Goal: Task Accomplishment & Management: Manage account settings

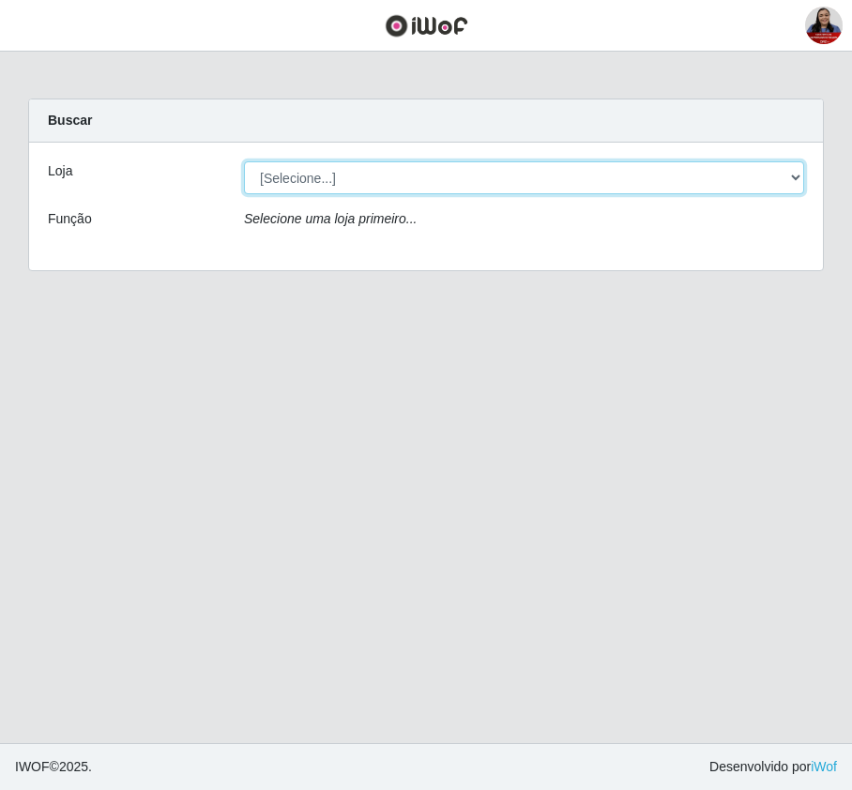
click at [573, 182] on select "[Selecione...] Hiper [GEOGRAPHIC_DATA] - [GEOGRAPHIC_DATA][PERSON_NAME] Hiper […" at bounding box center [524, 177] width 560 height 33
select select "523"
click at [244, 161] on select "[Selecione...] Hiper [GEOGRAPHIC_DATA] - [GEOGRAPHIC_DATA] Hiper Queiroz - Boa …" at bounding box center [524, 177] width 560 height 33
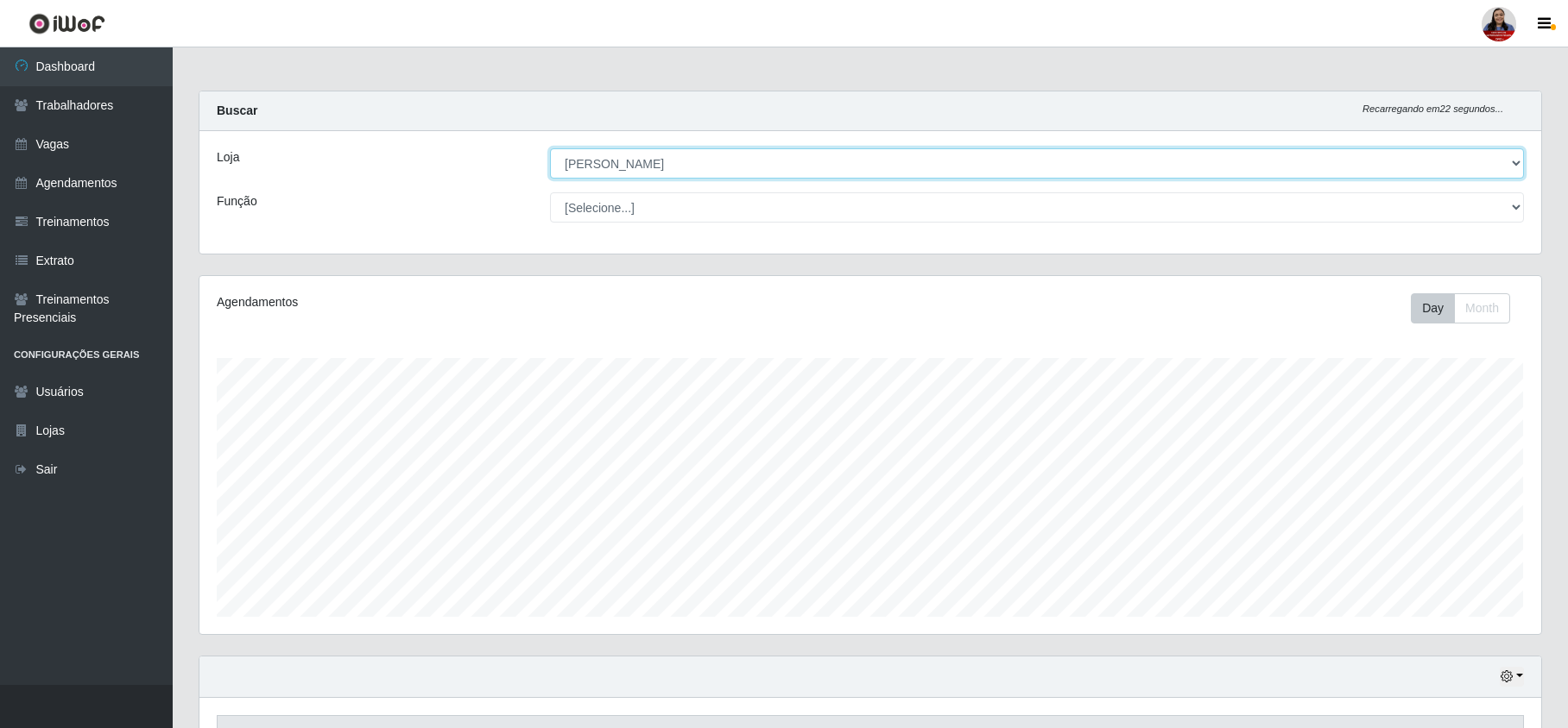
scroll to position [359, 1341]
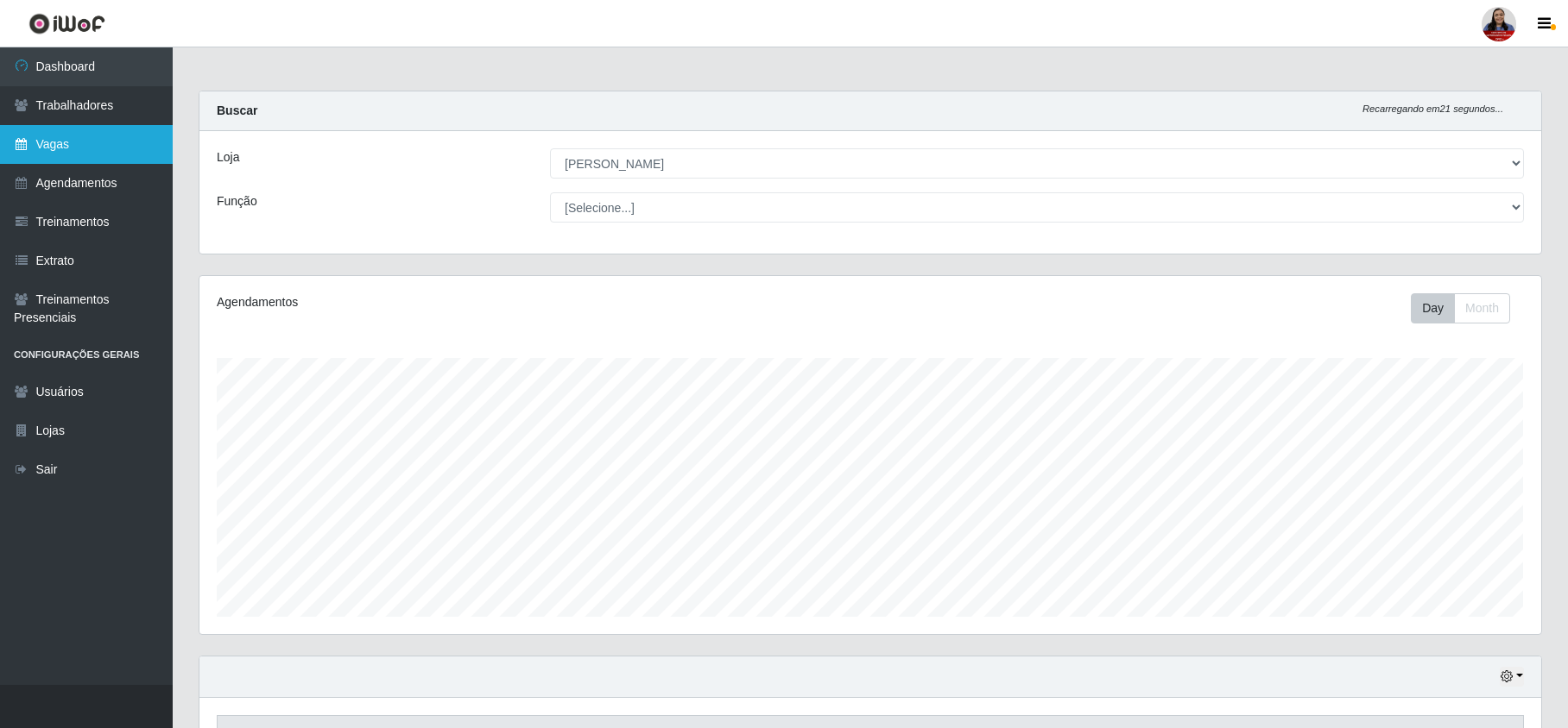
click at [56, 140] on link "Vagas" at bounding box center [86, 144] width 173 height 39
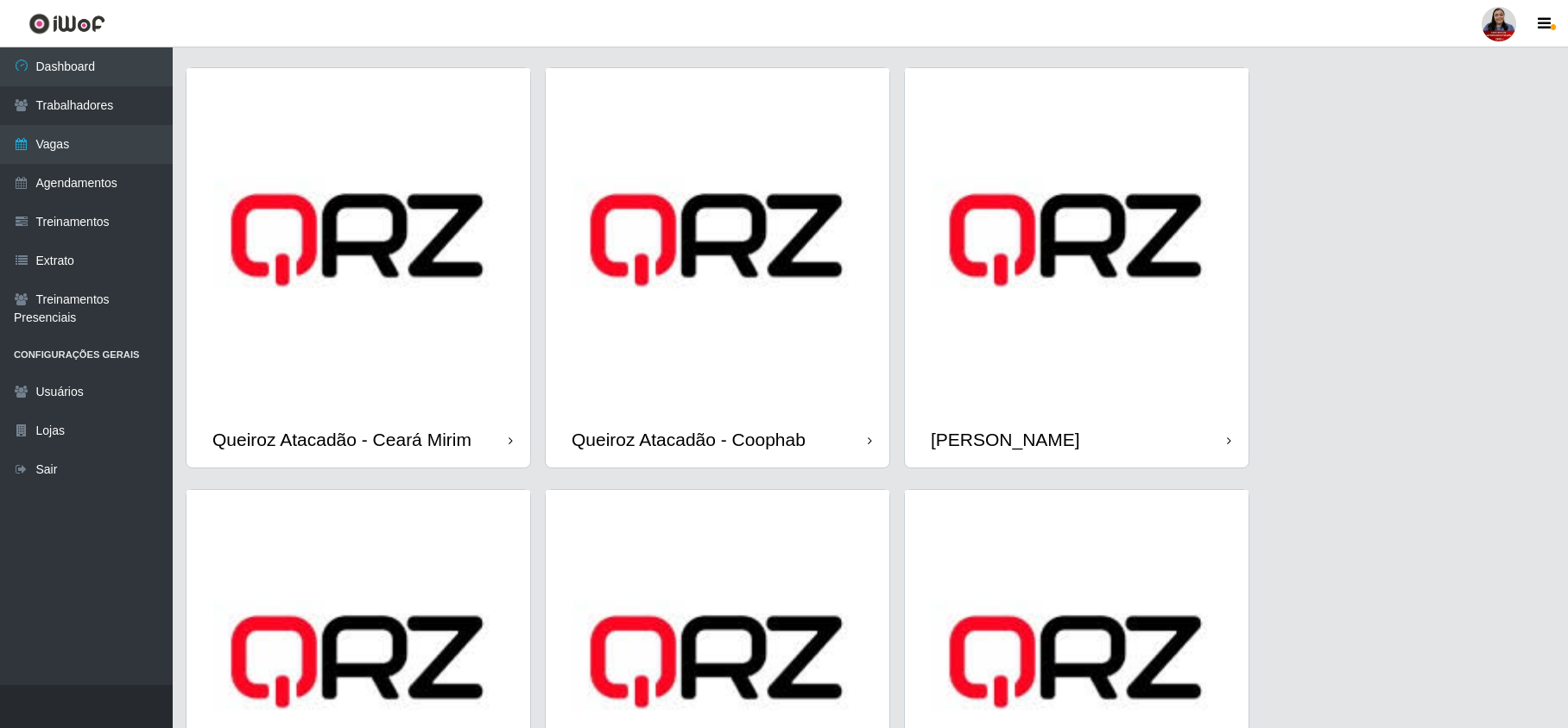
scroll to position [920, 0]
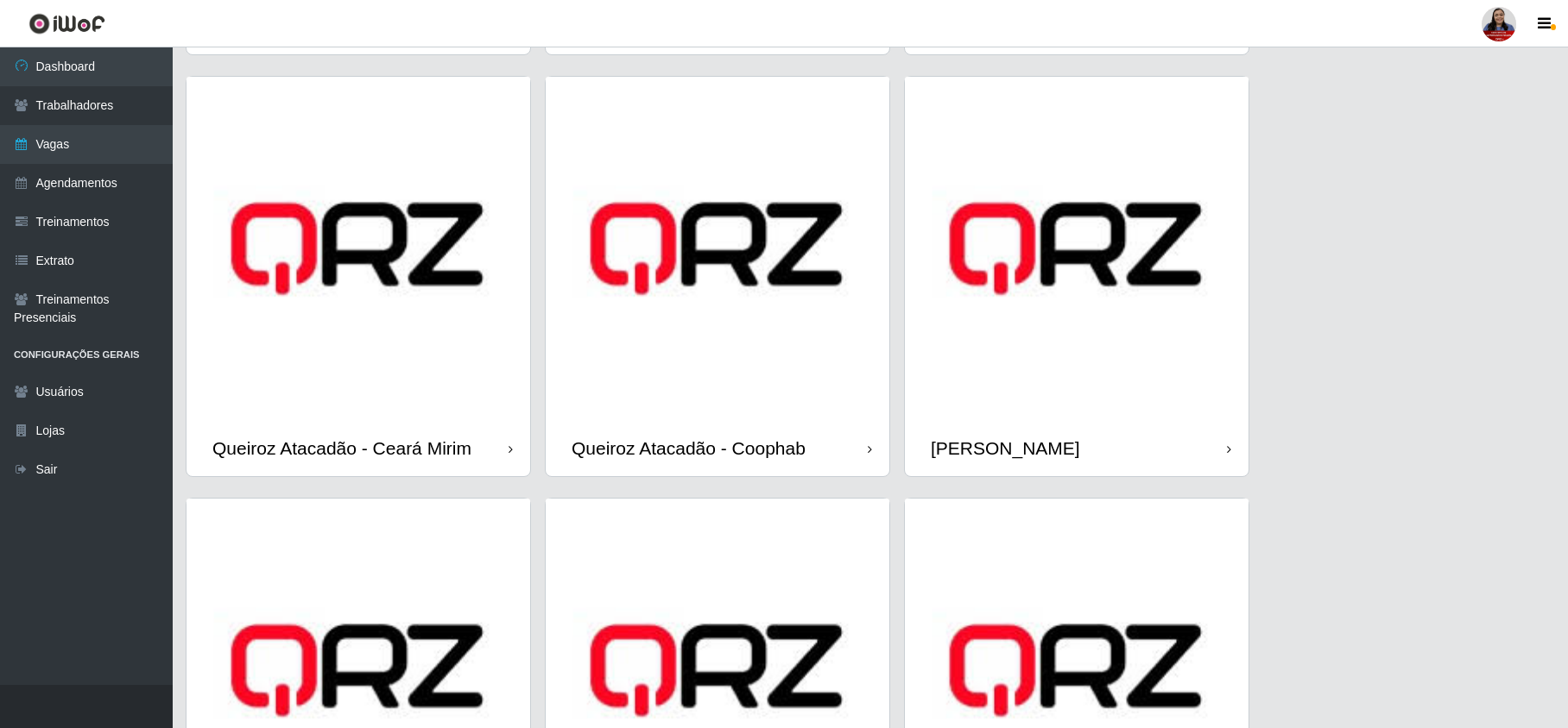
click at [783, 368] on img at bounding box center [1077, 249] width 344 height 344
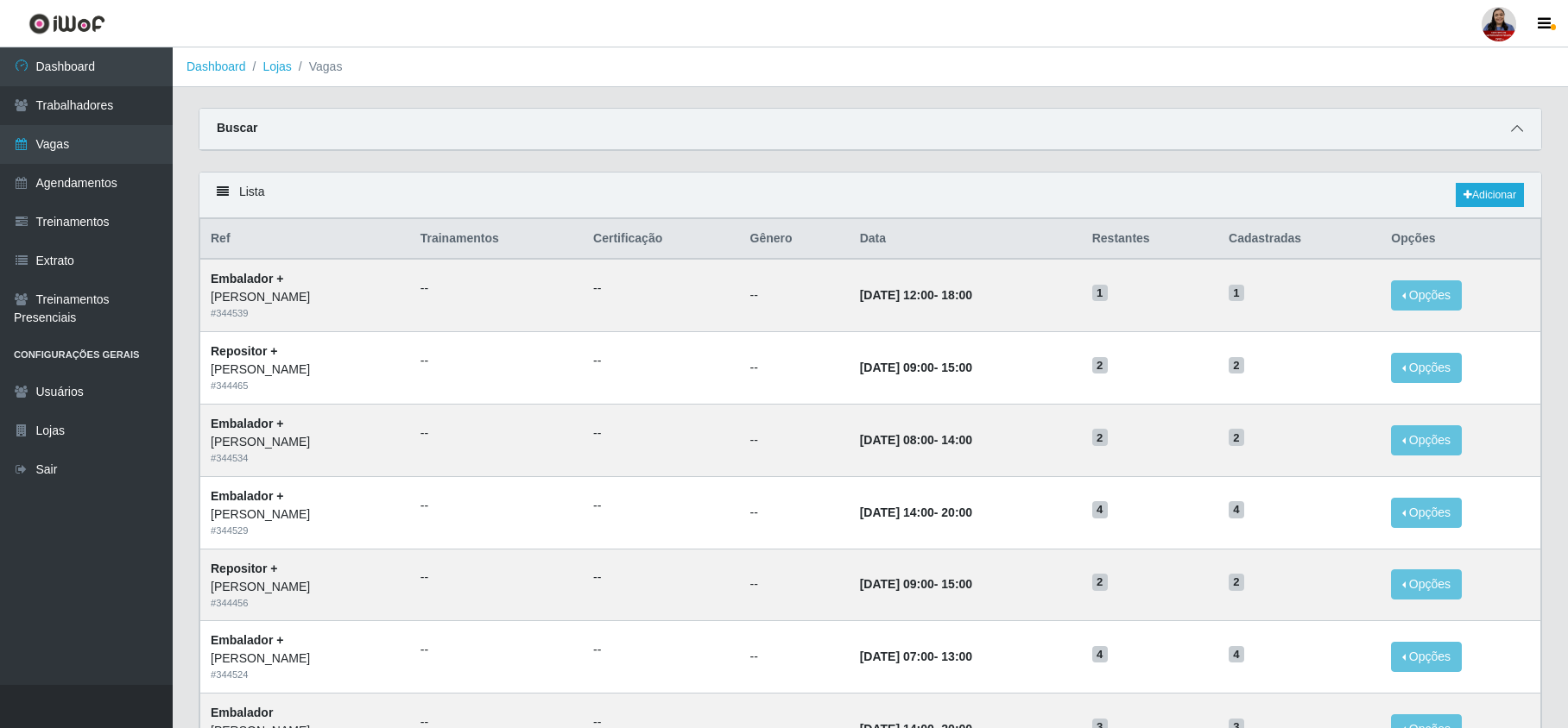
click at [783, 124] on icon at bounding box center [1516, 128] width 12 height 12
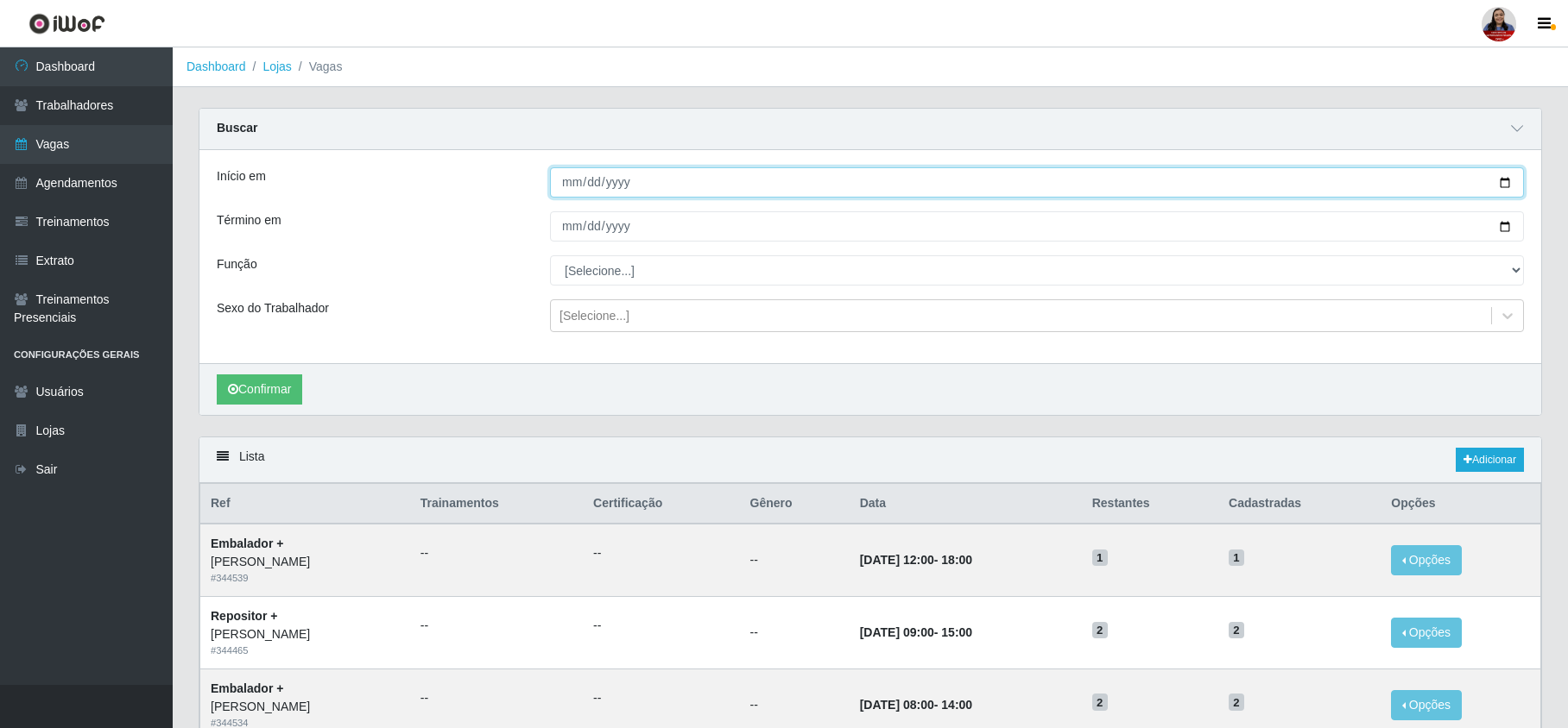
click at [783, 181] on input "Início em" at bounding box center [1036, 182] width 974 height 30
type input "2025-10-06"
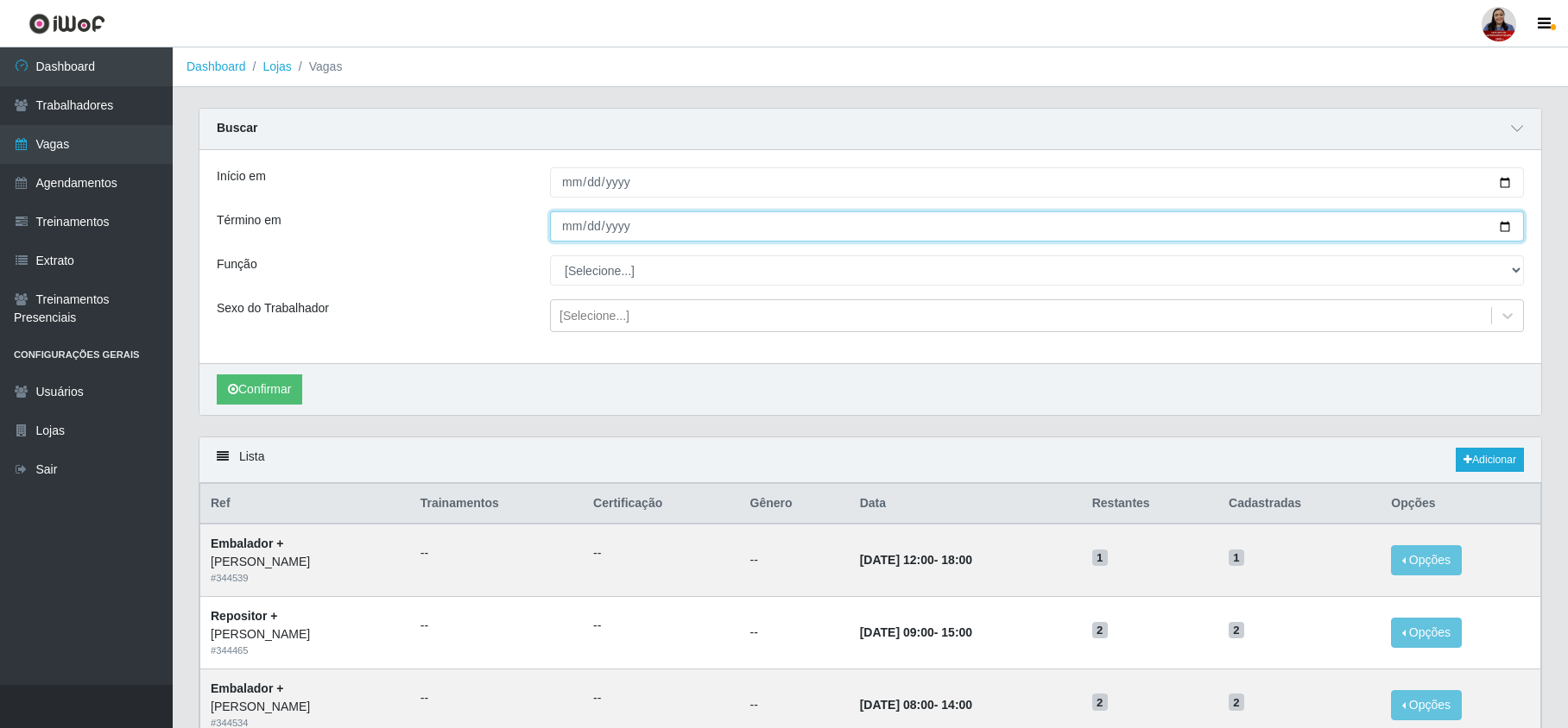
click at [783, 232] on input "Término em" at bounding box center [1036, 226] width 974 height 30
type input "2025-10-06"
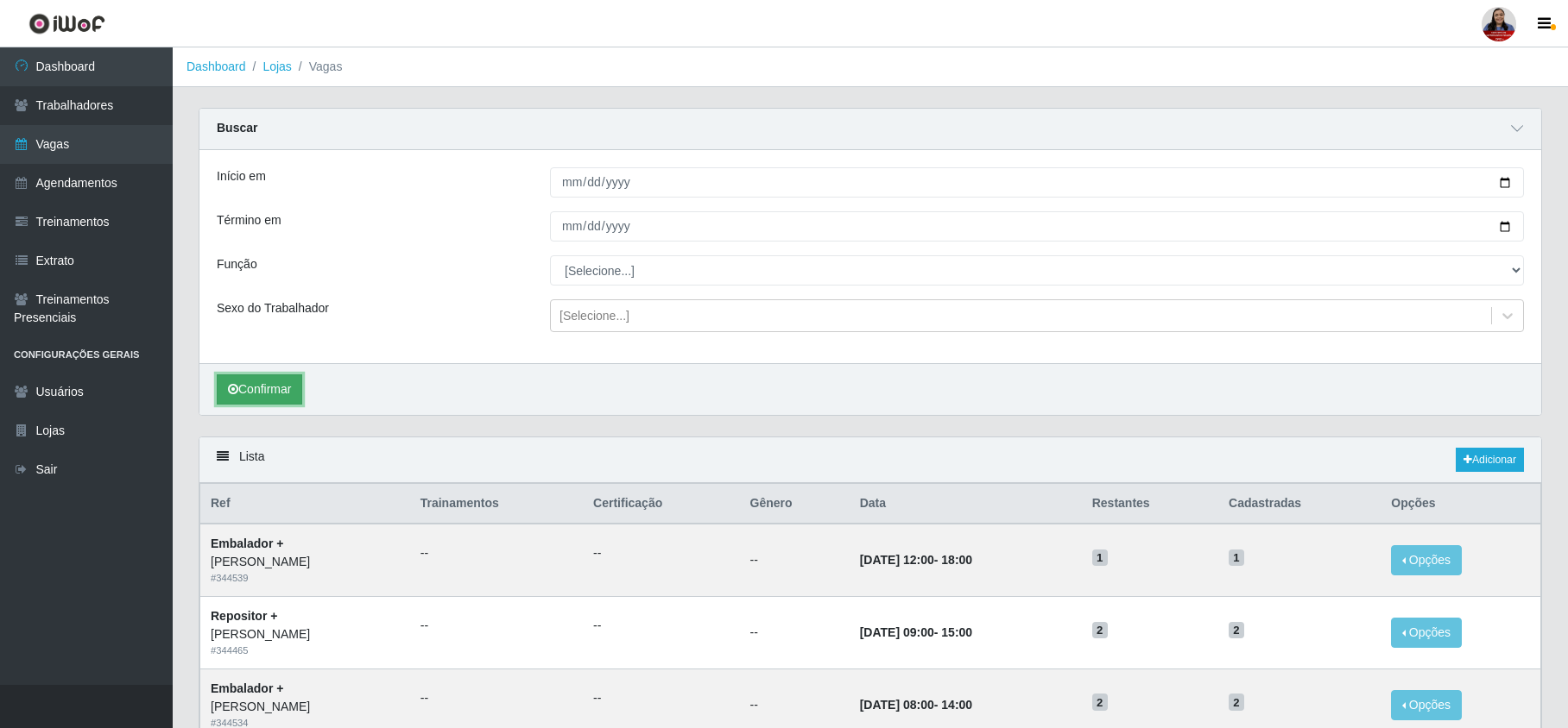
click at [275, 387] on button "Confirmar" at bounding box center [259, 389] width 86 height 30
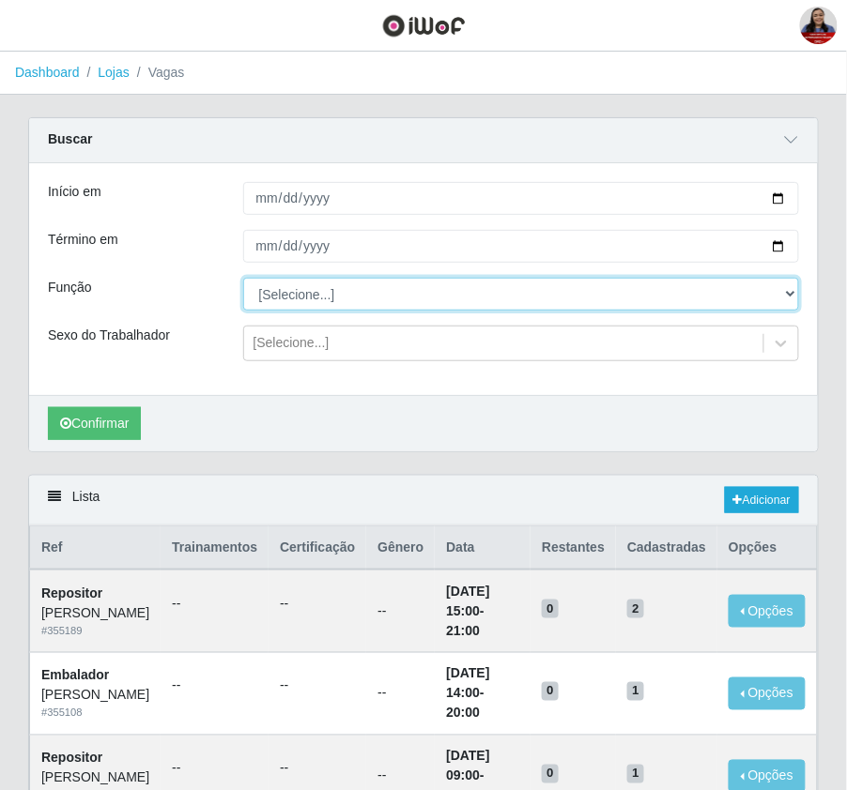
click at [400, 306] on select "[Selecione...] Embalador Embalador + Embalador ++ Panfleteiro Panfleteiro + Pan…" at bounding box center [521, 294] width 557 height 33
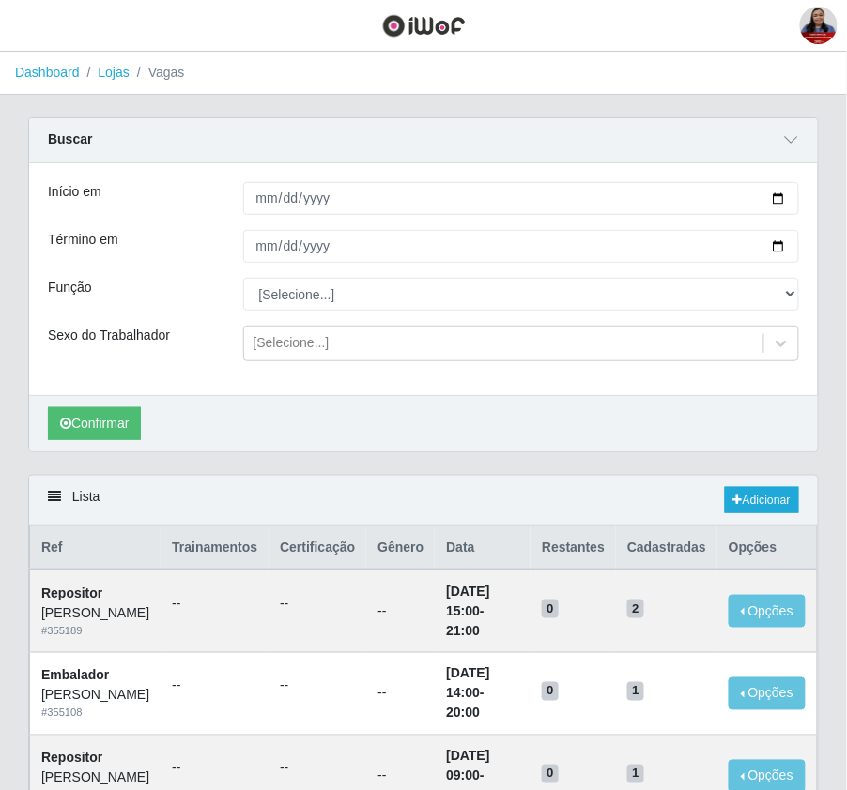
click at [190, 304] on div "Função" at bounding box center [131, 294] width 195 height 33
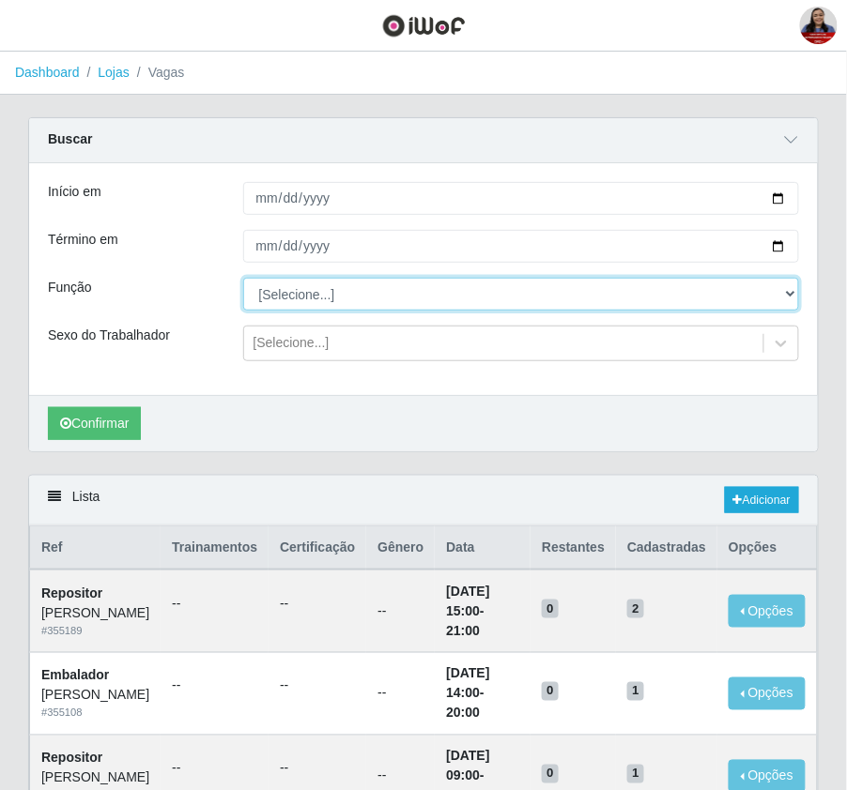
click at [497, 302] on select "[Selecione...] Embalador Embalador + Embalador ++ Panfleteiro Panfleteiro + Pan…" at bounding box center [521, 294] width 557 height 33
click at [496, 301] on select "[Selecione...] Embalador Embalador + Embalador ++ Panfleteiro Panfleteiro + Pan…" at bounding box center [521, 294] width 557 height 33
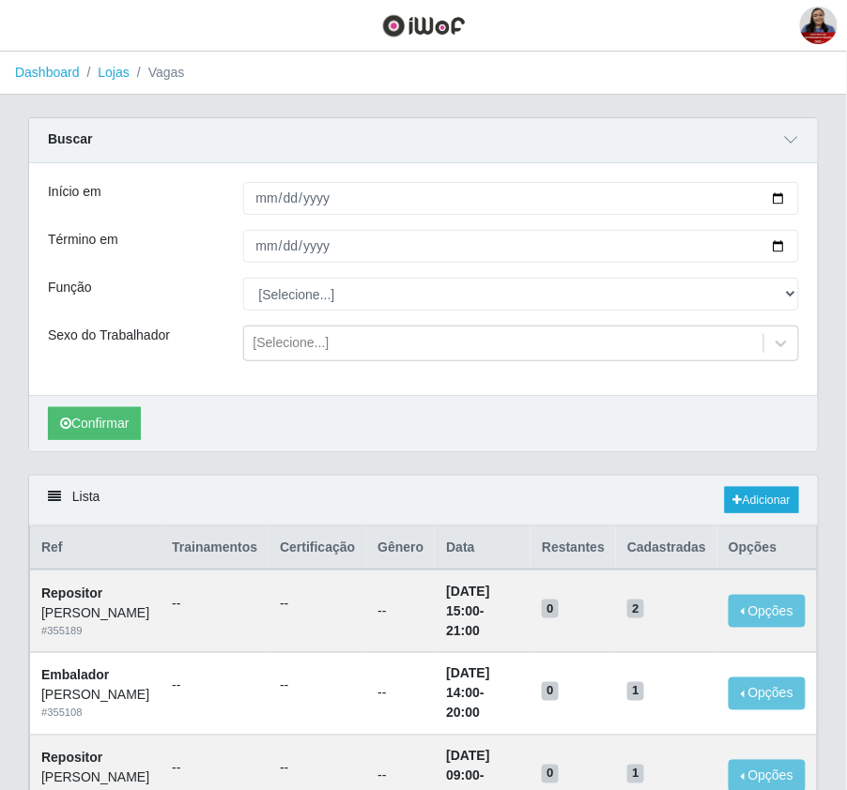
click at [178, 261] on div "Término em" at bounding box center [131, 246] width 195 height 33
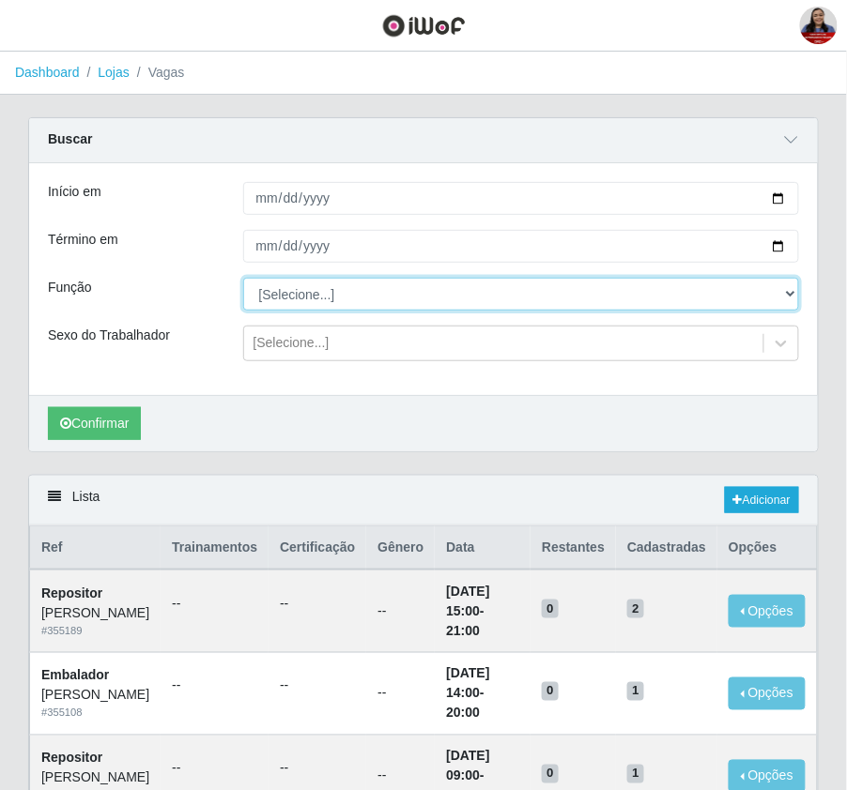
click at [488, 298] on select "[Selecione...] Embalador Embalador + Embalador ++ Panfleteiro Panfleteiro + Pan…" at bounding box center [521, 294] width 557 height 33
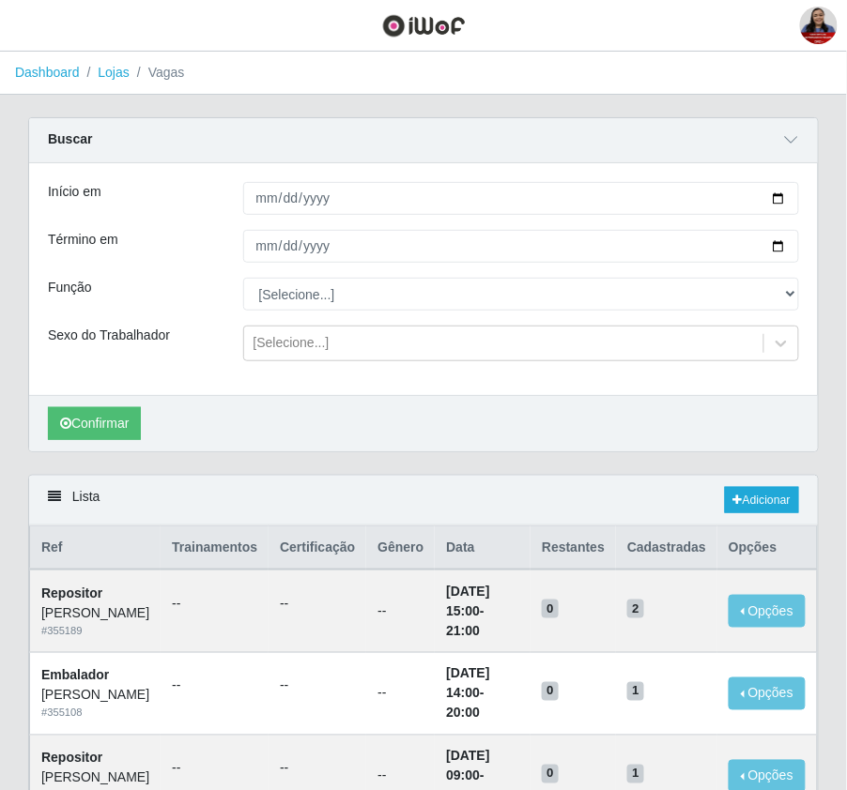
click at [5, 294] on div "Carregando... Buscar Início em 2025-10-06 Término em 2025-10-06 Função [Selecio…" at bounding box center [423, 632] width 847 height 1030
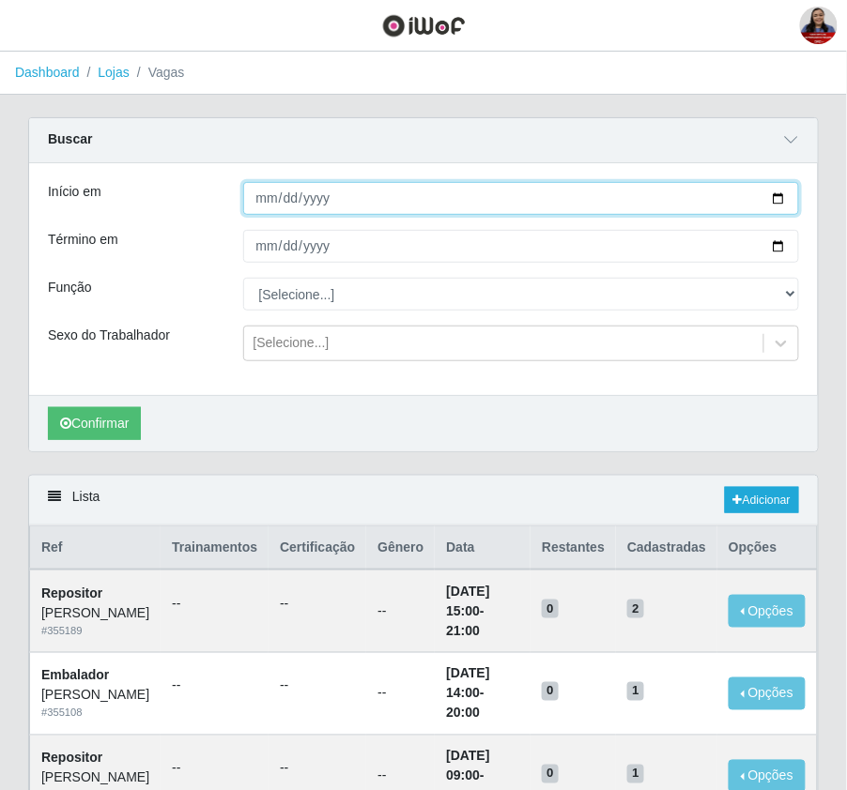
click at [778, 201] on input "2025-10-06" at bounding box center [521, 198] width 557 height 33
type input "2025-10-07"
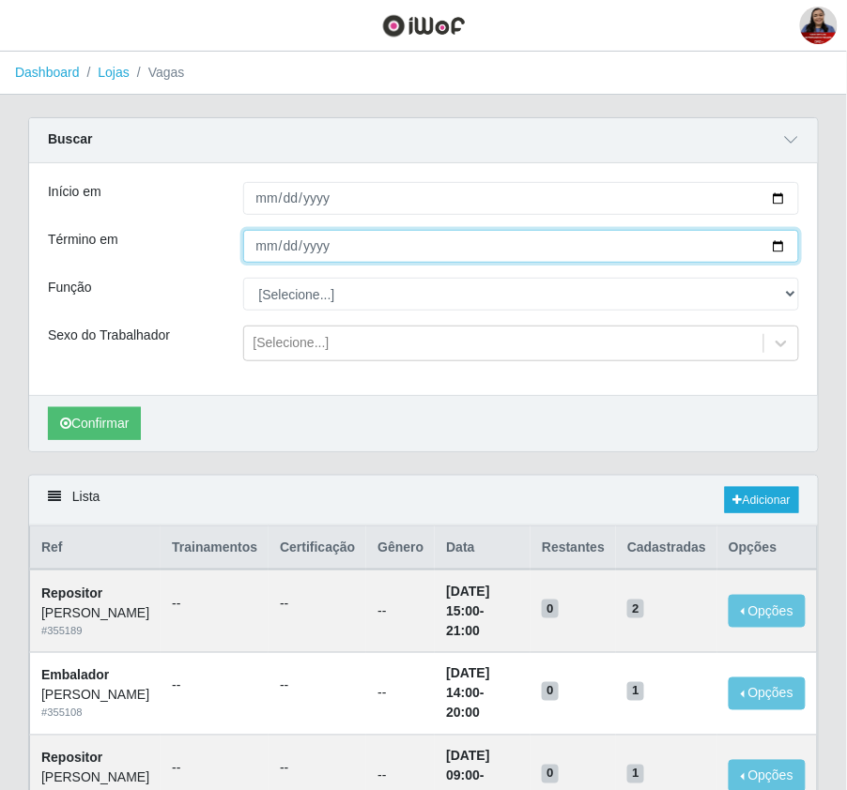
click at [779, 246] on input "2025-10-06" at bounding box center [521, 246] width 557 height 33
type input "2025-10-07"
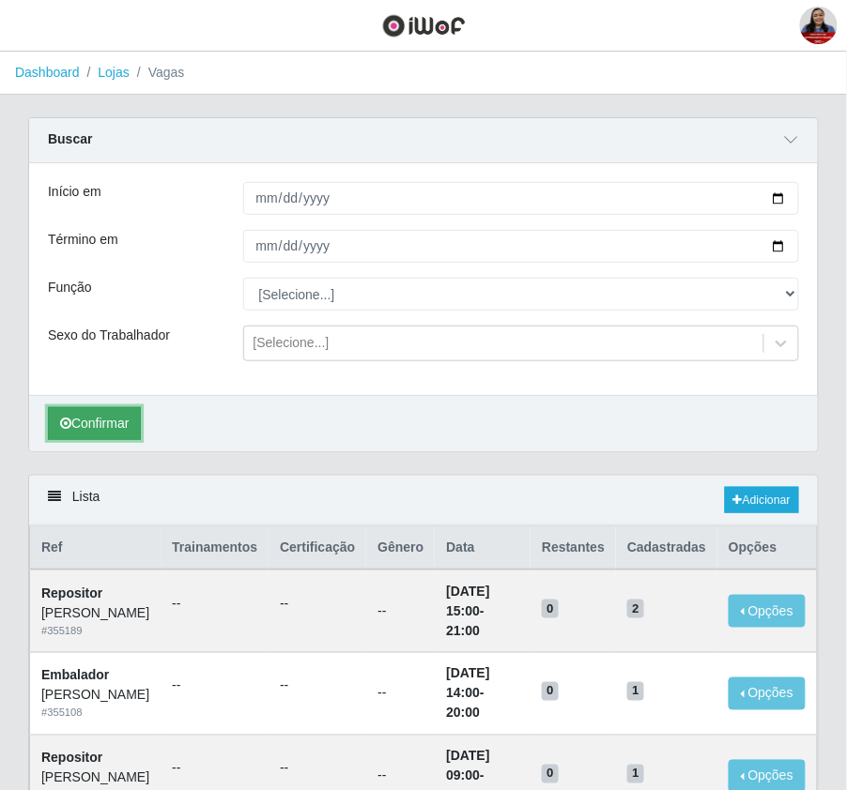
click at [129, 419] on button "Confirmar" at bounding box center [94, 423] width 93 height 33
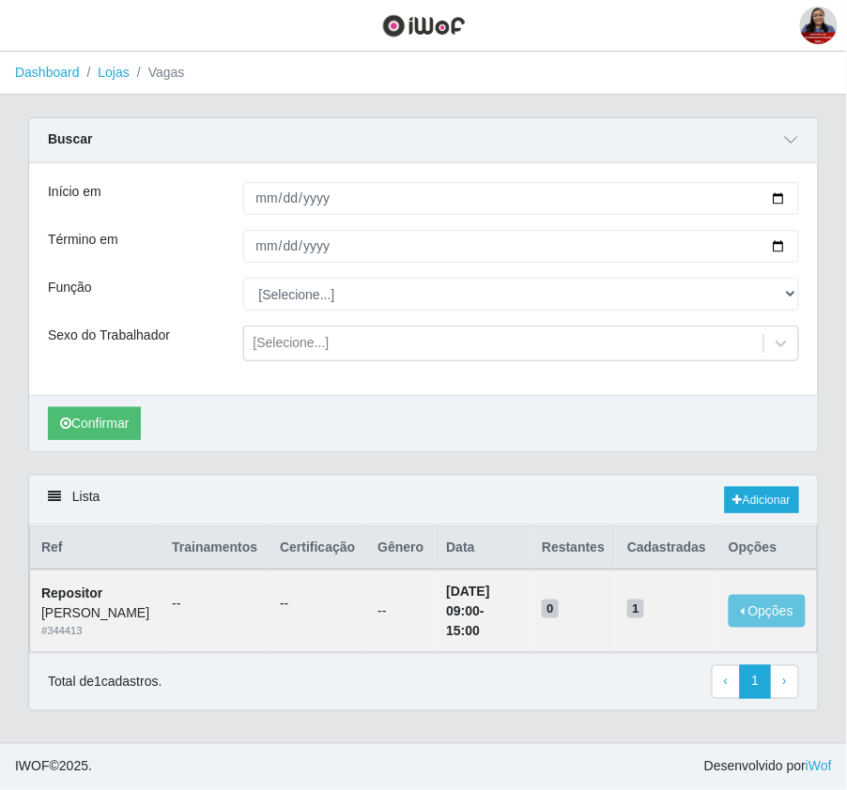
scroll to position [31, 0]
click at [753, 487] on link "Adicionar" at bounding box center [762, 500] width 74 height 26
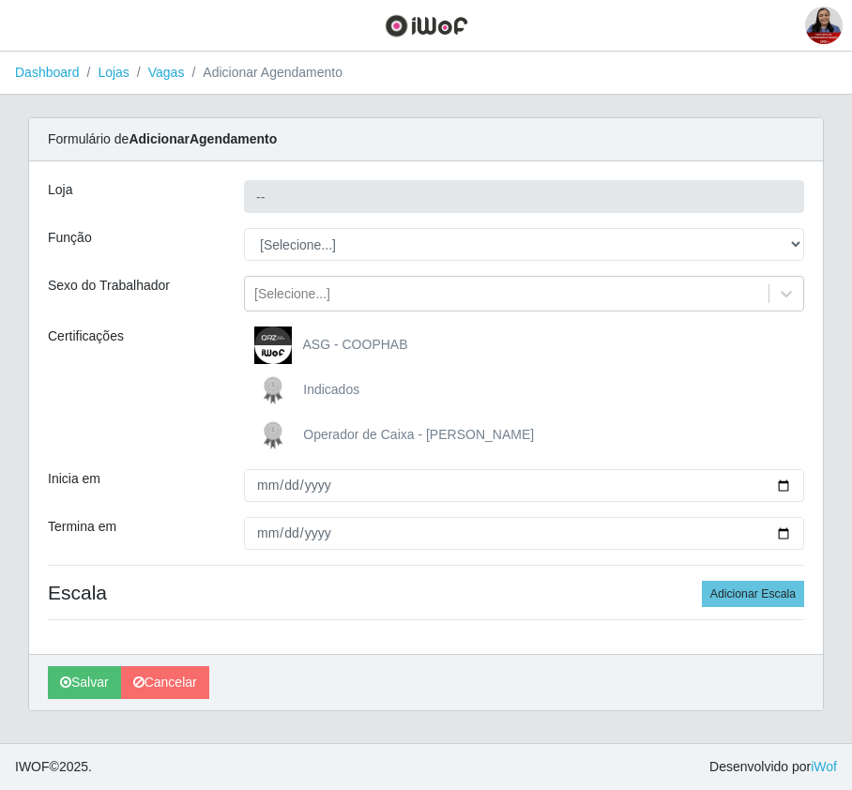
type input "[PERSON_NAME]"
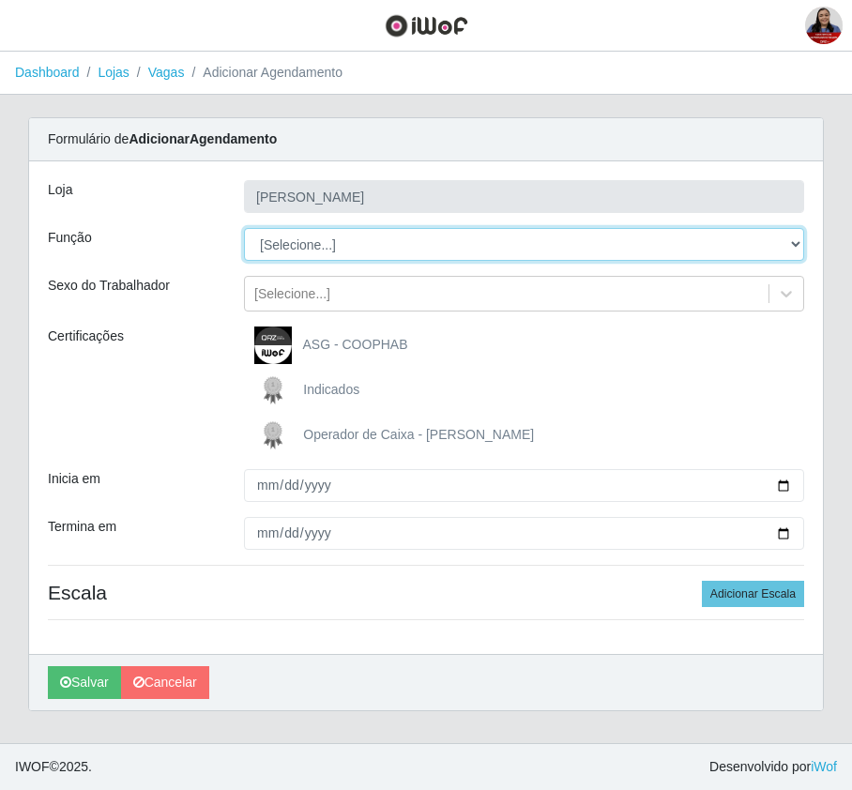
click at [473, 248] on select "[Selecione...] Embalador Embalador + Embalador ++ Panfleteiro Panfleteiro + Pan…" at bounding box center [524, 244] width 560 height 33
select select "1"
click at [244, 229] on select "[Selecione...] Embalador Embalador + Embalador ++ Panfleteiro Panfleteiro + Pan…" at bounding box center [524, 244] width 560 height 33
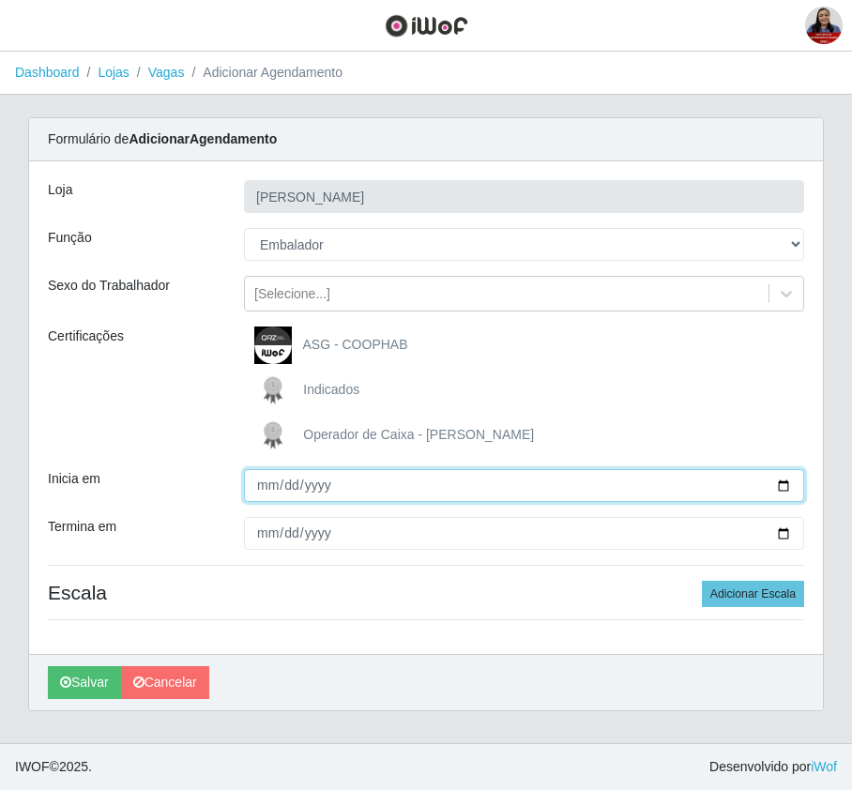
click at [786, 484] on input "Inicia em" at bounding box center [524, 485] width 560 height 33
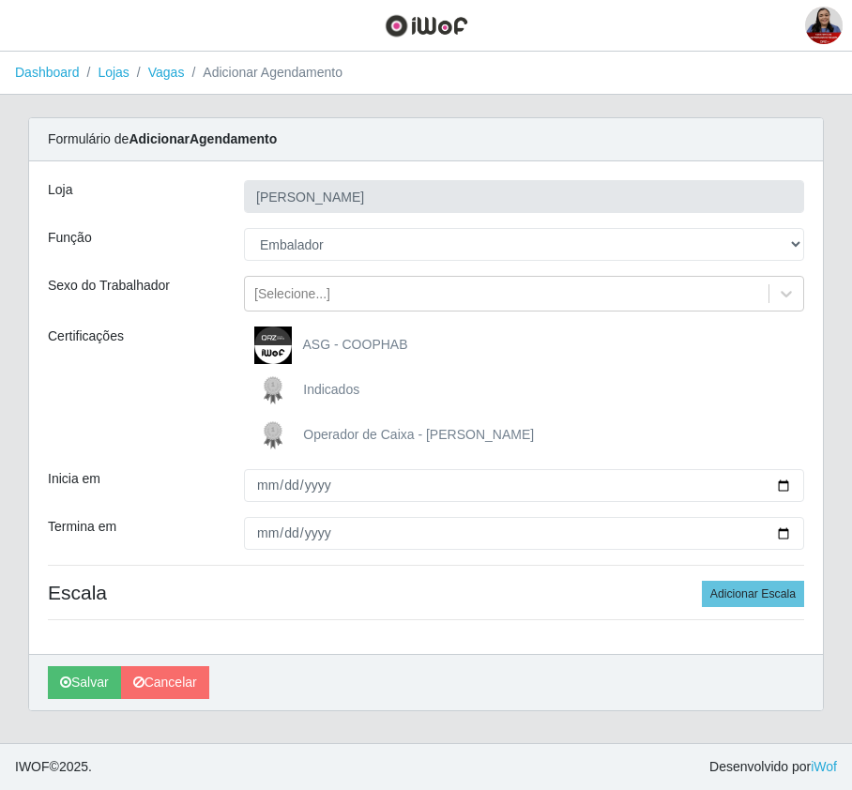
click at [586, 388] on div "Indicados" at bounding box center [524, 391] width 560 height 38
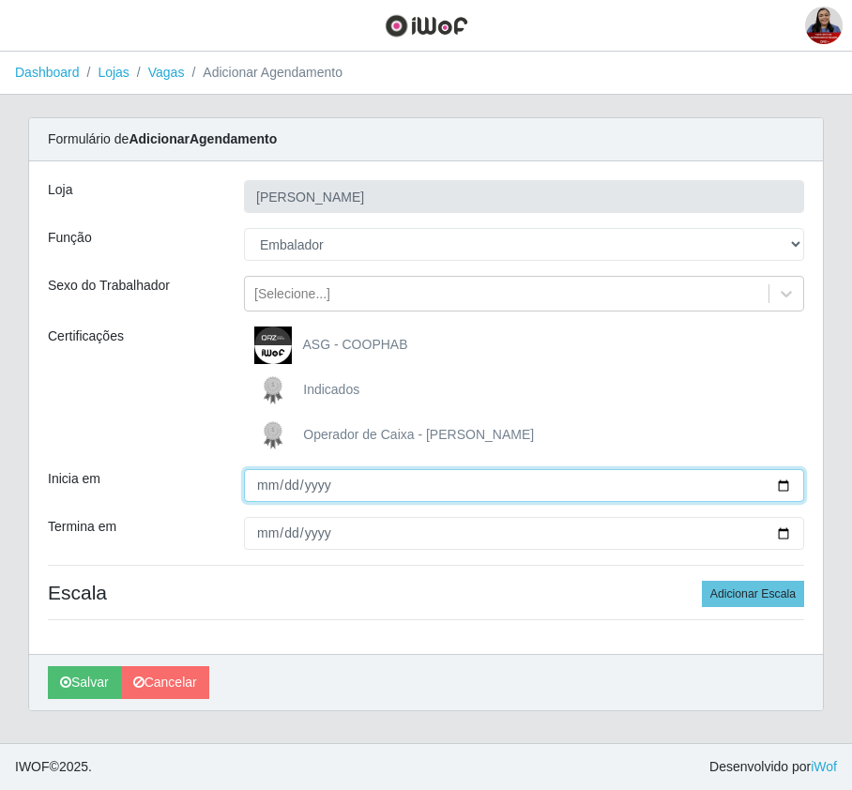
click at [782, 483] on input "Inicia em" at bounding box center [524, 485] width 560 height 33
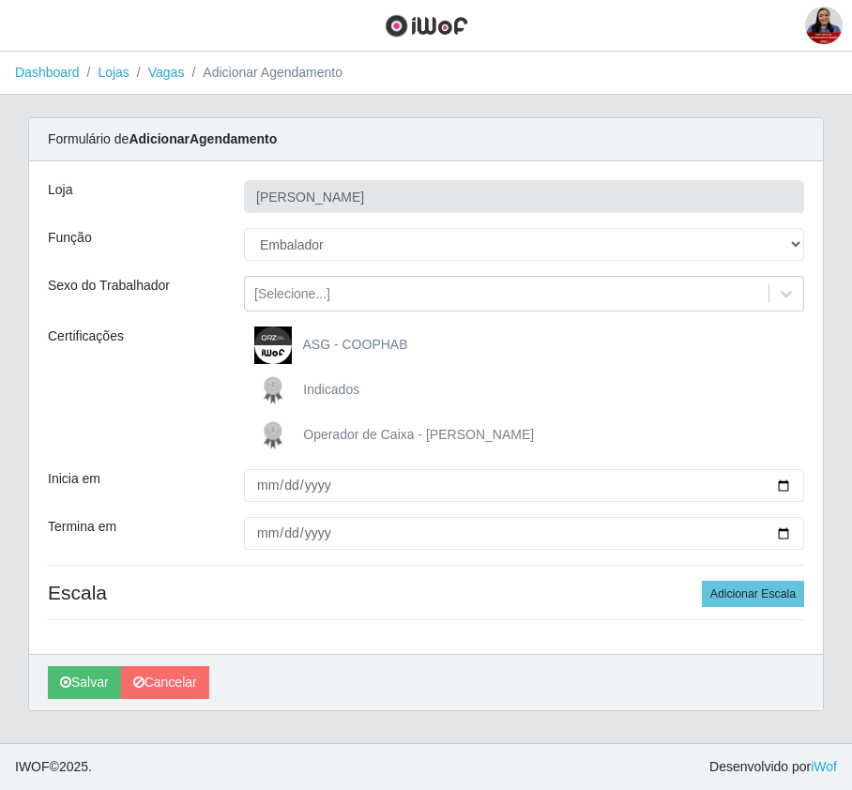
click at [688, 389] on div "Indicados" at bounding box center [524, 391] width 560 height 38
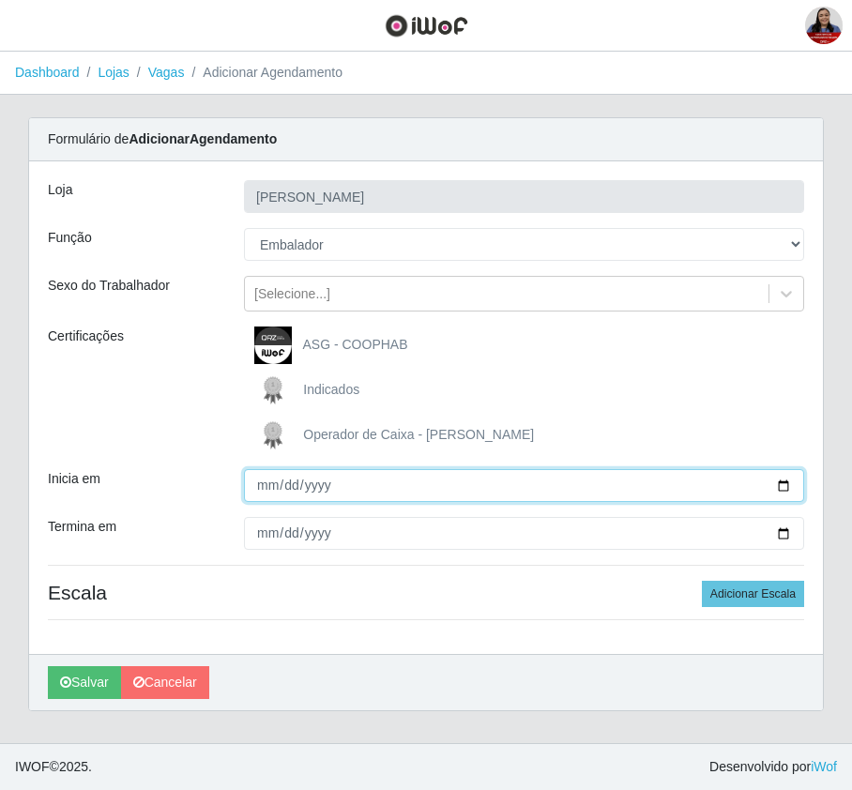
click at [781, 484] on input "Inicia em" at bounding box center [524, 485] width 560 height 33
type input "2025-10-07"
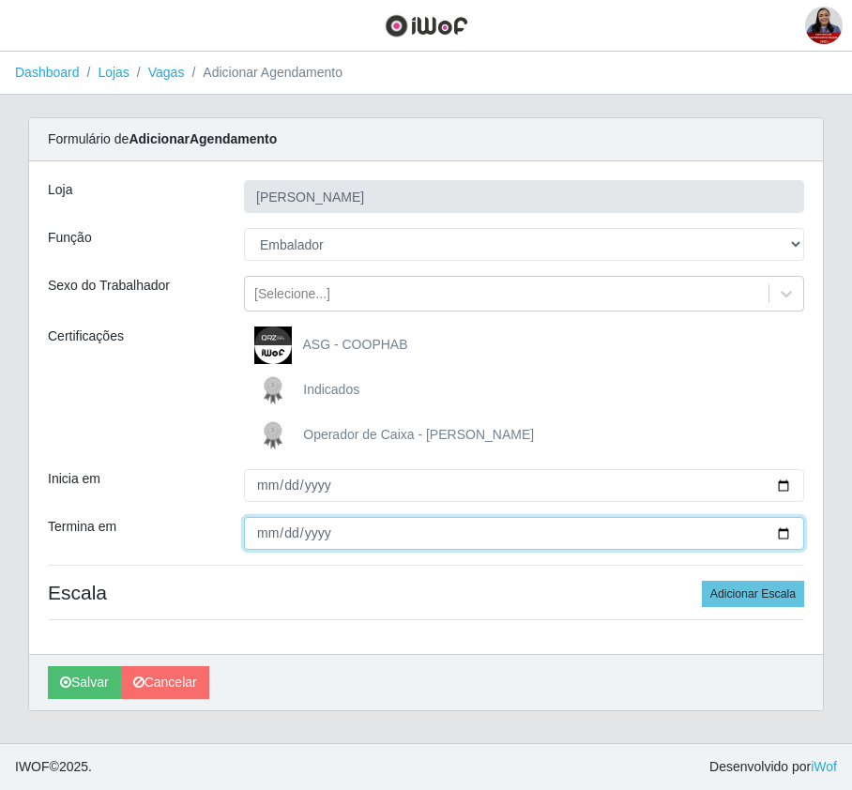
click at [786, 537] on input "Termina em" at bounding box center [524, 533] width 560 height 33
type input "2025-10-10"
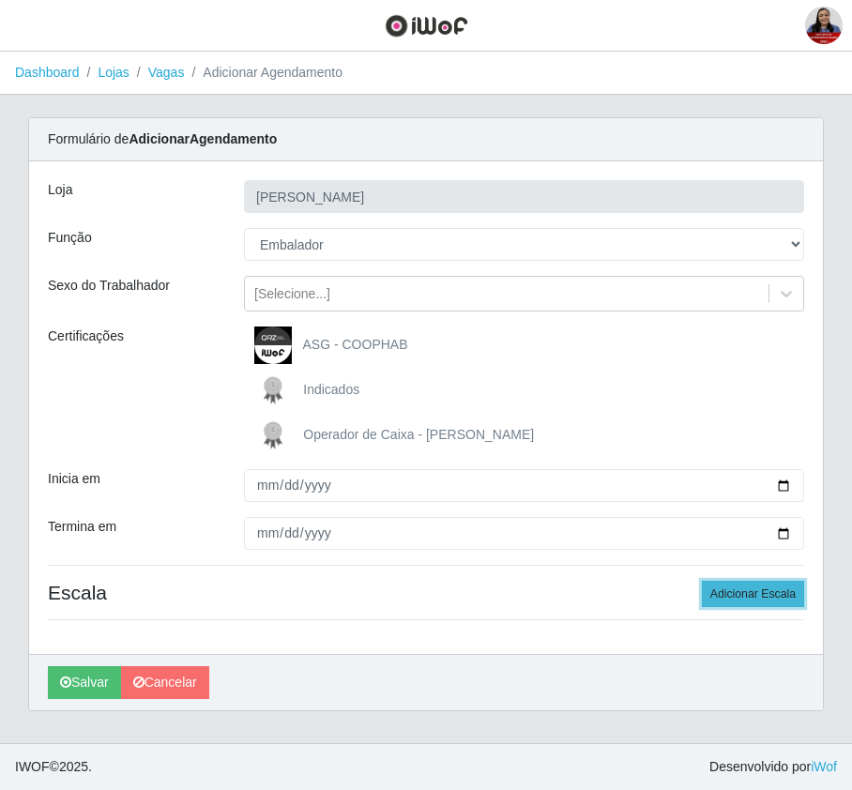
click at [787, 597] on button "Adicionar Escala" at bounding box center [753, 594] width 102 height 26
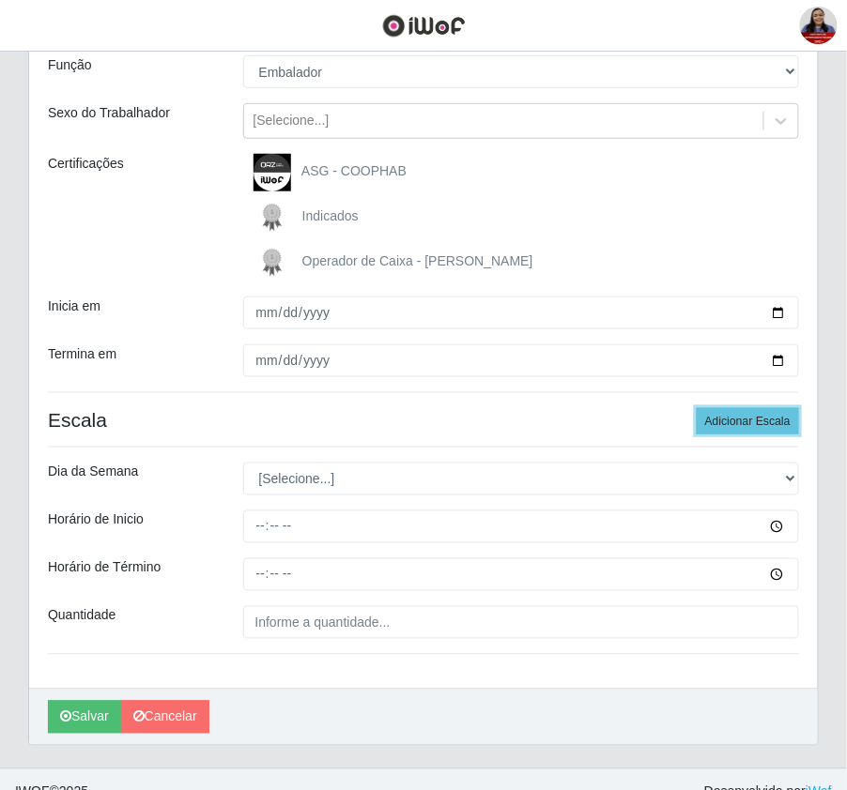
scroll to position [201, 0]
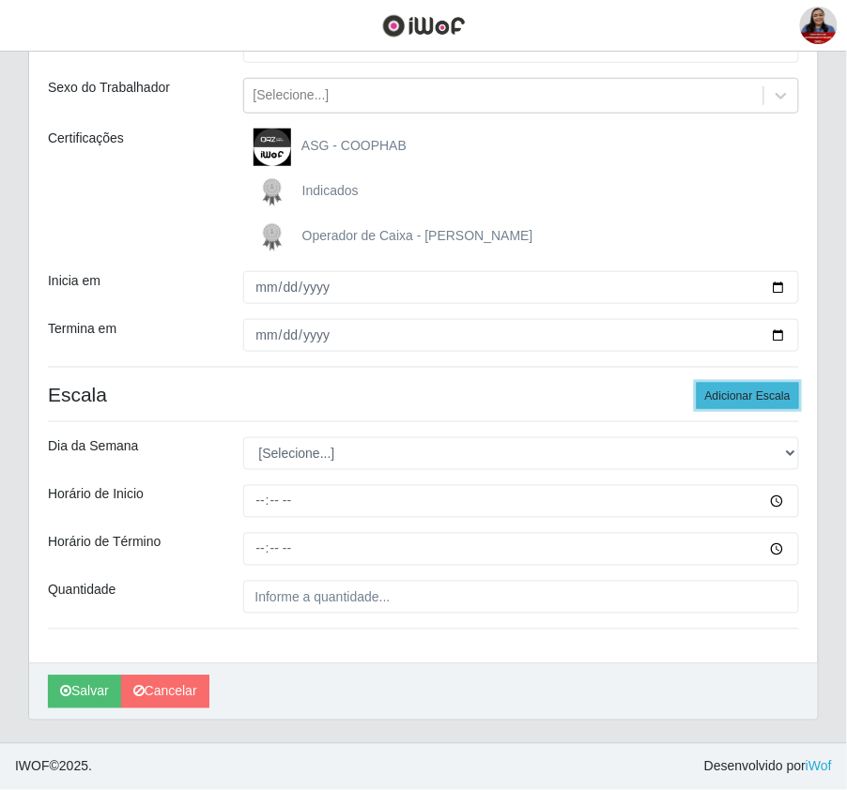
click at [733, 387] on button "Adicionar Escala" at bounding box center [748, 396] width 102 height 26
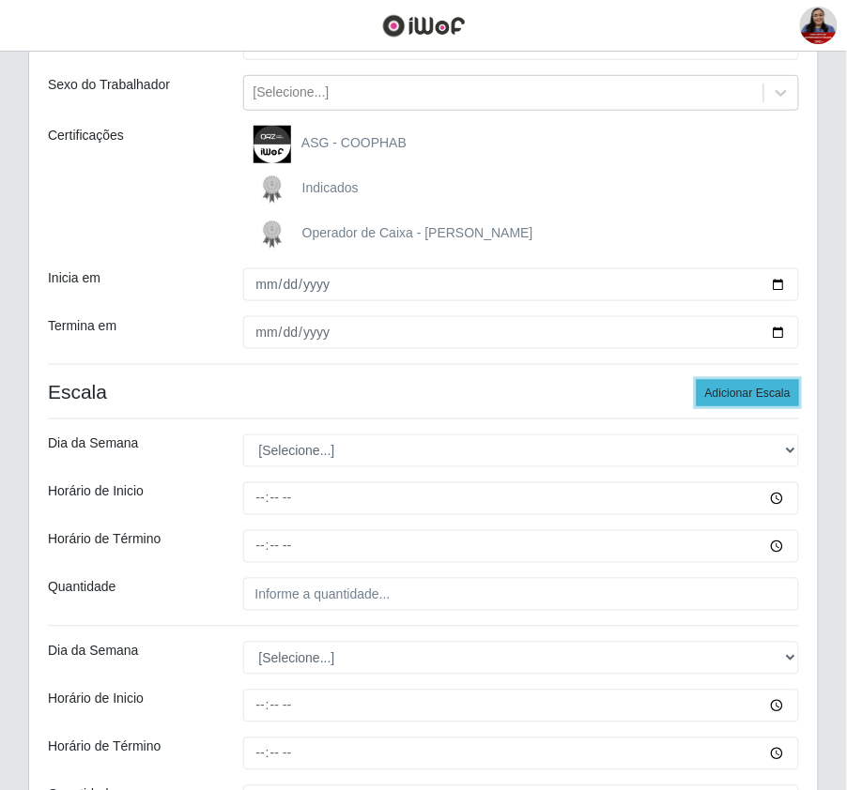
click at [733, 387] on button "Adicionar Escala" at bounding box center [748, 393] width 102 height 26
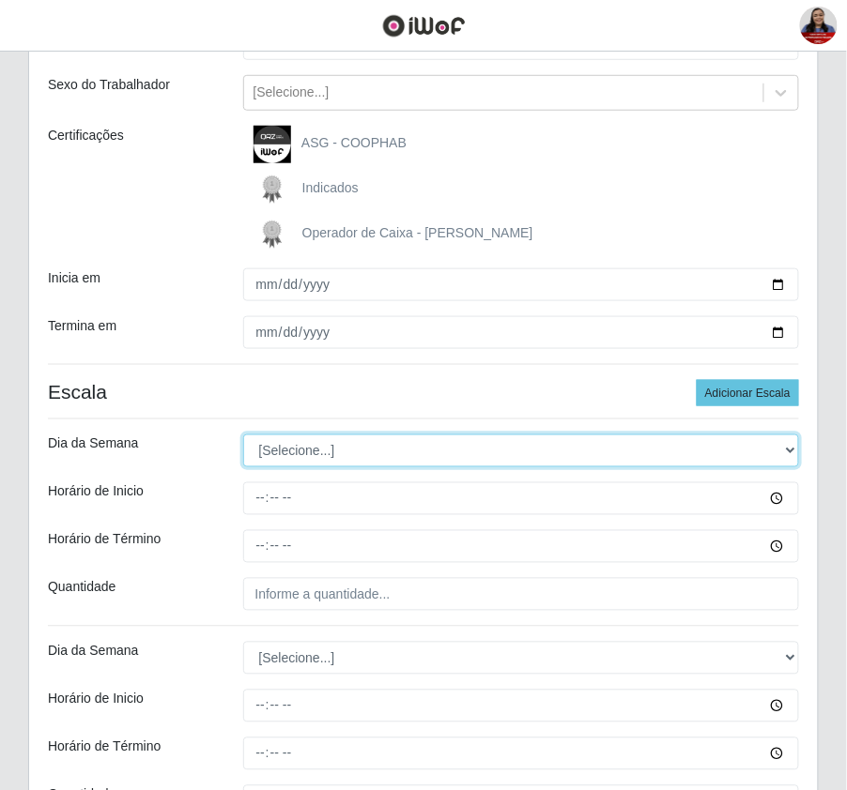
click at [477, 452] on select "[Selecione...] Segunda Terça Quarta Quinta Sexta Sábado Domingo" at bounding box center [521, 451] width 557 height 33
select select "2"
click at [243, 436] on select "[Selecione...] Segunda Terça Quarta Quinta Sexta Sábado Domingo" at bounding box center [521, 451] width 557 height 33
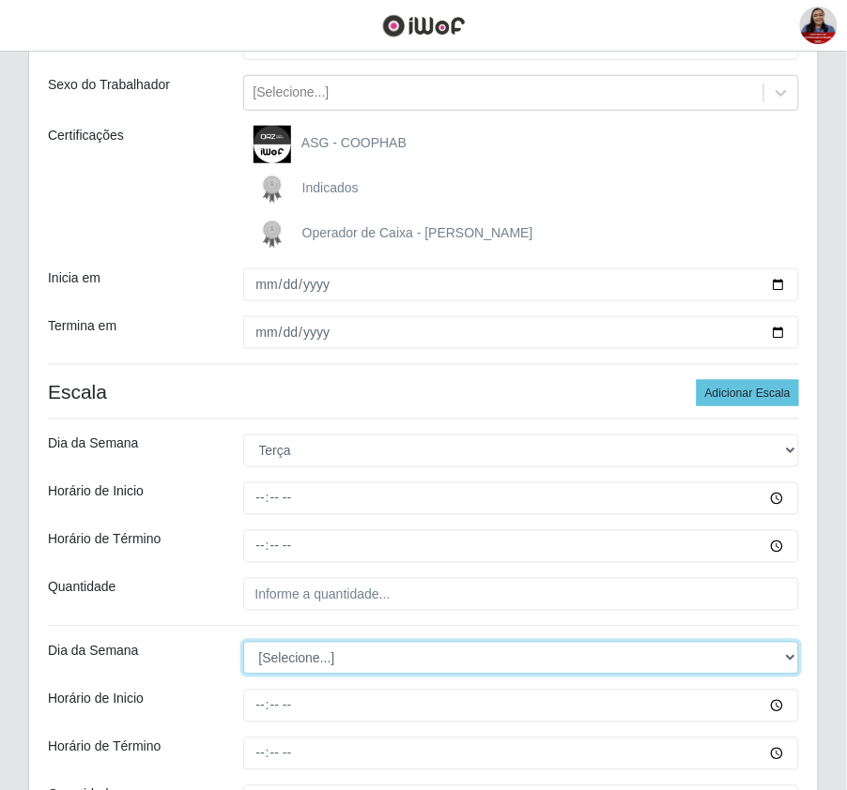
click at [361, 659] on select "[Selecione...] Segunda Terça Quarta Quinta Sexta Sábado Domingo" at bounding box center [521, 658] width 557 height 33
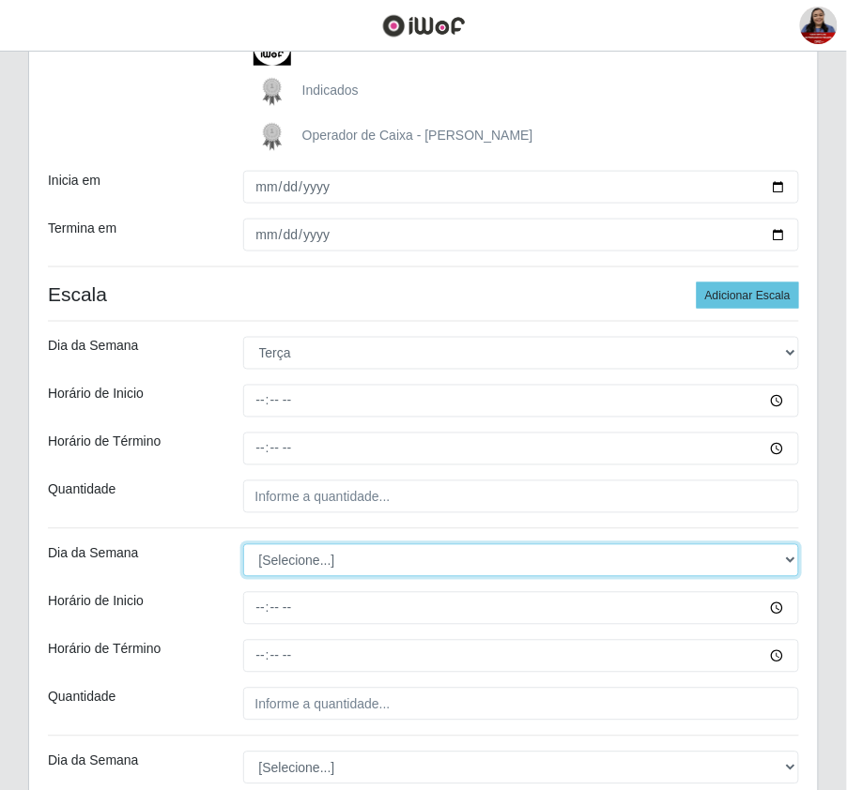
scroll to position [327, 0]
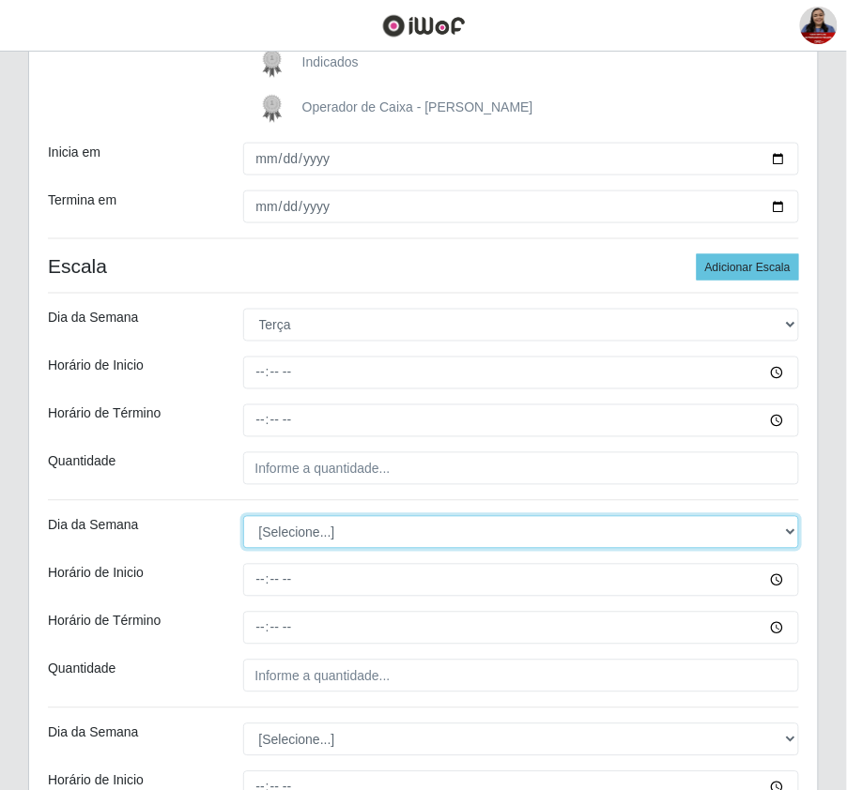
click at [372, 531] on select "[Selecione...] Segunda Terça Quarta Quinta Sexta Sábado Domingo" at bounding box center [521, 532] width 557 height 33
select select "3"
click at [243, 518] on select "[Selecione...] Segunda Terça Quarta Quinta Sexta Sábado Domingo" at bounding box center [521, 532] width 557 height 33
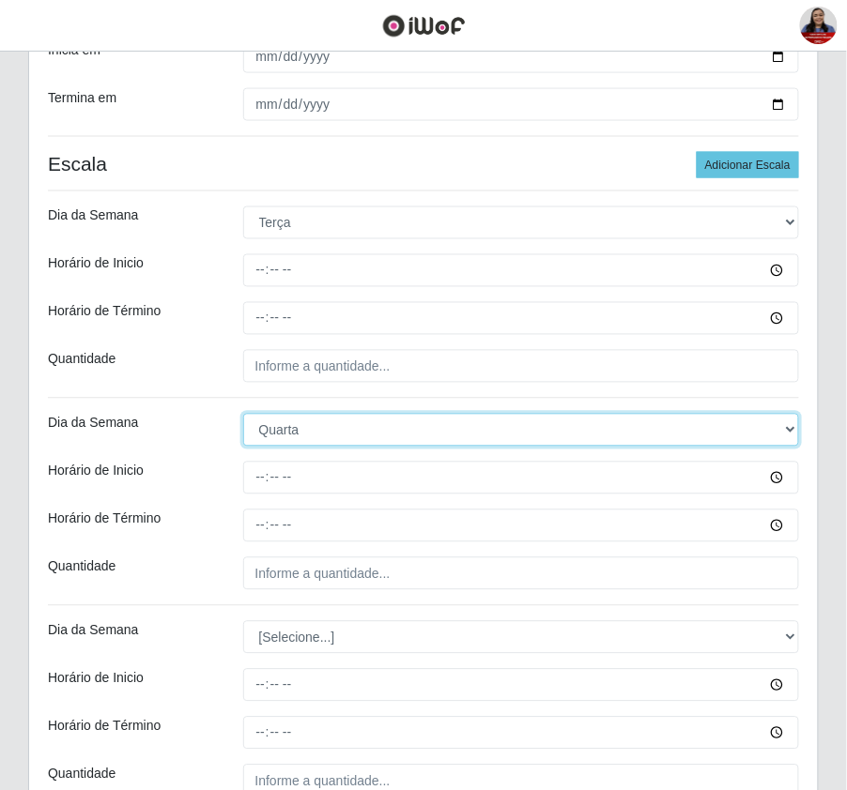
scroll to position [702, 0]
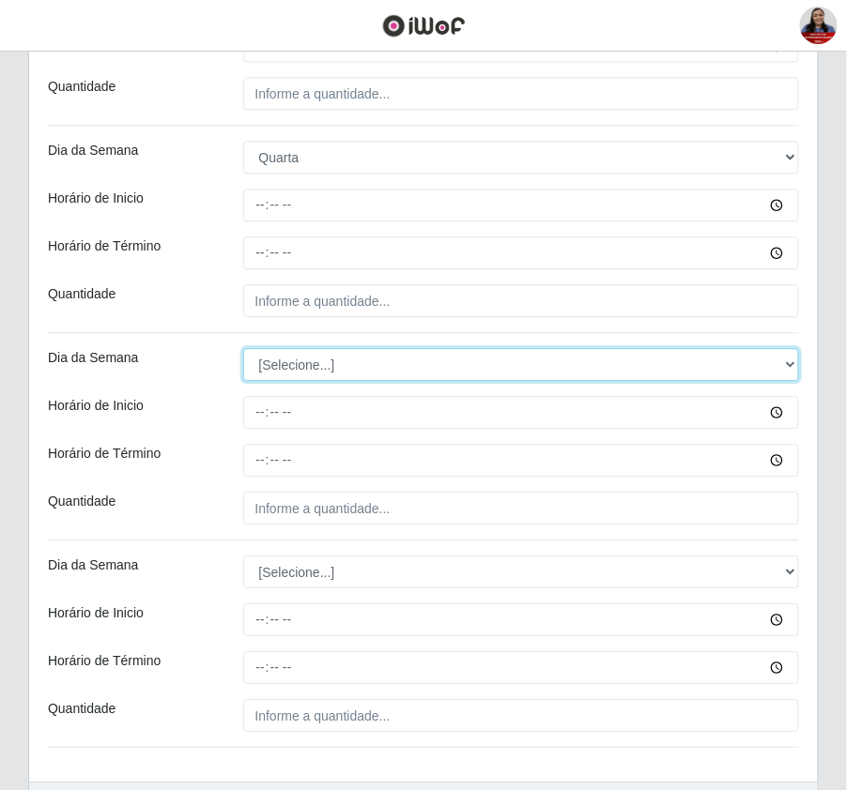
click at [335, 361] on select "[Selecione...] Segunda Terça Quarta Quinta Sexta Sábado Domingo" at bounding box center [521, 364] width 557 height 33
select select "4"
click at [243, 351] on select "[Selecione...] Segunda Terça Quarta Quinta Sexta Sábado Domingo" at bounding box center [521, 364] width 557 height 33
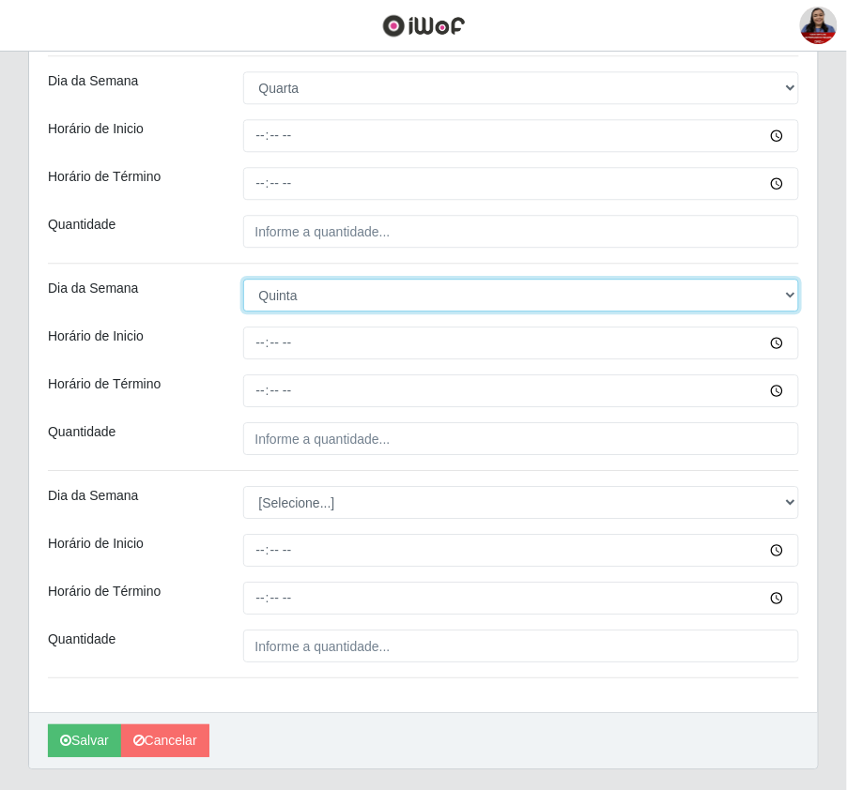
scroll to position [824, 0]
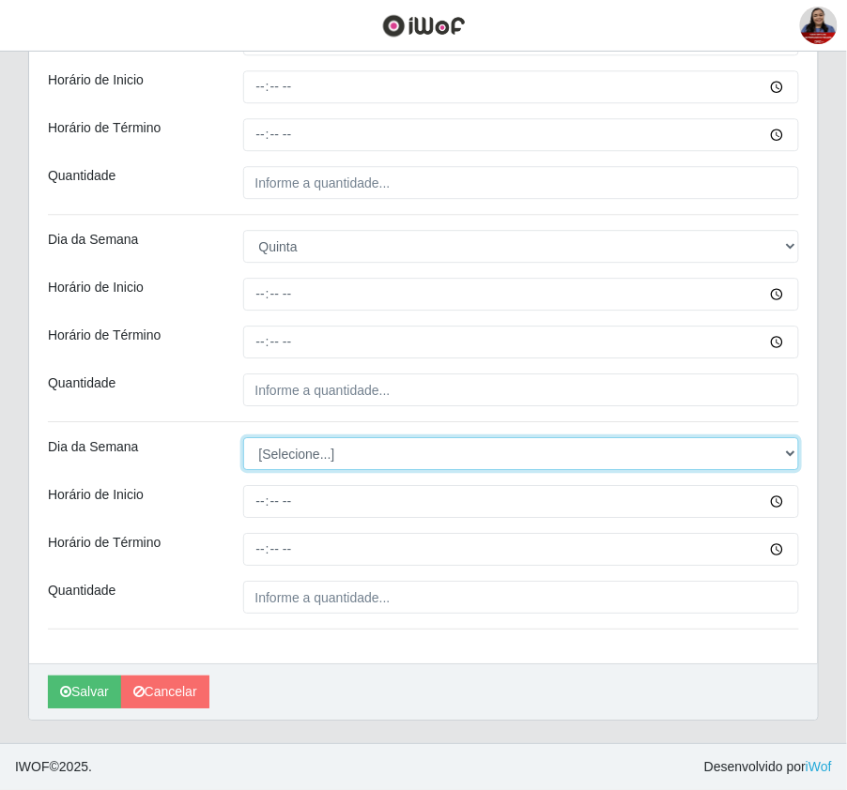
click at [365, 448] on select "[Selecione...] Segunda Terça Quarta Quinta Sexta Sábado Domingo" at bounding box center [521, 453] width 557 height 33
select select "5"
click at [243, 437] on select "[Selecione...] Segunda Terça Quarta Quinta Sexta Sábado Domingo" at bounding box center [521, 453] width 557 height 33
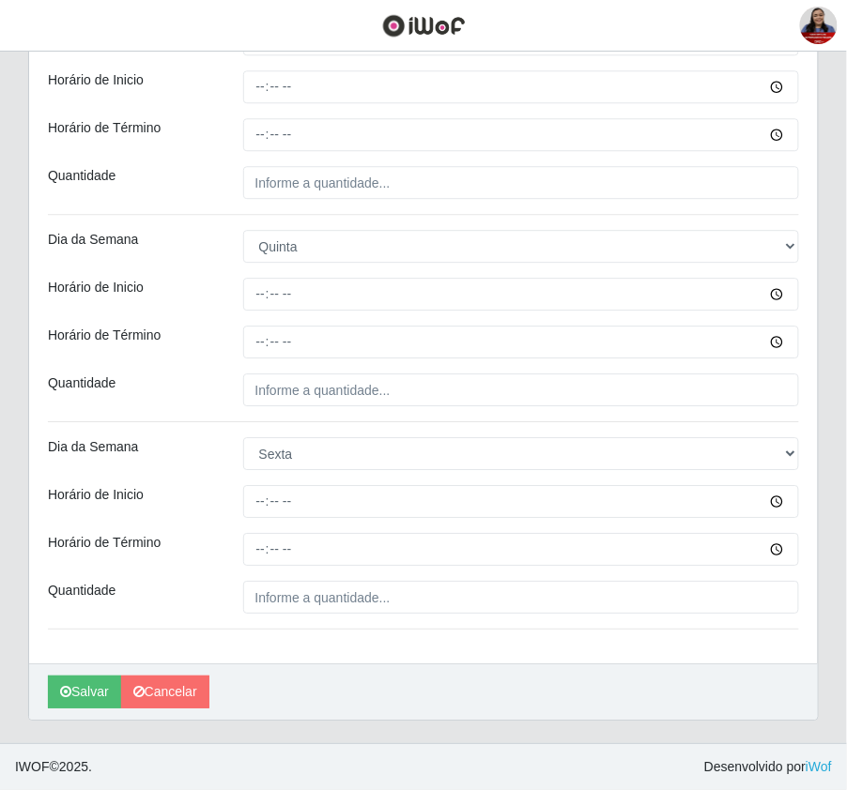
click at [218, 358] on div "Loja Queiroz Atacadão - João Câmara Função [Selecione...] Embalador Embalador +…" at bounding box center [423, 2] width 789 height 1323
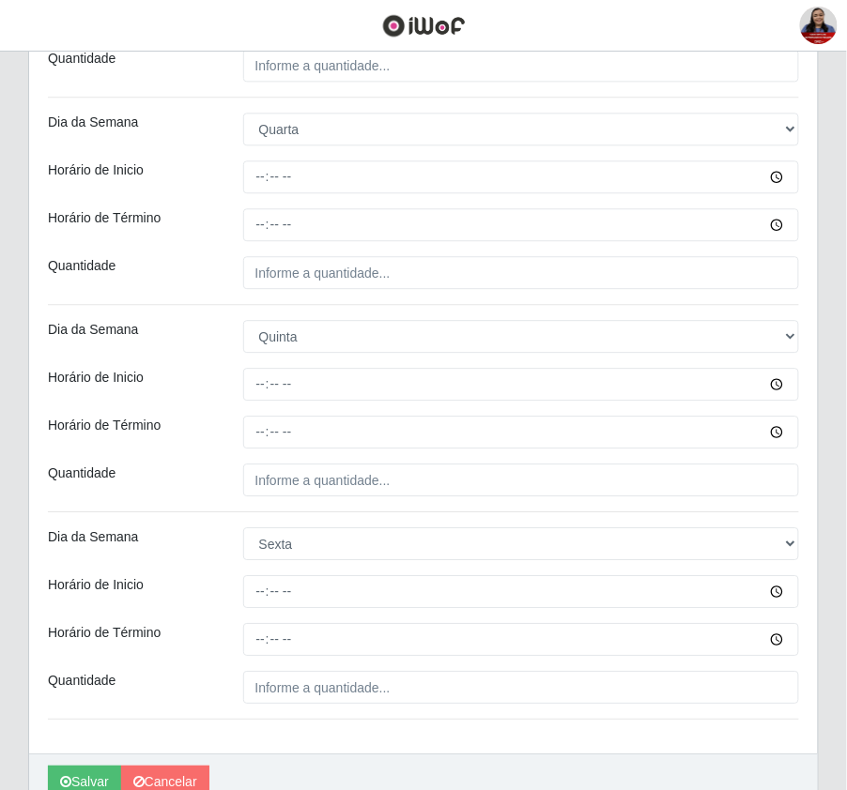
scroll to position [449, 0]
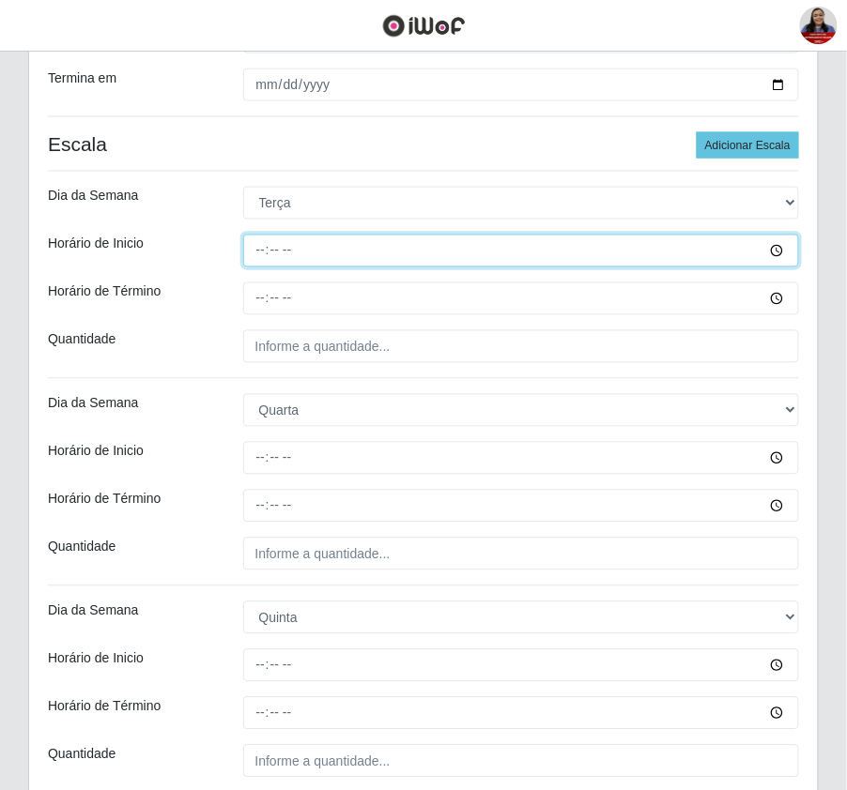
click at [259, 249] on input "Horário de Inicio" at bounding box center [521, 251] width 557 height 33
type input "08:00"
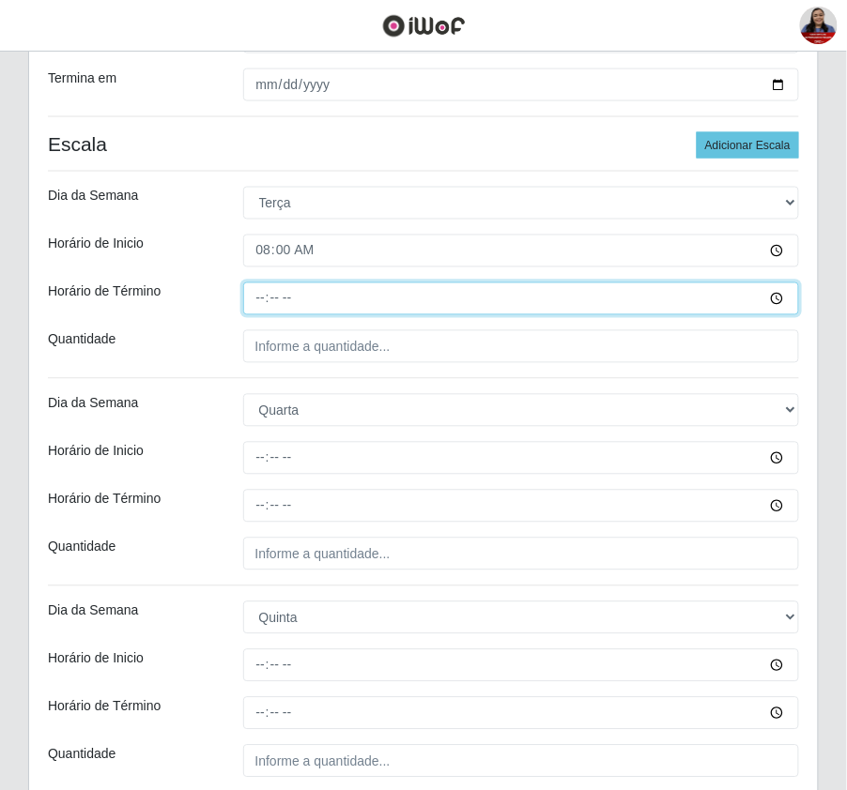
type input "14:00"
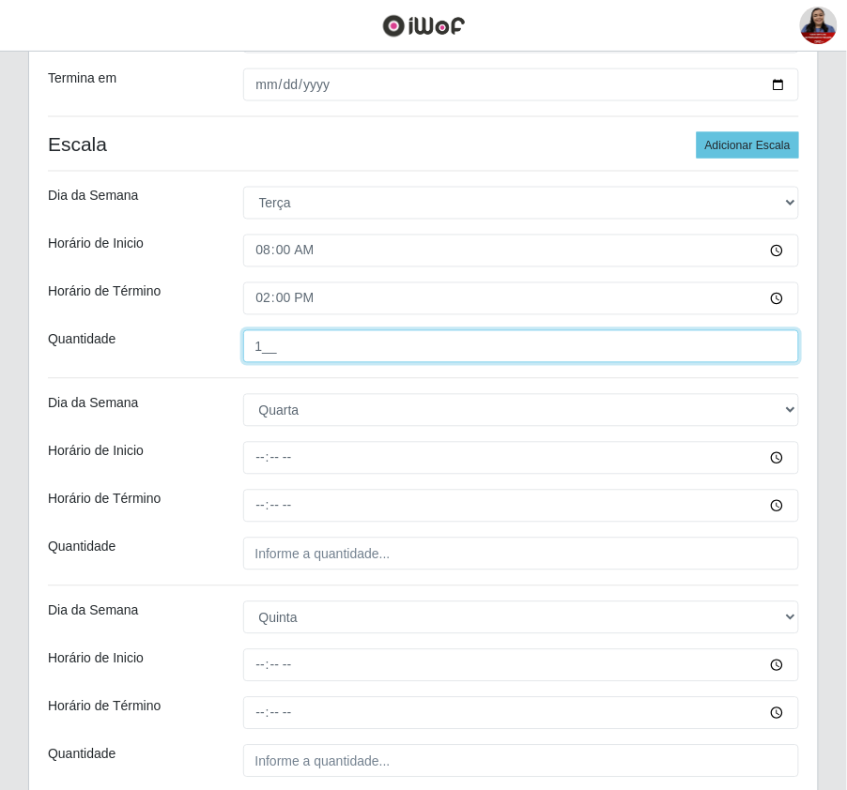
type input "1__"
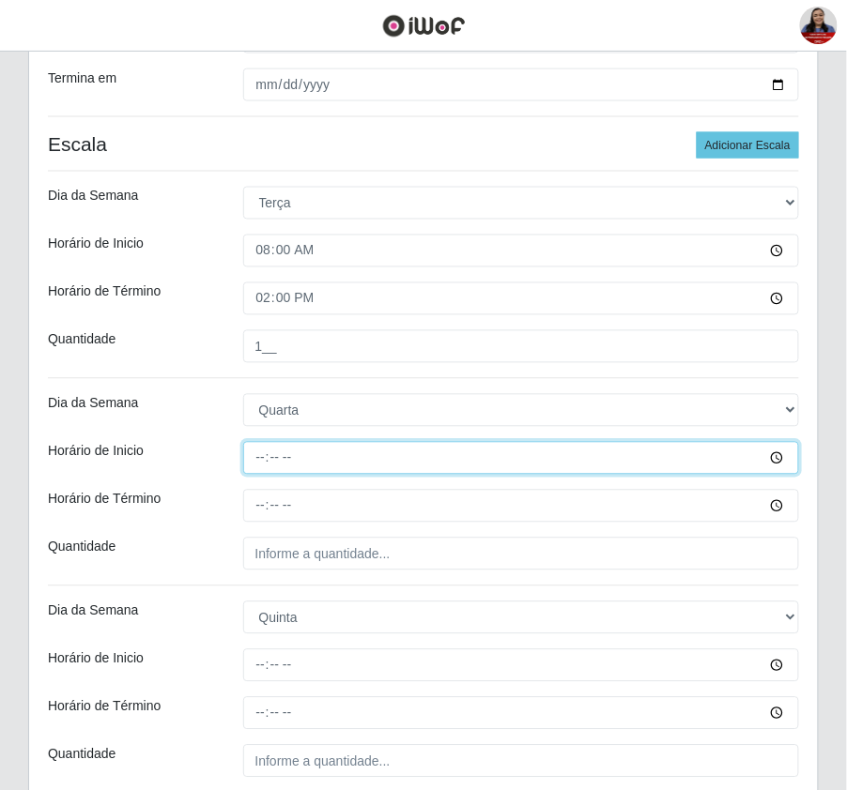
type input "08:00"
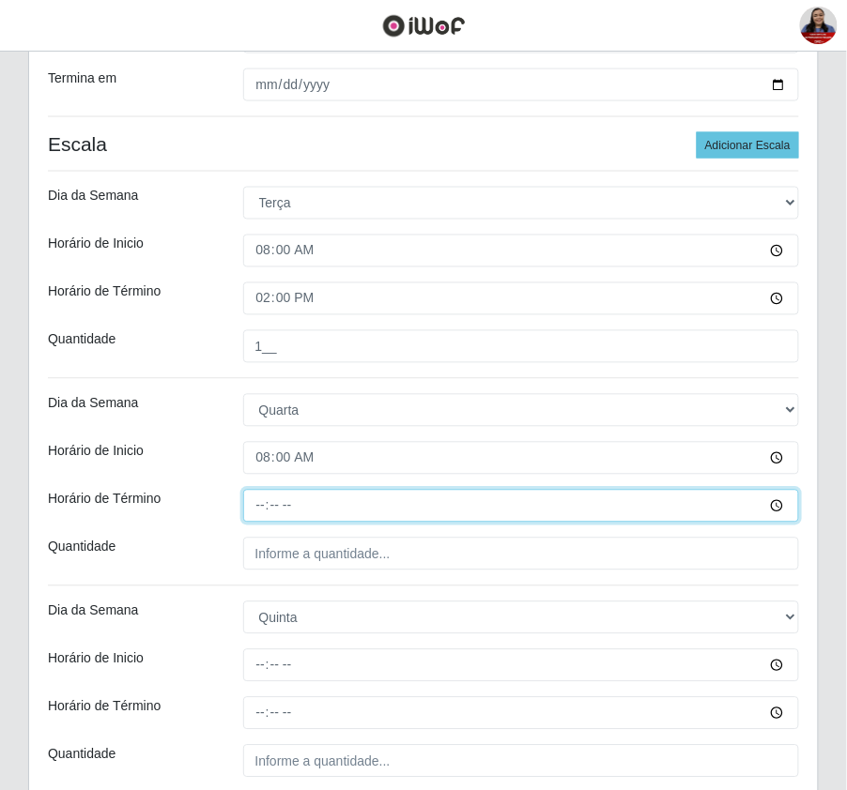
type input "14:00"
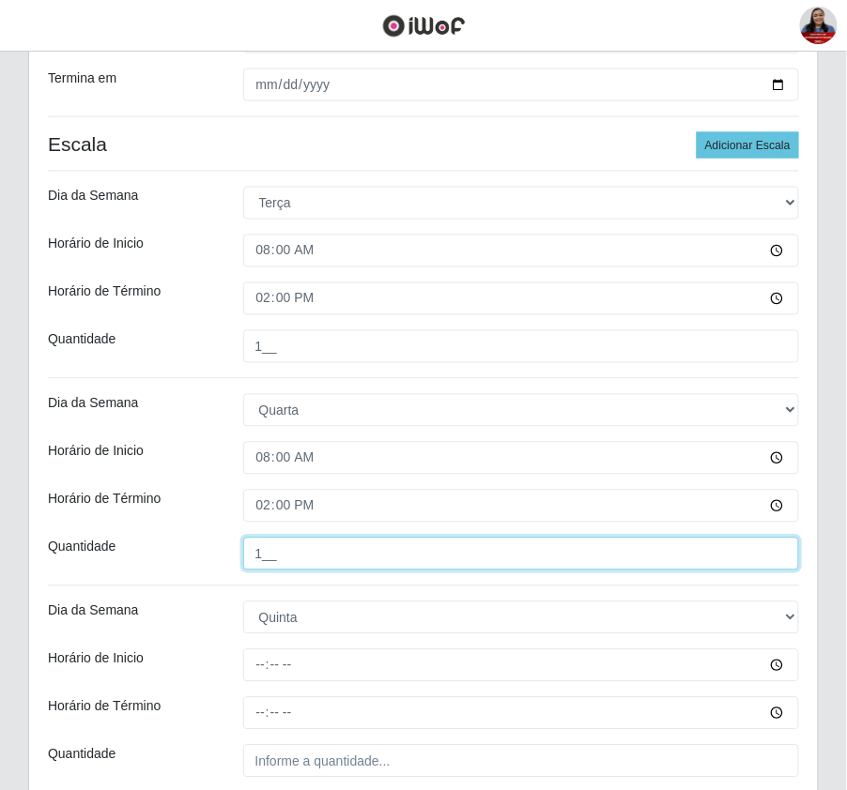
type input "1__"
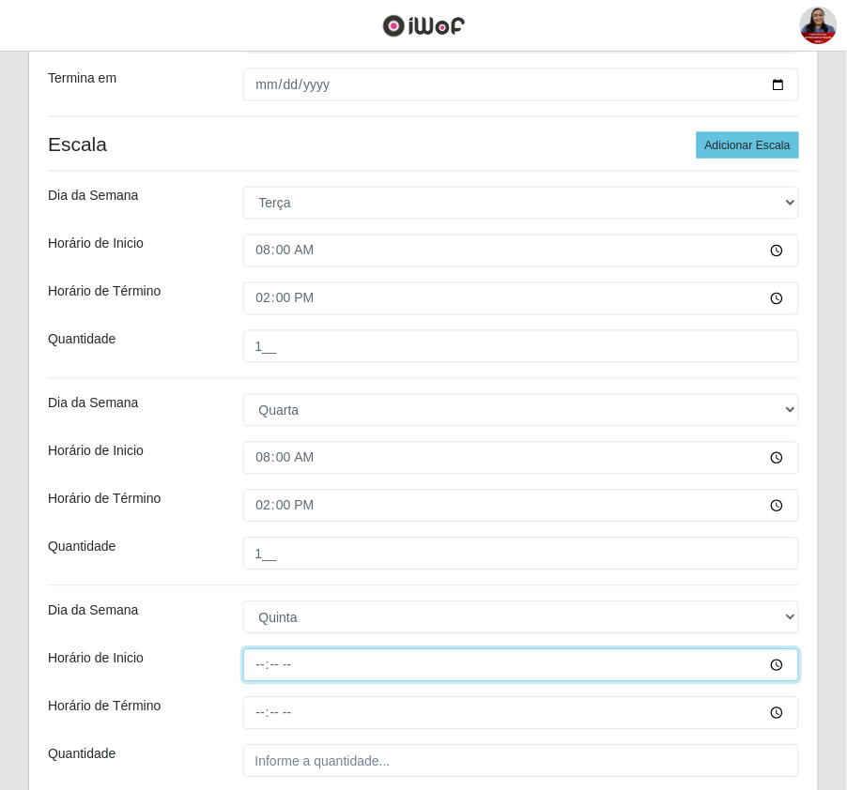
type input "08:00"
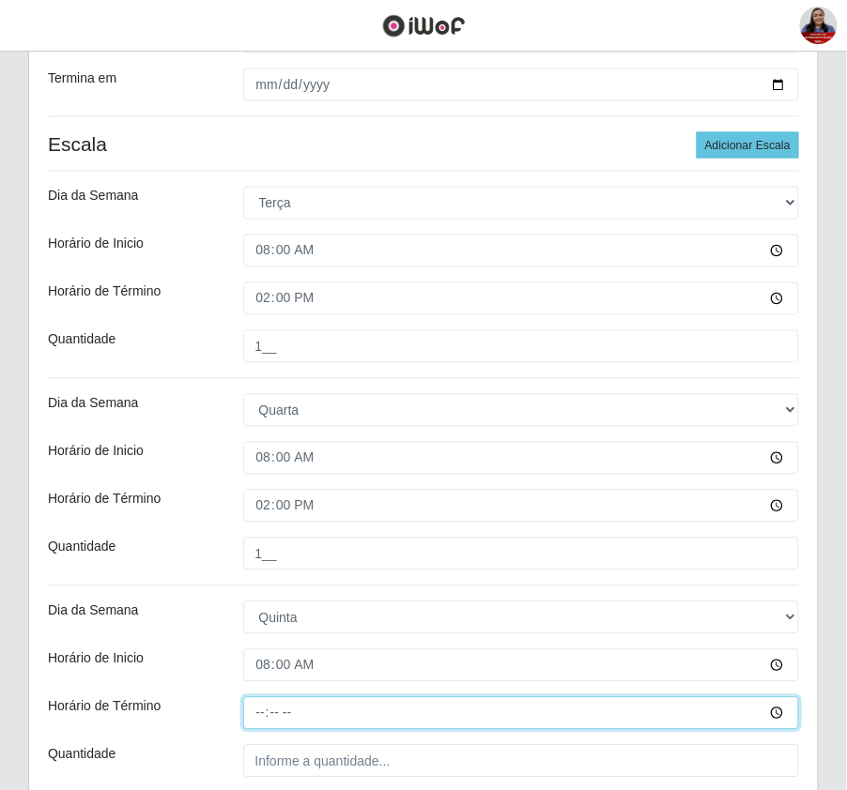
type input "14:00"
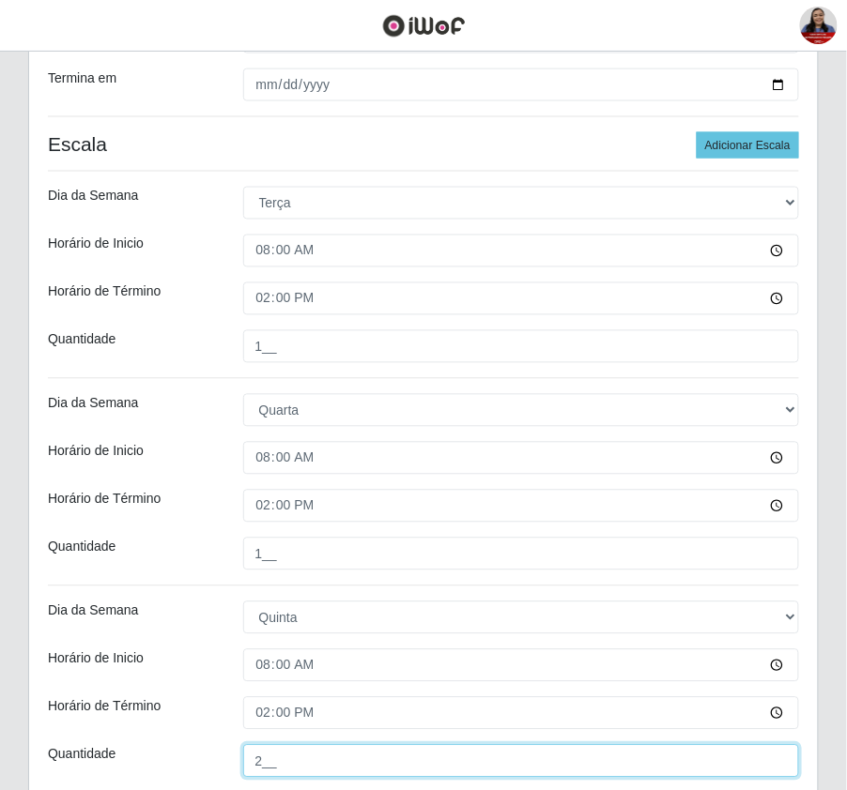
type input "2__"
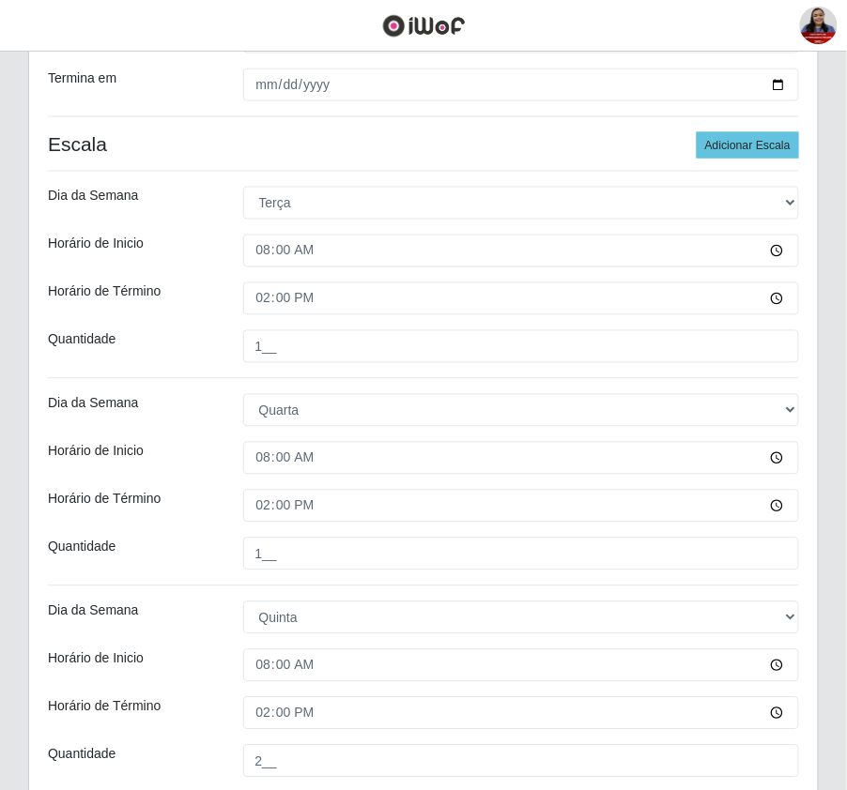
scroll to position [824, 0]
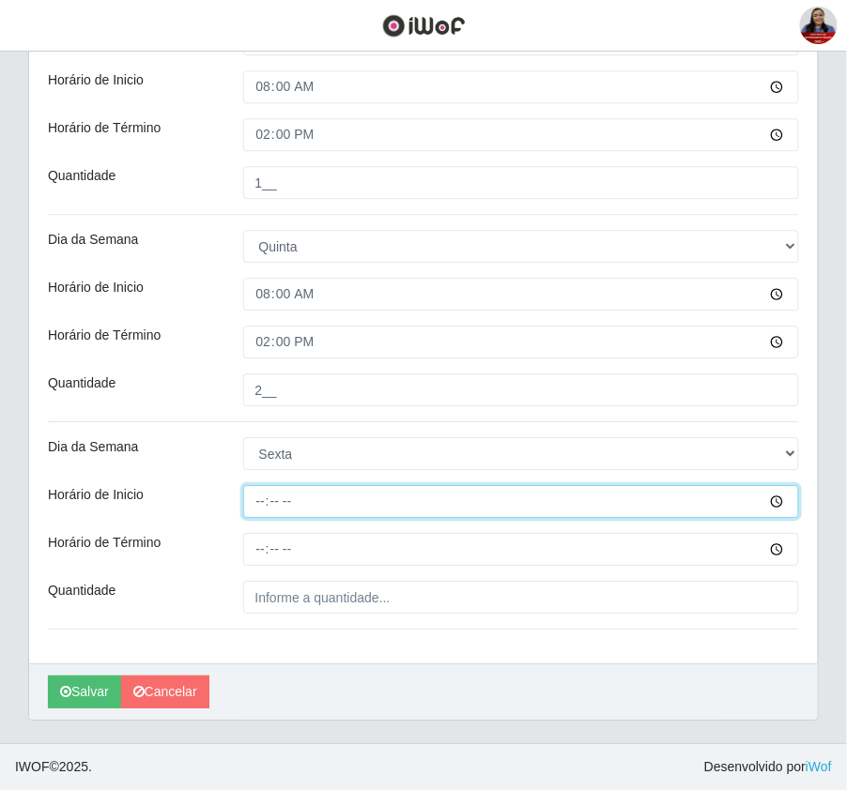
type input "08:00"
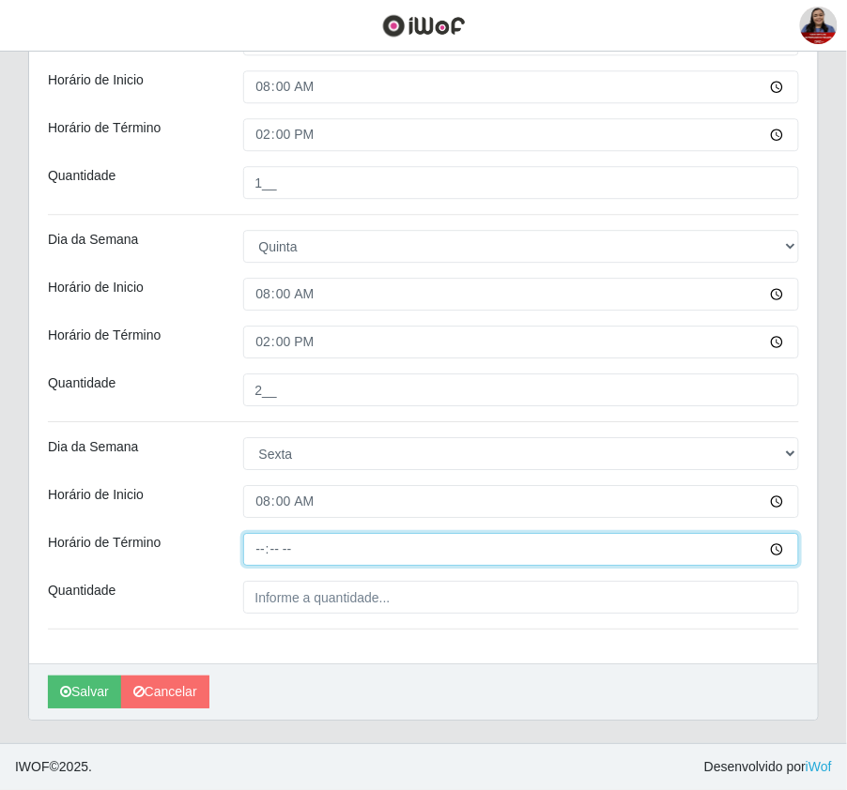
type input "14:00"
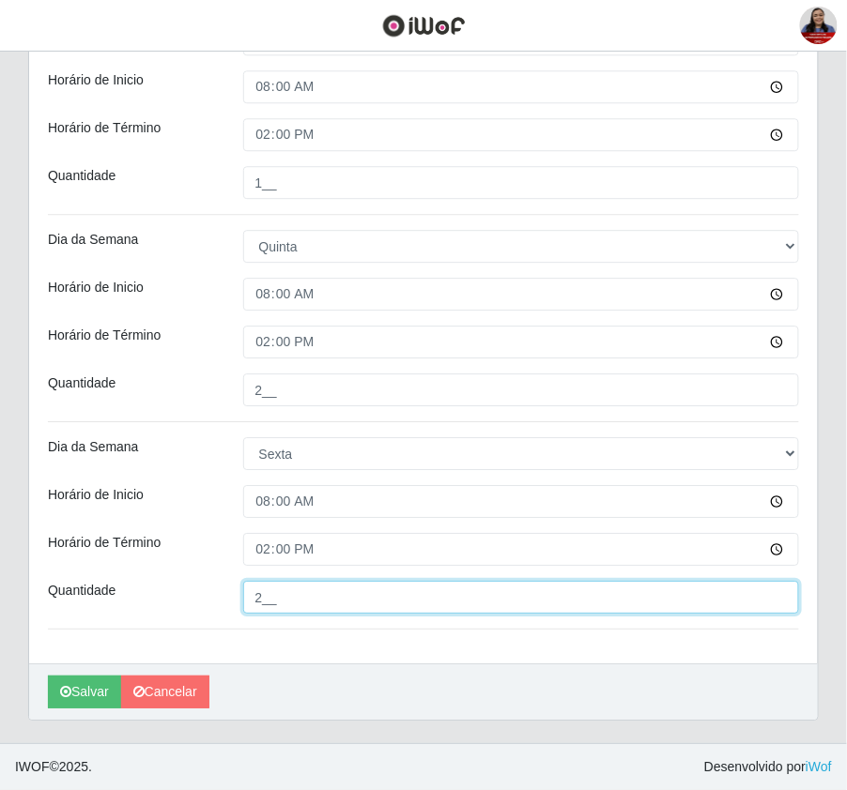
type input "2__"
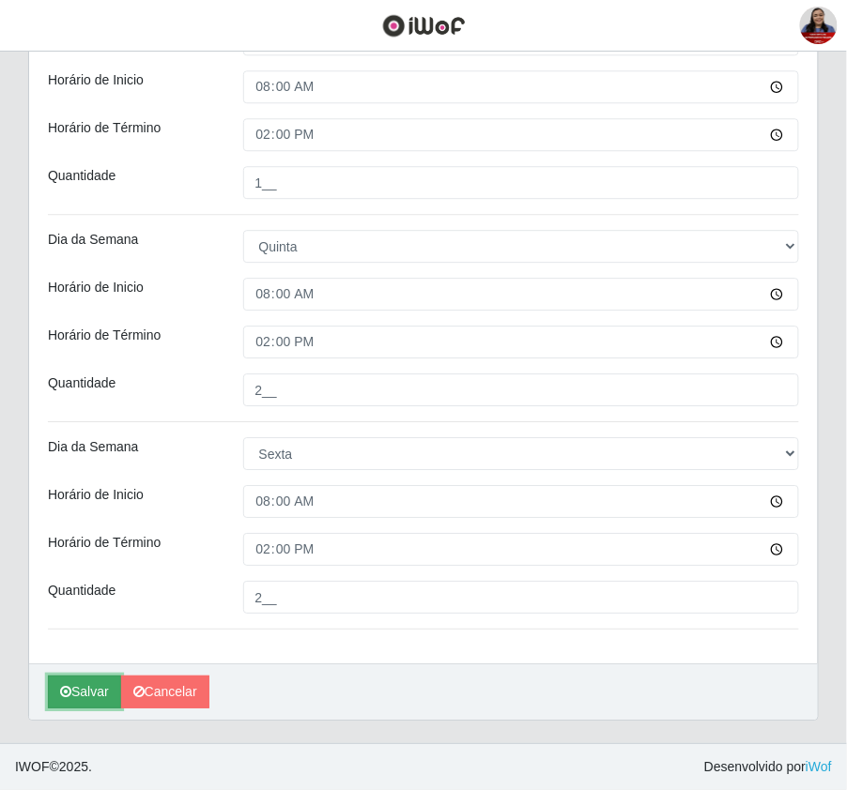
click at [76, 692] on button "Salvar" at bounding box center [84, 692] width 73 height 33
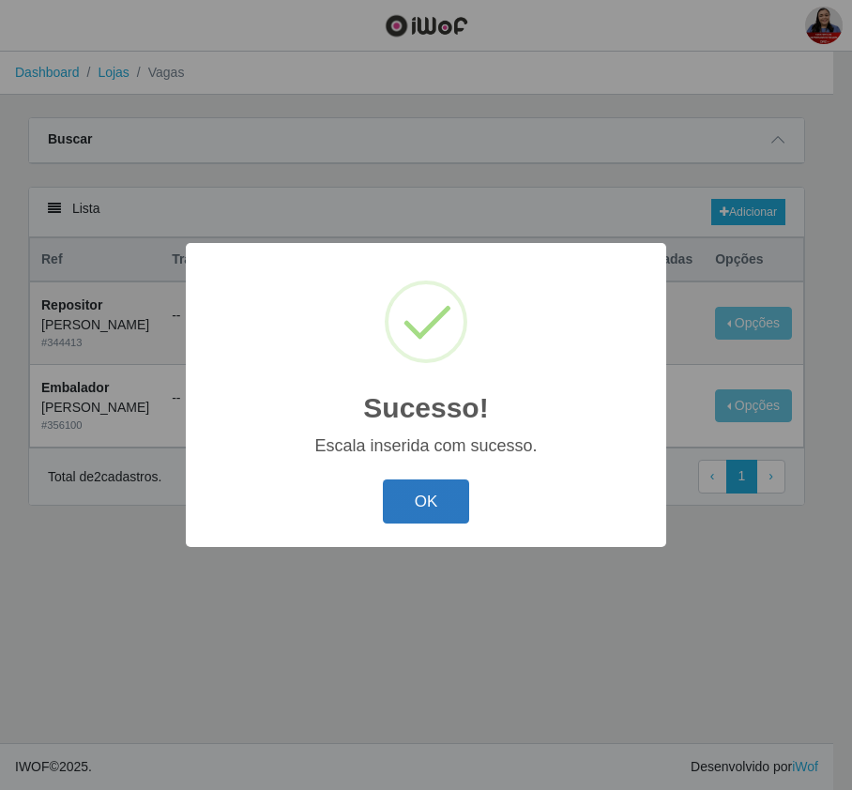
click at [439, 492] on button "OK" at bounding box center [426, 502] width 87 height 44
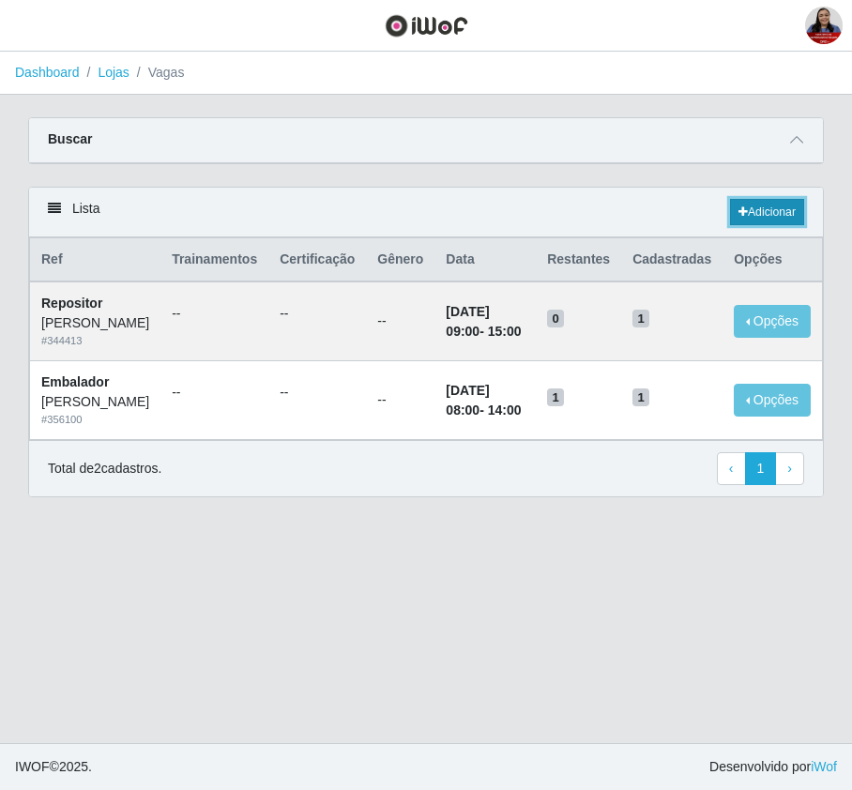
click at [789, 203] on link "Adicionar" at bounding box center [767, 212] width 74 height 26
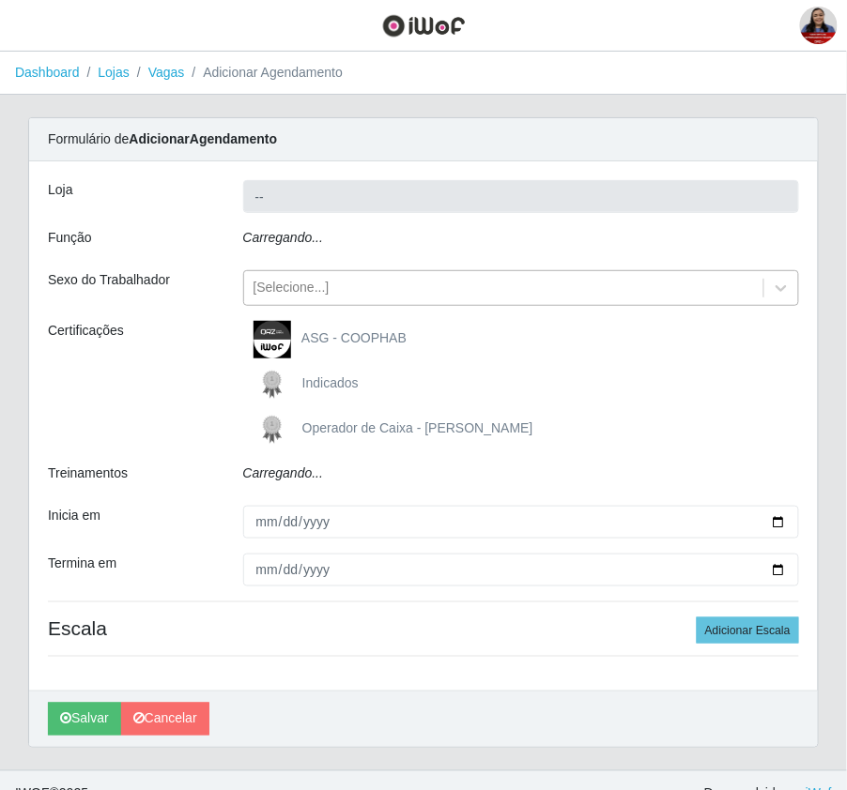
type input "[PERSON_NAME]"
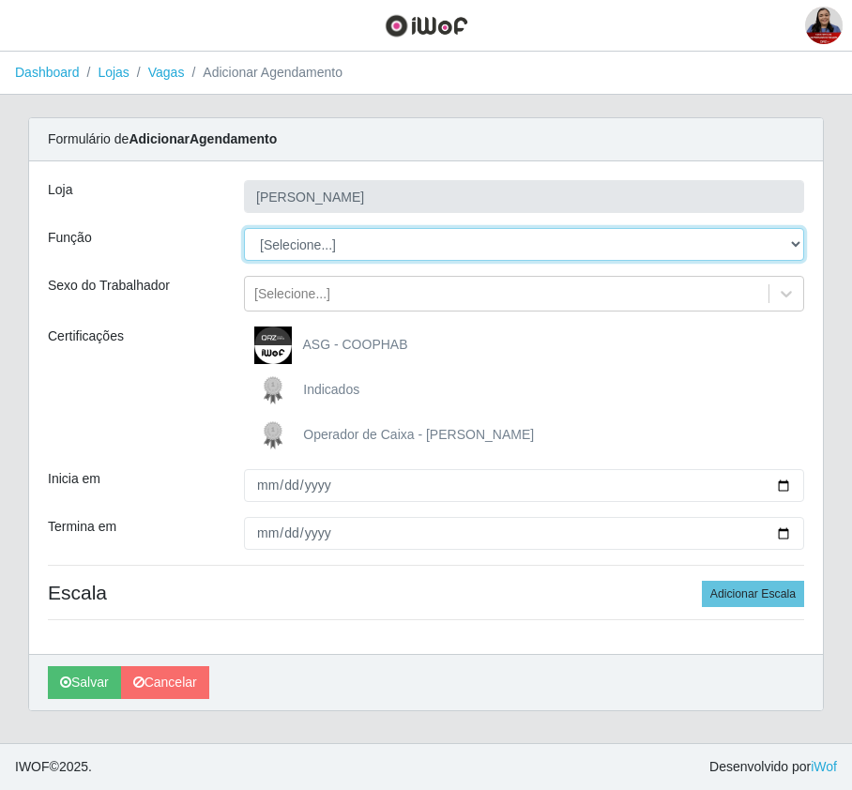
click at [359, 242] on select "[Selecione...] Embalador Embalador + Embalador ++ Panfleteiro Panfleteiro + Pan…" at bounding box center [524, 244] width 560 height 33
select select "1"
click at [244, 229] on select "[Selecione...] Embalador Embalador + Embalador ++ Panfleteiro Panfleteiro + Pan…" at bounding box center [524, 244] width 560 height 33
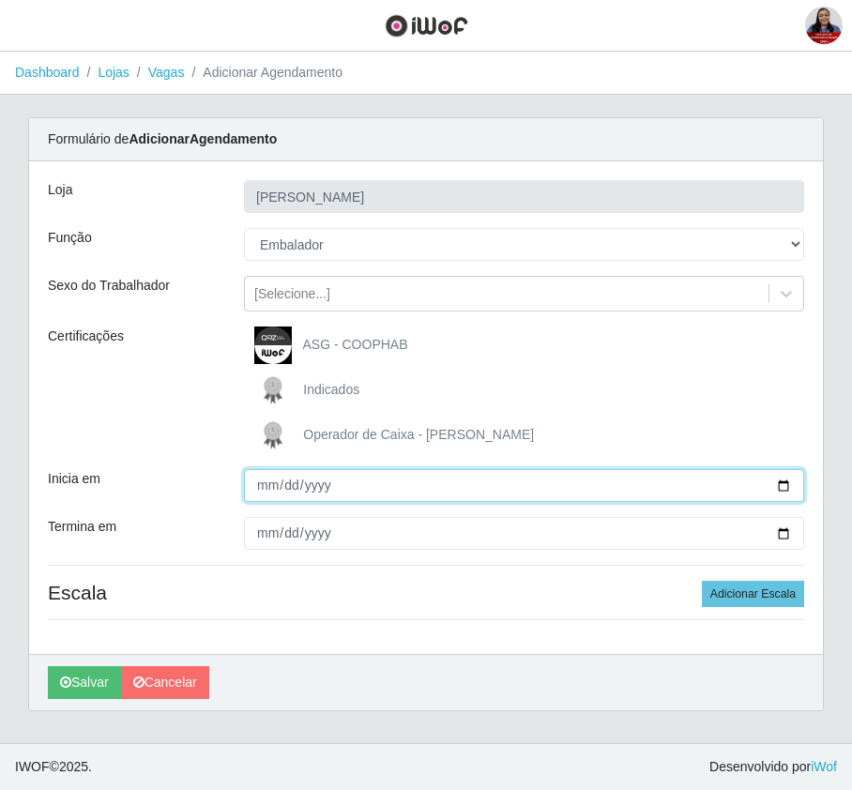
click at [783, 483] on input "Inicia em" at bounding box center [524, 485] width 560 height 33
type input "2025-10-07"
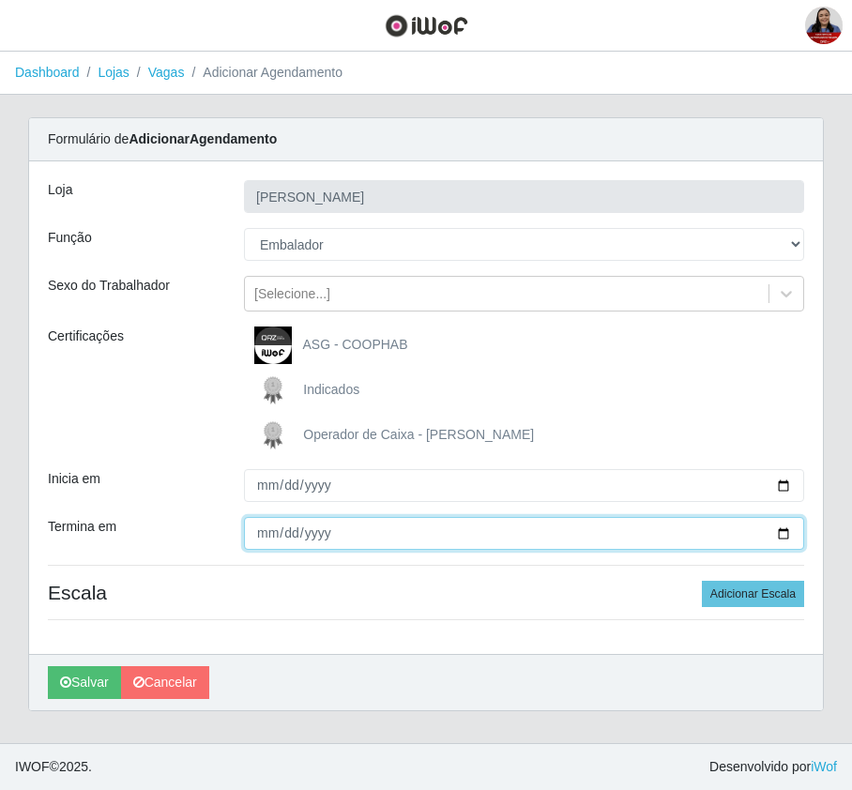
click at [772, 529] on input "Termina em" at bounding box center [524, 533] width 560 height 33
click at [781, 531] on input "Termina em" at bounding box center [524, 533] width 560 height 33
type input "2025-10-10"
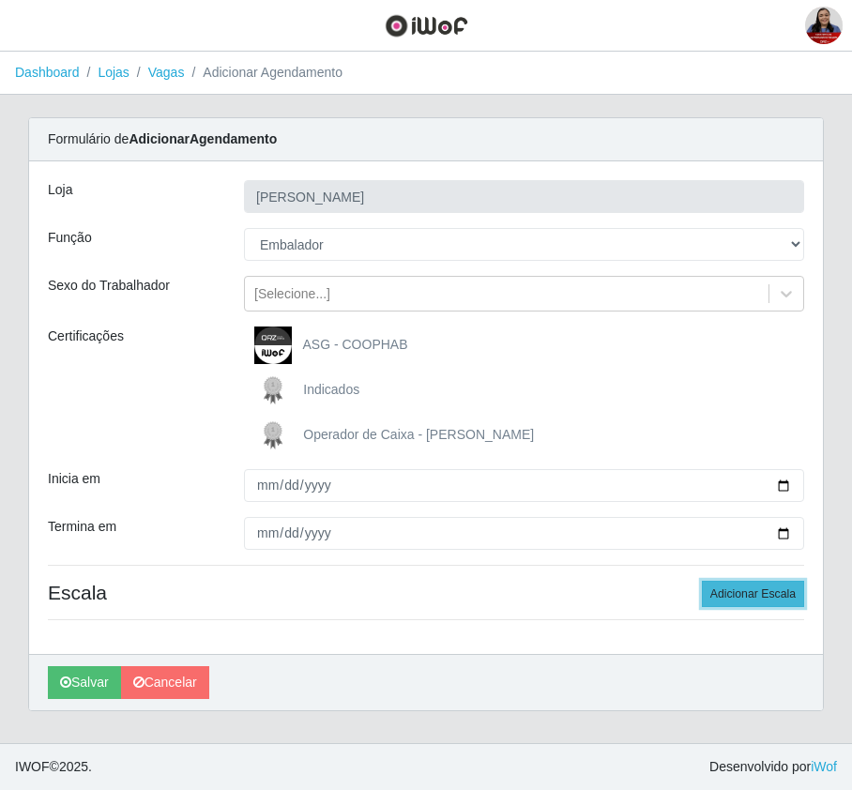
click at [738, 591] on button "Adicionar Escala" at bounding box center [753, 594] width 102 height 26
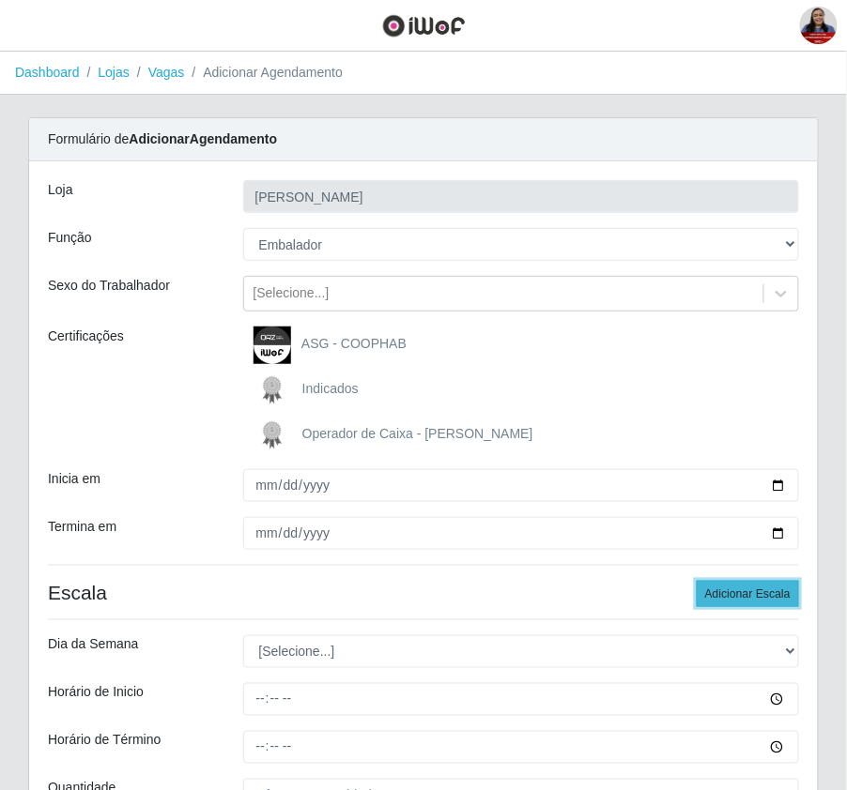
click at [740, 591] on button "Adicionar Escala" at bounding box center [748, 594] width 102 height 26
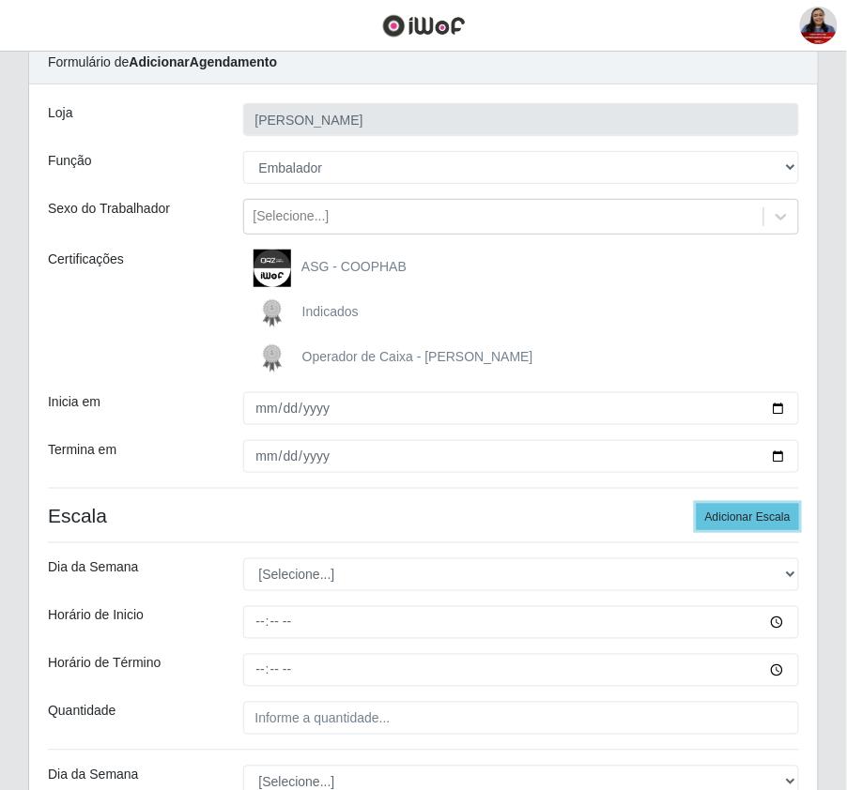
scroll to position [375, 0]
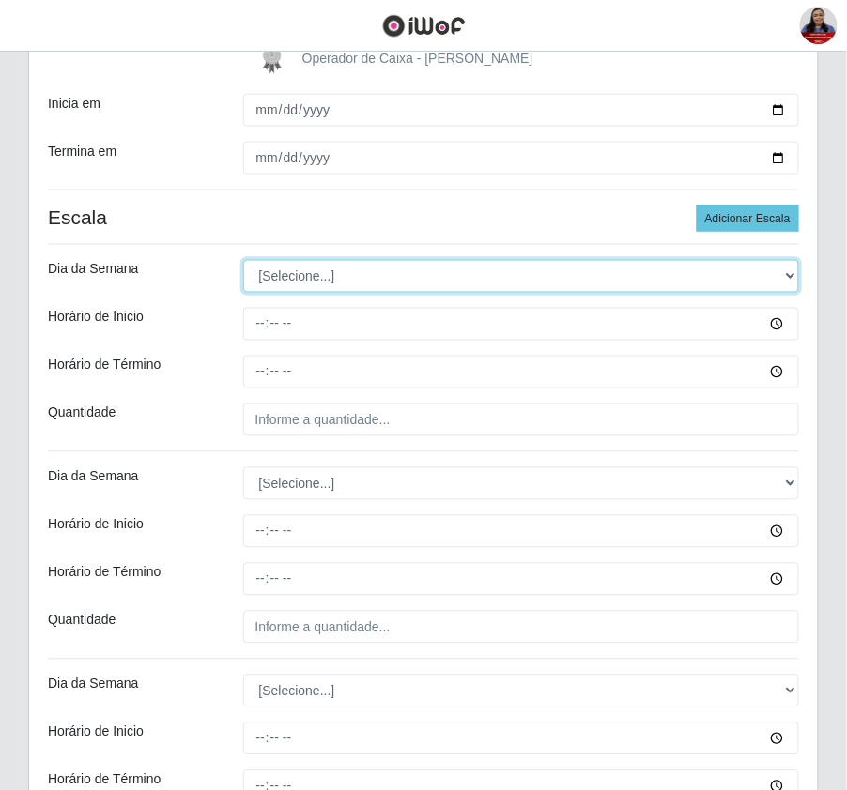
drag, startPoint x: 377, startPoint y: 279, endPoint x: 377, endPoint y: 293, distance: 14.1
click at [377, 279] on select "[Selecione...] Segunda Terça Quarta Quinta Sexta Sábado Domingo" at bounding box center [521, 276] width 557 height 33
select select "2"
click at [243, 262] on select "[Selecione...] Segunda Terça Quarta Quinta Sexta Sábado Domingo" at bounding box center [521, 276] width 557 height 33
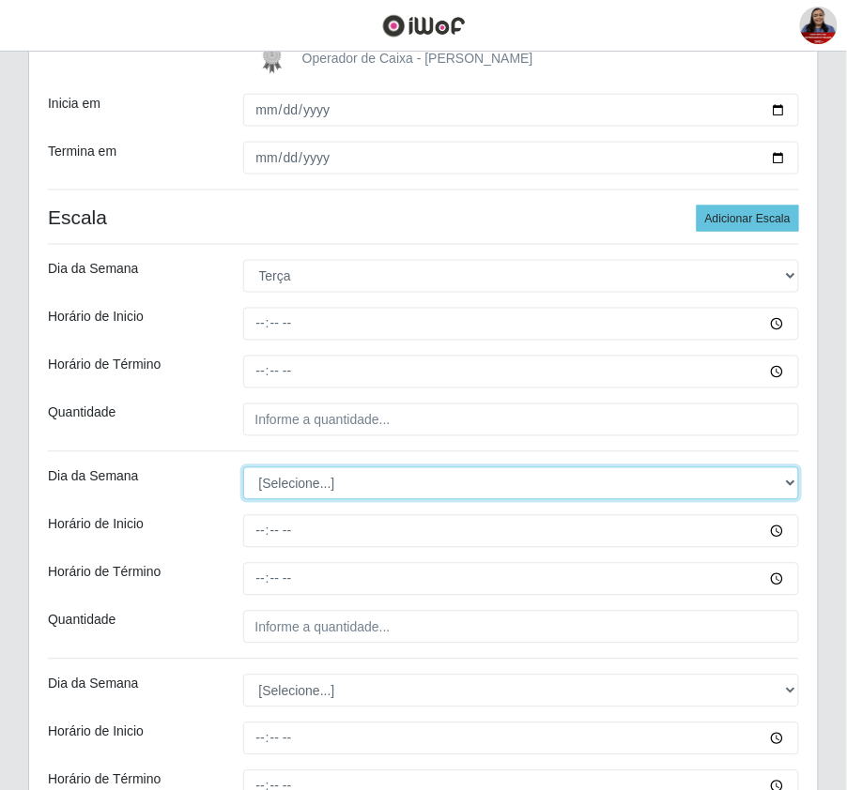
click at [355, 497] on select "[Selecione...] Segunda Terça Quarta Quinta Sexta Sábado Domingo" at bounding box center [521, 483] width 557 height 33
select select "3"
click at [243, 469] on select "[Selecione...] Segunda Terça Quarta Quinta Sexta Sábado Domingo" at bounding box center [521, 483] width 557 height 33
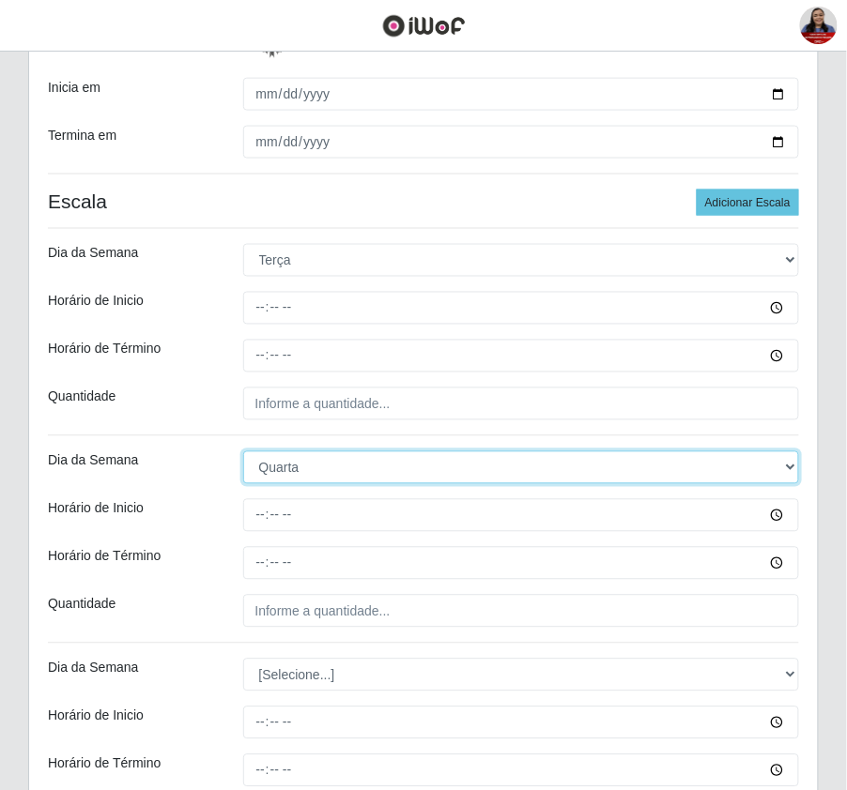
scroll to position [625, 0]
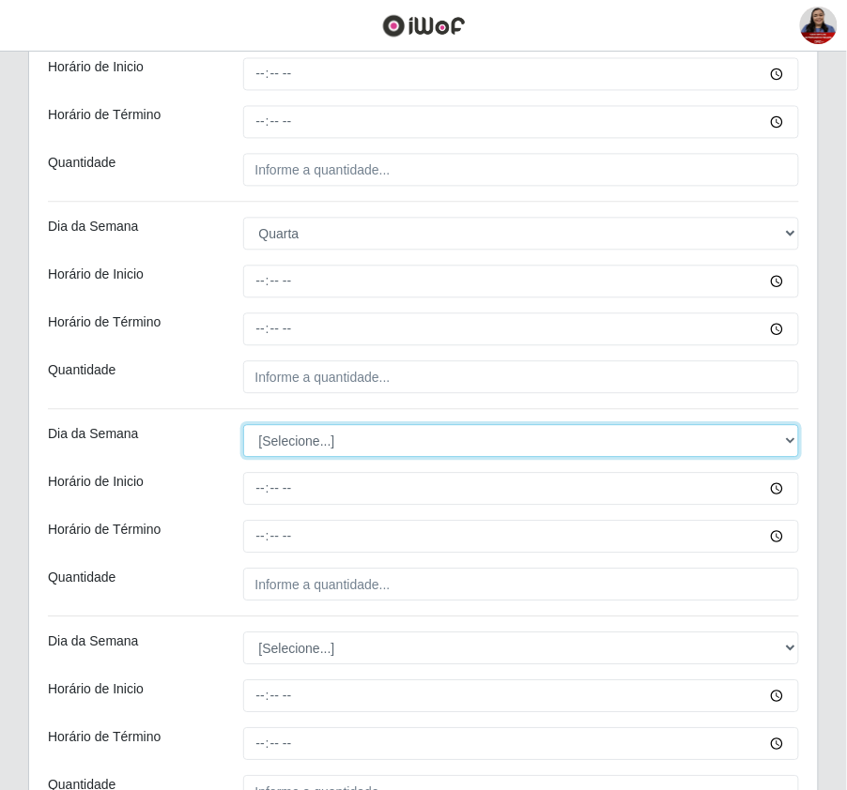
click at [325, 443] on select "[Selecione...] Segunda Terça Quarta Quinta Sexta Sábado Domingo" at bounding box center [521, 441] width 557 height 33
select select "4"
click at [243, 427] on select "[Selecione...] Segunda Terça Quarta Quinta Sexta Sábado Domingo" at bounding box center [521, 441] width 557 height 33
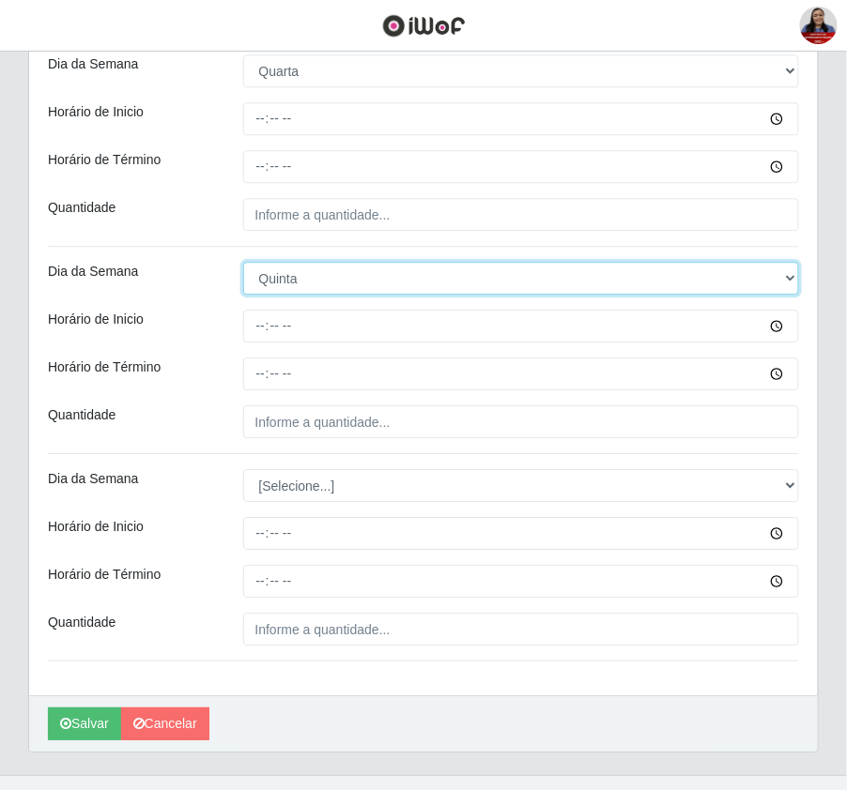
scroll to position [824, 0]
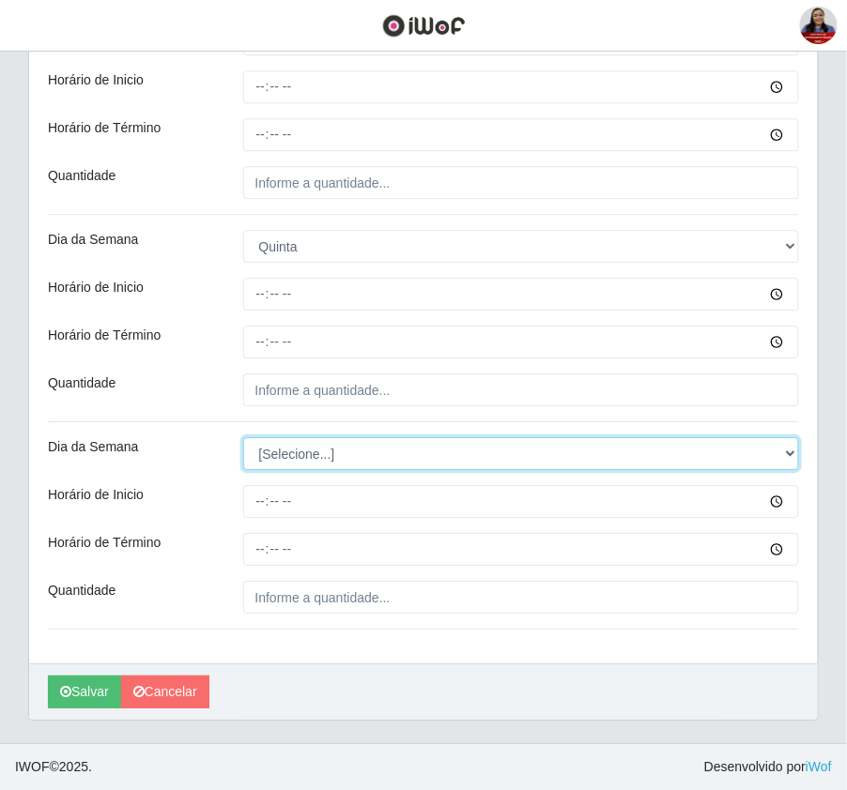
drag, startPoint x: 396, startPoint y: 452, endPoint x: 391, endPoint y: 466, distance: 14.0
click at [396, 452] on select "[Selecione...] Segunda Terça Quarta Quinta Sexta Sábado Domingo" at bounding box center [521, 453] width 557 height 33
select select "5"
click at [243, 437] on select "[Selecione...] Segunda Terça Quarta Quinta Sexta Sábado Domingo" at bounding box center [521, 453] width 557 height 33
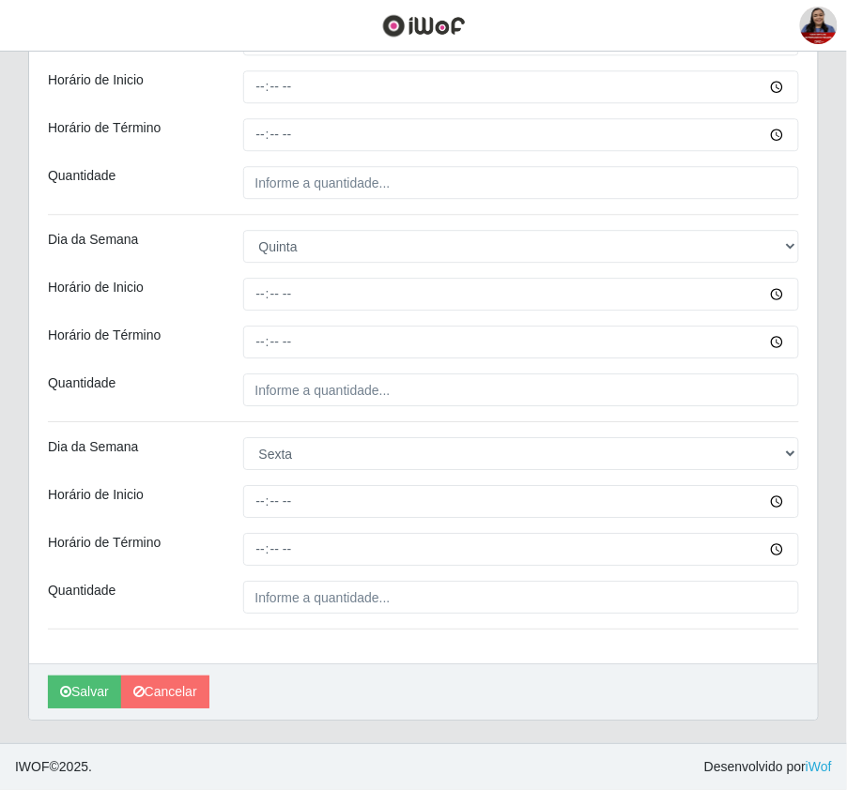
click at [212, 354] on div "Horário de Término" at bounding box center [131, 342] width 195 height 33
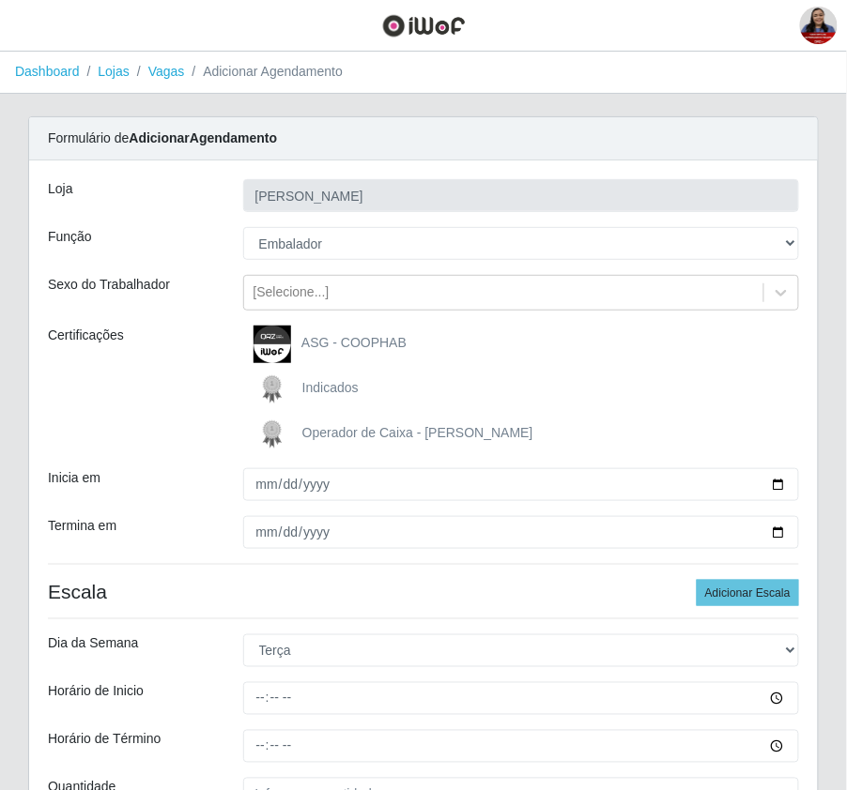
scroll to position [250, 0]
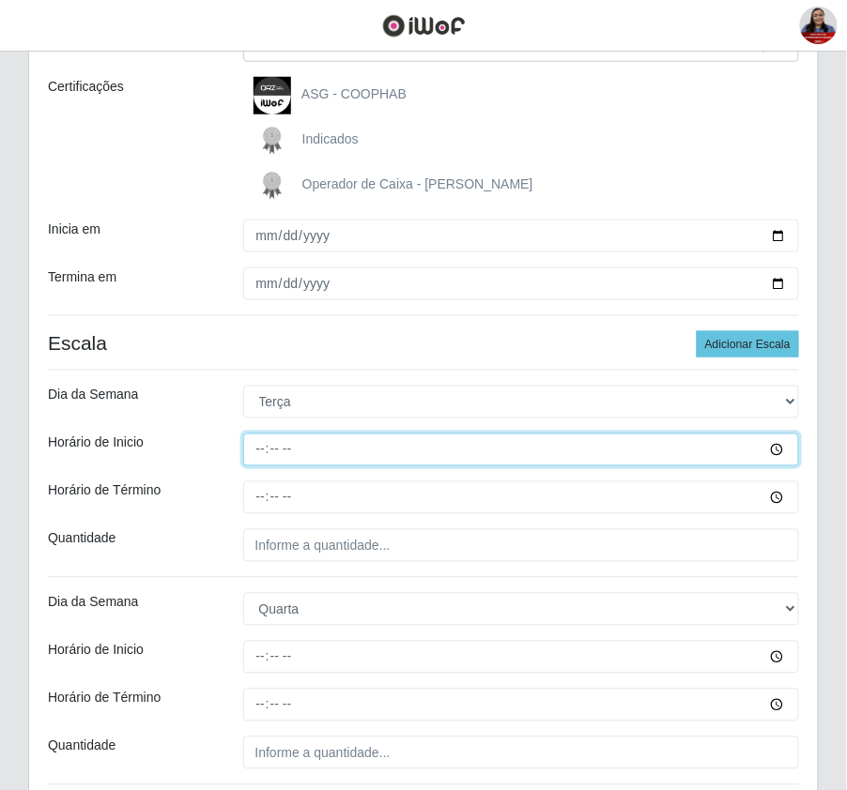
click at [255, 455] on input "Horário de Inicio" at bounding box center [521, 450] width 557 height 33
type input "15:00"
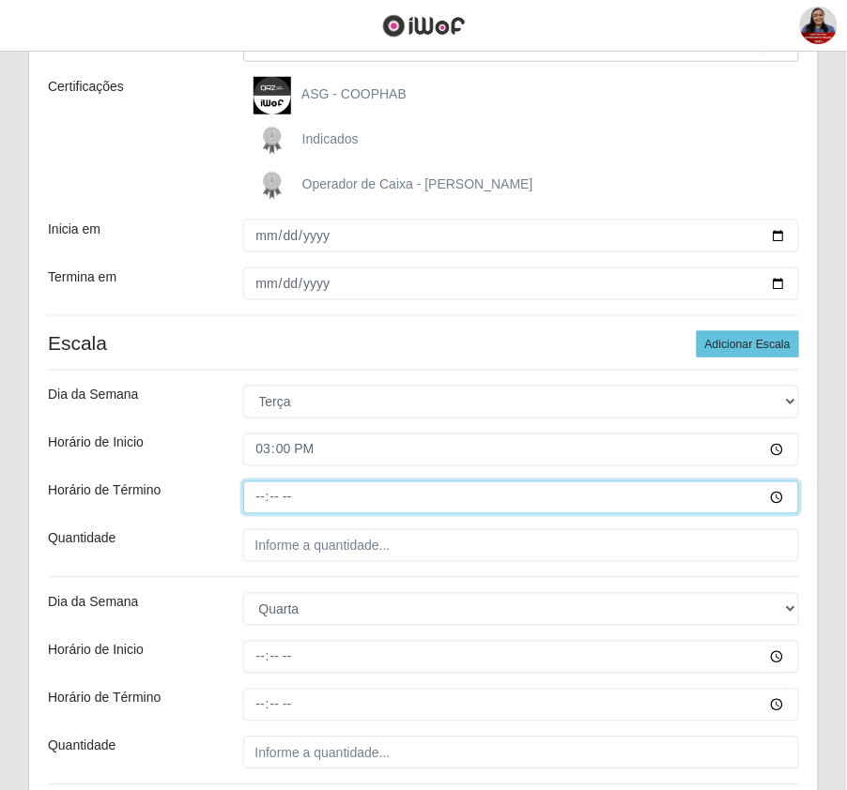
type input "21:00"
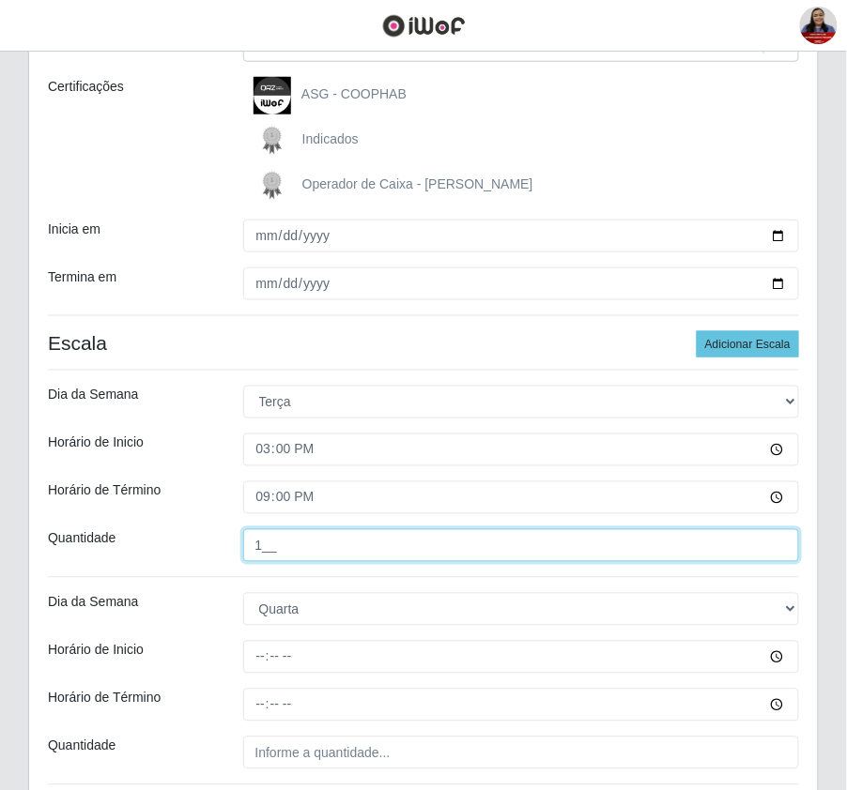
type input "1__"
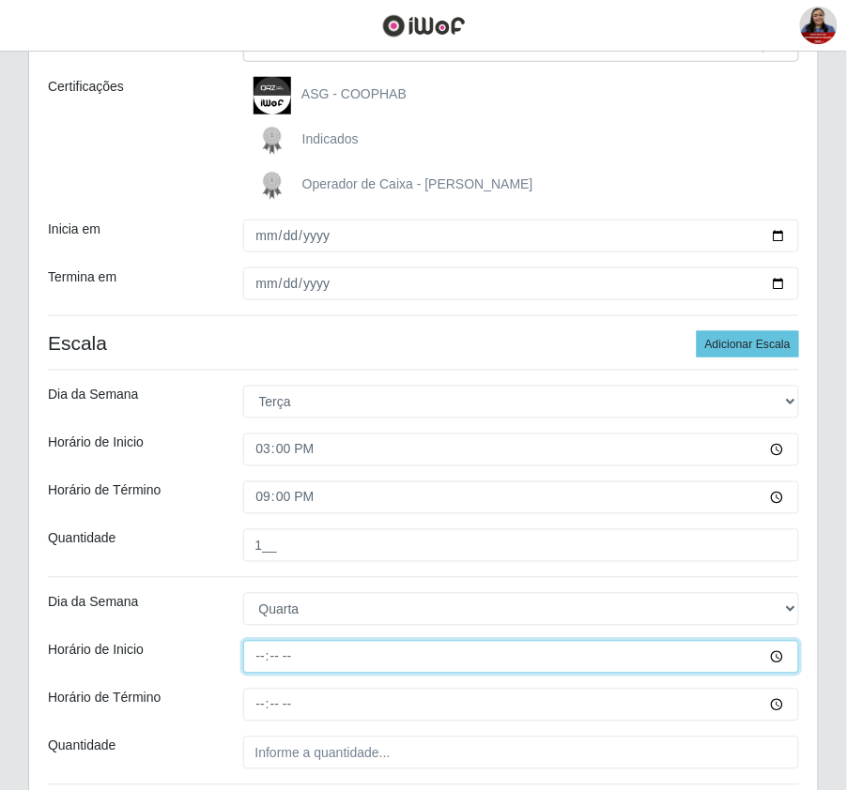
click at [263, 663] on input "Horário de Inicio" at bounding box center [521, 657] width 557 height 33
type input "15:00"
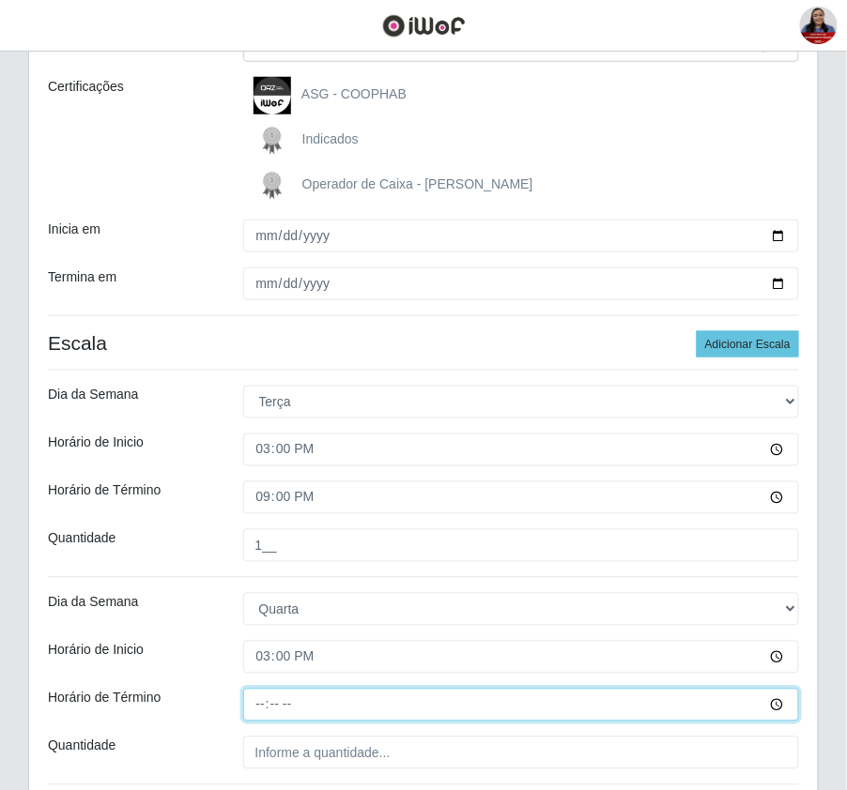
type input "21:00"
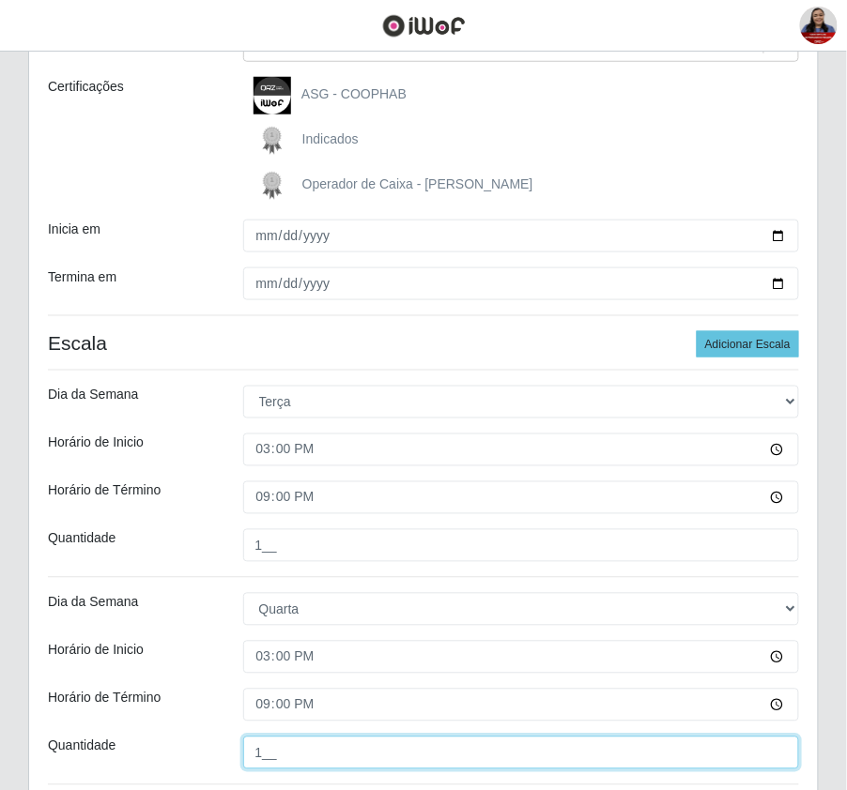
type input "1__"
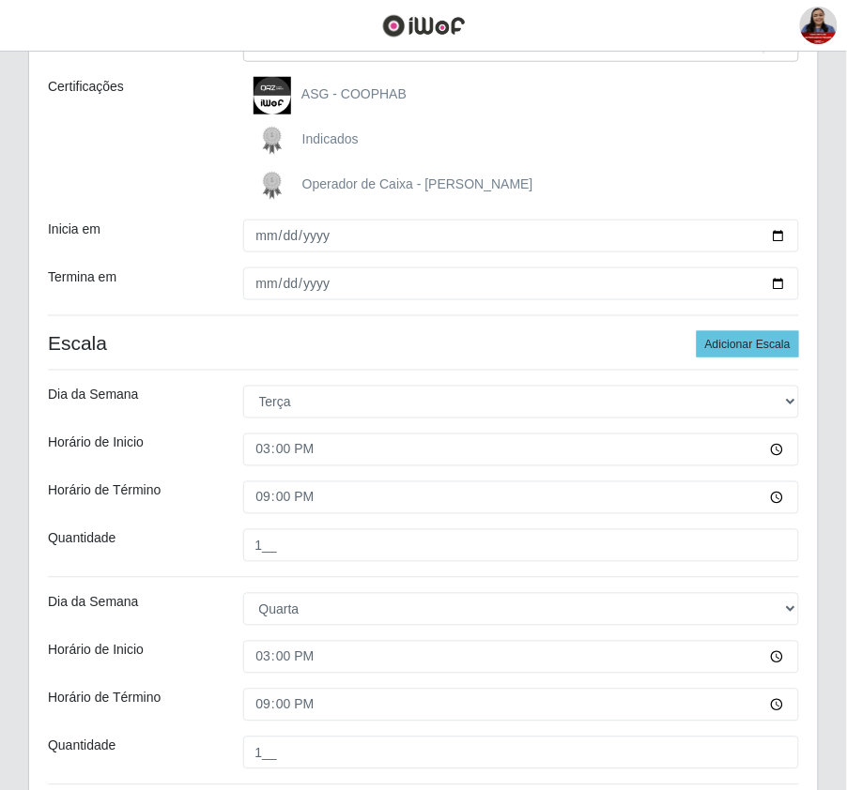
scroll to position [674, 0]
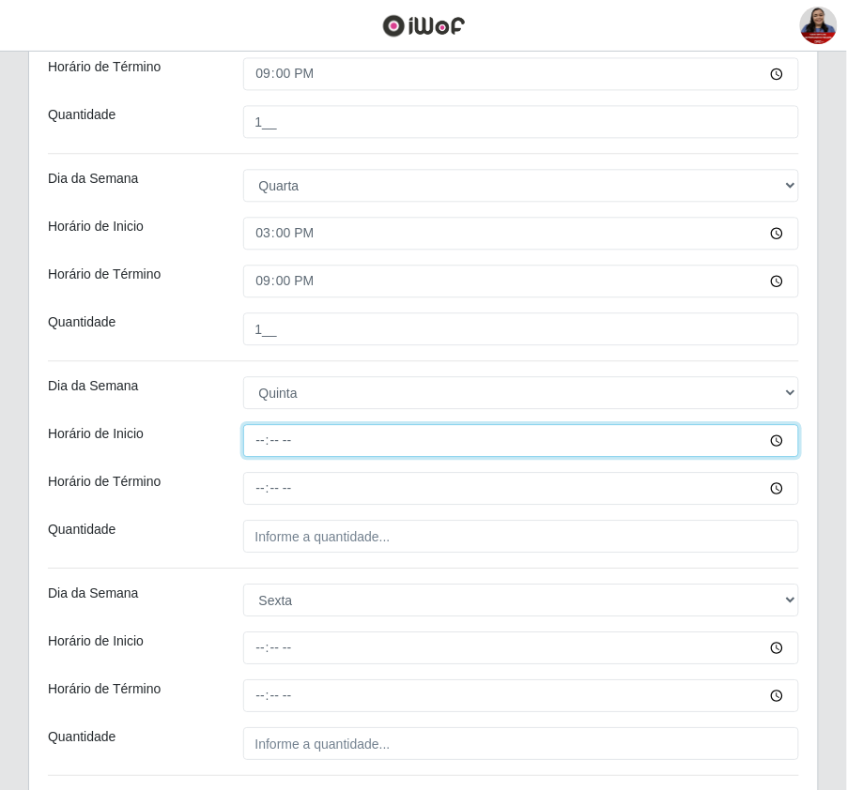
type input "15:00"
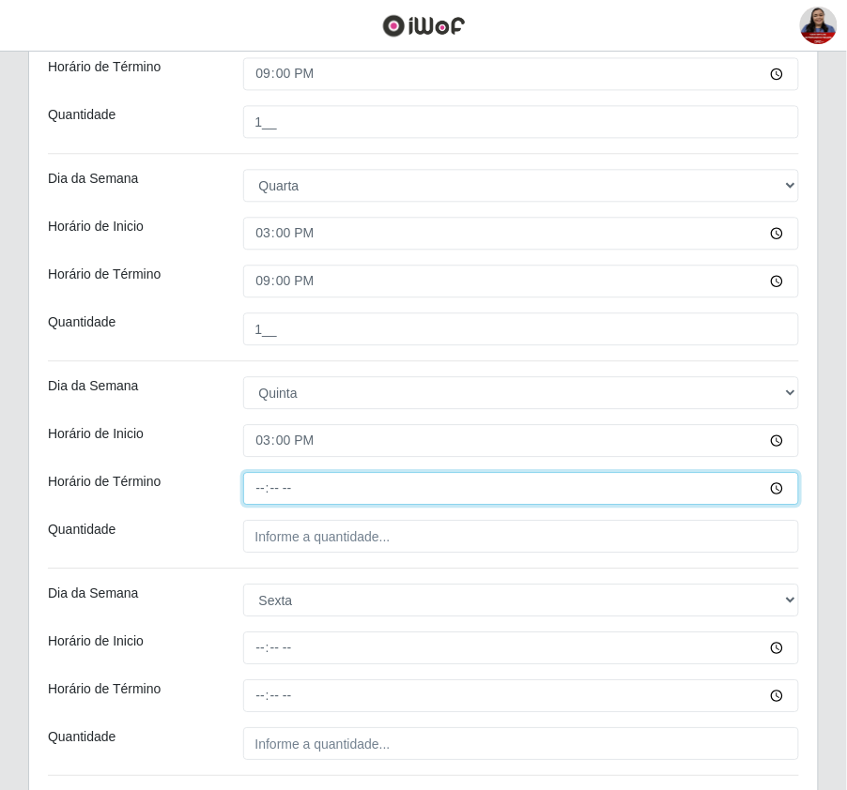
type input "21:00"
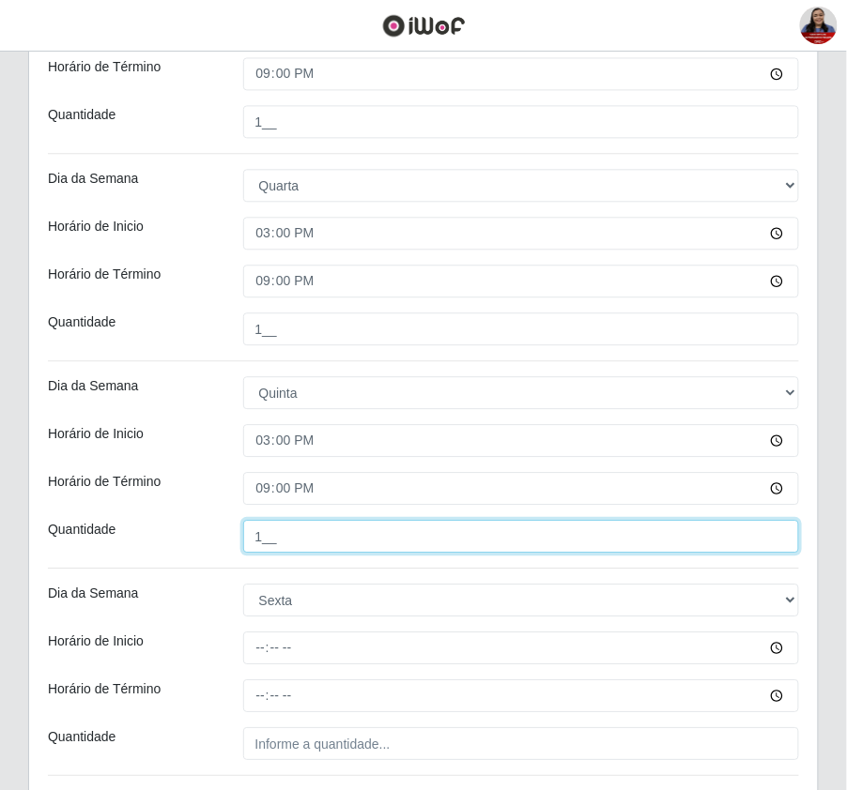
type input "1__"
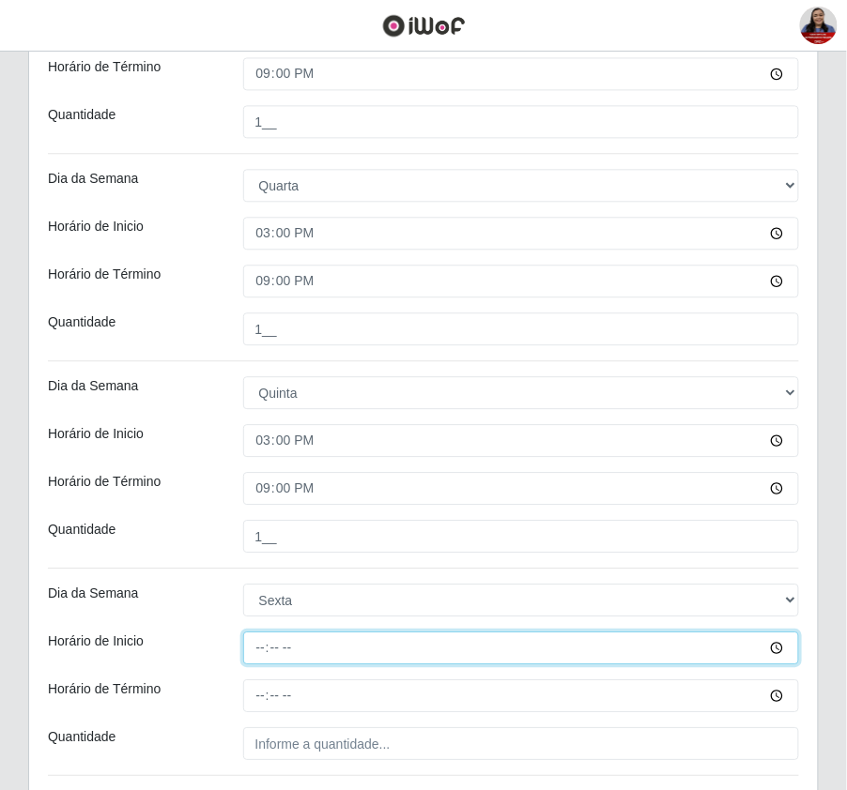
type input "15:00"
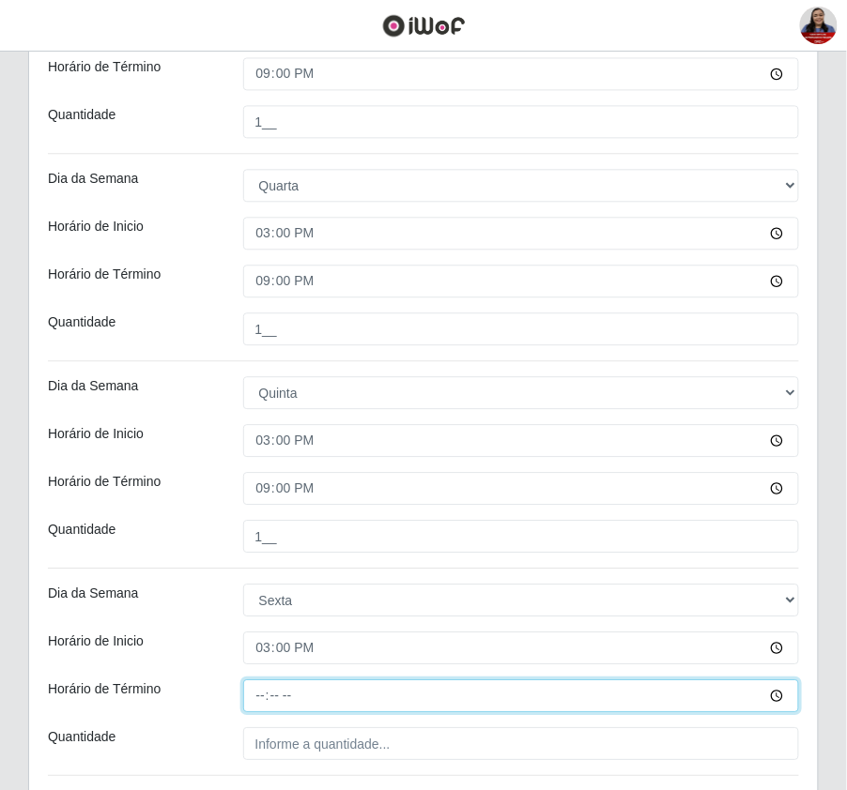
type input "21:00"
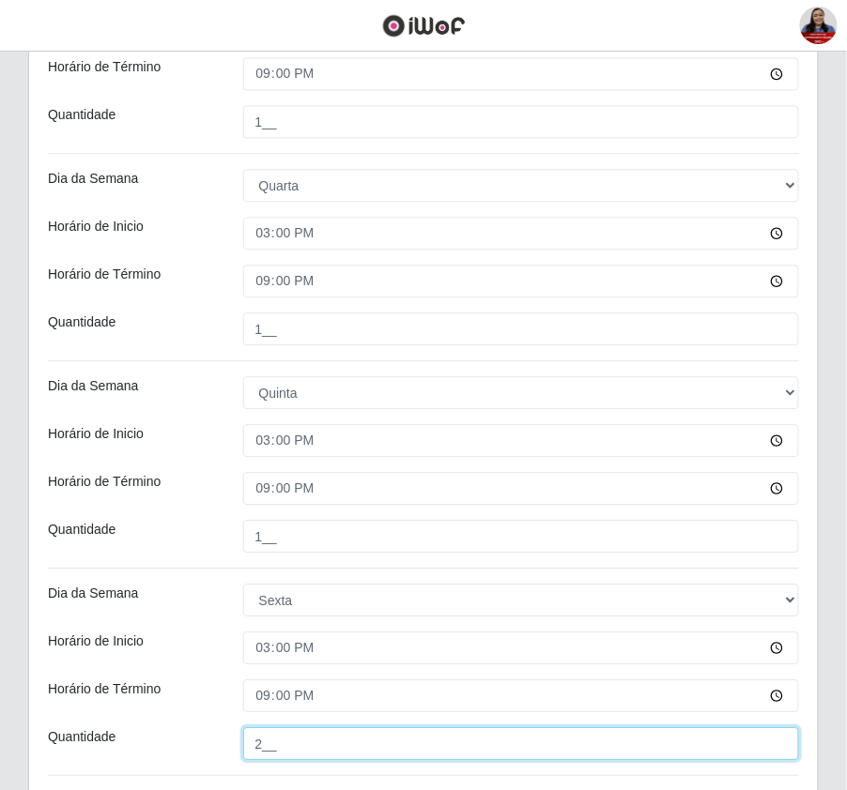
type input "2__"
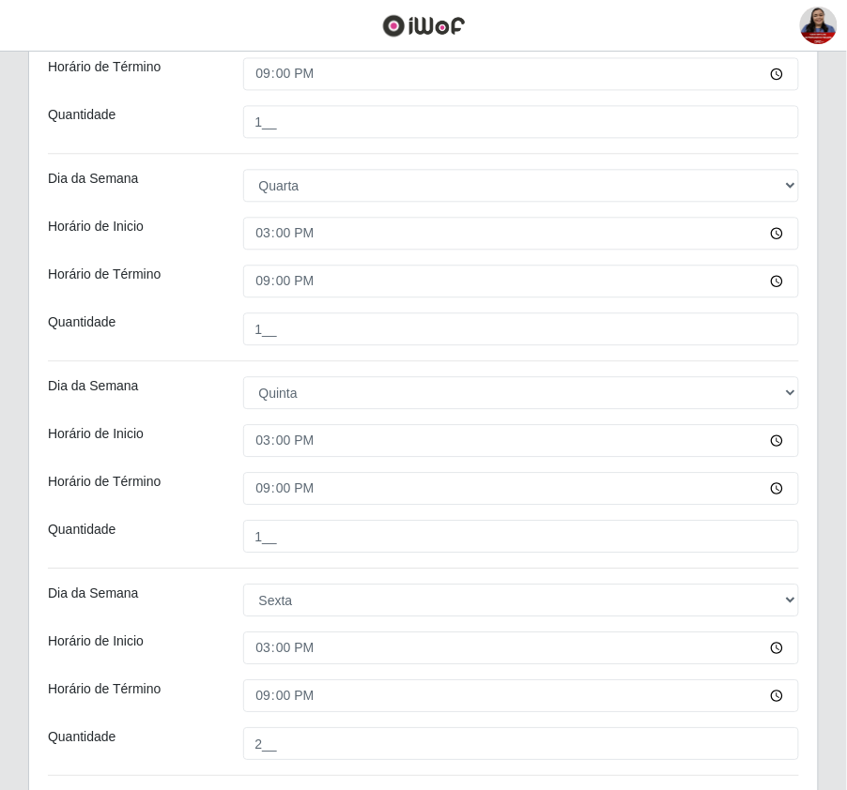
scroll to position [824, 0]
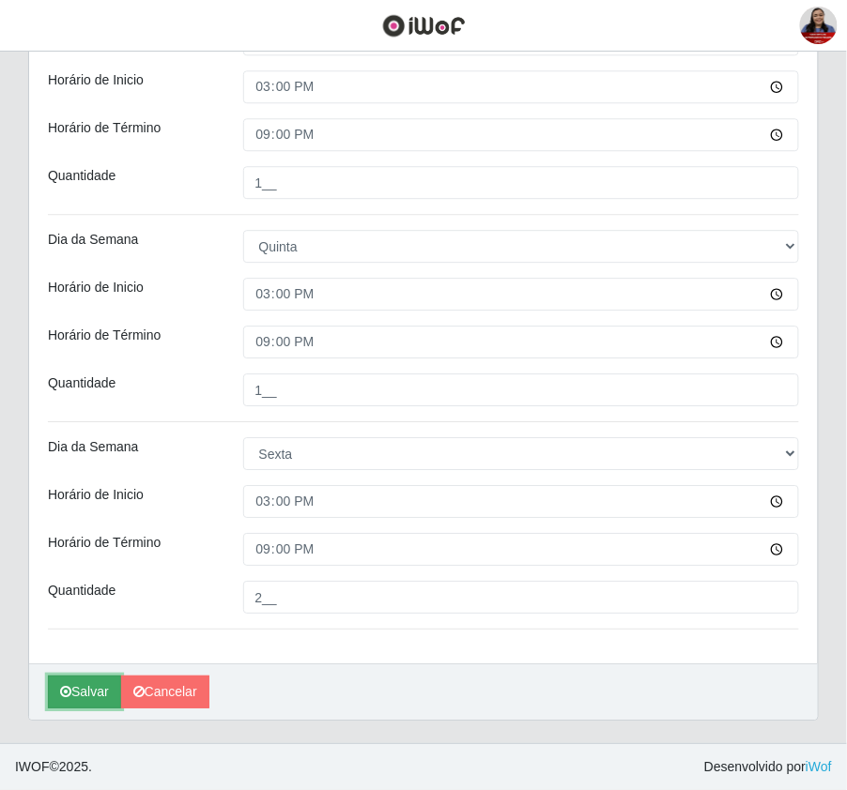
click at [94, 685] on button "Salvar" at bounding box center [84, 692] width 73 height 33
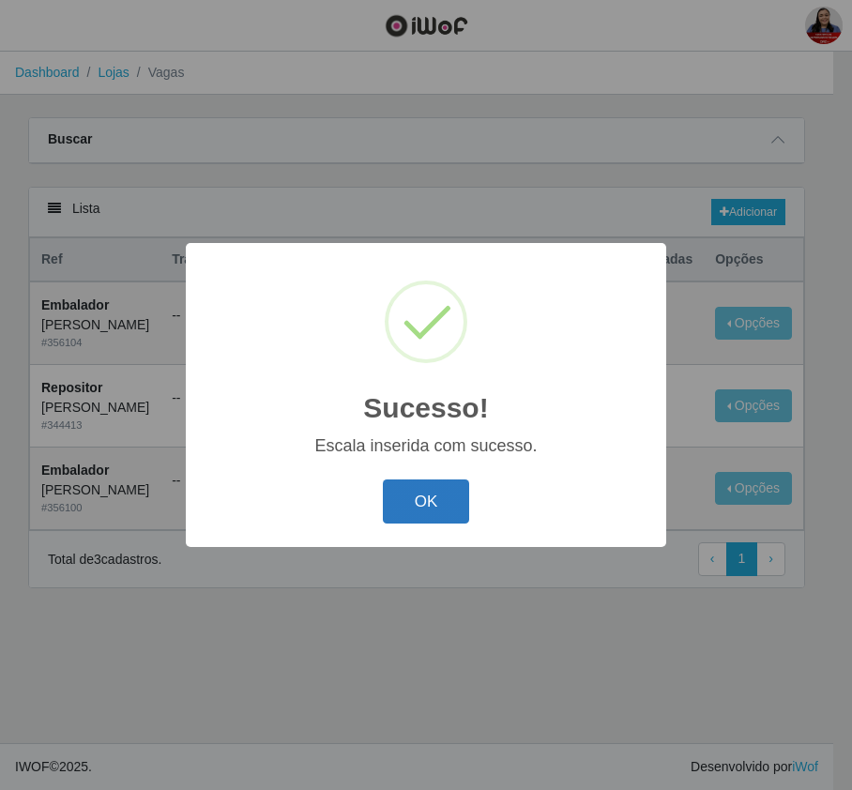
click at [443, 501] on button "OK" at bounding box center [426, 502] width 87 height 44
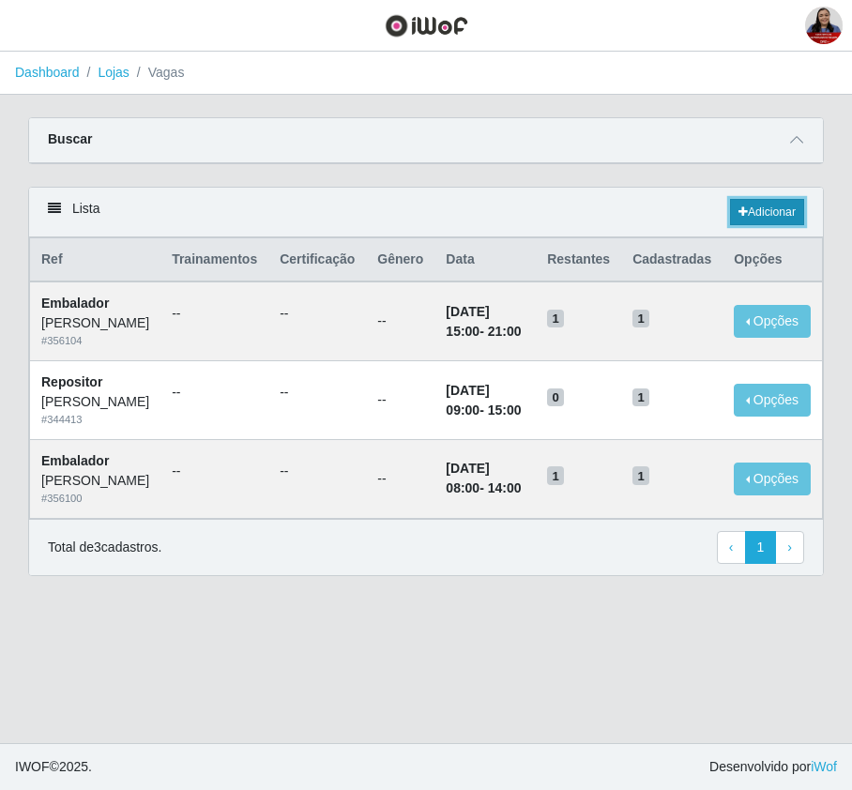
click at [762, 216] on link "Adicionar" at bounding box center [767, 212] width 74 height 26
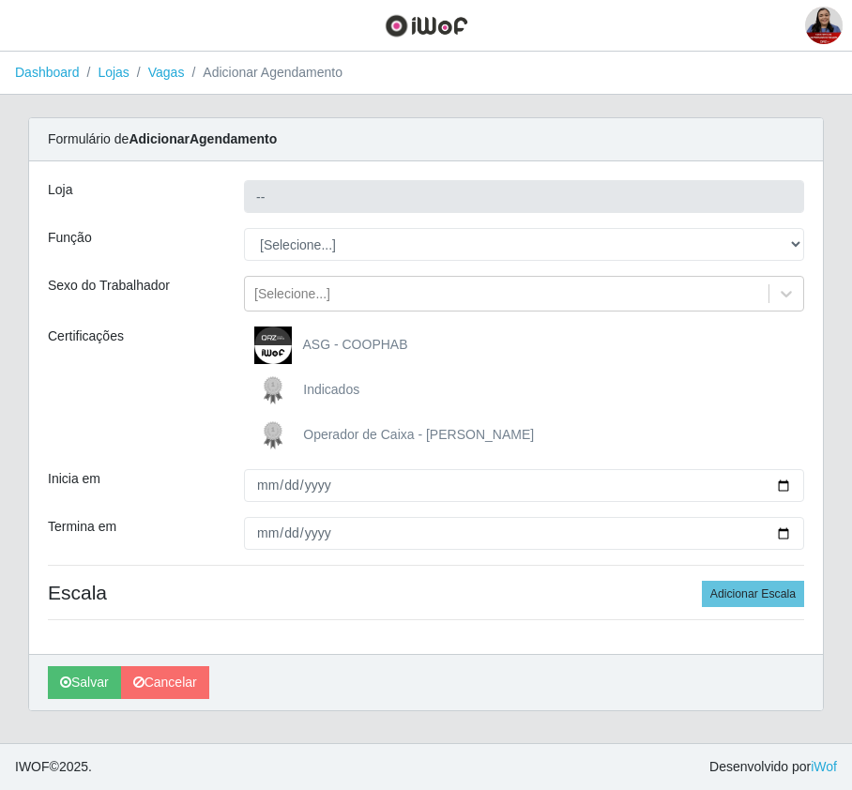
type input "[PERSON_NAME]"
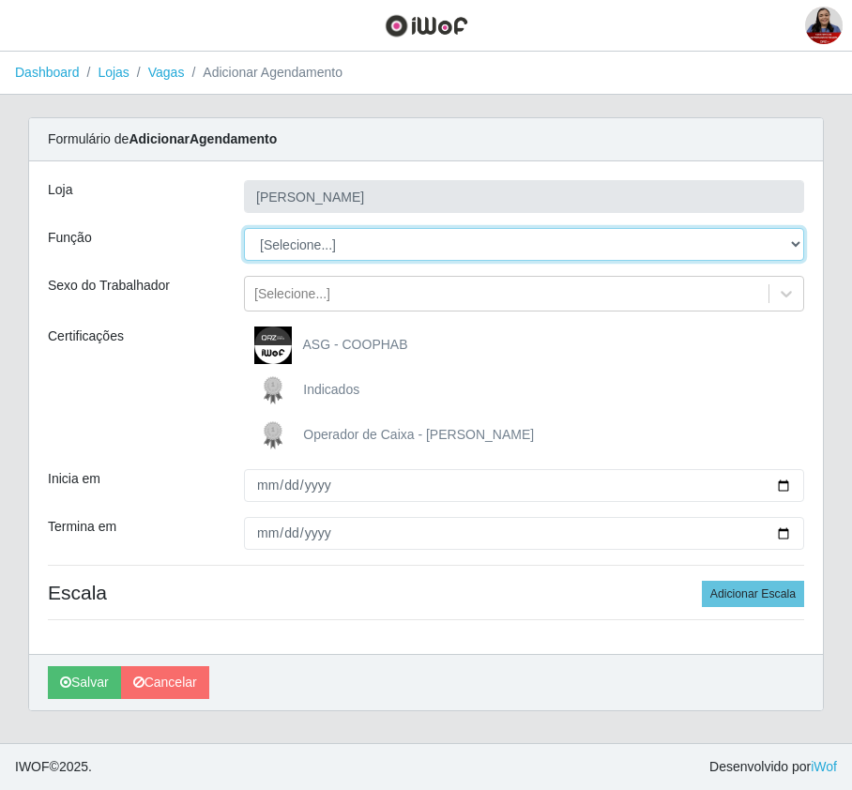
click at [343, 253] on select "[Selecione...] Embalador Embalador + Embalador ++ Panfleteiro Panfleteiro + Pan…" at bounding box center [524, 244] width 560 height 33
select select "24"
click at [244, 229] on select "[Selecione...] Embalador Embalador + Embalador ++ Panfleteiro Panfleteiro + Pan…" at bounding box center [524, 244] width 560 height 33
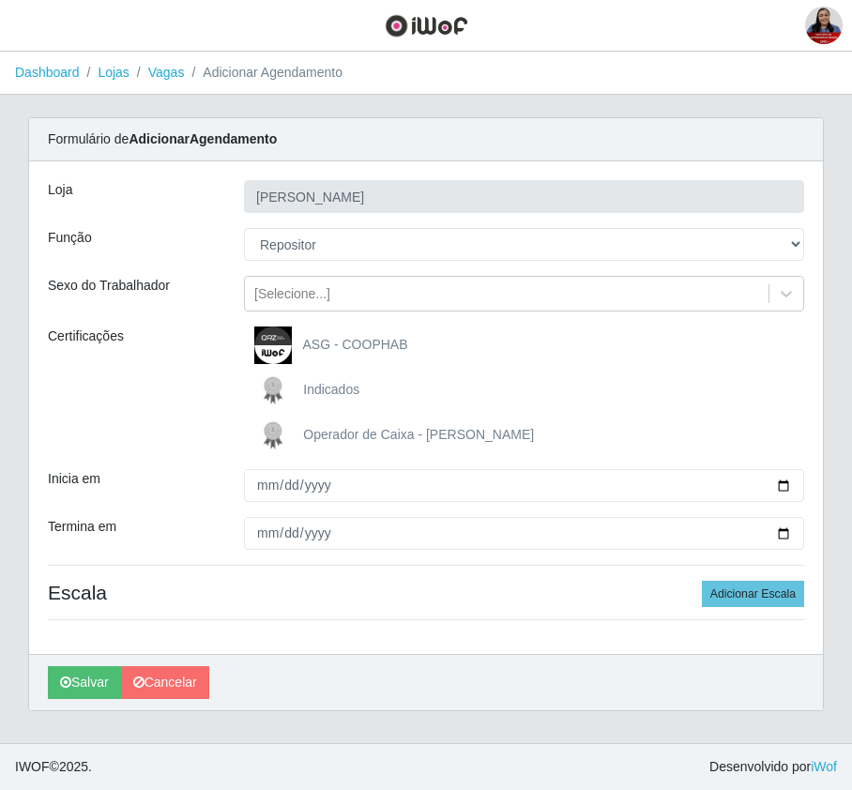
click at [201, 422] on div "Certificações" at bounding box center [132, 391] width 196 height 128
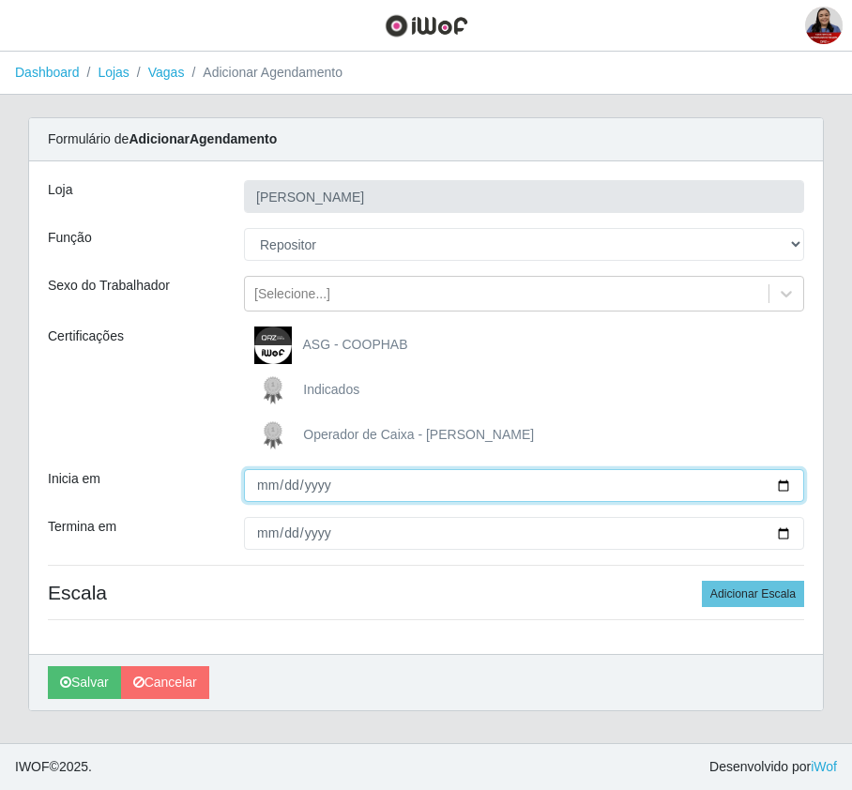
click at [779, 484] on input "Inicia em" at bounding box center [524, 485] width 560 height 33
type input "2025-10-07"
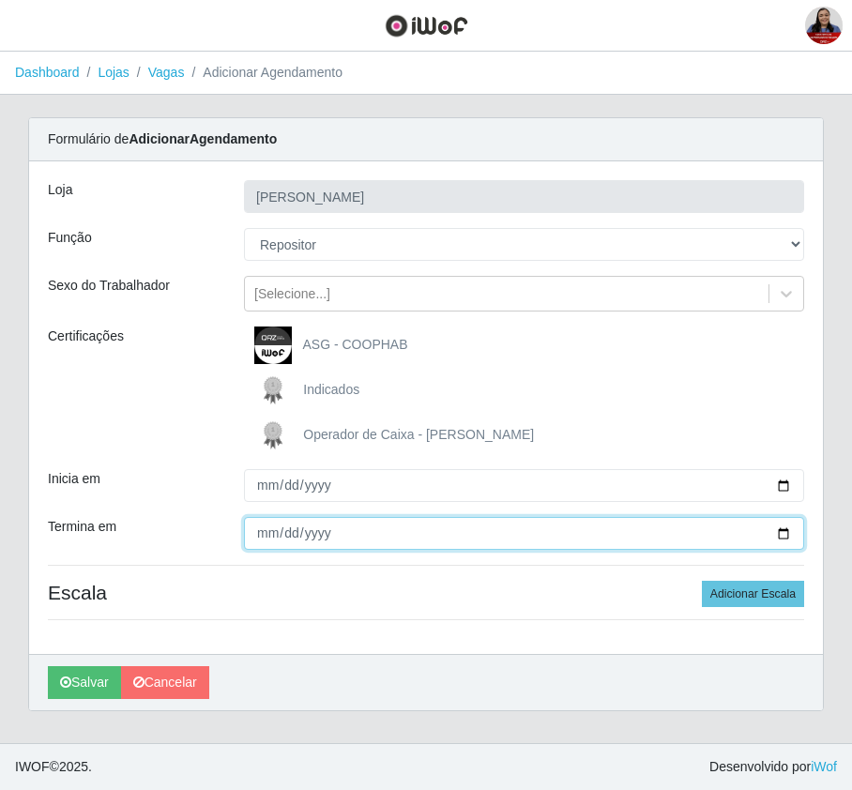
click at [783, 531] on input "Termina em" at bounding box center [524, 533] width 560 height 33
type input "2025-10-10"
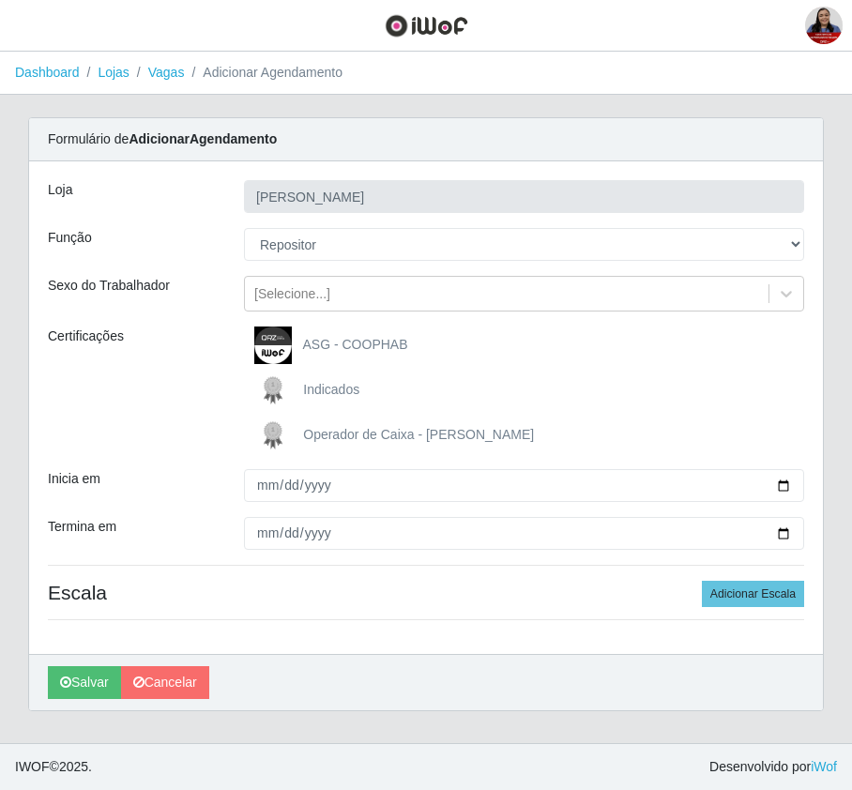
click at [203, 392] on div "Certificações" at bounding box center [132, 391] width 196 height 128
click at [747, 593] on button "Adicionar Escala" at bounding box center [753, 594] width 102 height 26
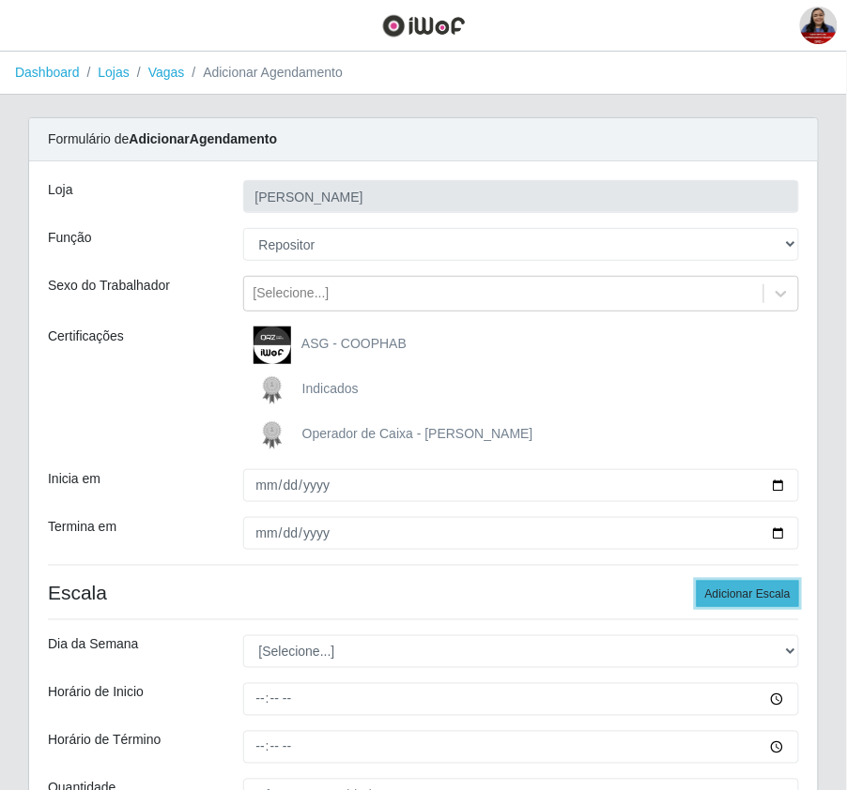
click at [747, 593] on button "Adicionar Escala" at bounding box center [748, 594] width 102 height 26
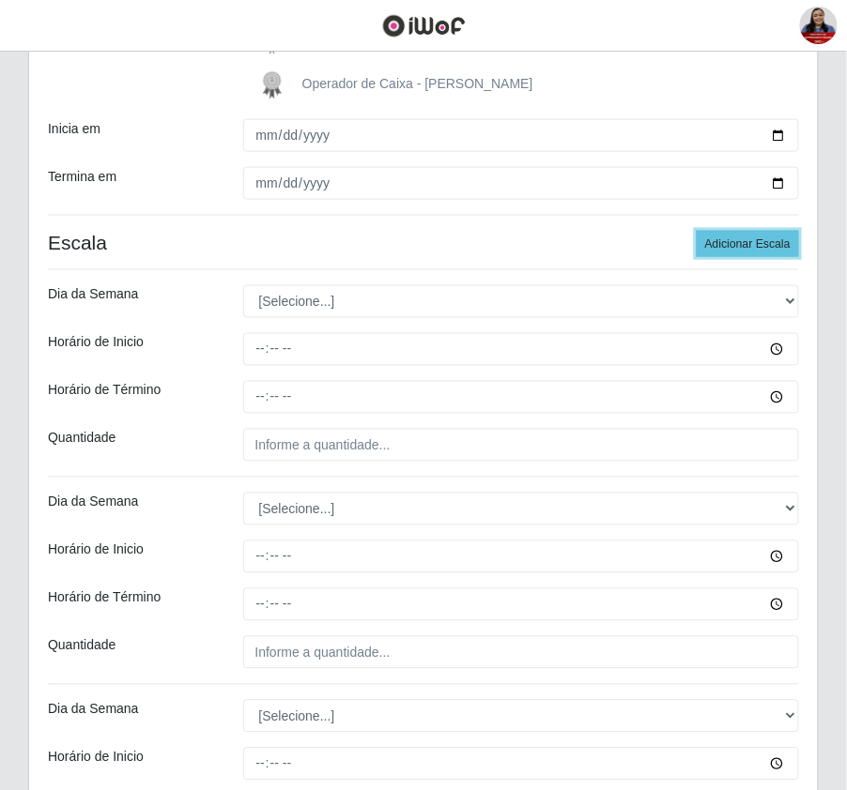
scroll to position [500, 0]
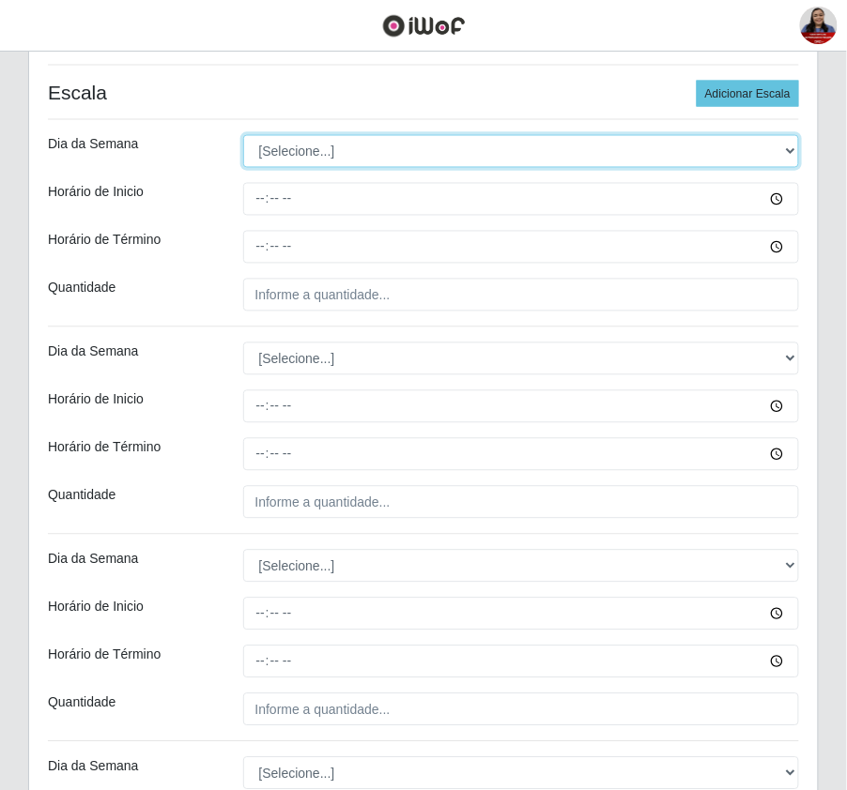
click at [439, 154] on select "[Selecione...] Segunda Terça Quarta Quinta Sexta Sábado Domingo" at bounding box center [521, 151] width 557 height 33
select select "2"
click at [243, 137] on select "[Selecione...] Segunda Terça Quarta Quinta Sexta Sábado Domingo" at bounding box center [521, 151] width 557 height 33
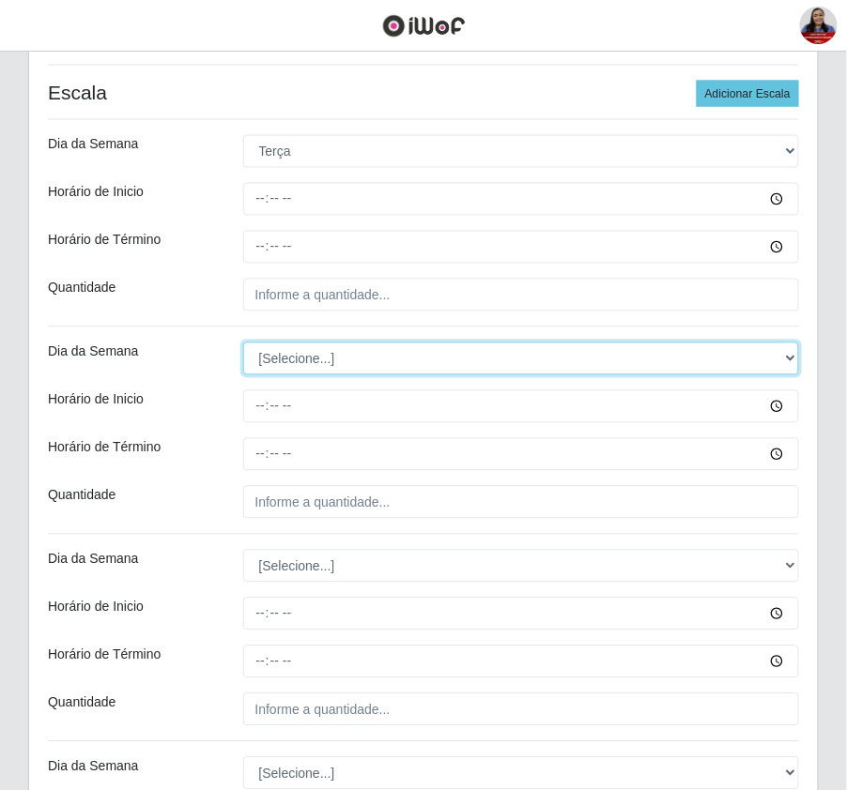
click at [366, 353] on select "[Selecione...] Segunda Terça Quarta Quinta Sexta Sábado Domingo" at bounding box center [521, 359] width 557 height 33
select select "3"
click at [243, 345] on select "[Selecione...] Segunda Terça Quarta Quinta Sexta Sábado Domingo" at bounding box center [521, 359] width 557 height 33
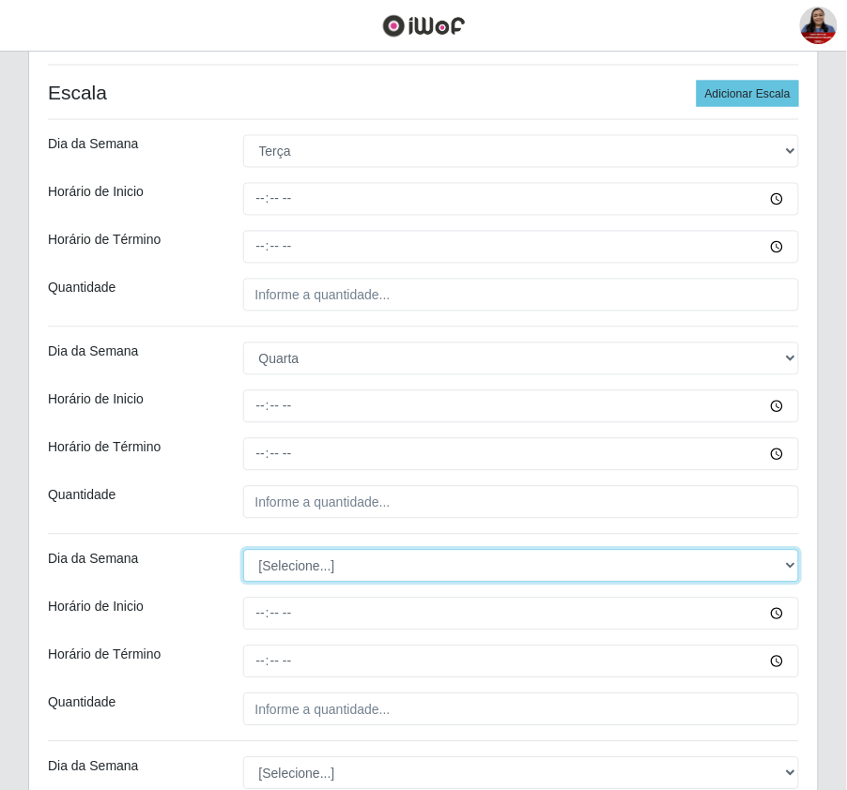
click at [323, 583] on select "[Selecione...] Segunda Terça Quarta Quinta Sexta Sábado Domingo" at bounding box center [521, 566] width 557 height 33
select select "4"
click at [243, 552] on select "[Selecione...] Segunda Terça Quarta Quinta Sexta Sábado Domingo" at bounding box center [521, 566] width 557 height 33
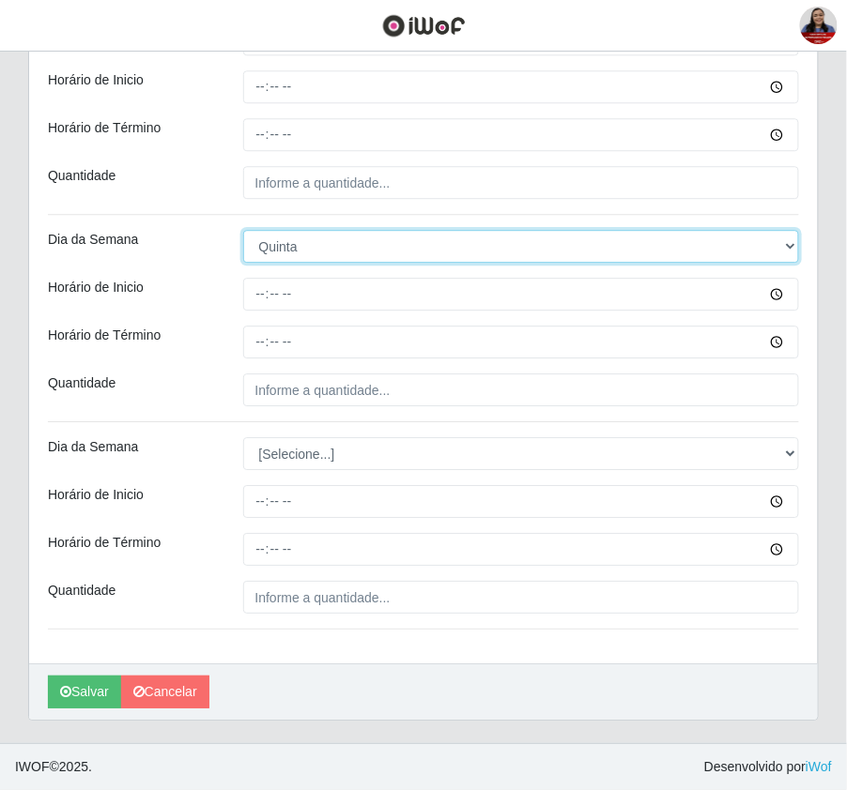
scroll to position [824, 0]
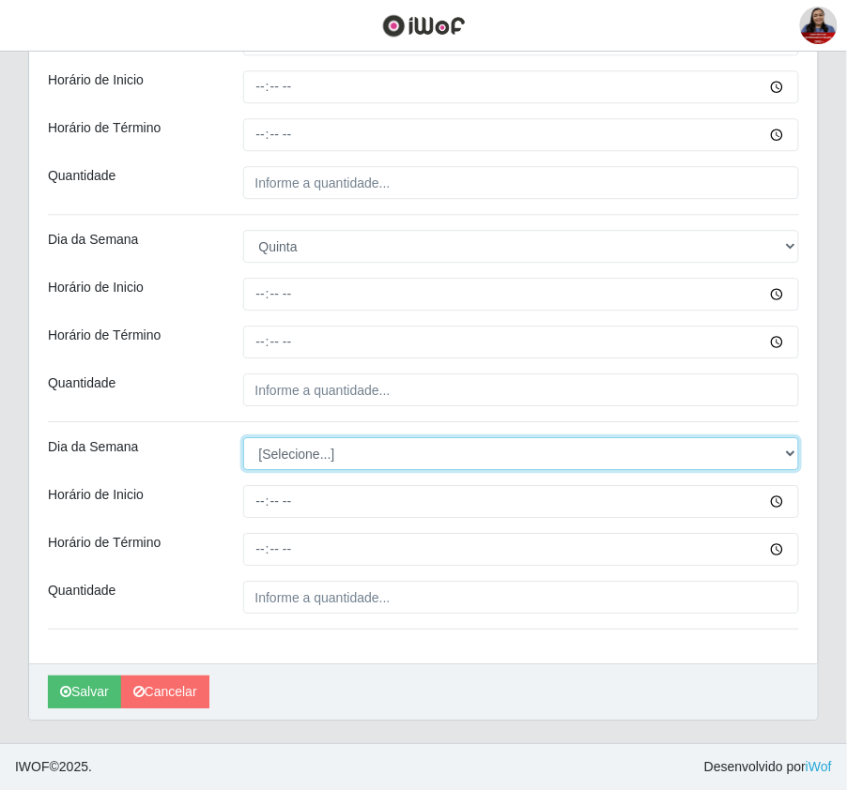
click at [316, 463] on select "[Selecione...] Segunda Terça Quarta Quinta Sexta Sábado Domingo" at bounding box center [521, 453] width 557 height 33
select select "5"
click at [243, 437] on select "[Selecione...] Segunda Terça Quarta Quinta Sexta Sábado Domingo" at bounding box center [521, 453] width 557 height 33
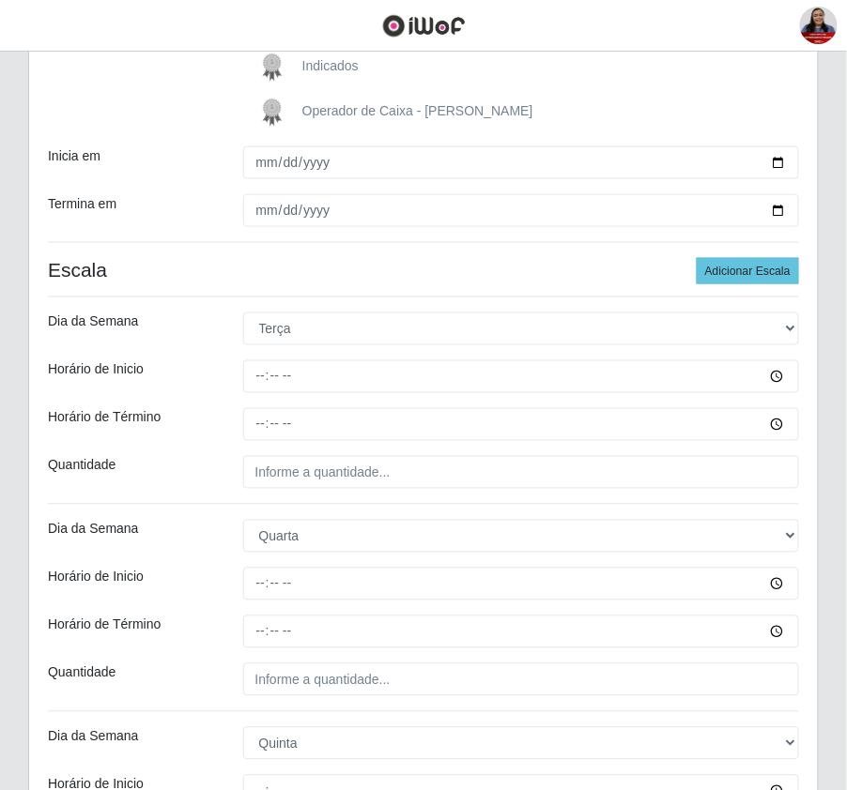
scroll to position [324, 0]
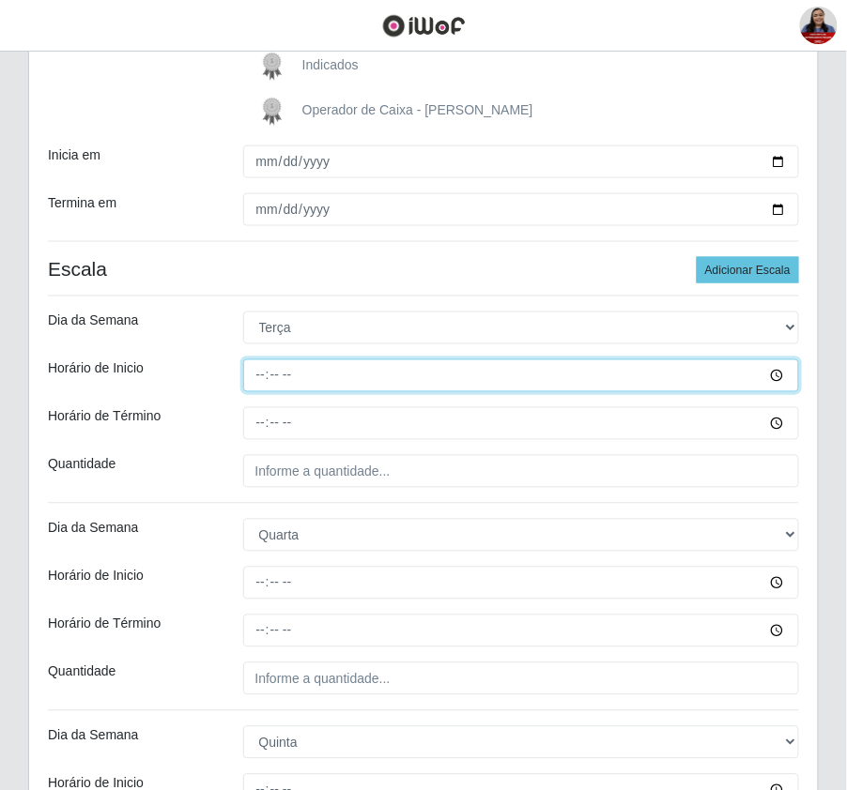
click at [267, 375] on input "Horário de Inicio" at bounding box center [521, 376] width 557 height 33
type input "08:00"
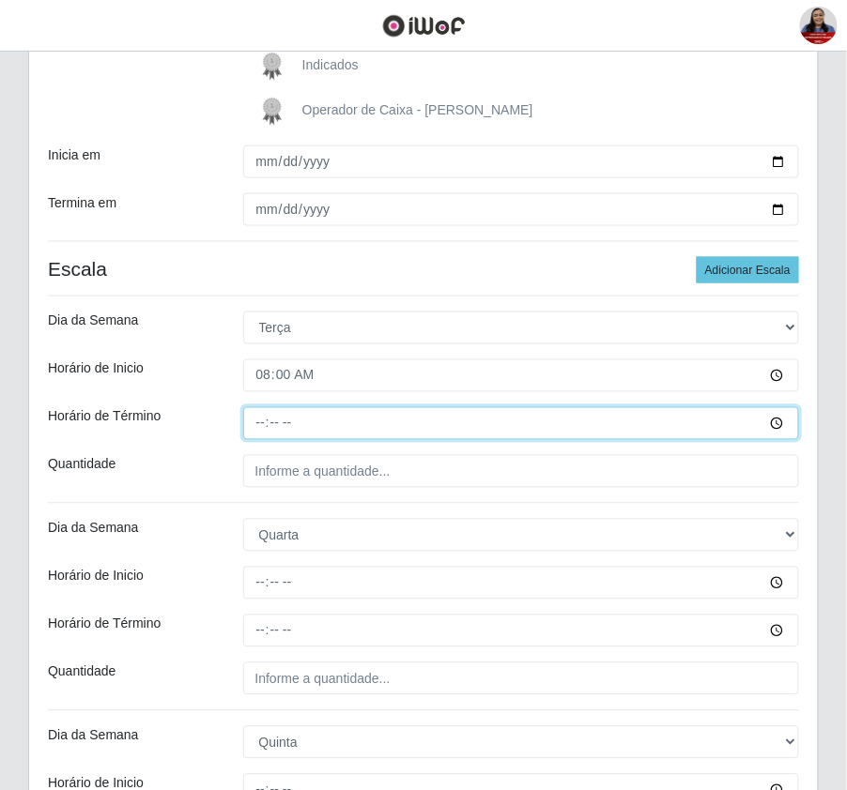
type input "14:00"
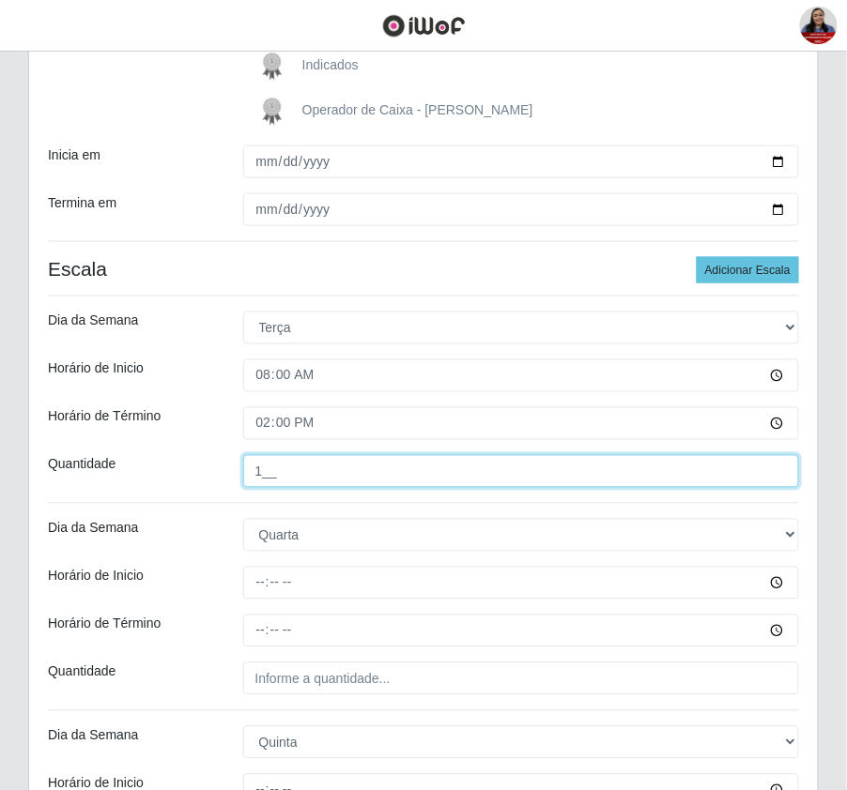
type input "1__"
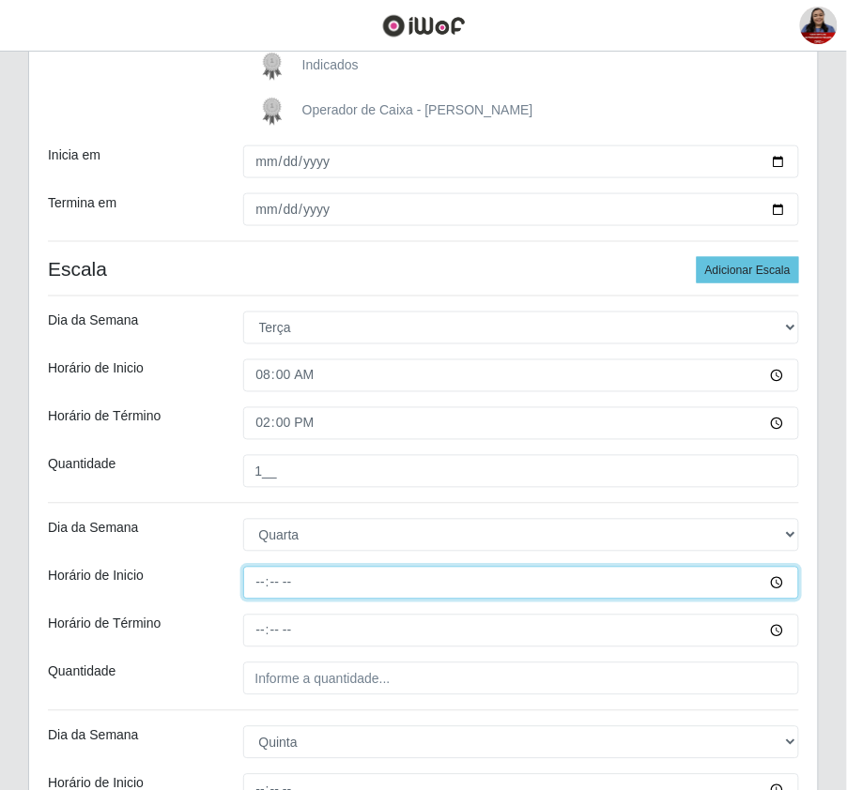
type input "08:00"
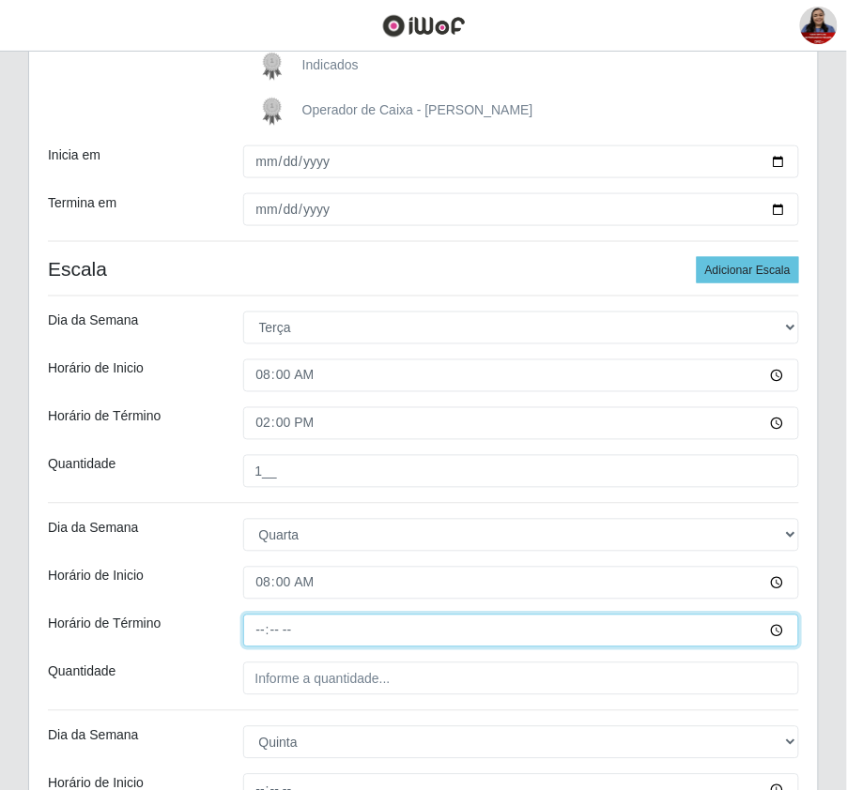
type input "14:00"
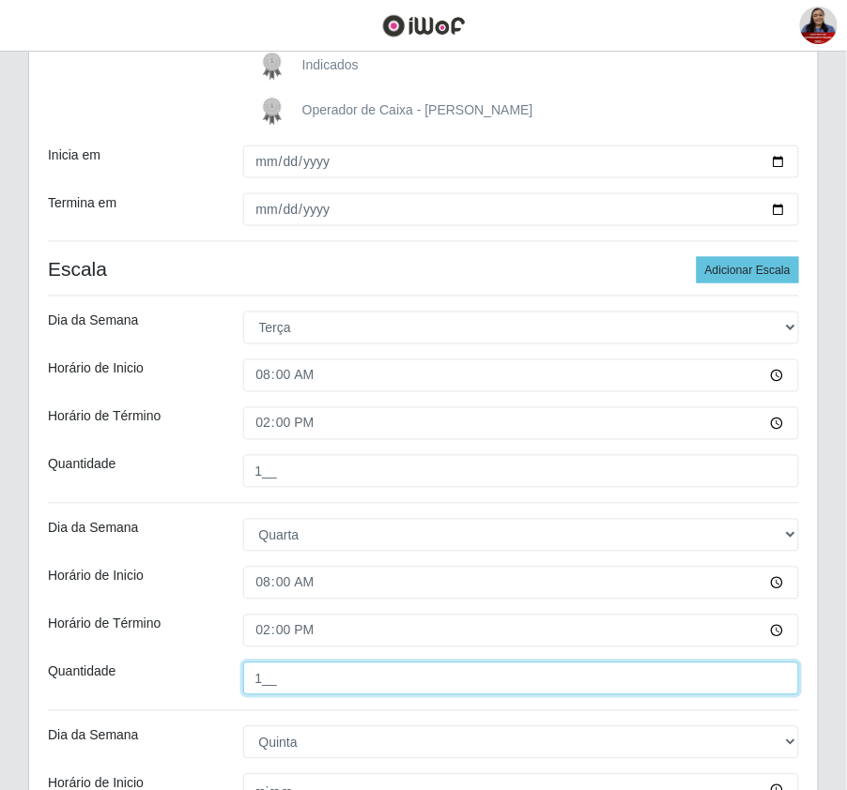
type input "1__"
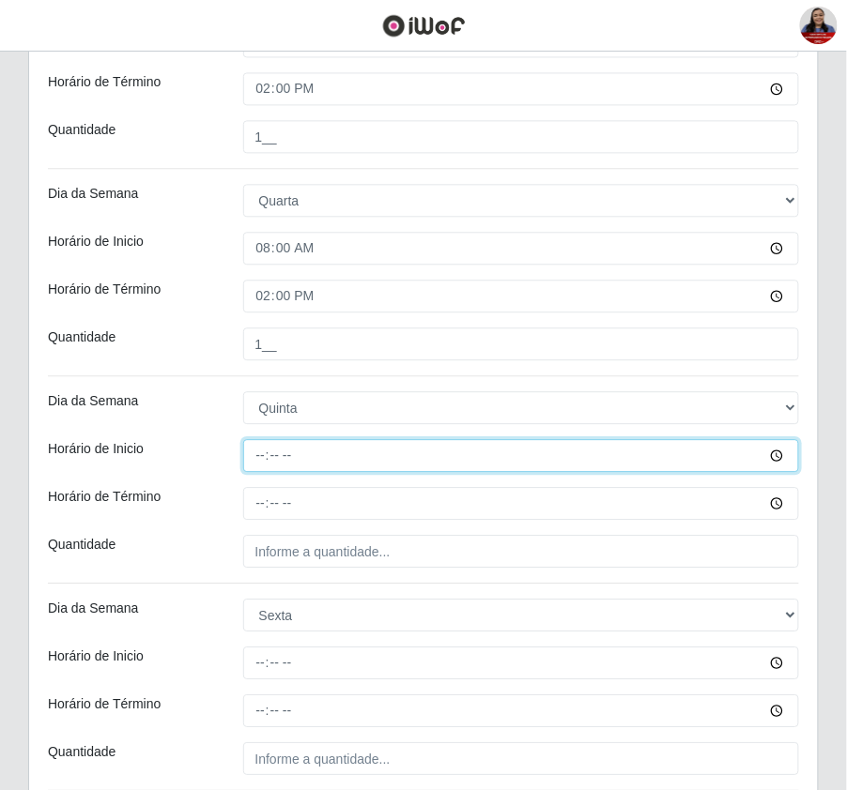
scroll to position [718, 0]
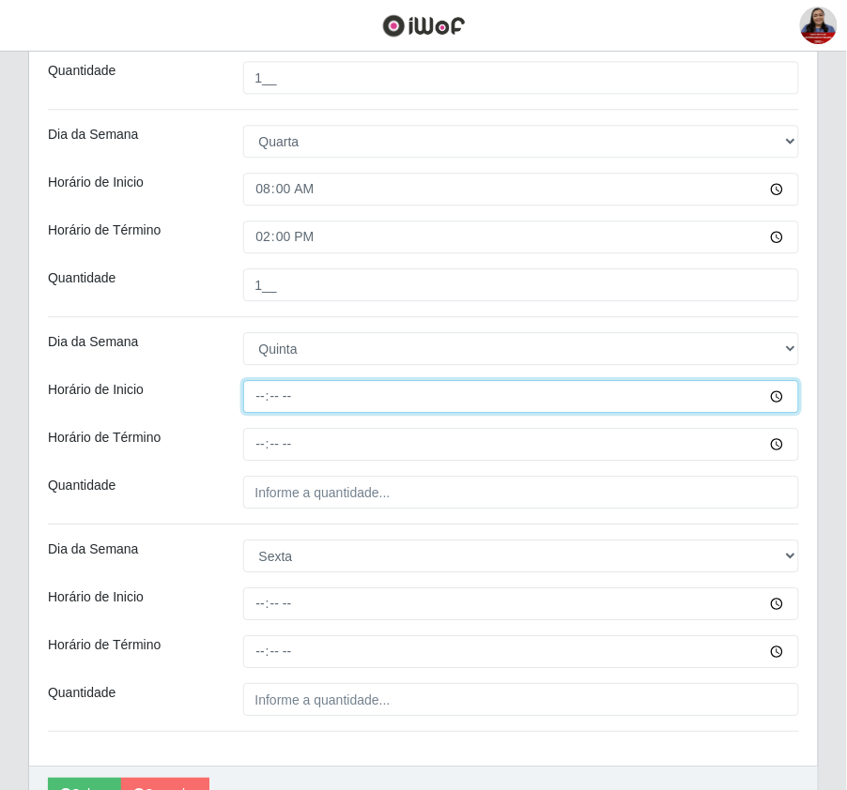
click at [257, 399] on input "Horário de Inicio" at bounding box center [521, 396] width 557 height 33
type input "08:00"
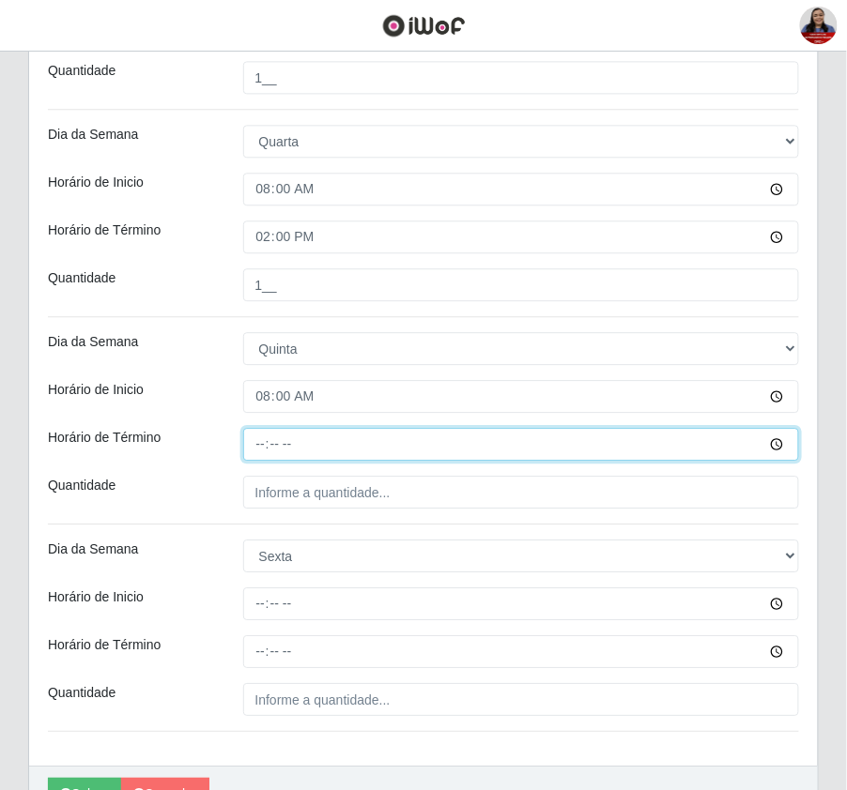
type input "14:00"
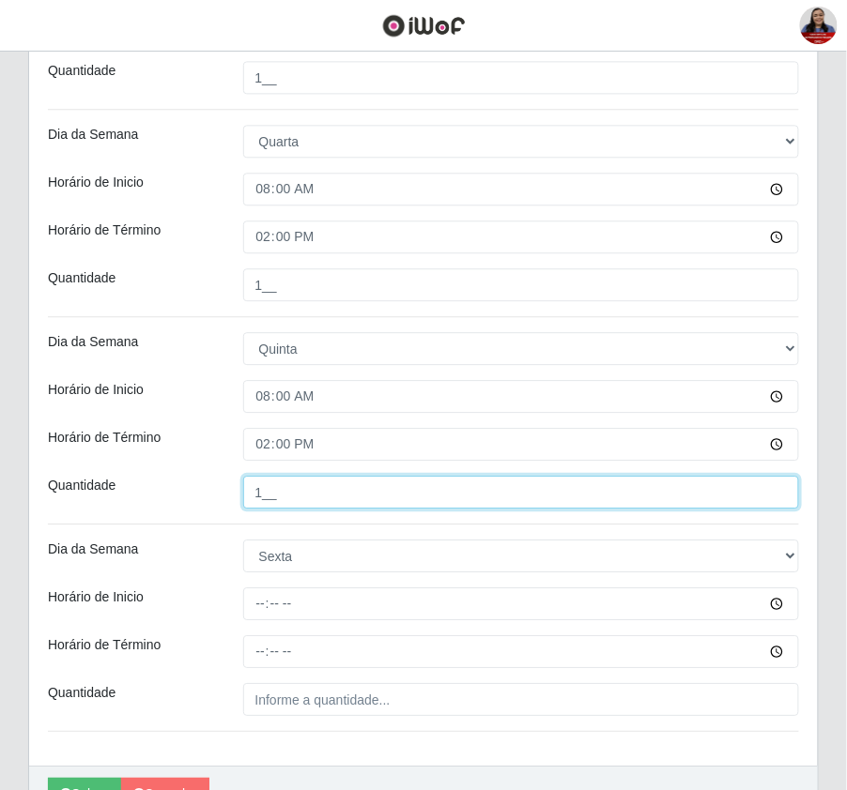
type input "1__"
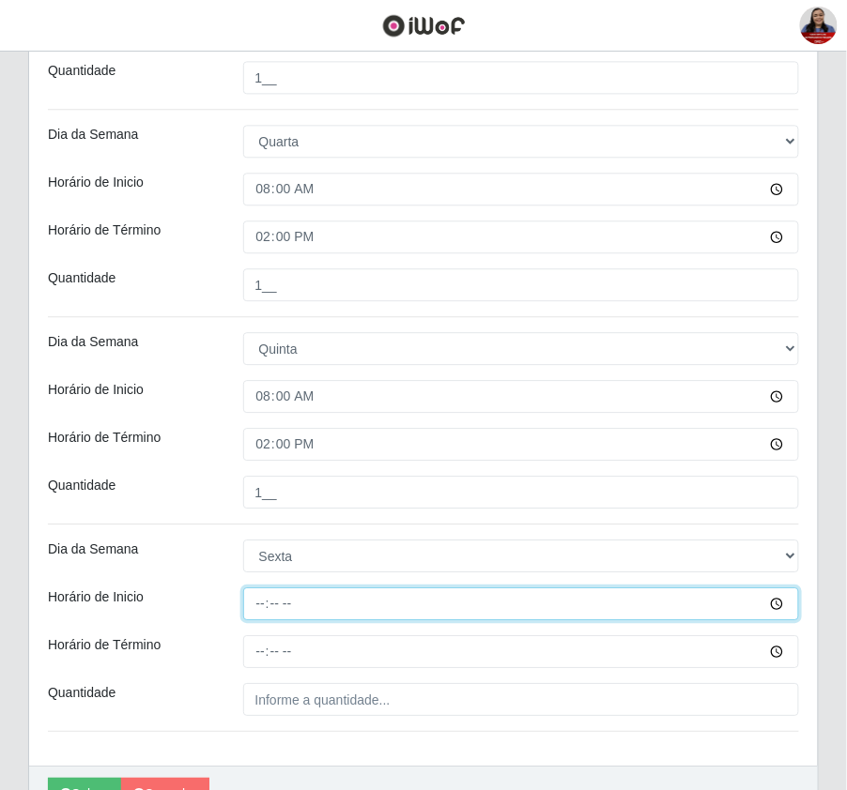
type input "08:00"
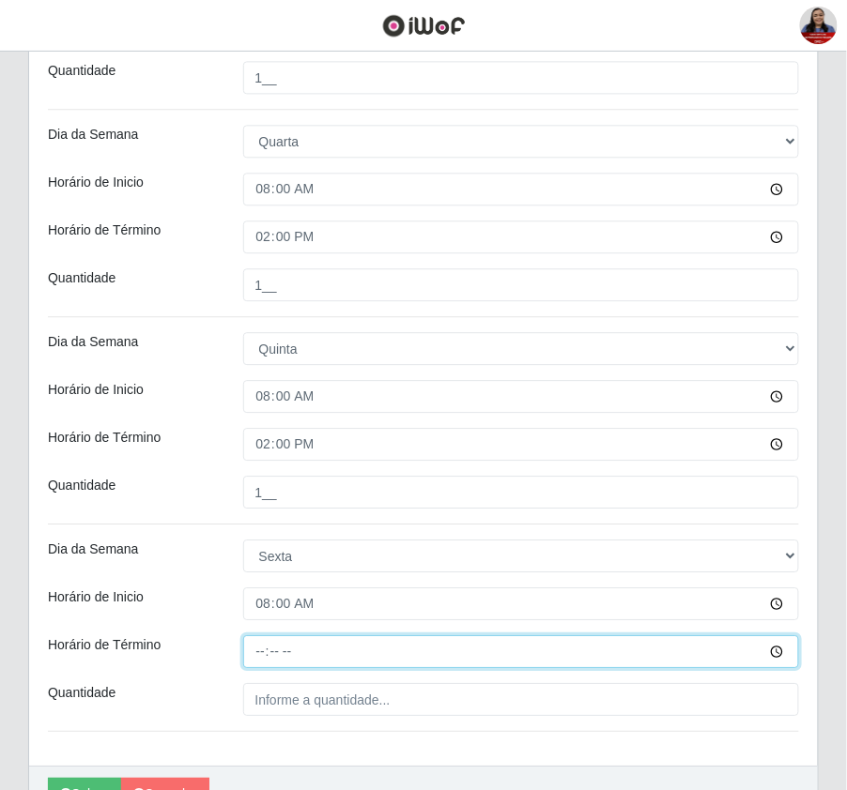
type input "14:00"
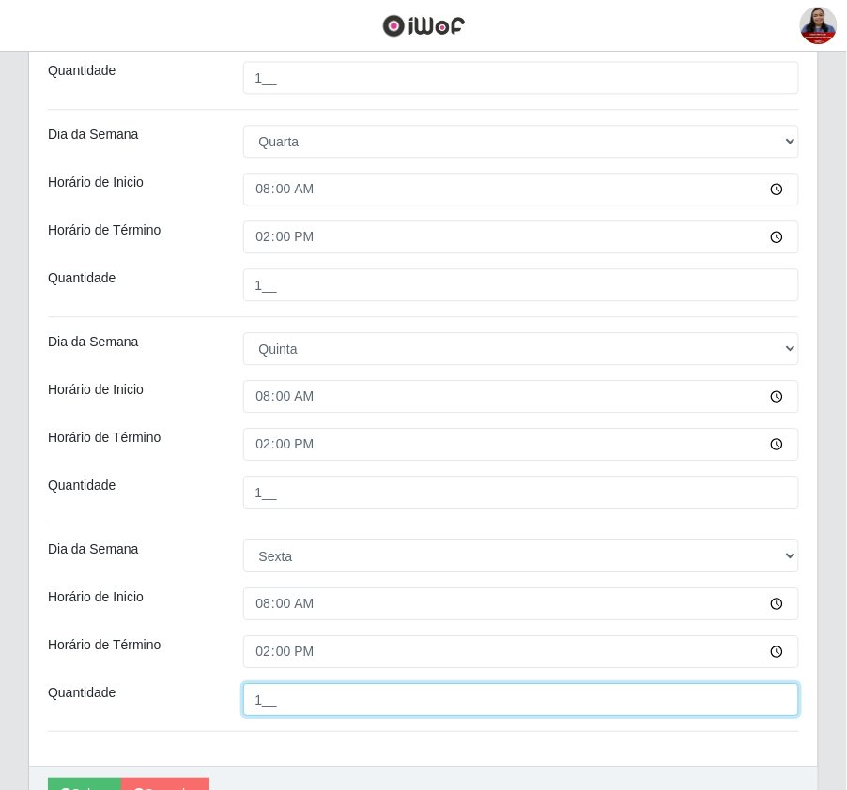
type input "1__"
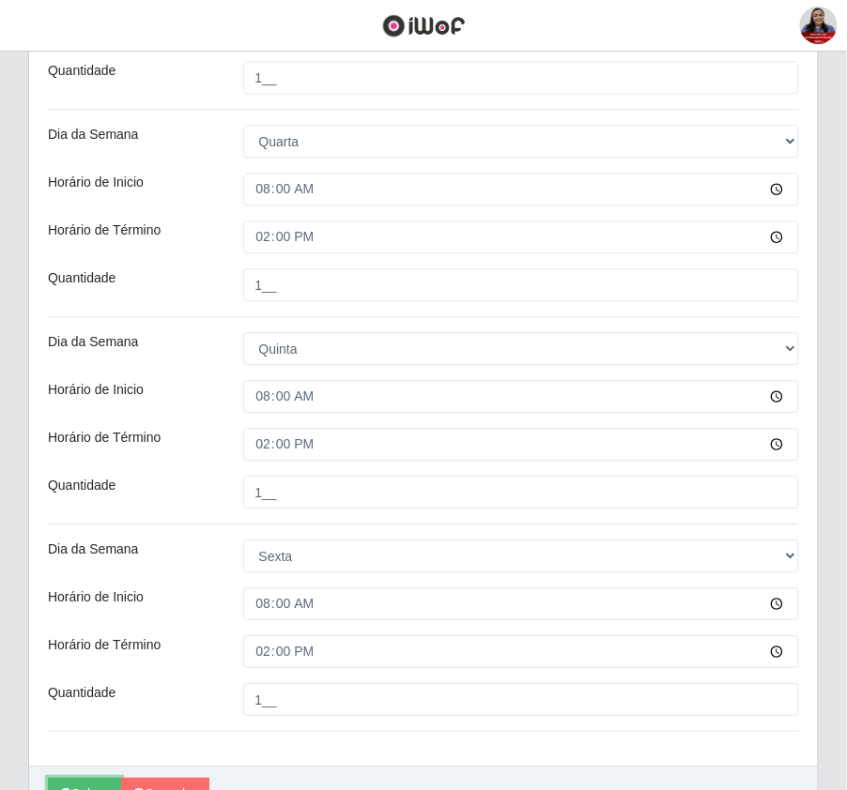
scroll to position [742, 0]
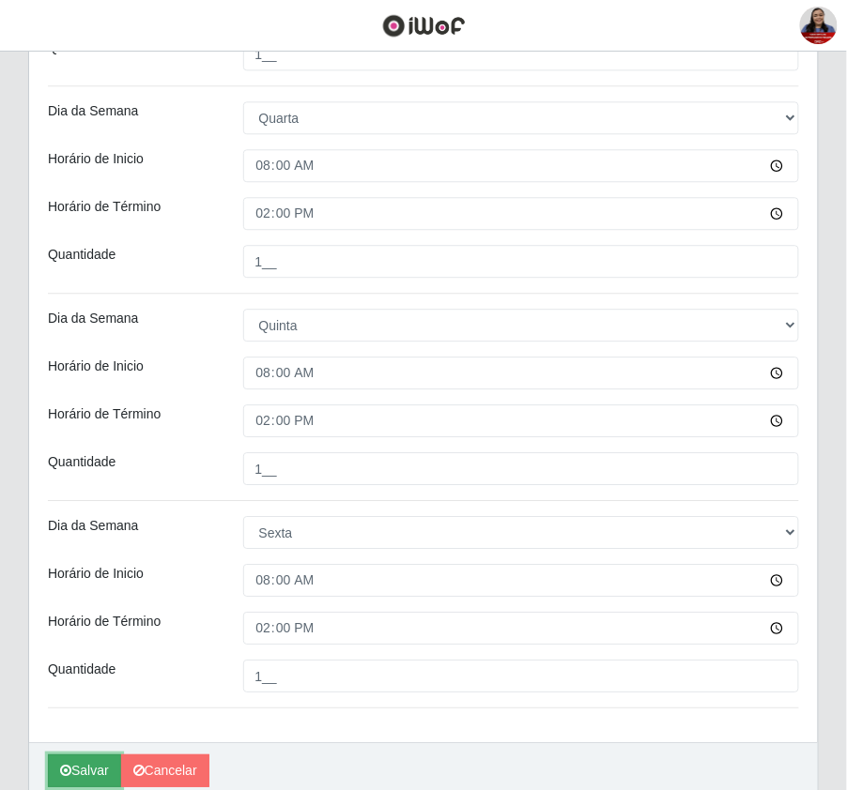
click at [71, 770] on icon "submit" at bounding box center [65, 770] width 11 height 13
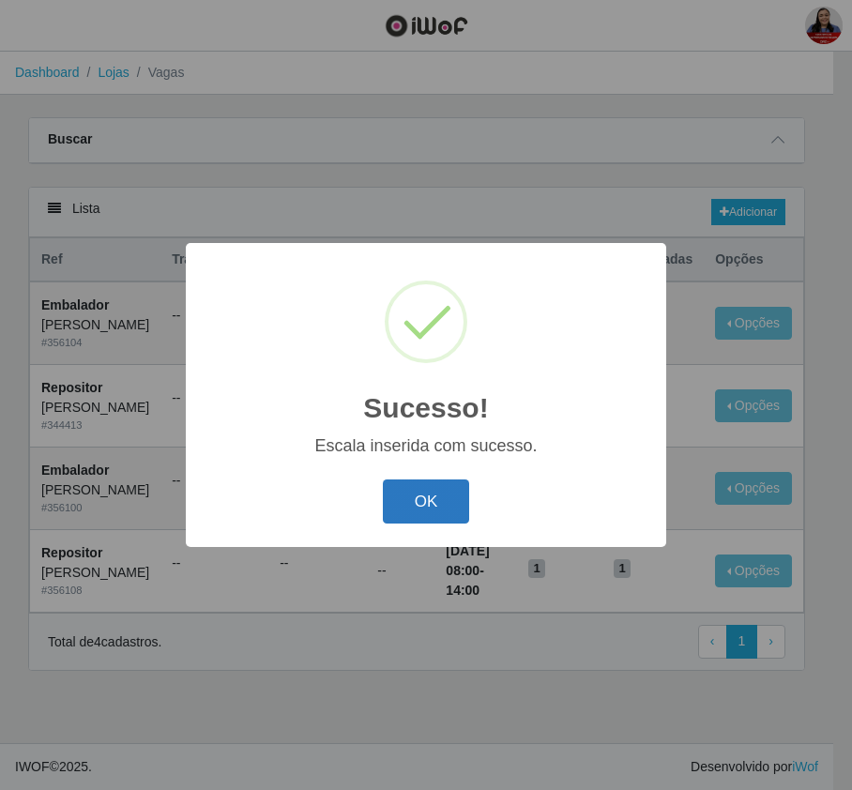
click at [428, 505] on button "OK" at bounding box center [426, 502] width 87 height 44
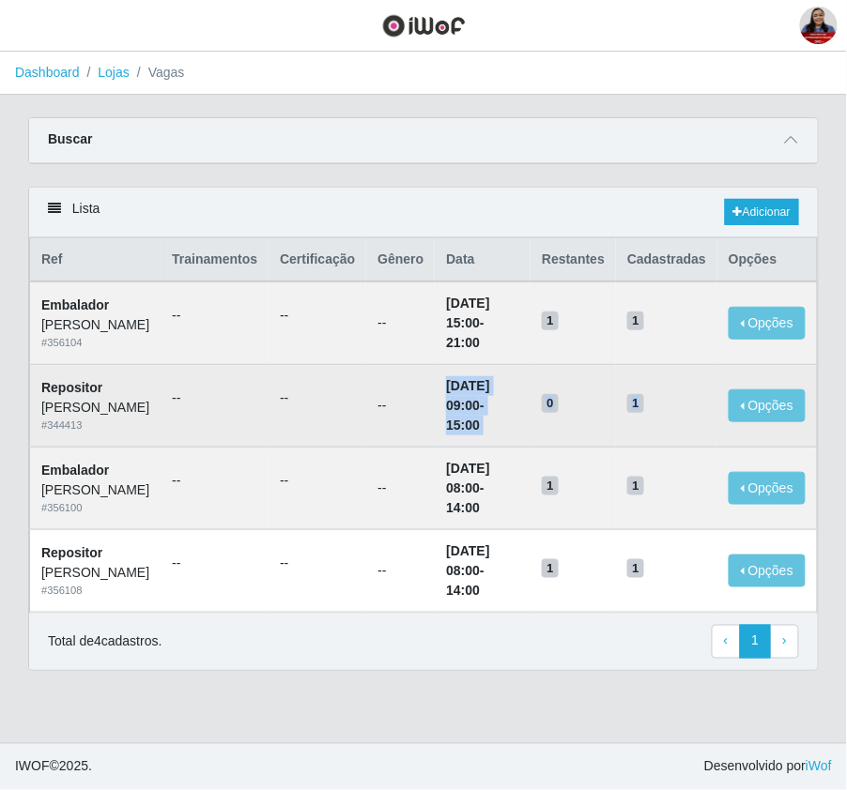
drag, startPoint x: 421, startPoint y: 456, endPoint x: 662, endPoint y: 463, distance: 241.3
click at [662, 448] on tr "Repositor Queiroz Atacadão - João Câmara # 344413 -- -- -- 07/10/2025, 09:00 - …" at bounding box center [424, 406] width 788 height 83
click at [762, 422] on button "Opções" at bounding box center [766, 406] width 77 height 33
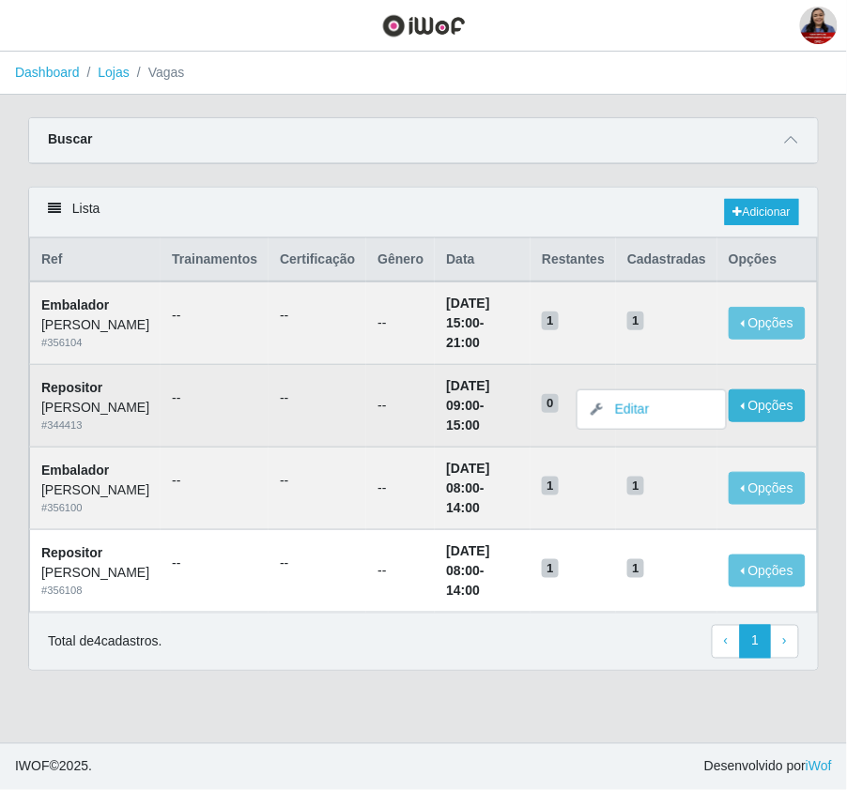
click at [668, 413] on td "1" at bounding box center [666, 406] width 101 height 83
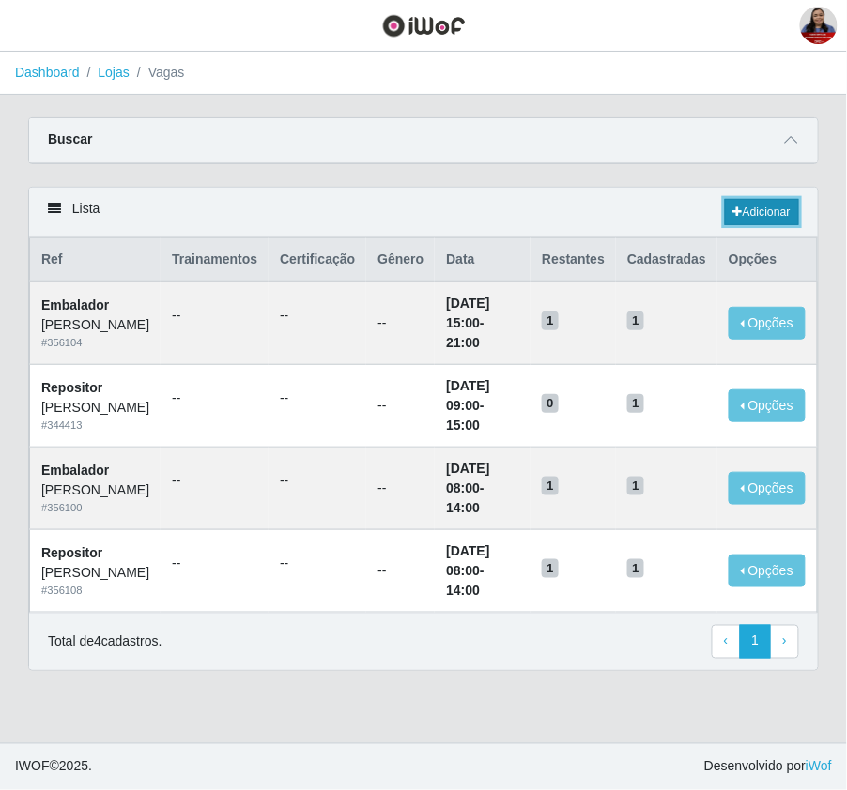
click at [755, 218] on link "Adicionar" at bounding box center [762, 212] width 74 height 26
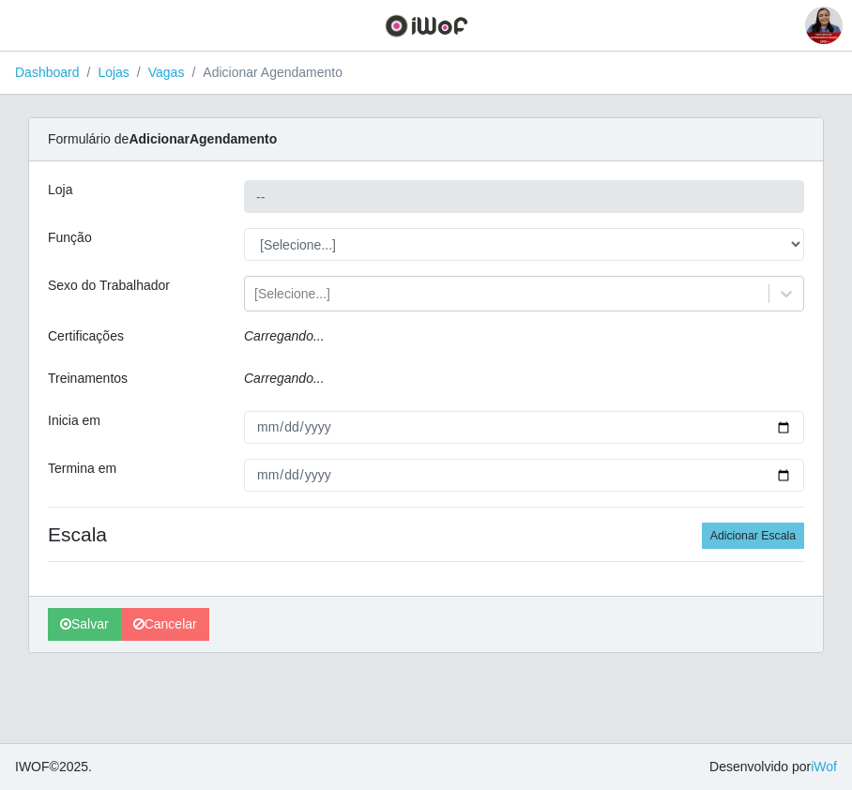
type input "[PERSON_NAME]"
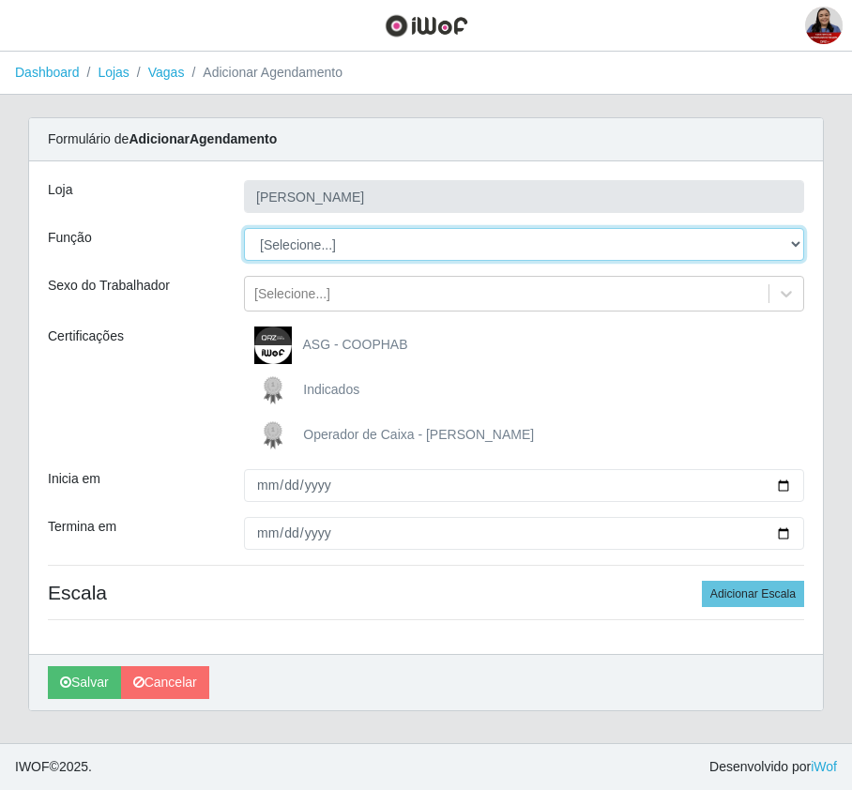
click at [444, 249] on select "[Selecione...] Embalador Embalador + Embalador ++ Panfleteiro Panfleteiro + Pan…" at bounding box center [524, 244] width 560 height 33
select select "24"
click at [244, 229] on select "[Selecione...] Embalador Embalador + Embalador ++ Panfleteiro Panfleteiro + Pan…" at bounding box center [524, 244] width 560 height 33
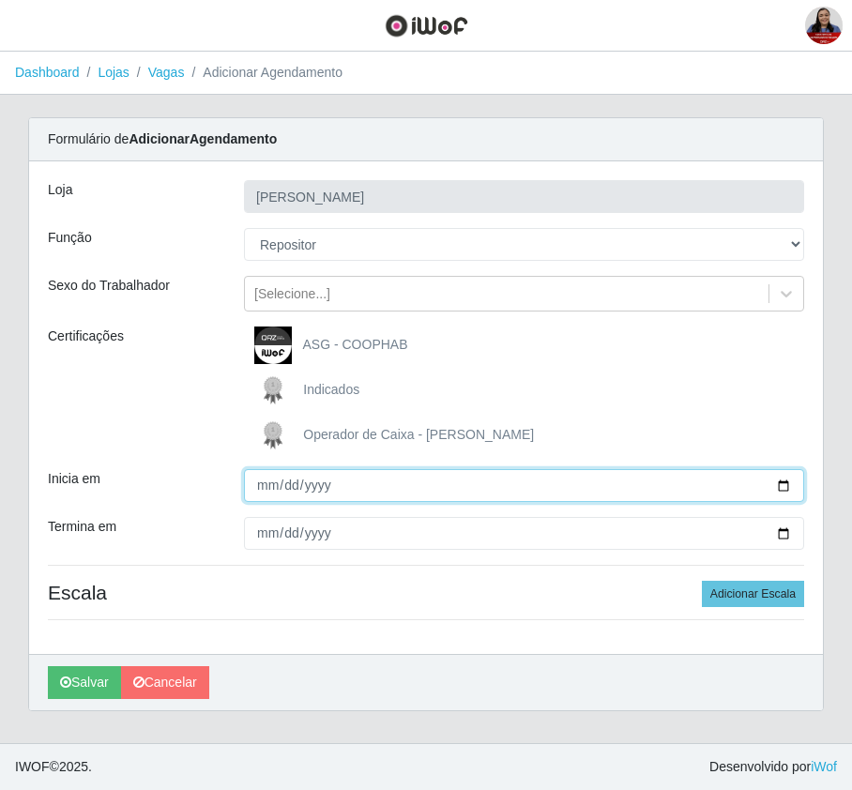
click at [785, 483] on input "Inicia em" at bounding box center [524, 485] width 560 height 33
type input "2025-10-07"
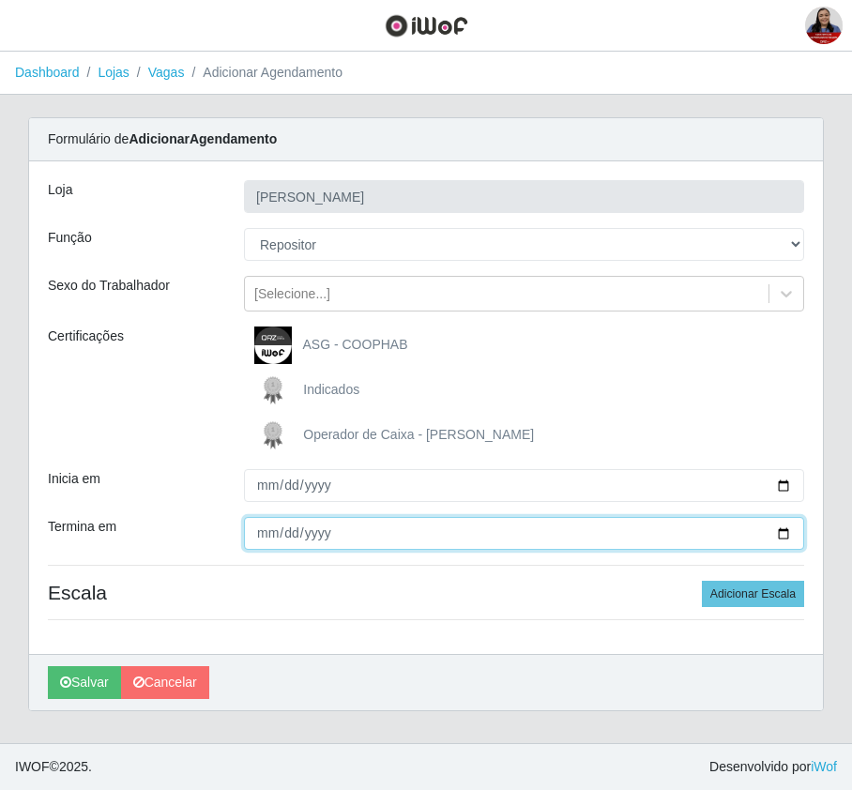
click at [778, 533] on input "Termina em" at bounding box center [524, 533] width 560 height 33
type input "2025-10-10"
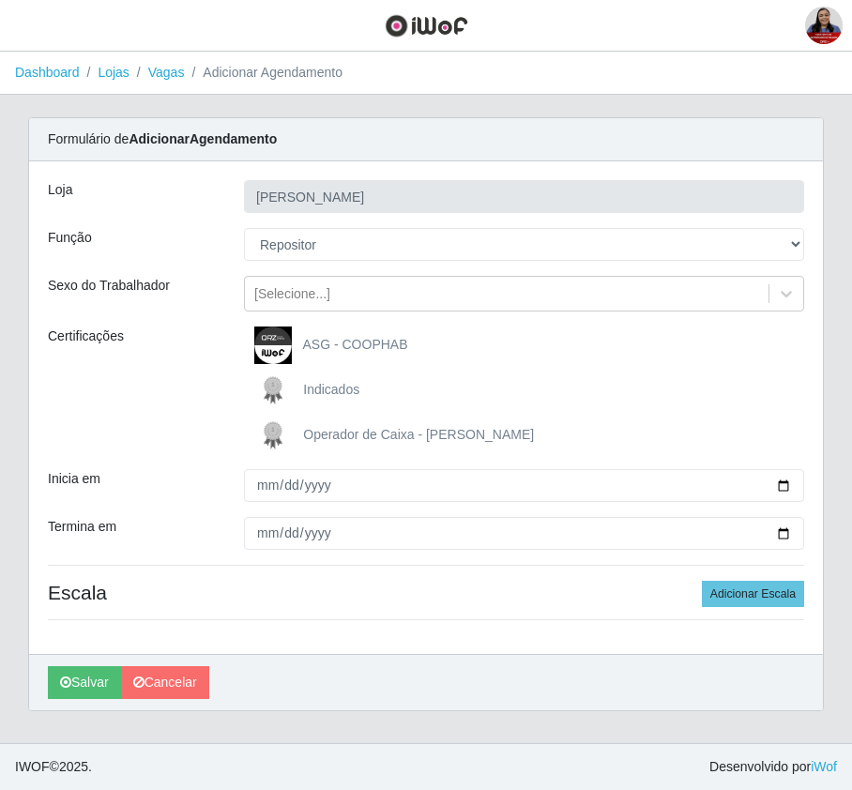
click at [211, 492] on div "Inicia em" at bounding box center [132, 485] width 196 height 33
click at [758, 595] on button "Adicionar Escala" at bounding box center [753, 594] width 102 height 26
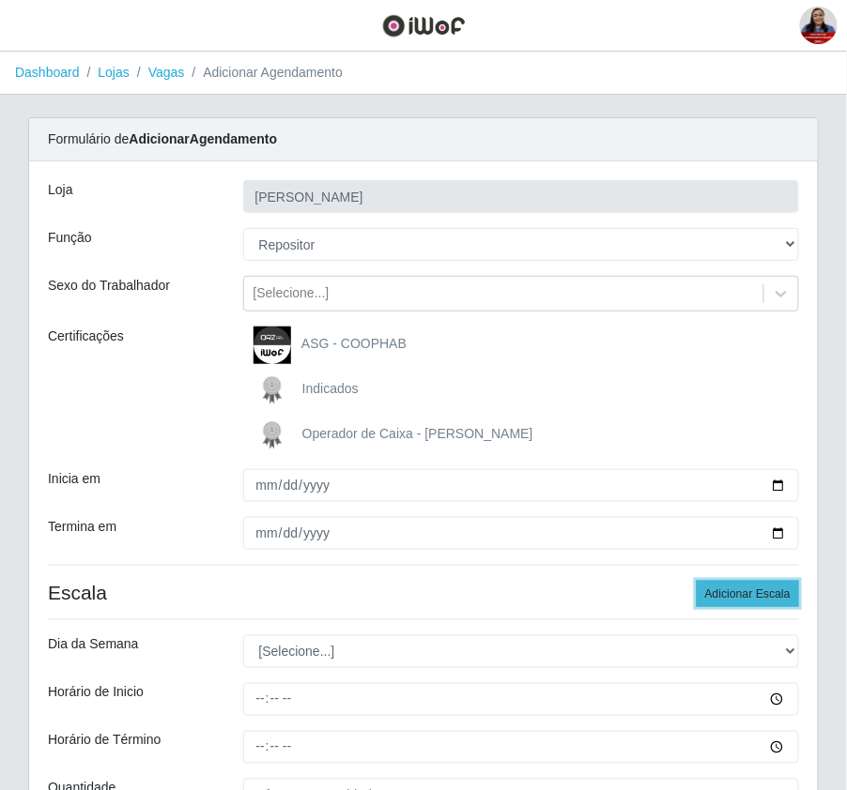
click at [758, 595] on button "Adicionar Escala" at bounding box center [748, 594] width 102 height 26
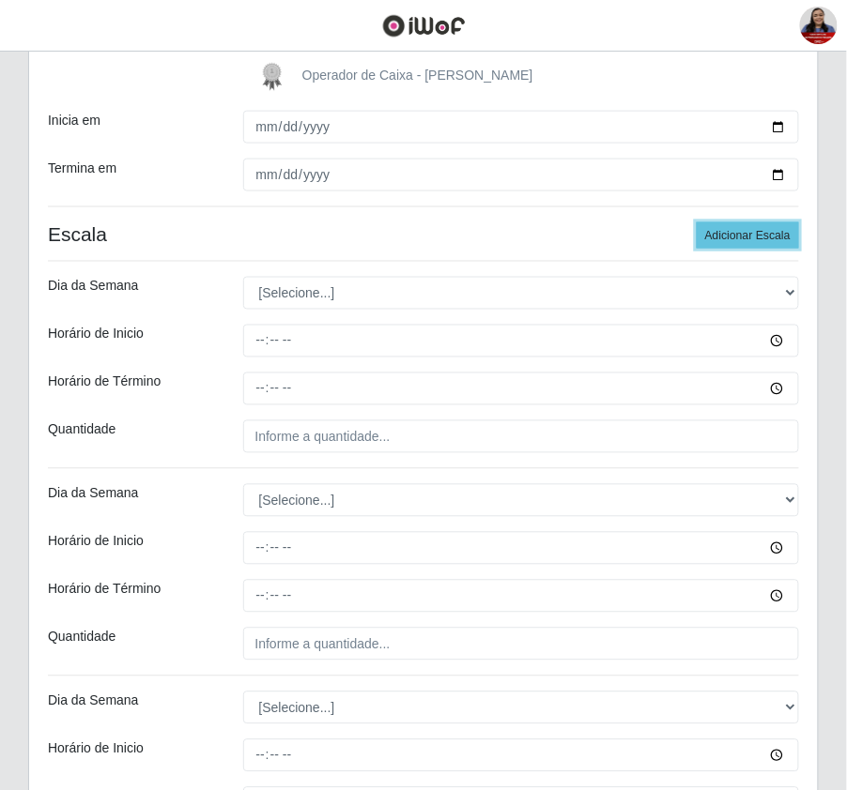
scroll to position [375, 0]
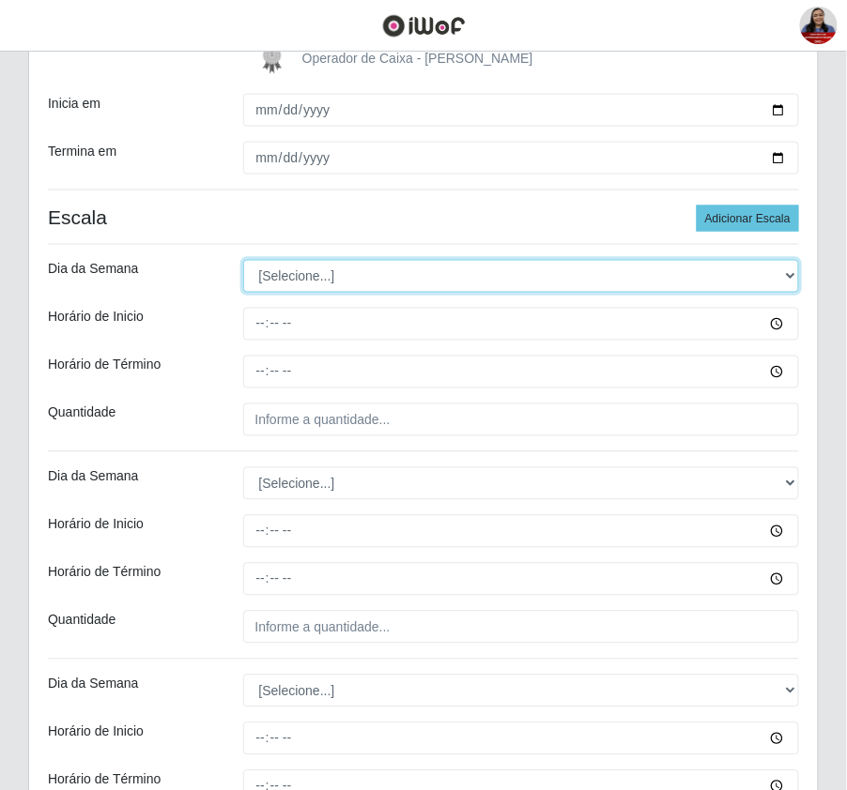
click at [377, 286] on select "[Selecione...] Segunda Terça Quarta Quinta Sexta Sábado Domingo" at bounding box center [521, 276] width 557 height 33
select select "2"
click at [243, 262] on select "[Selecione...] Segunda Terça Quarta Quinta Sexta Sábado Domingo" at bounding box center [521, 276] width 557 height 33
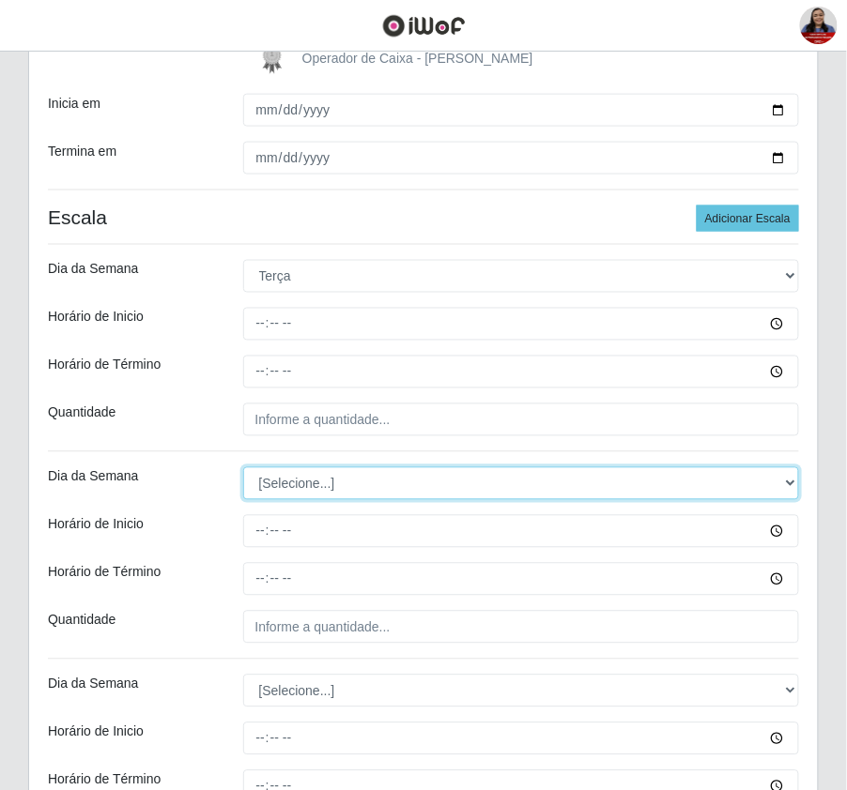
drag, startPoint x: 309, startPoint y: 490, endPoint x: 308, endPoint y: 499, distance: 9.4
click at [309, 490] on select "[Selecione...] Segunda Terça Quarta Quinta Sexta Sábado Domingo" at bounding box center [521, 483] width 557 height 33
click at [243, 469] on select "[Selecione...] Segunda Terça Quarta Quinta Sexta Sábado Domingo" at bounding box center [521, 483] width 557 height 33
click at [308, 477] on select "[Selecione...] Segunda Terça Quarta Quinta Sexta Sábado Domingo" at bounding box center [521, 483] width 557 height 33
select select "3"
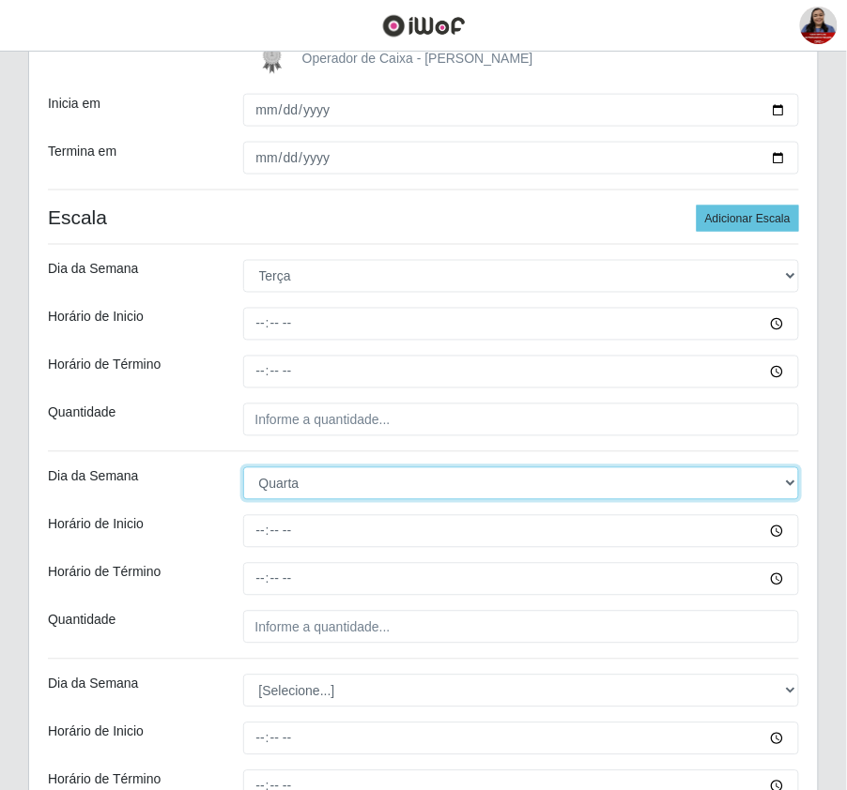
click at [243, 469] on select "[Selecione...] Segunda Terça Quarta Quinta Sexta Sábado Domingo" at bounding box center [521, 483] width 557 height 33
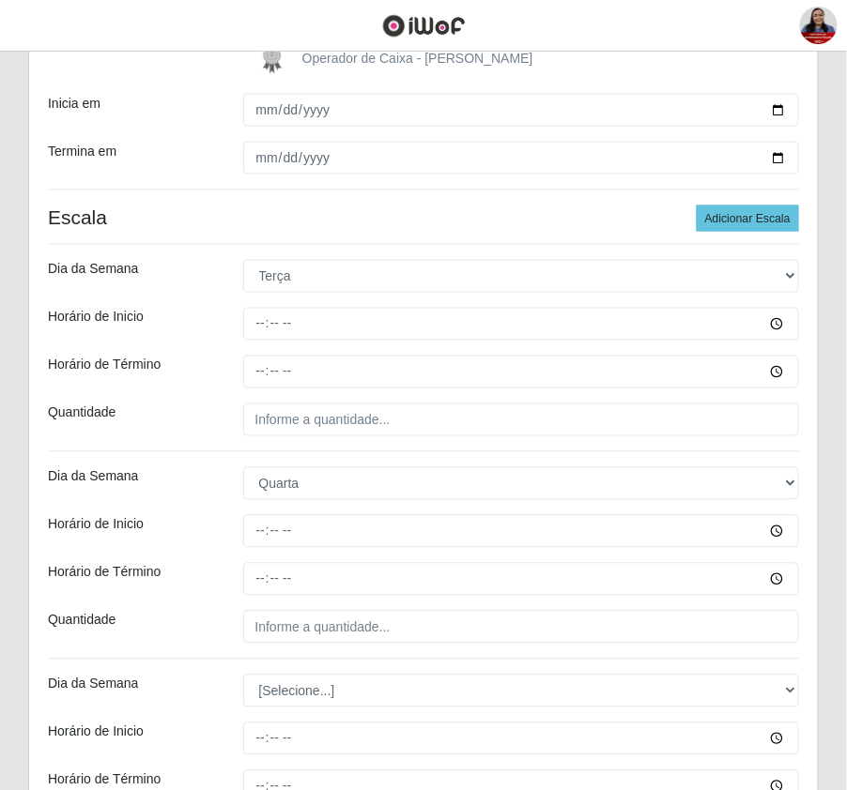
click at [222, 489] on div "Dia da Semana" at bounding box center [131, 483] width 195 height 33
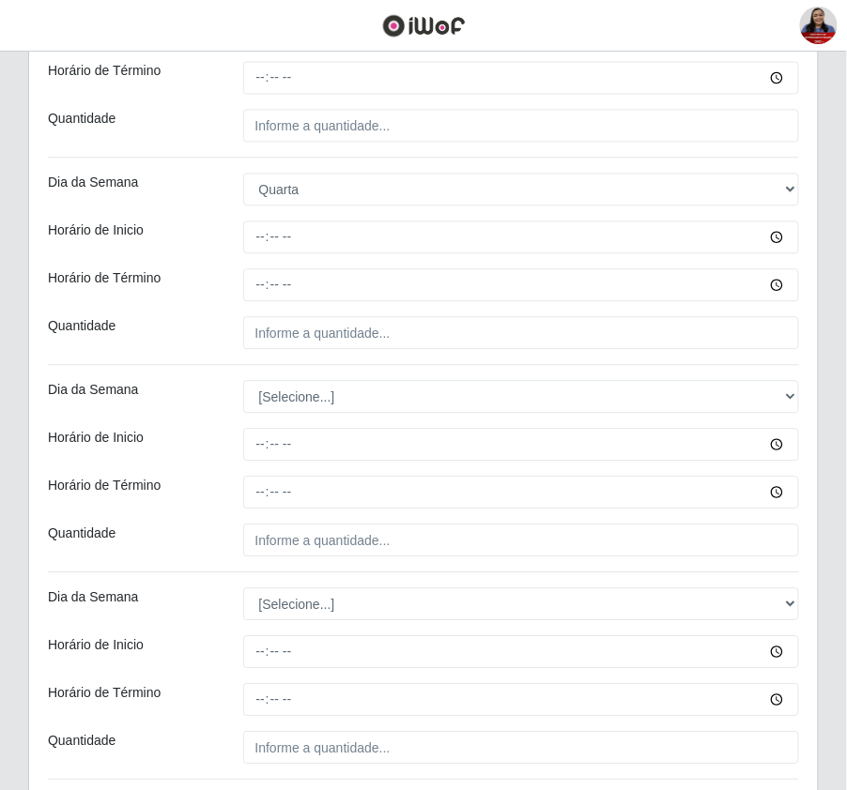
scroll to position [751, 0]
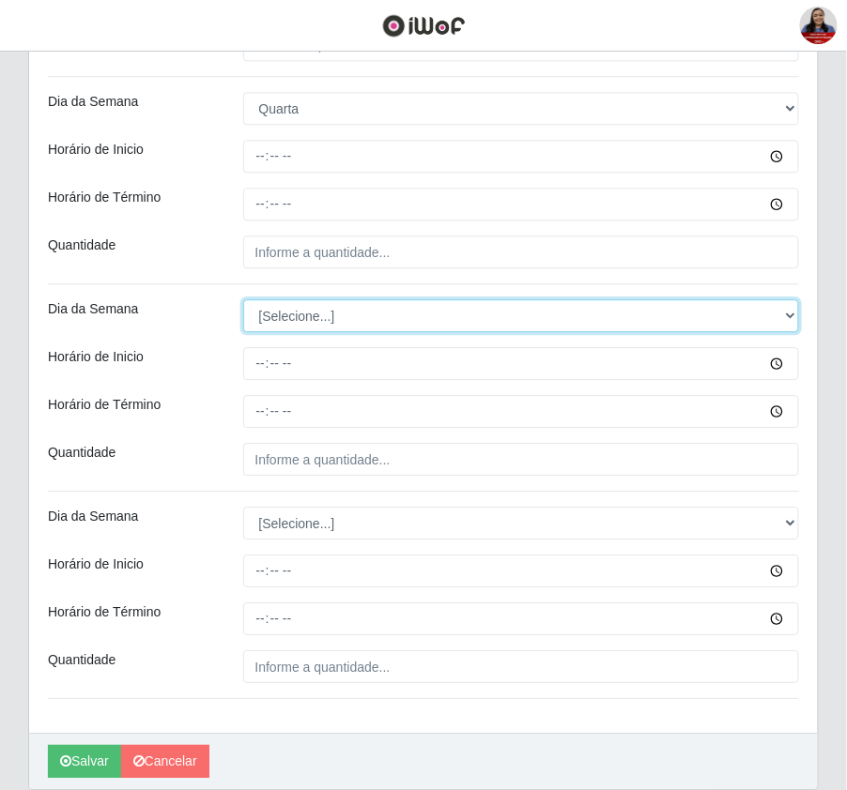
click at [332, 321] on select "[Selecione...] Segunda Terça Quarta Quinta Sexta Sábado Domingo" at bounding box center [521, 315] width 557 height 33
select select "4"
click at [243, 302] on select "[Selecione...] Segunda Terça Quarta Quinta Sexta Sábado Domingo" at bounding box center [521, 315] width 557 height 33
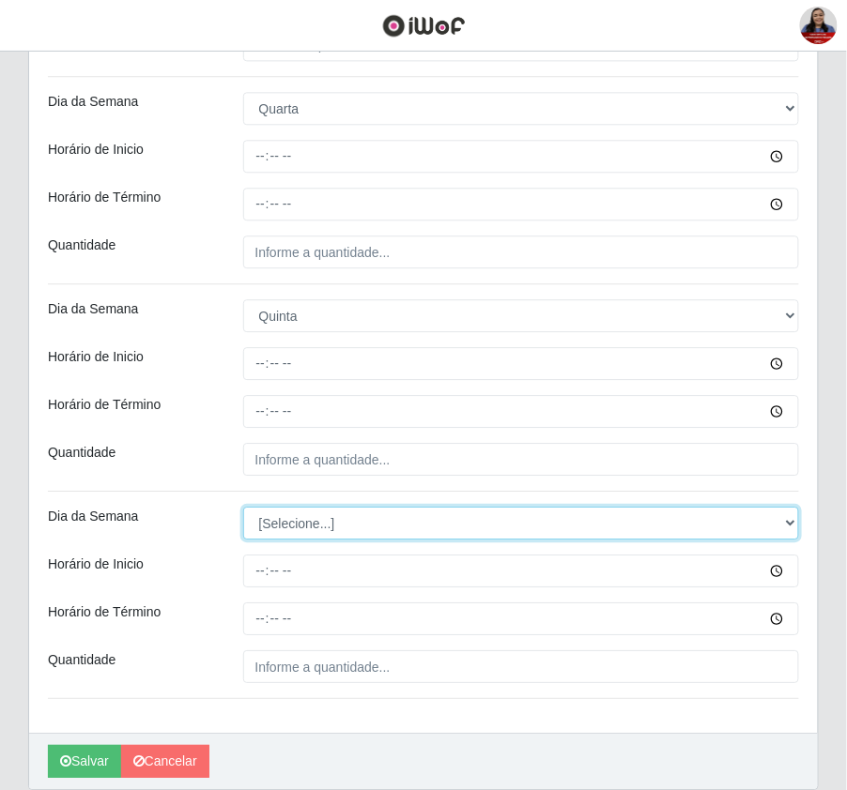
click at [289, 531] on select "[Selecione...] Segunda Terça Quarta Quinta Sexta Sábado Domingo" at bounding box center [521, 523] width 557 height 33
select select "5"
click at [243, 510] on select "[Selecione...] Segunda Terça Quarta Quinta Sexta Sábado Domingo" at bounding box center [521, 523] width 557 height 33
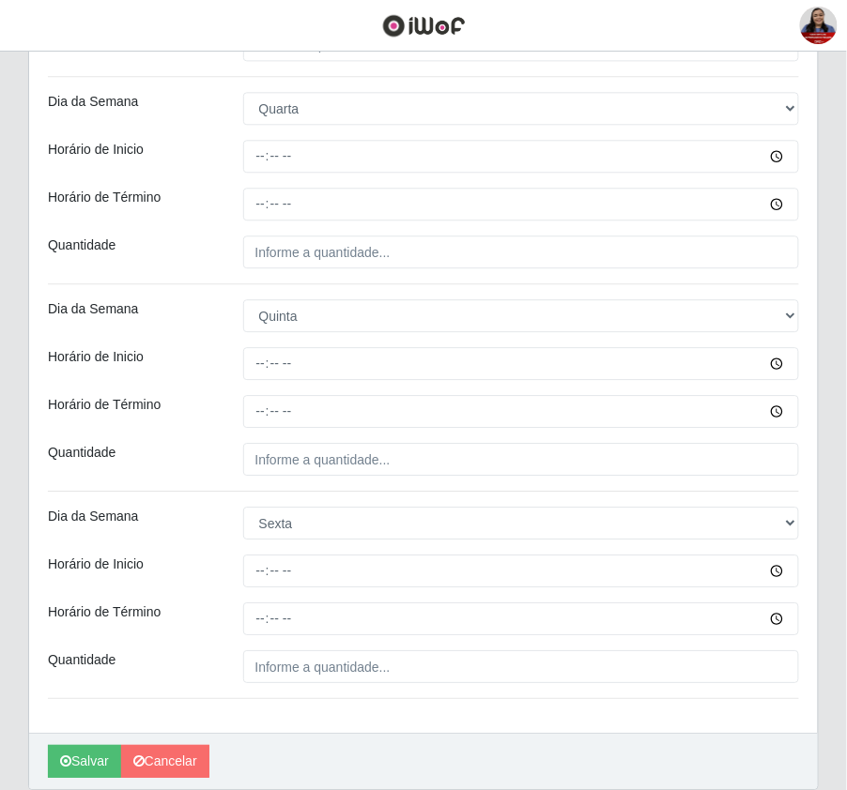
click at [196, 469] on div "Quantidade" at bounding box center [131, 459] width 195 height 33
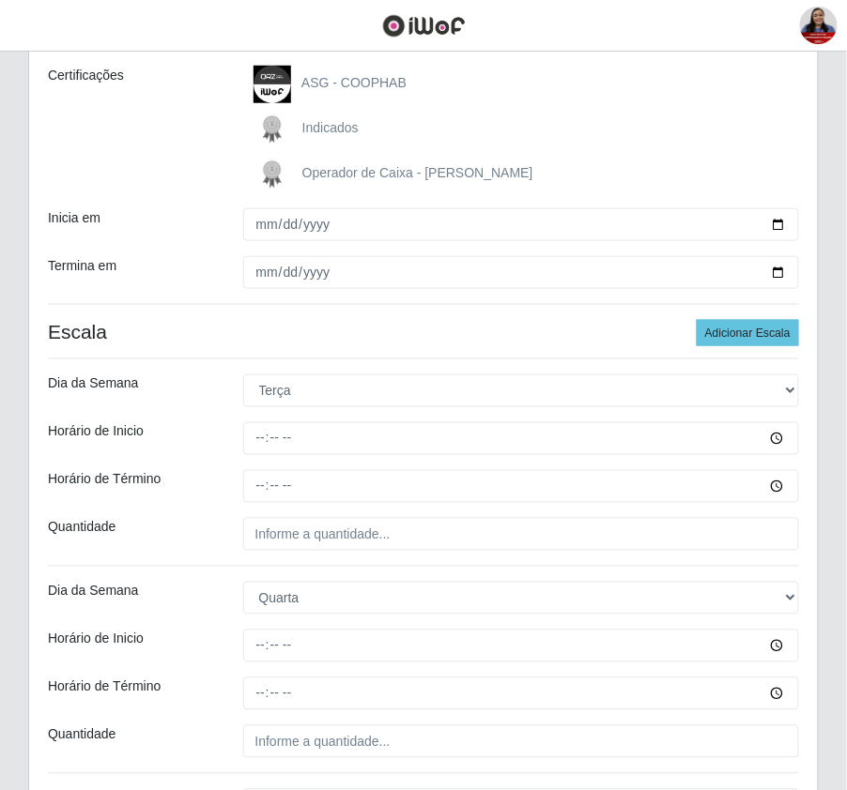
scroll to position [250, 0]
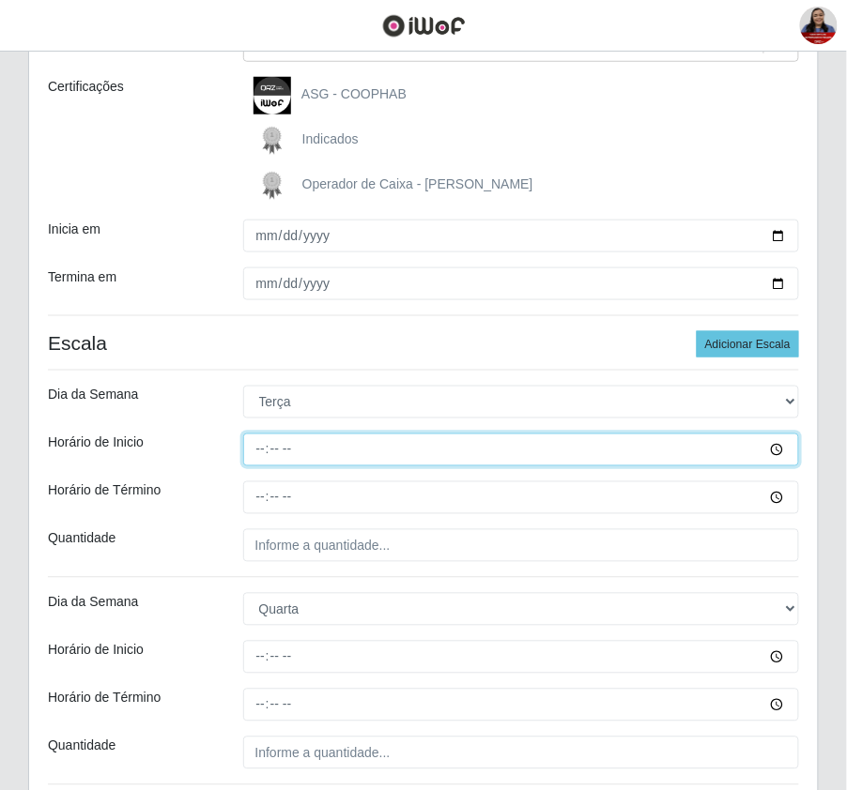
click at [257, 455] on input "Horário de Inicio" at bounding box center [521, 450] width 557 height 33
type input "15:00"
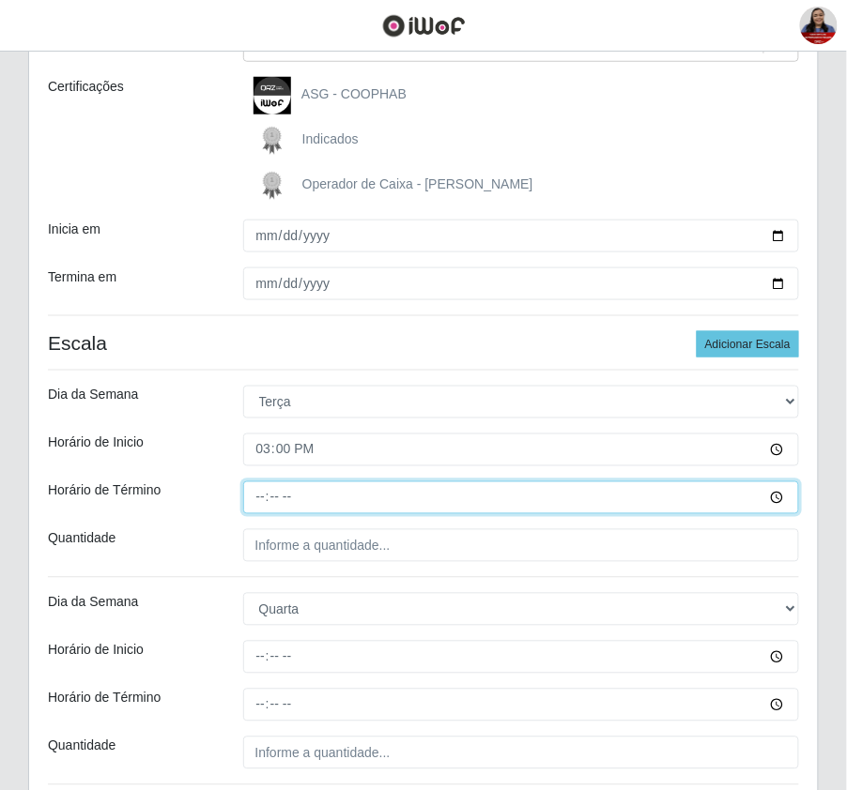
type input "21:00"
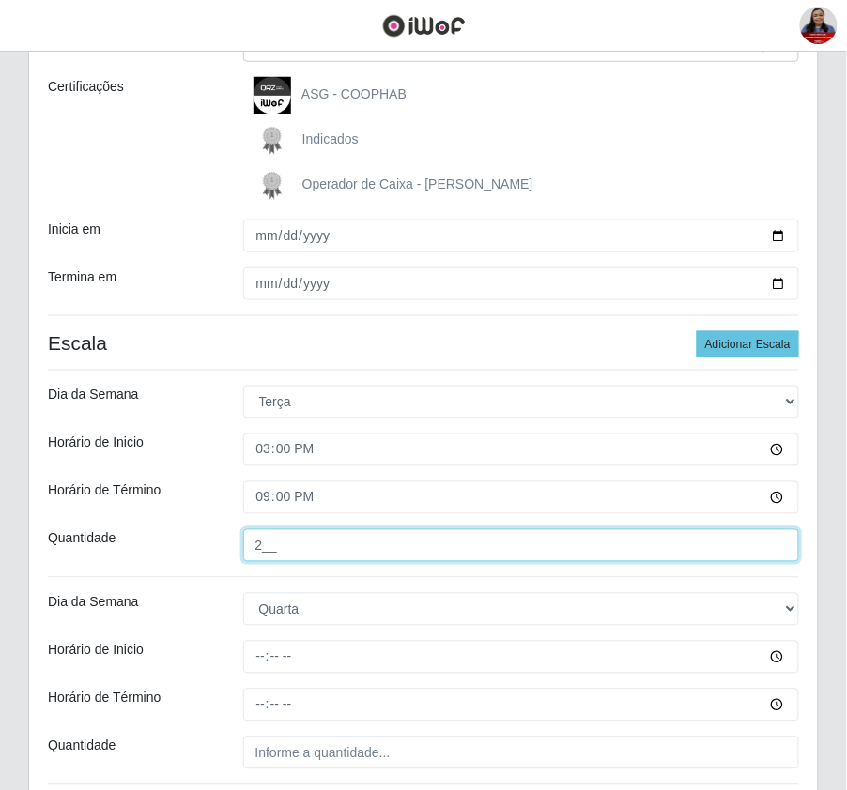
type input "2__"
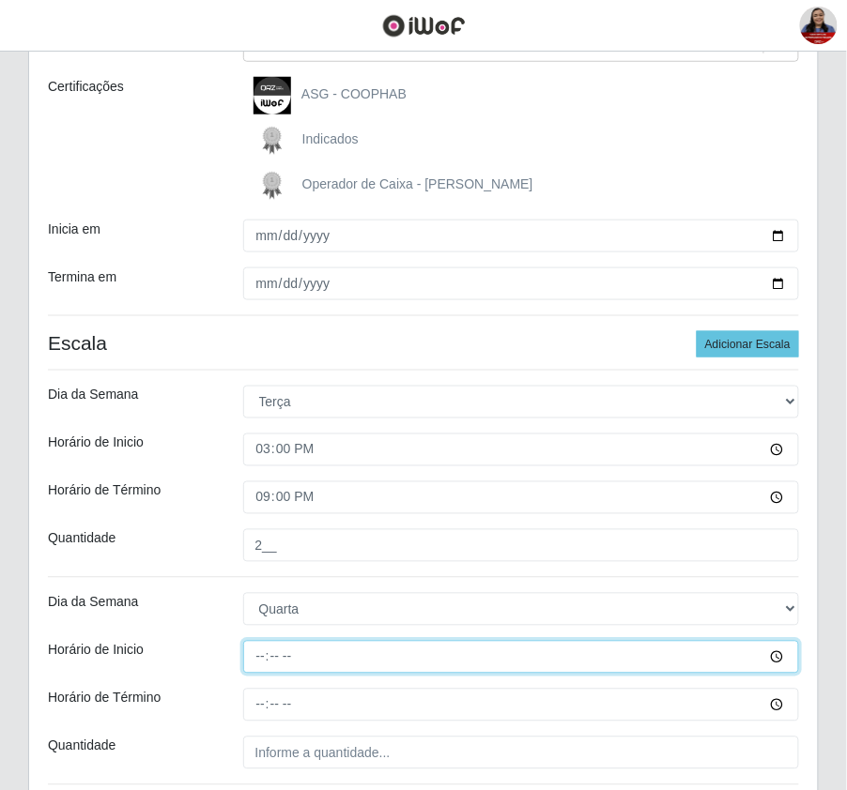
type input "15:00"
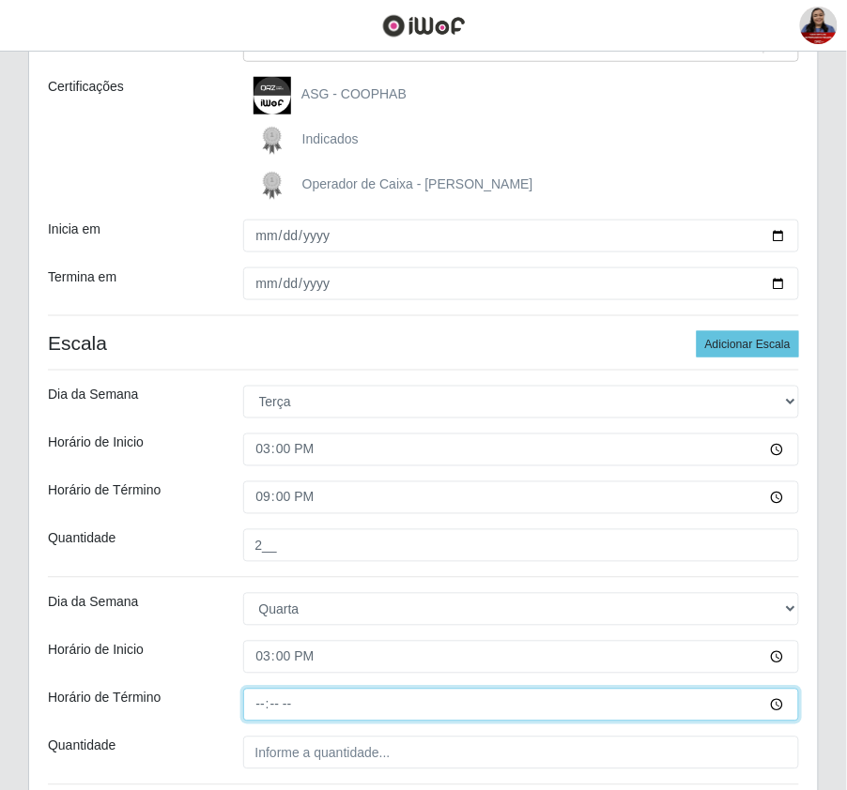
type input "21:00"
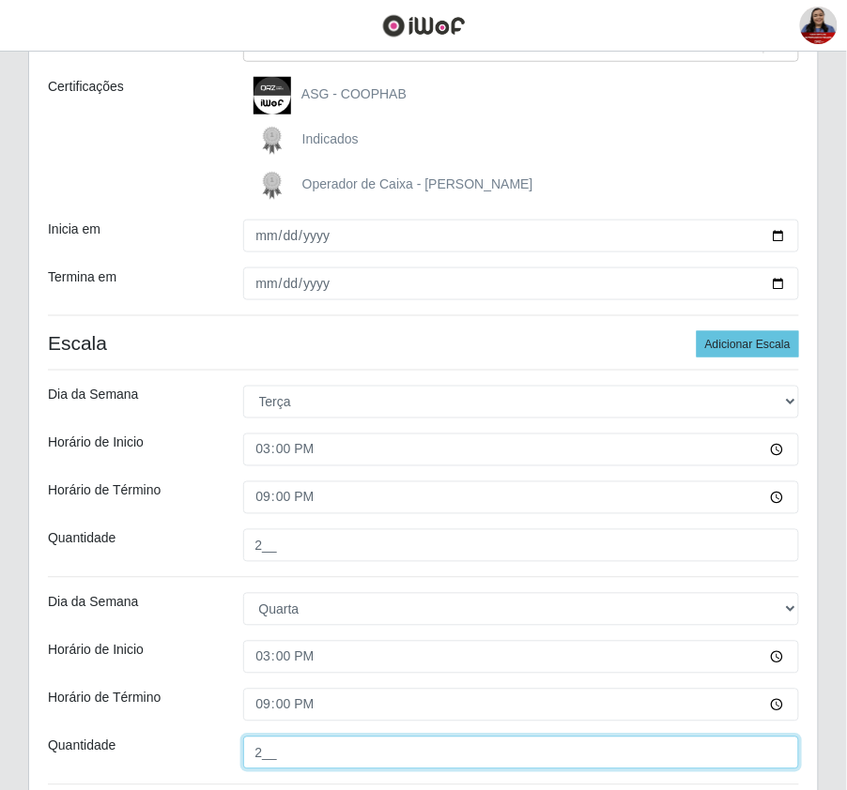
type input "2__"
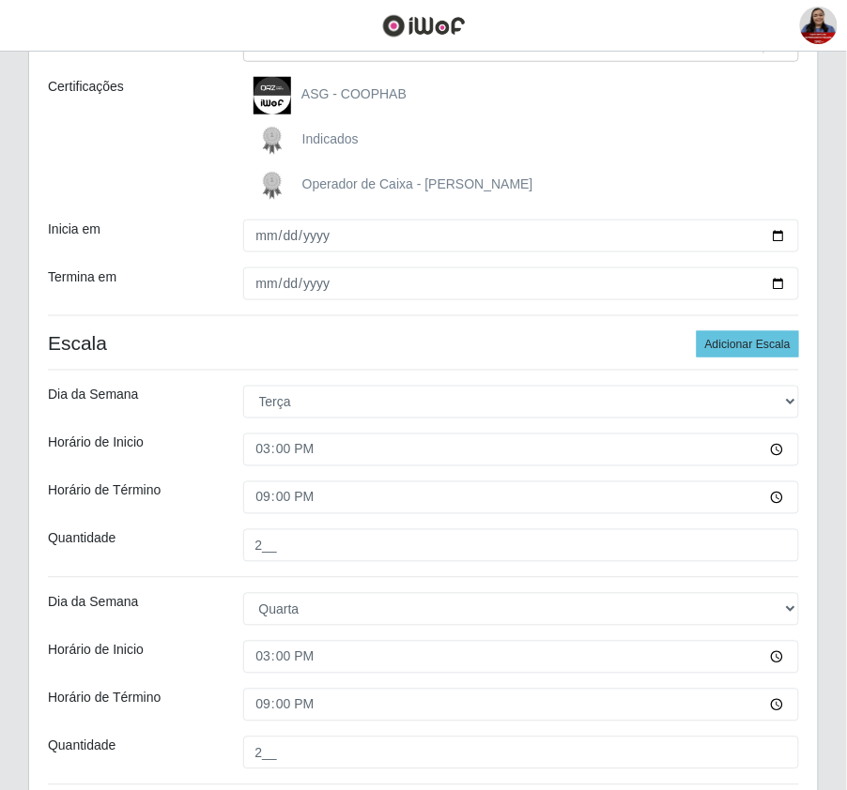
scroll to position [674, 0]
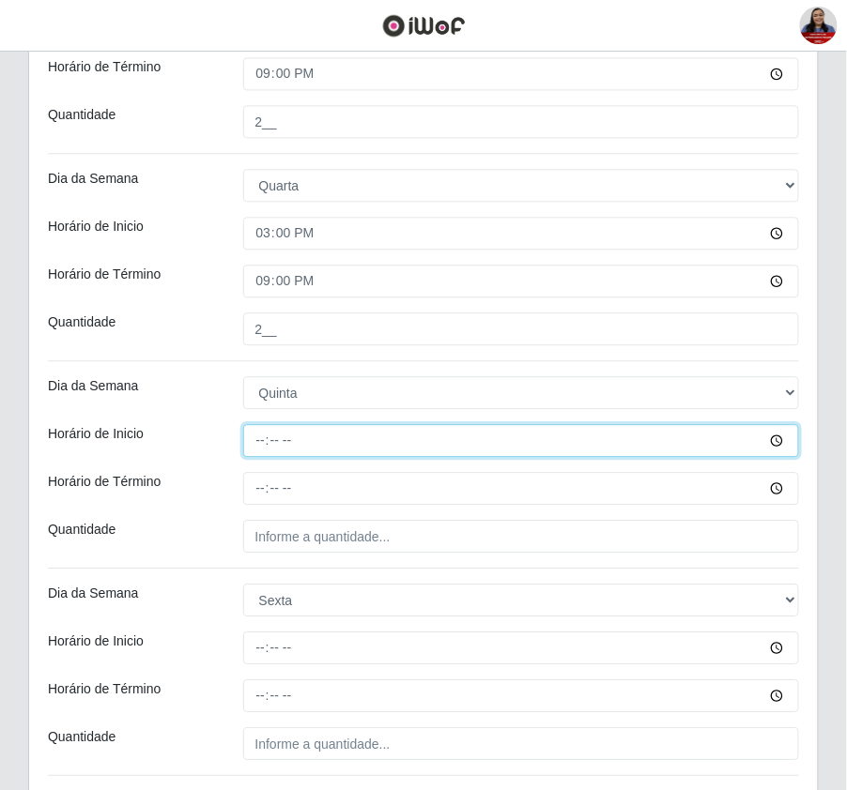
type input "15:00"
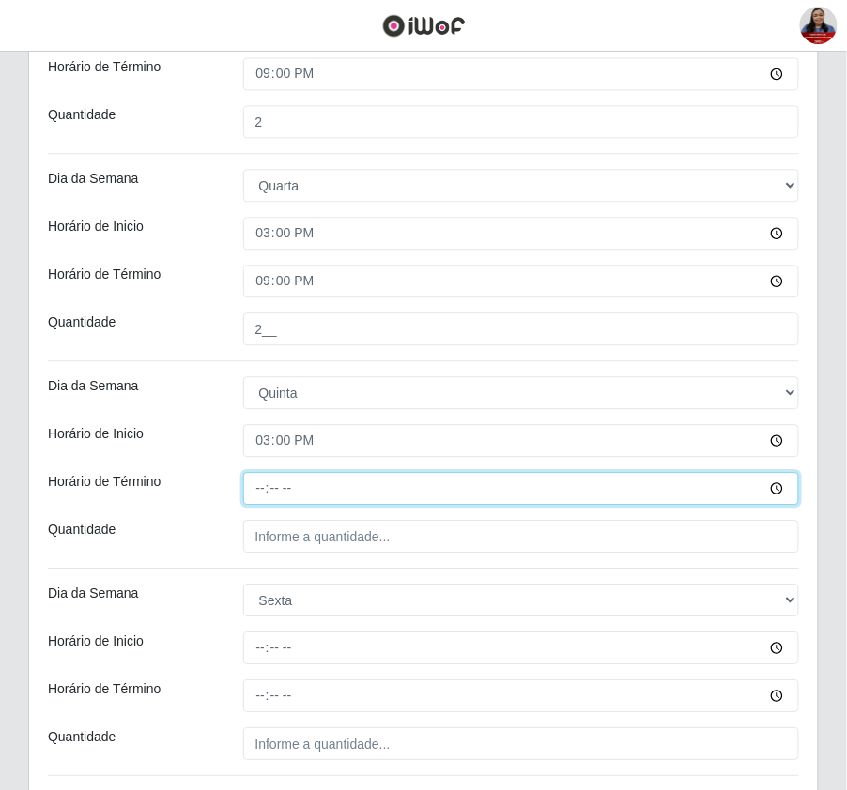
type input "21:00"
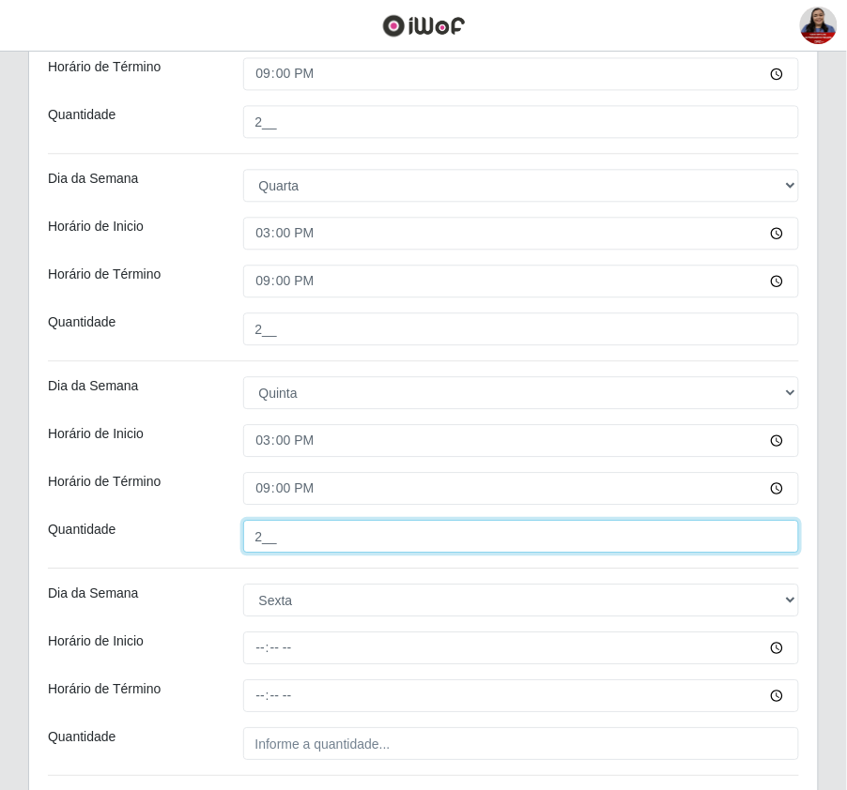
type input "2__"
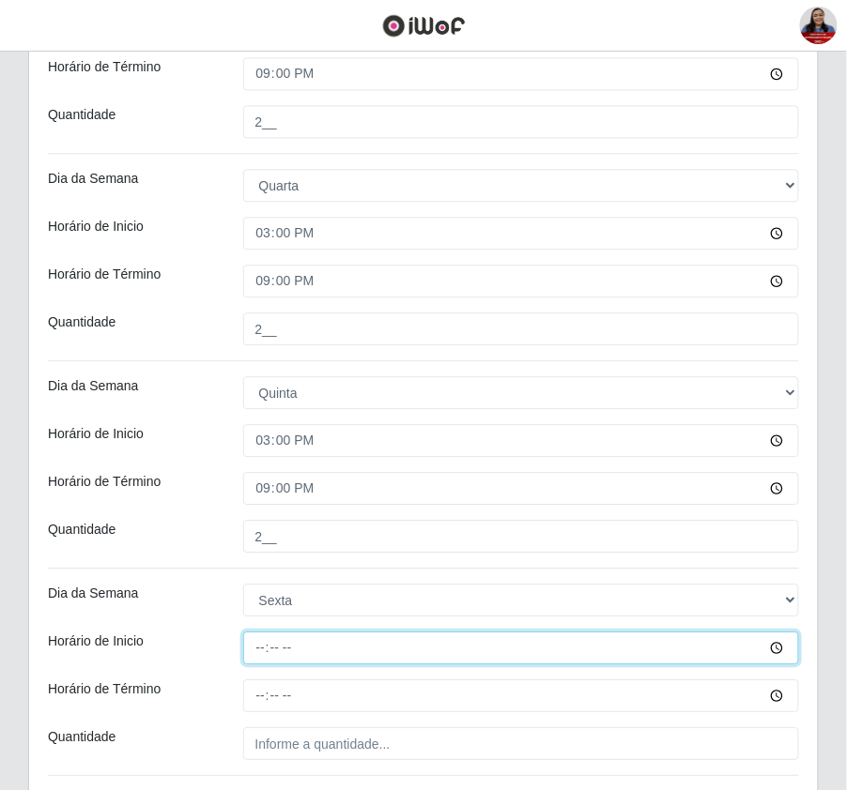
type input "15:00"
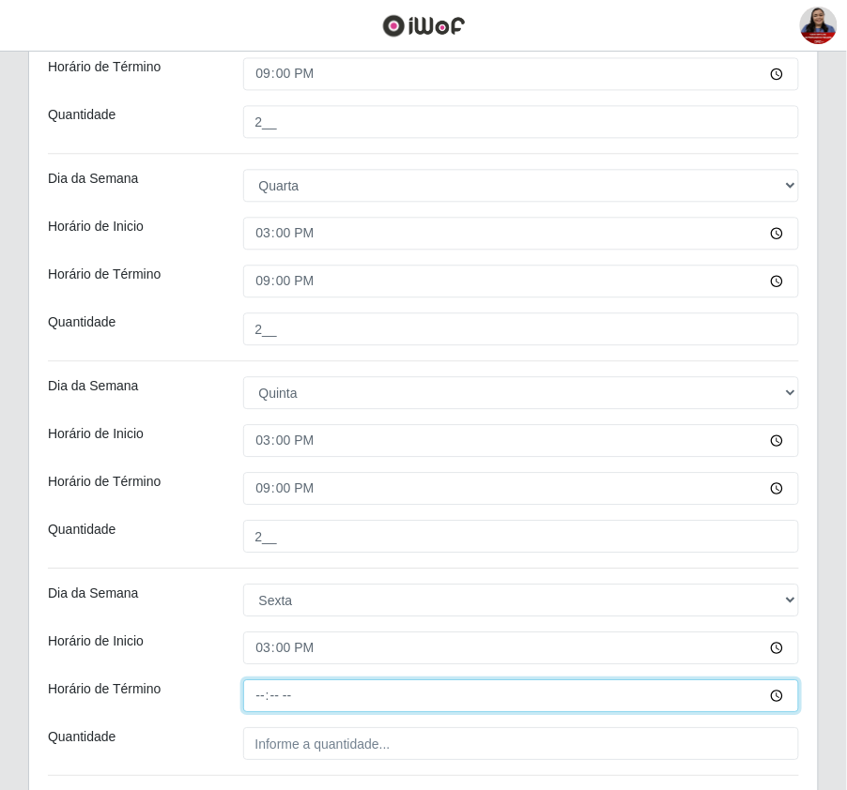
type input "21:00"
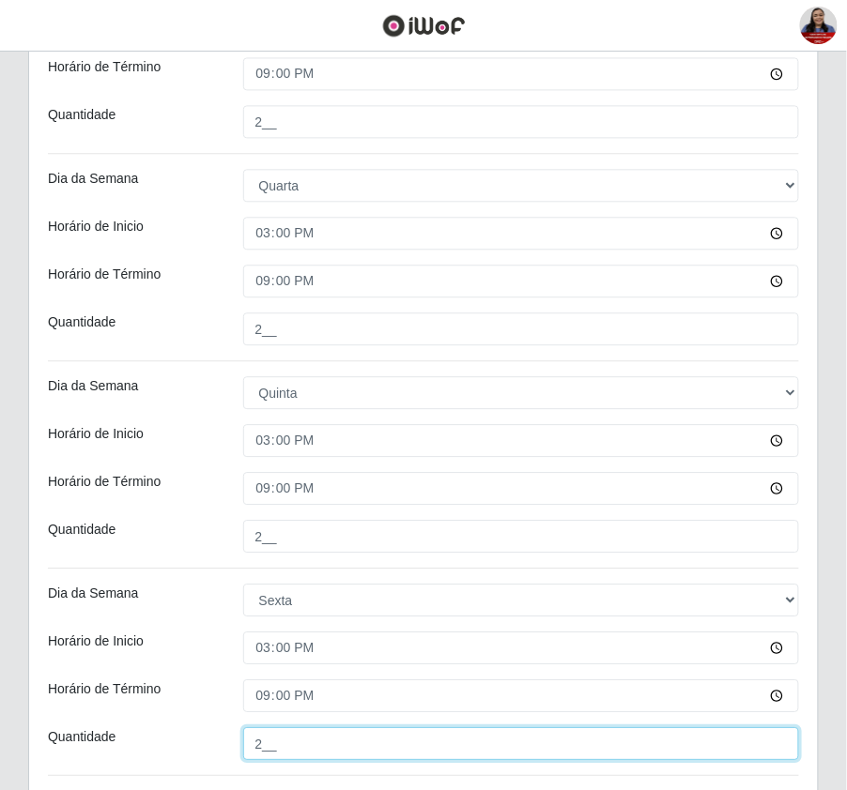
type input "2__"
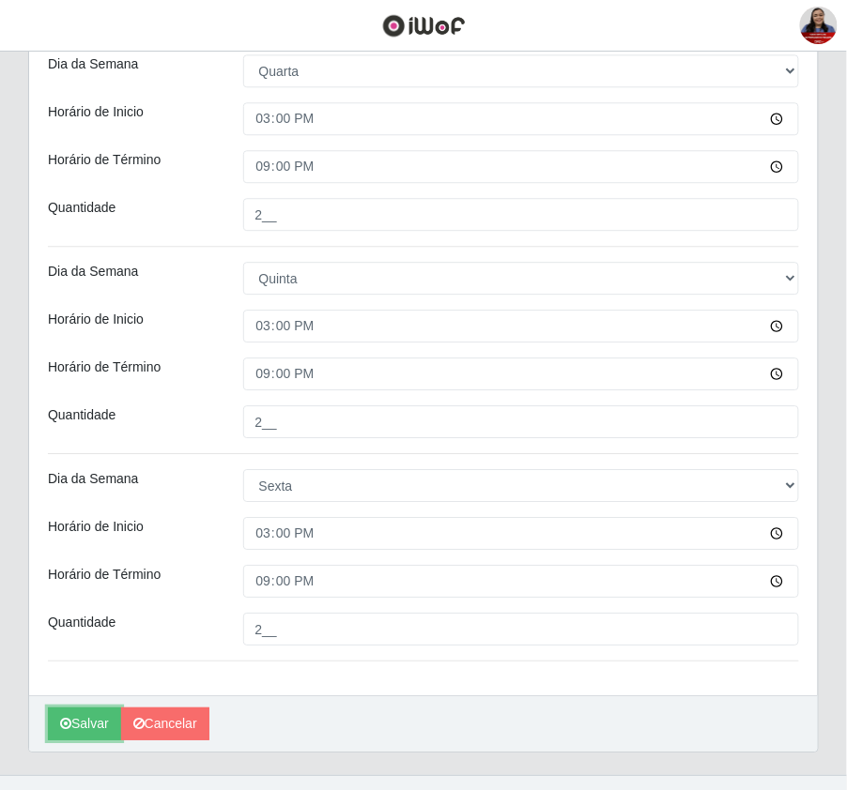
scroll to position [824, 0]
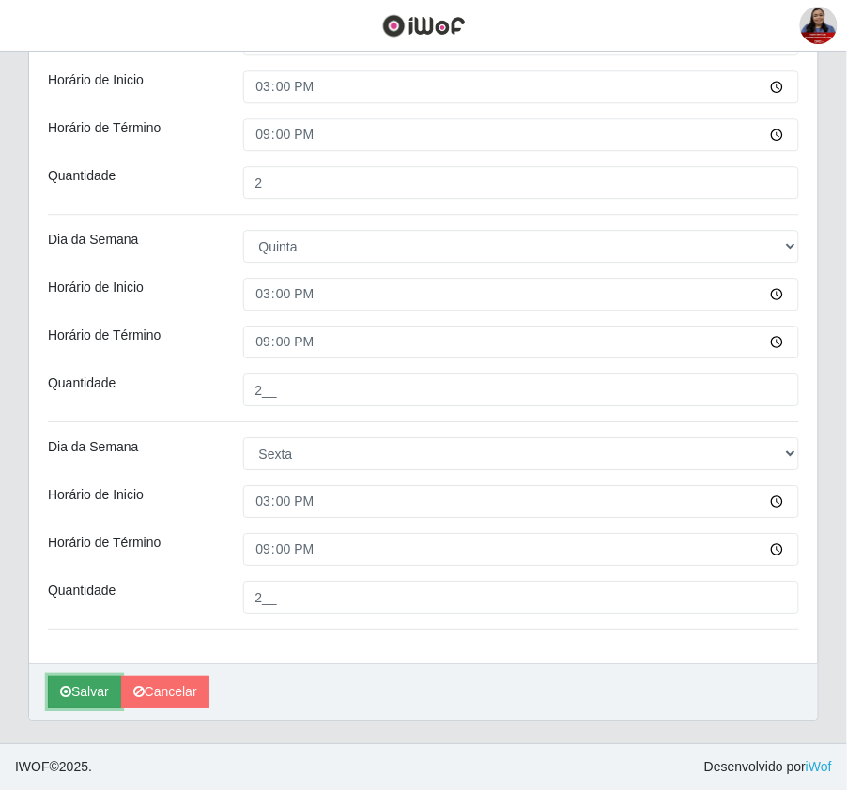
click at [75, 681] on button "Salvar" at bounding box center [84, 692] width 73 height 33
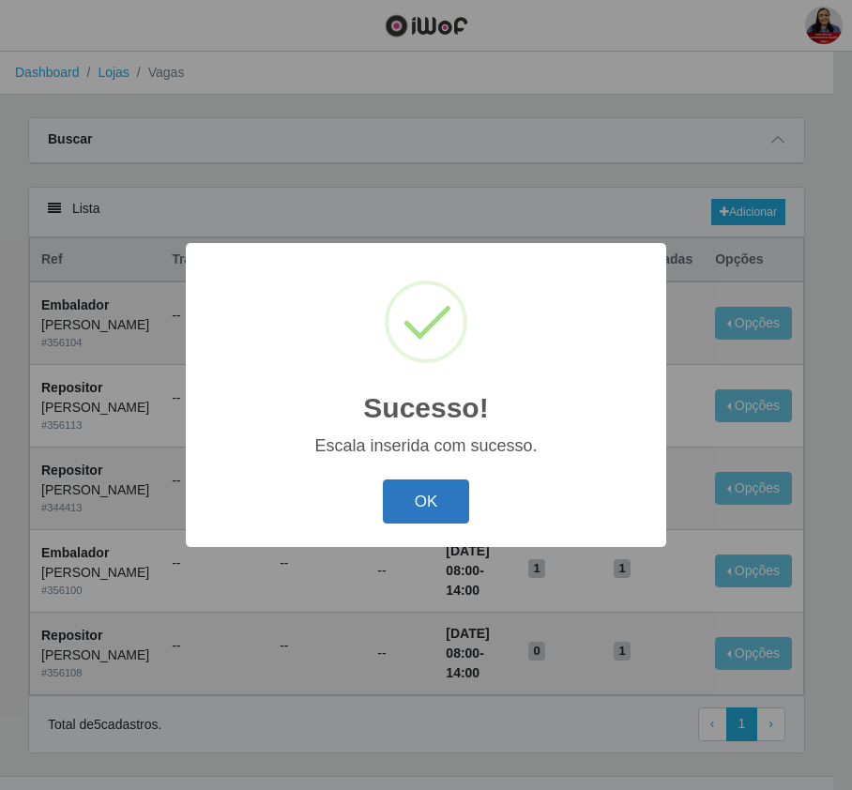
click at [434, 509] on button "OK" at bounding box center [426, 502] width 87 height 44
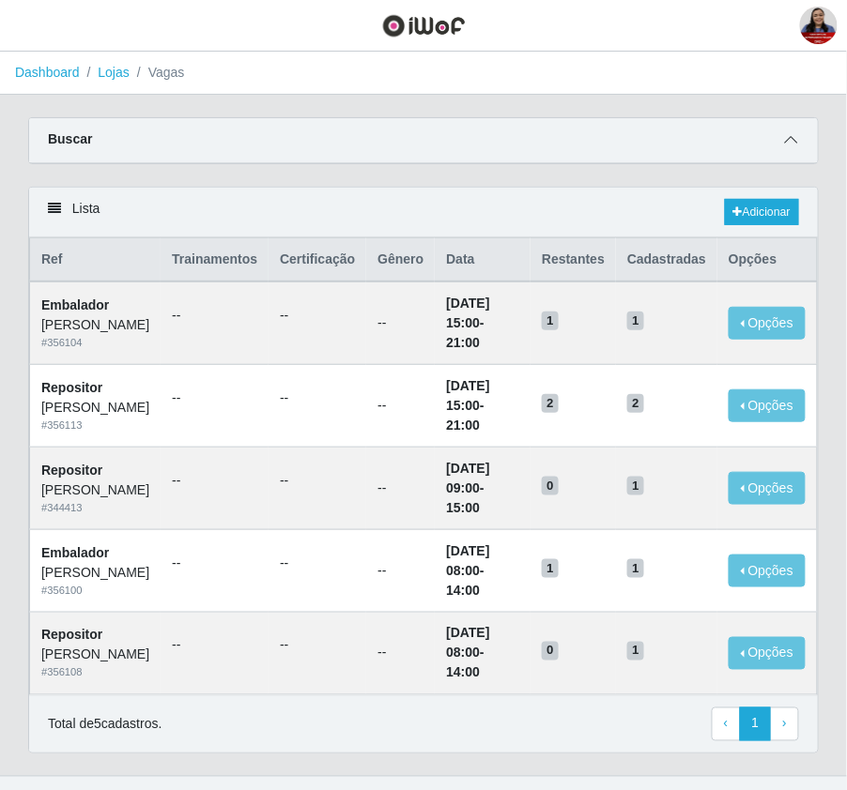
click at [792, 130] on span at bounding box center [791, 141] width 23 height 22
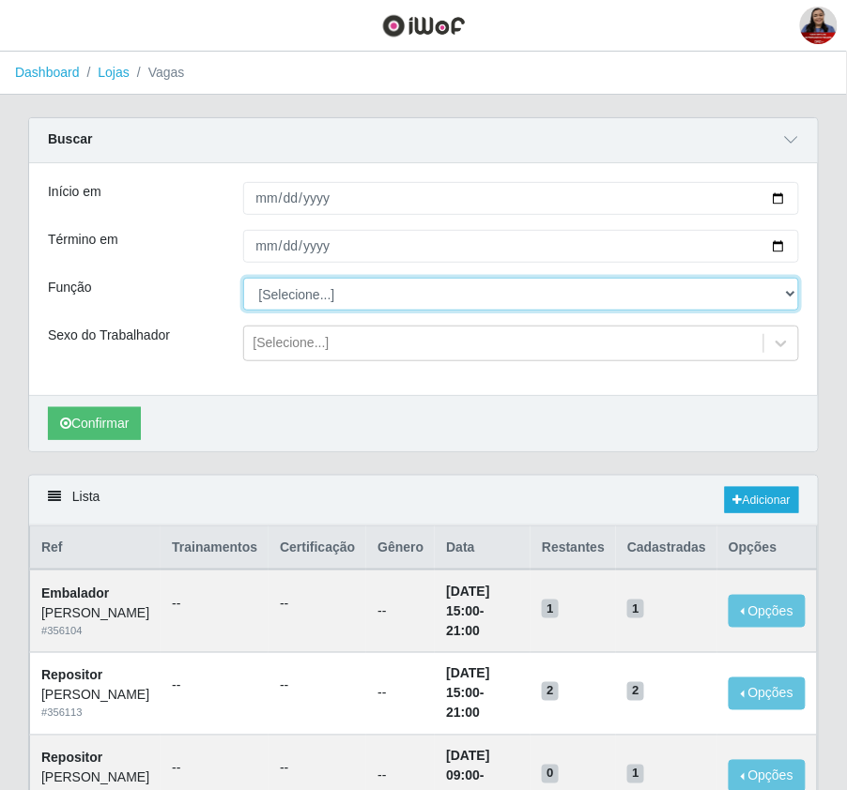
click at [306, 287] on select "[Selecione...] Embalador Embalador + Embalador ++ Panfleteiro Panfleteiro + Pan…" at bounding box center [521, 294] width 557 height 33
click at [243, 279] on select "[Selecione...] Embalador Embalador + Embalador ++ Panfleteiro Panfleteiro + Pan…" at bounding box center [521, 294] width 557 height 33
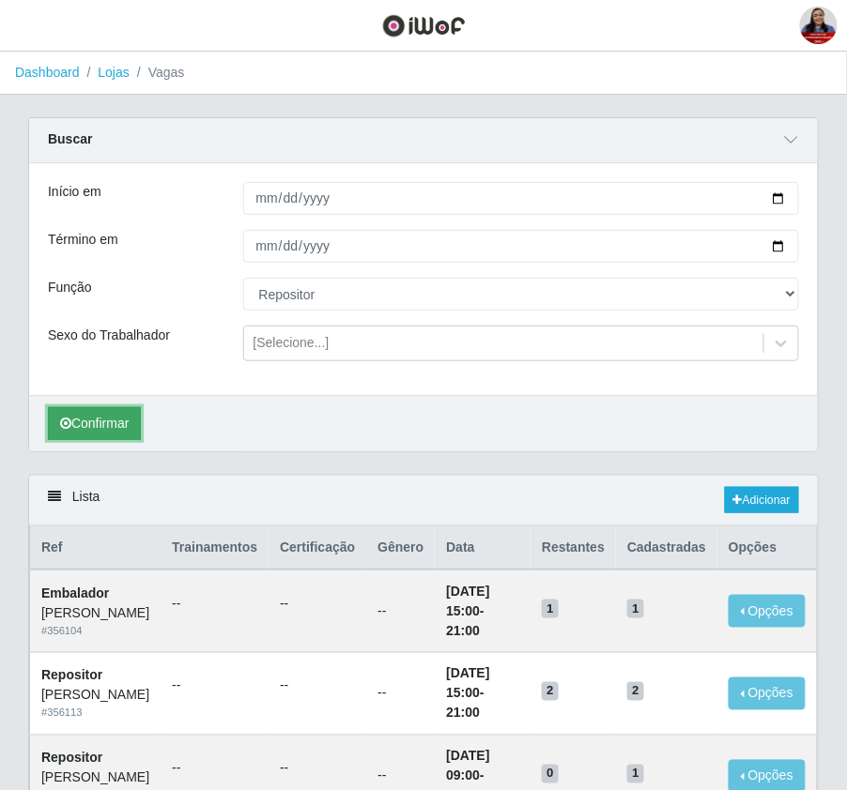
click at [109, 433] on button "Confirmar" at bounding box center [94, 423] width 93 height 33
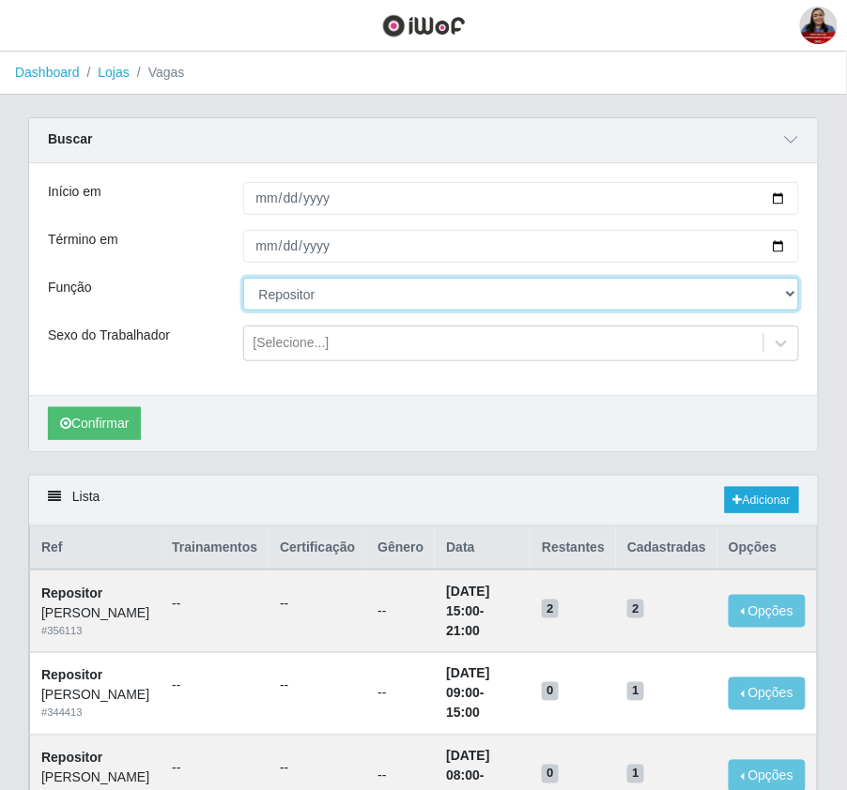
click at [410, 304] on select "[Selecione...] Embalador Embalador + Embalador ++ Panfleteiro Panfleteiro + Pan…" at bounding box center [521, 294] width 557 height 33
select select "1"
click at [243, 279] on select "[Selecione...] Embalador Embalador + Embalador ++ Panfleteiro Panfleteiro + Pan…" at bounding box center [521, 294] width 557 height 33
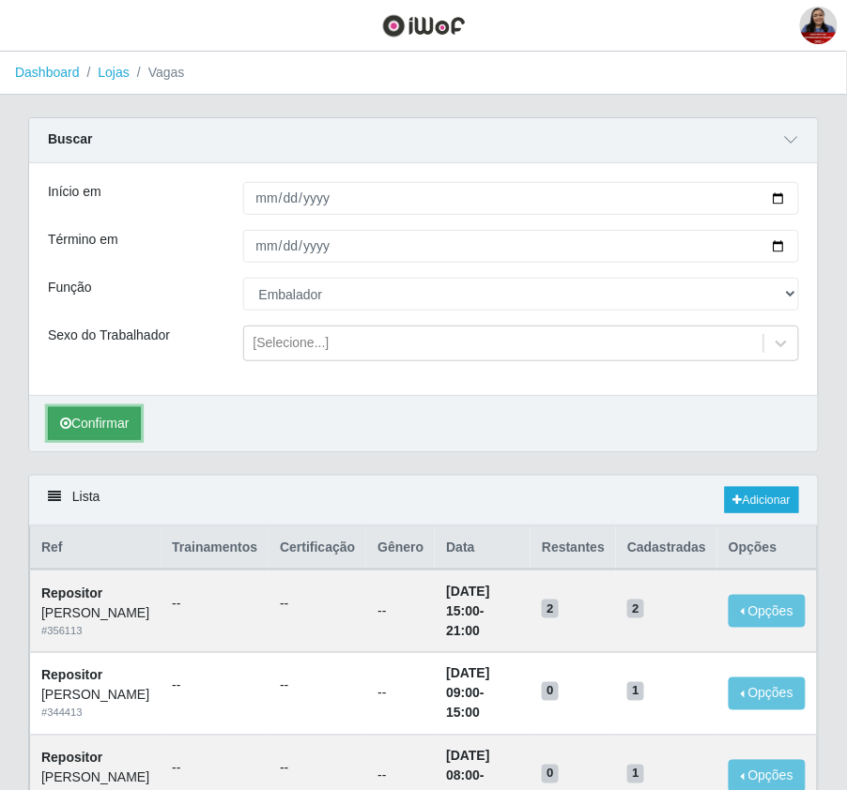
click at [107, 429] on button "Confirmar" at bounding box center [94, 423] width 93 height 33
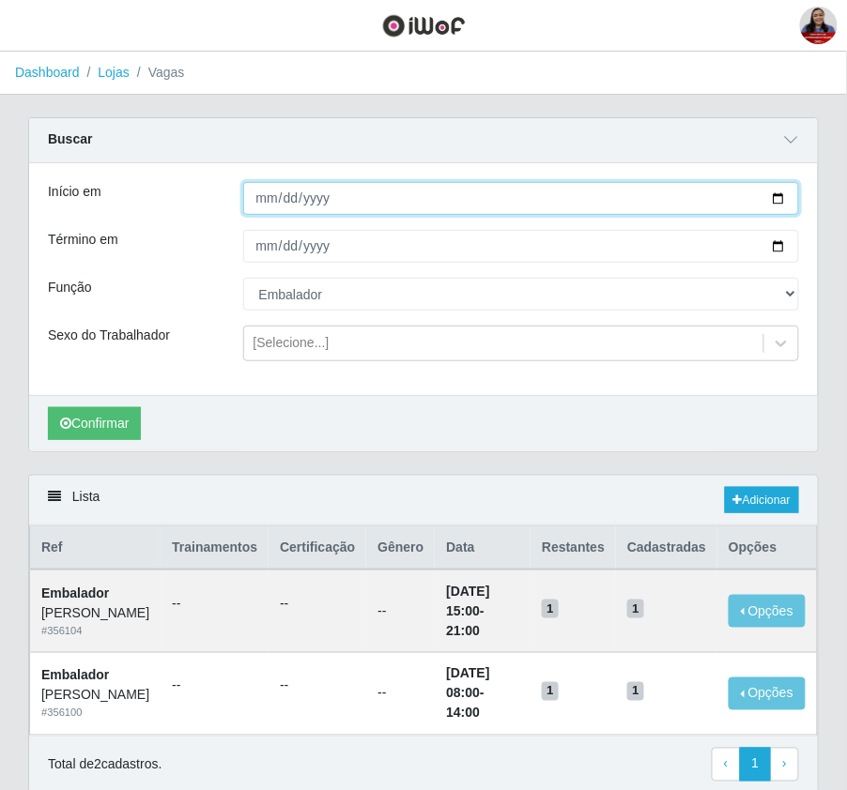
click at [779, 199] on input "2025-10-07" at bounding box center [521, 198] width 557 height 33
click at [781, 205] on input "2025-10-07" at bounding box center [521, 198] width 557 height 33
click at [782, 200] on input "2025-10-10" at bounding box center [521, 198] width 557 height 33
type input "2025-10-07"
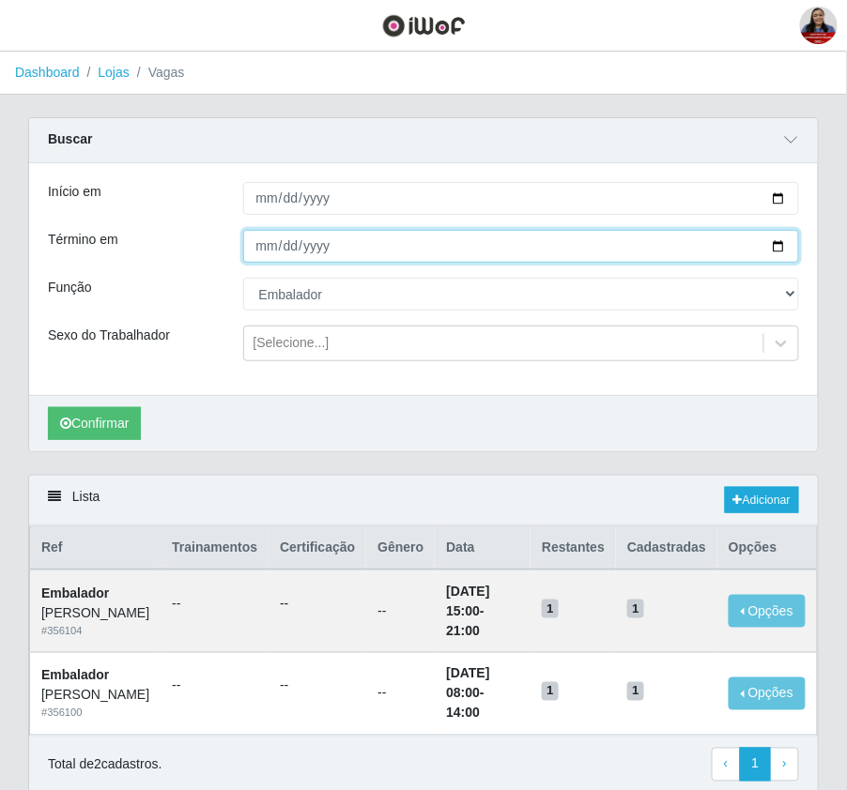
click at [774, 246] on input "2025-10-07" at bounding box center [521, 246] width 557 height 33
type input "2025-10-10"
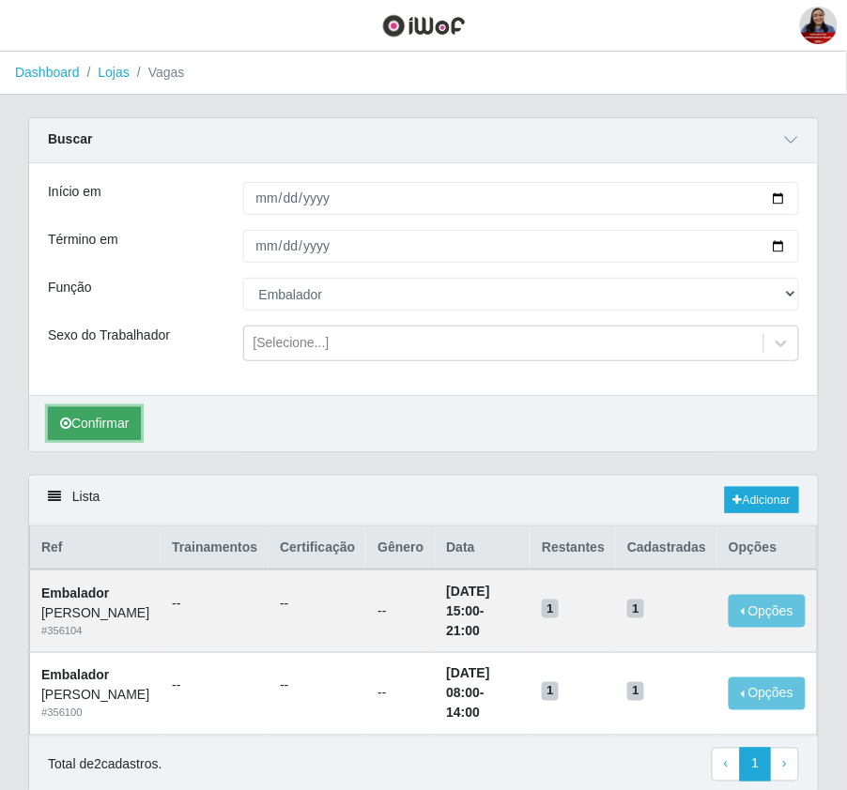
click at [113, 433] on button "Confirmar" at bounding box center [94, 423] width 93 height 33
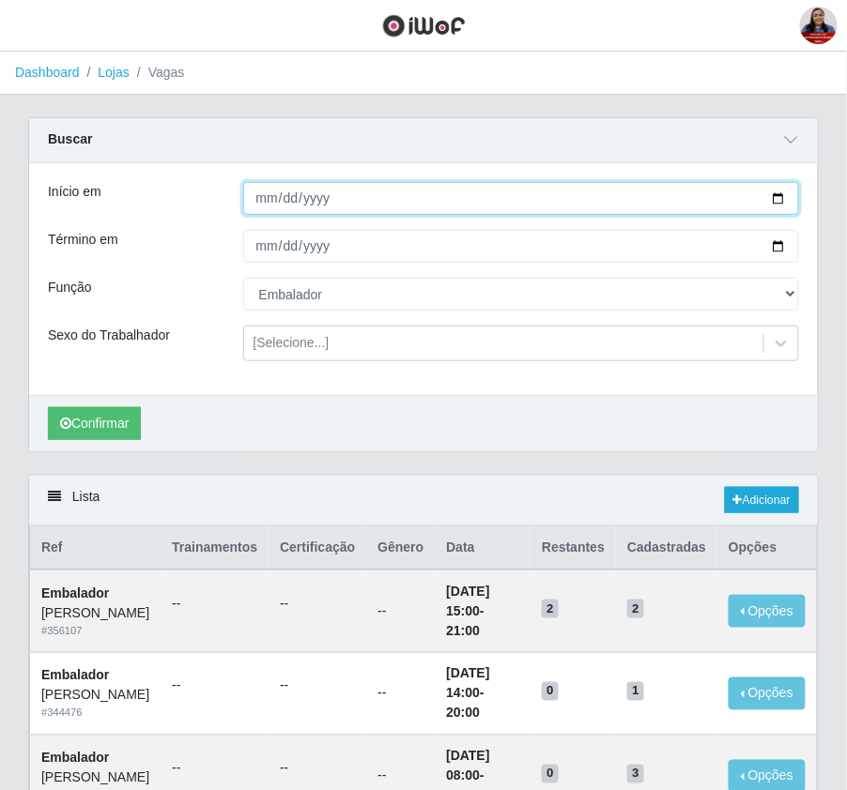
click at [774, 200] on input "2025-10-07" at bounding box center [521, 198] width 557 height 33
type input "2025-10-11"
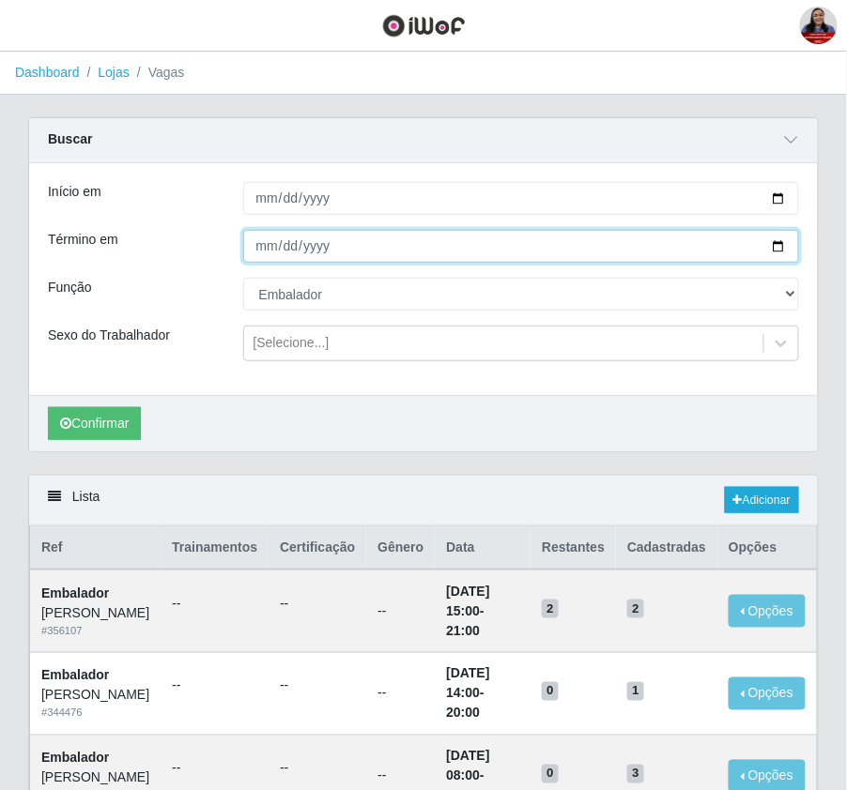
click at [774, 249] on input "2025-10-10" at bounding box center [521, 246] width 557 height 33
type input "2025-10-11"
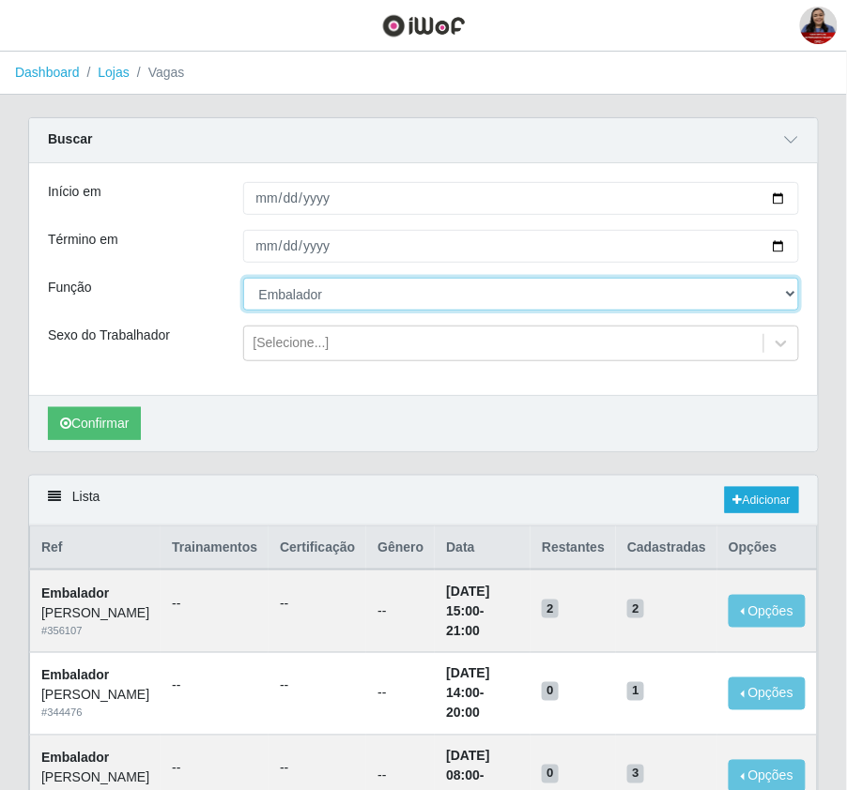
click at [396, 294] on select "[Selecione...] Embalador Embalador + Embalador ++ Panfleteiro Panfleteiro + Pan…" at bounding box center [521, 294] width 557 height 33
select select "[Selecione...]"
click at [243, 279] on select "[Selecione...] Embalador Embalador + Embalador ++ Panfleteiro Panfleteiro + Pan…" at bounding box center [521, 294] width 557 height 33
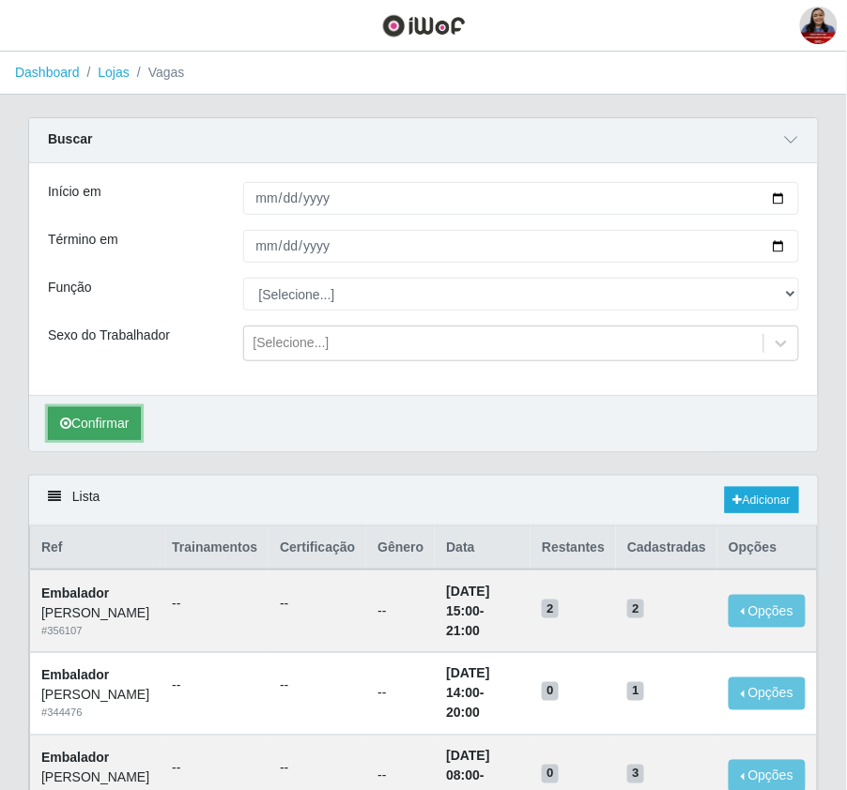
click at [124, 415] on button "Confirmar" at bounding box center [94, 423] width 93 height 33
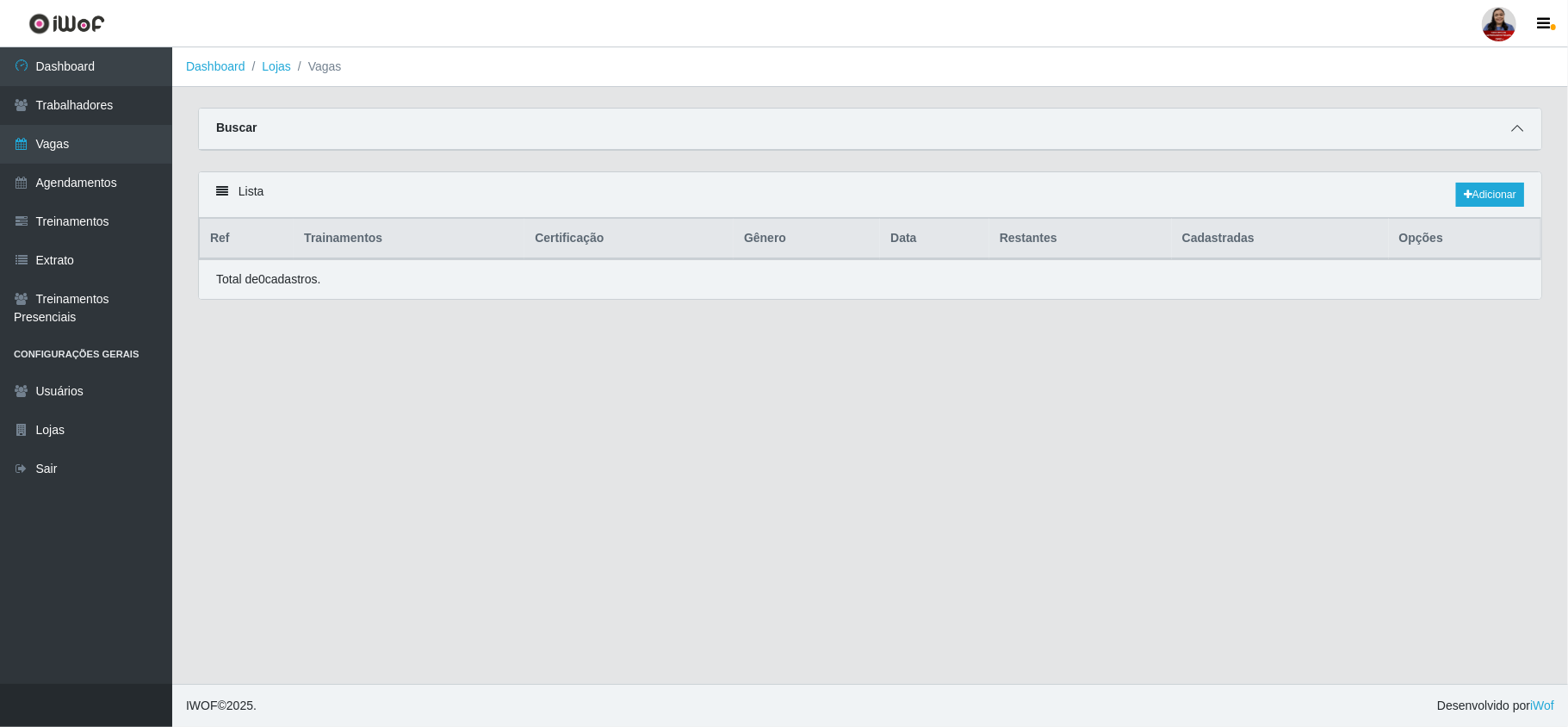
click at [1518, 131] on icon at bounding box center [1517, 128] width 12 height 12
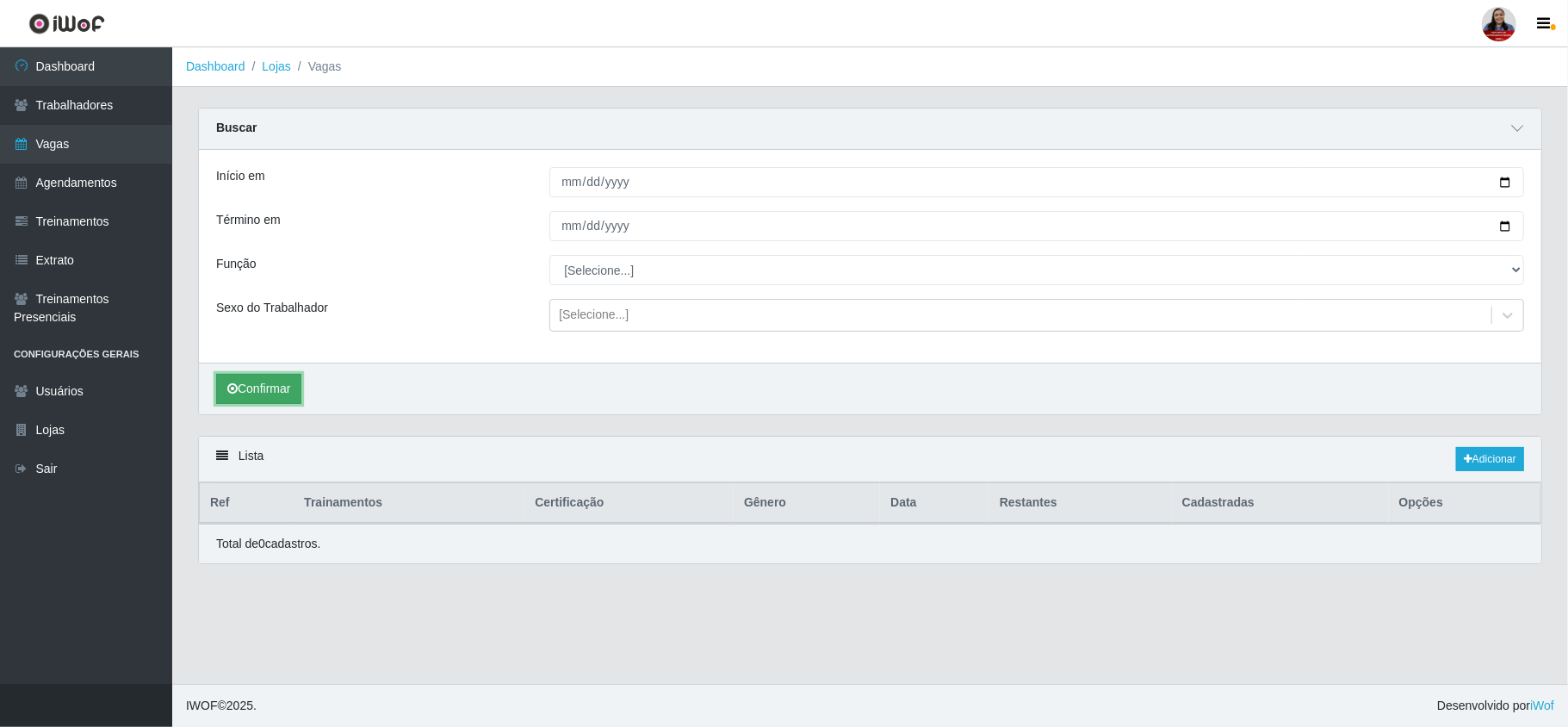
click at [281, 380] on button "Confirmar" at bounding box center [259, 388] width 85 height 30
click at [1504, 186] on input "[DATE]" at bounding box center [1037, 182] width 975 height 30
click at [1504, 179] on input "[DATE]" at bounding box center [1037, 182] width 975 height 30
type input "2025-10-08"
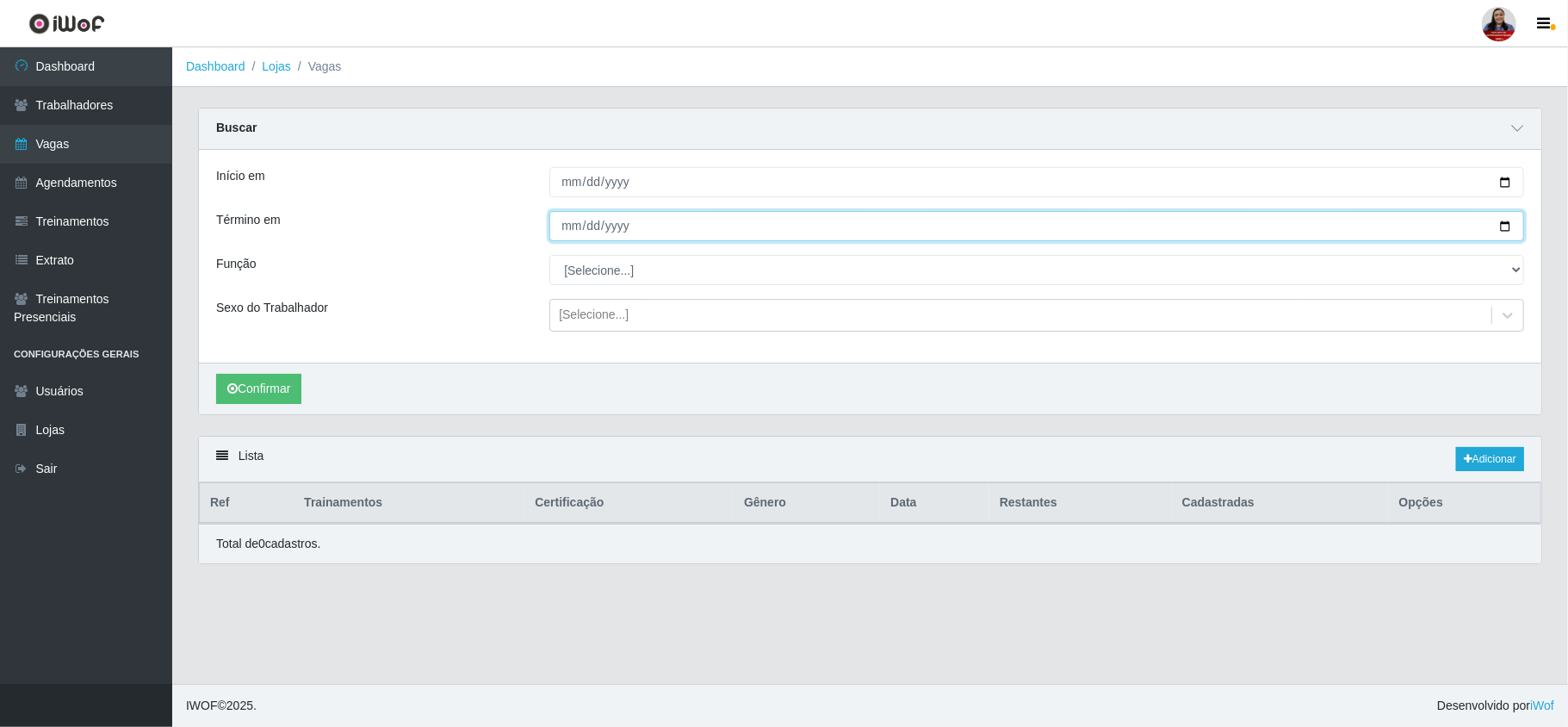
click at [1506, 229] on input "[DATE]" at bounding box center [1037, 226] width 975 height 30
type input "2025-10-08"
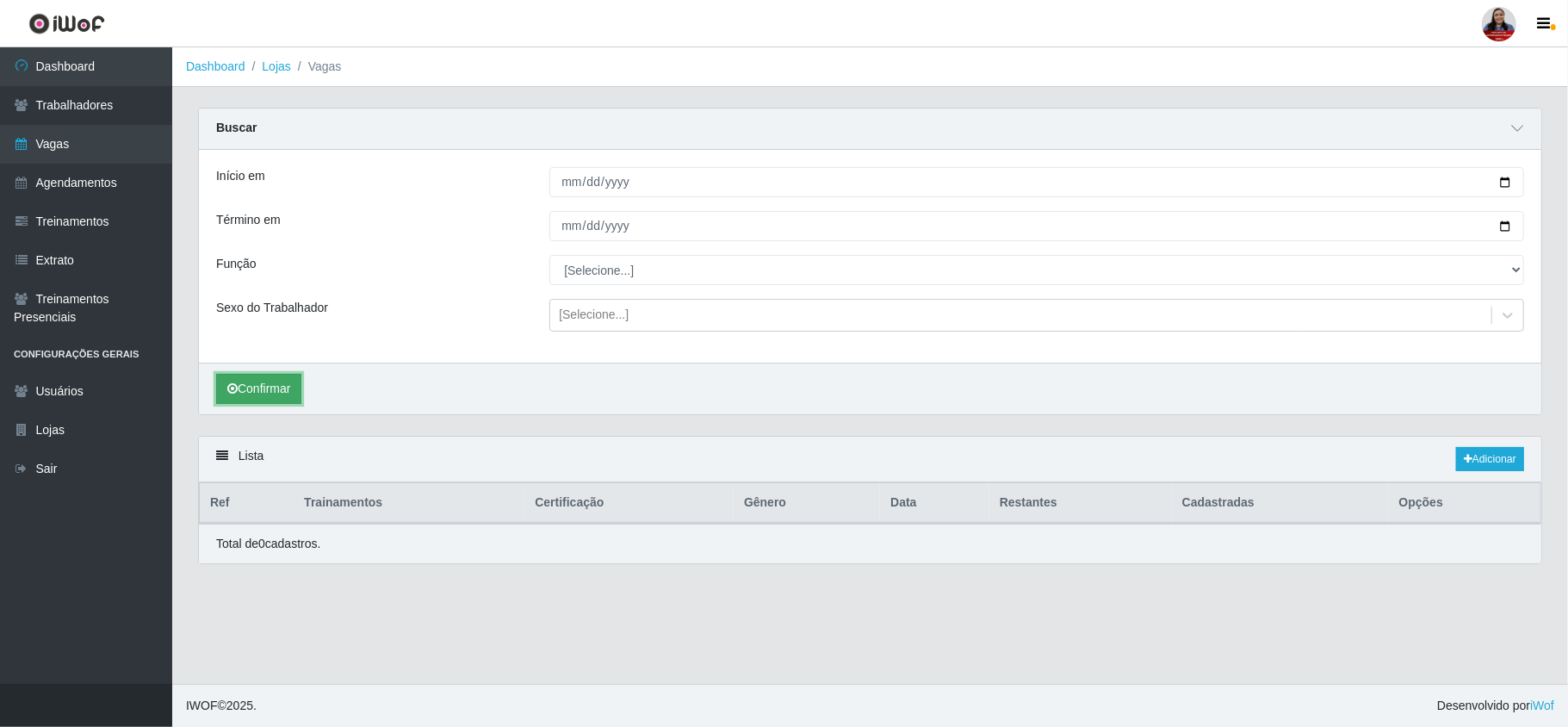
click at [267, 387] on button "Confirmar" at bounding box center [259, 388] width 85 height 30
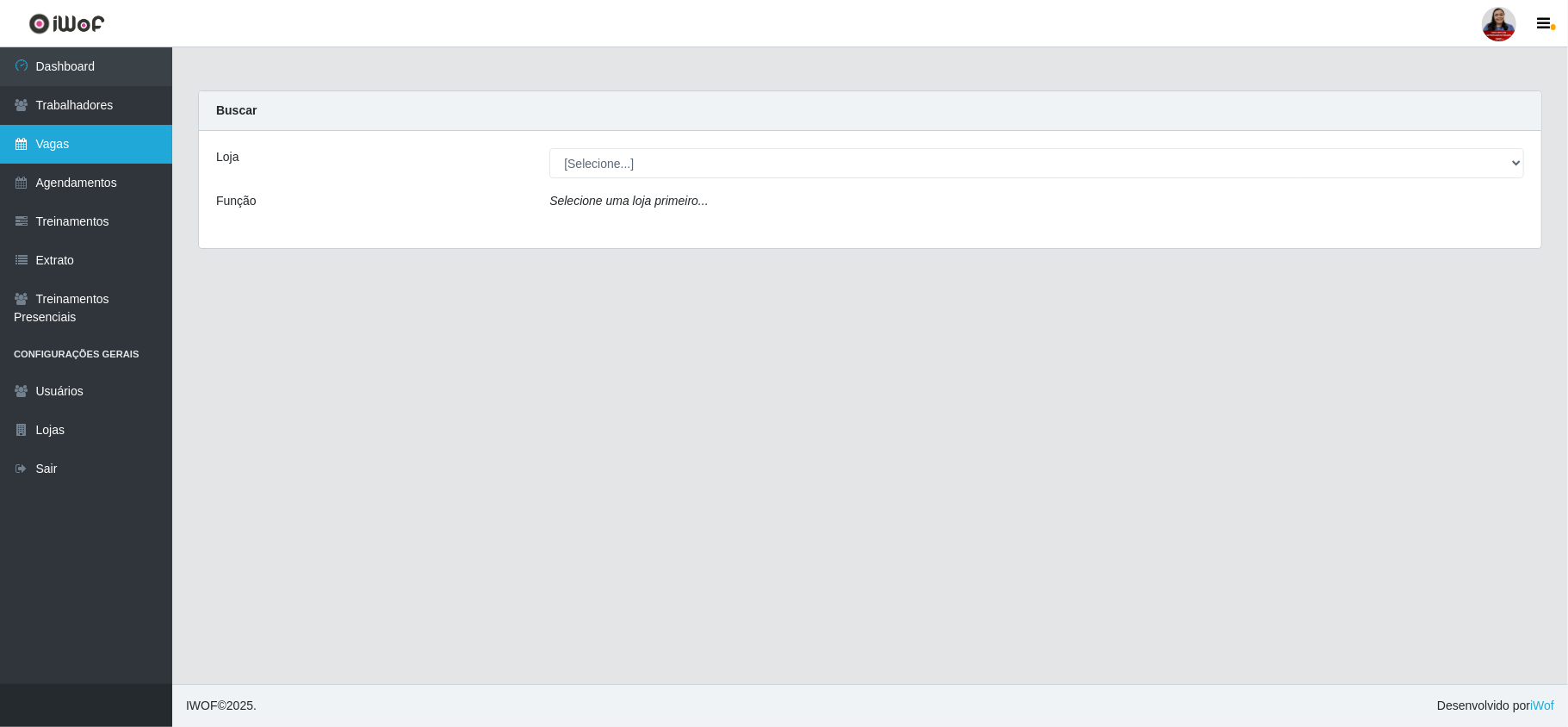
click at [51, 146] on link "Vagas" at bounding box center [86, 144] width 172 height 39
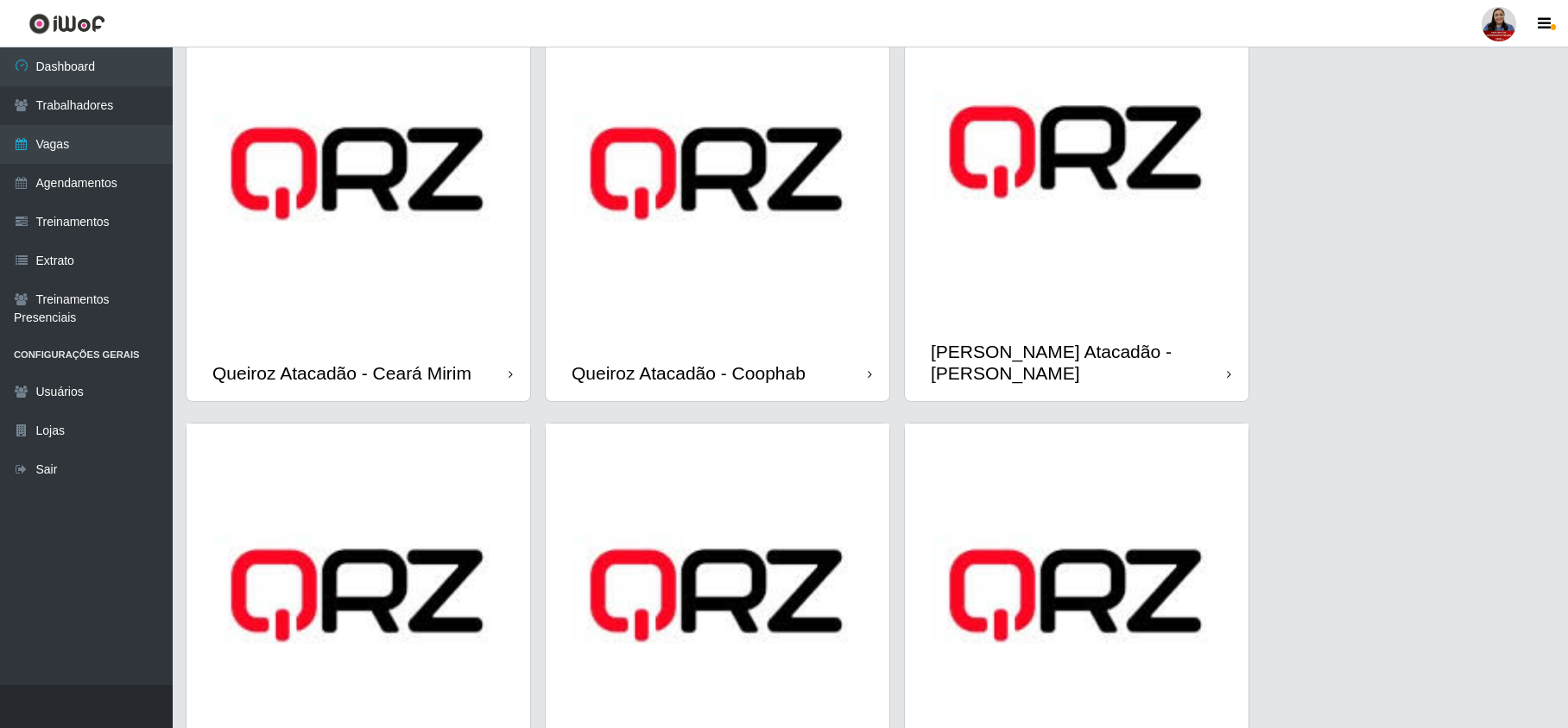
scroll to position [1035, 0]
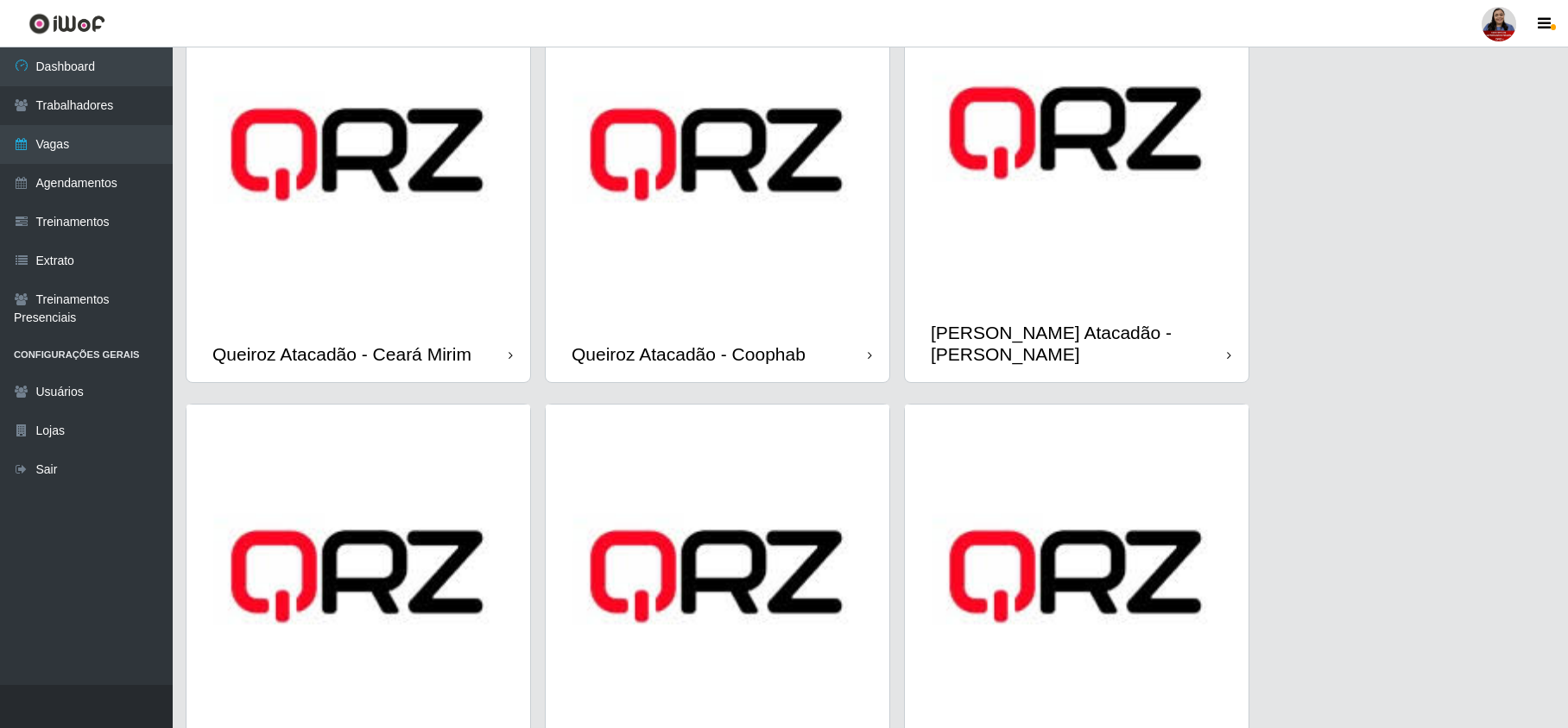
click at [1143, 198] on img at bounding box center [1077, 133] width 344 height 344
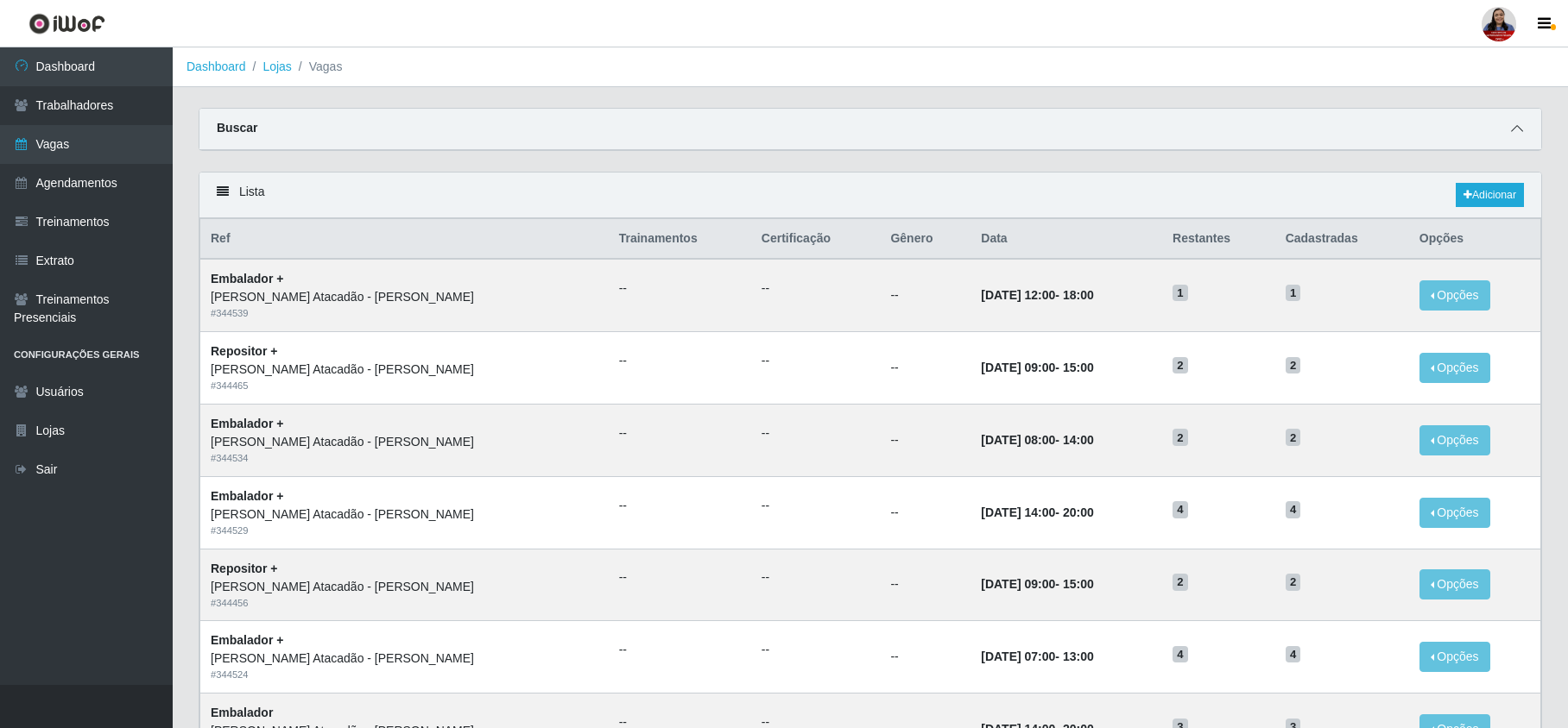
click at [1516, 122] on icon at bounding box center [1516, 128] width 12 height 12
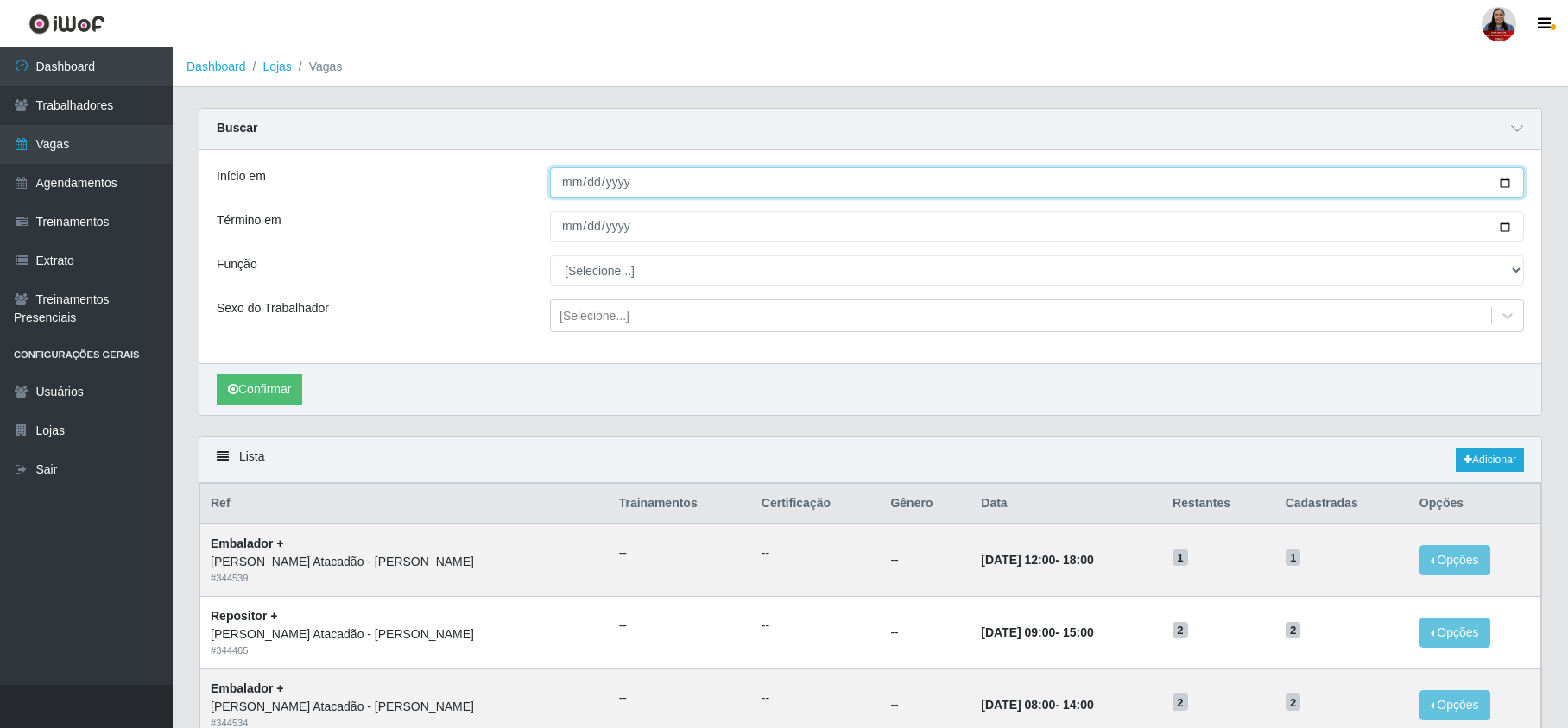
click at [1500, 188] on input "Início em" at bounding box center [1036, 182] width 974 height 30
type input "[DATE]"
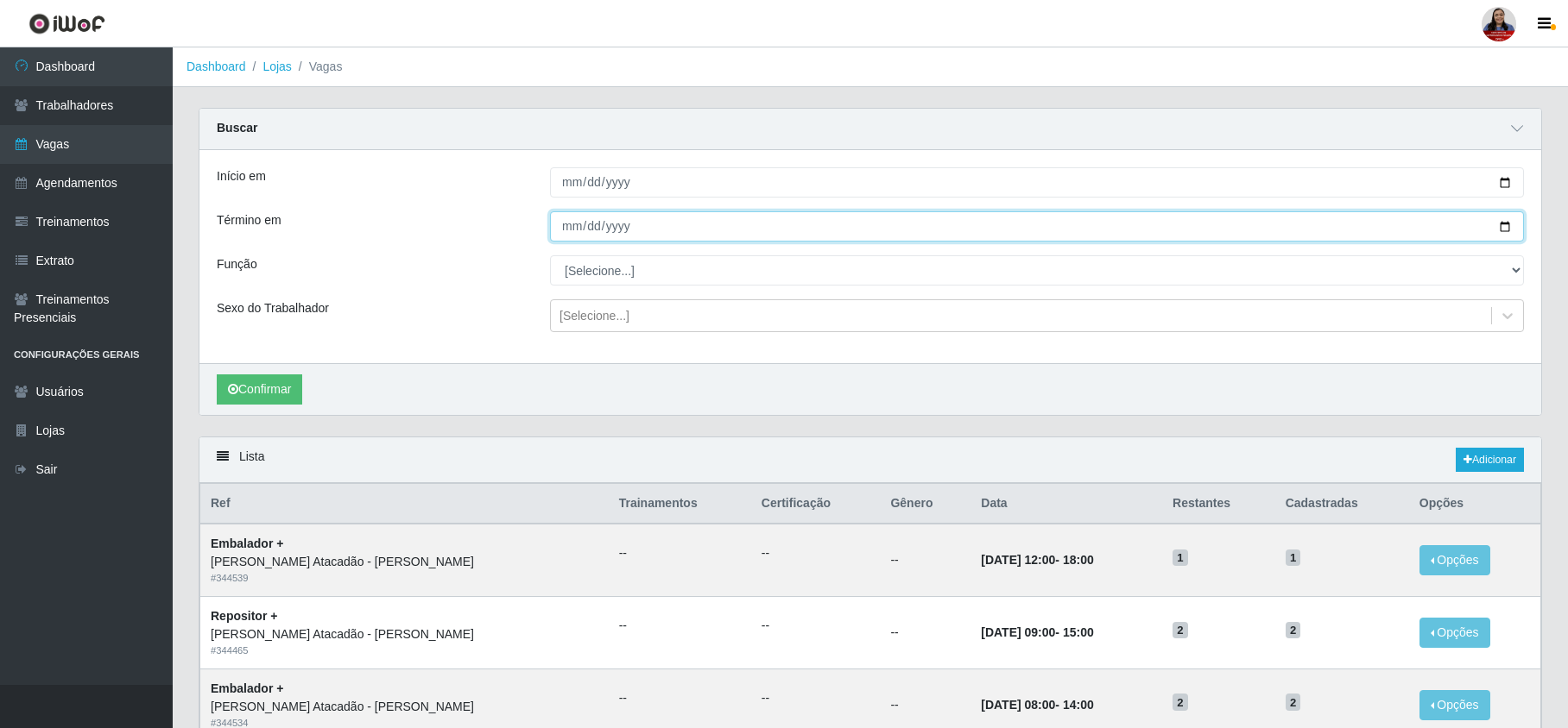
click at [1504, 230] on input "Término em" at bounding box center [1036, 226] width 974 height 30
type input "[DATE]"
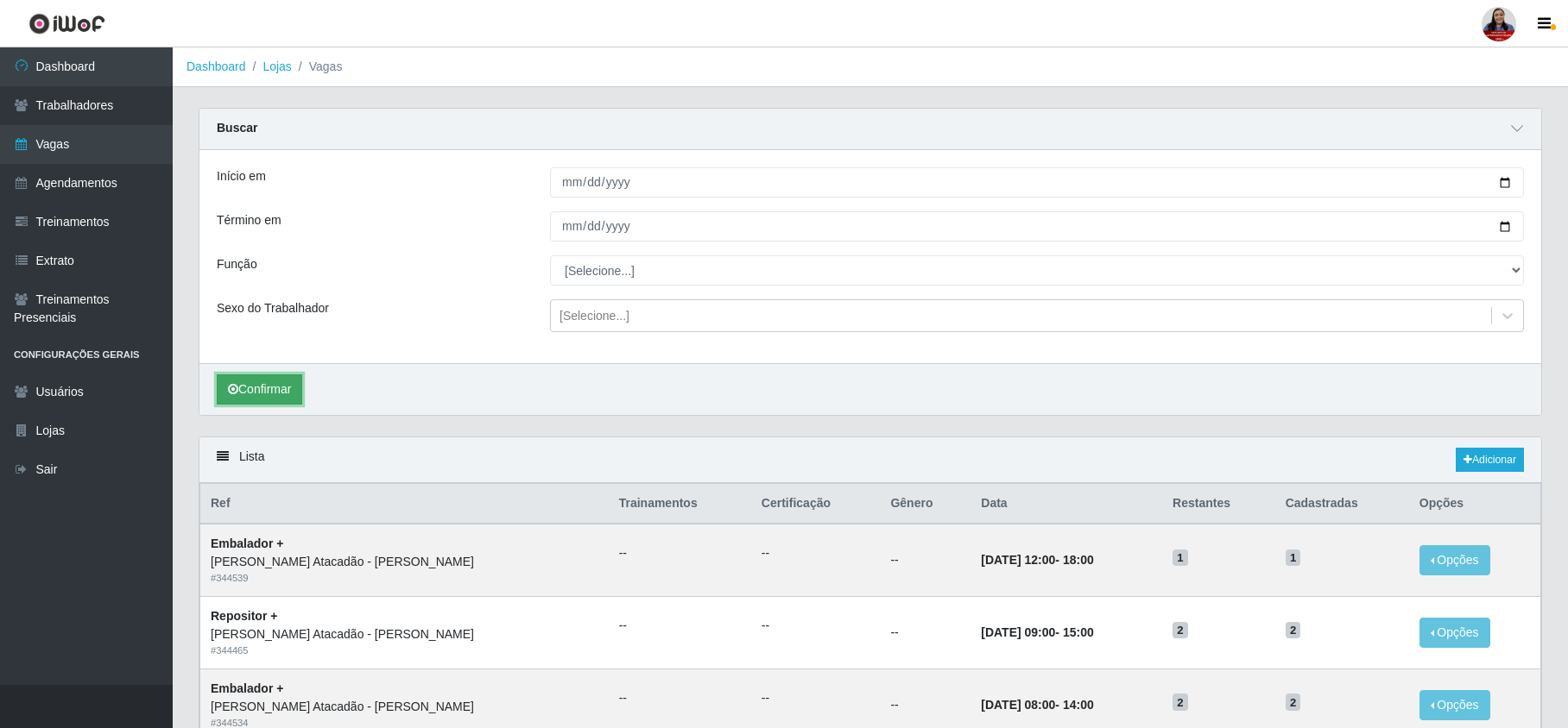
click at [250, 383] on button "Confirmar" at bounding box center [259, 389] width 86 height 30
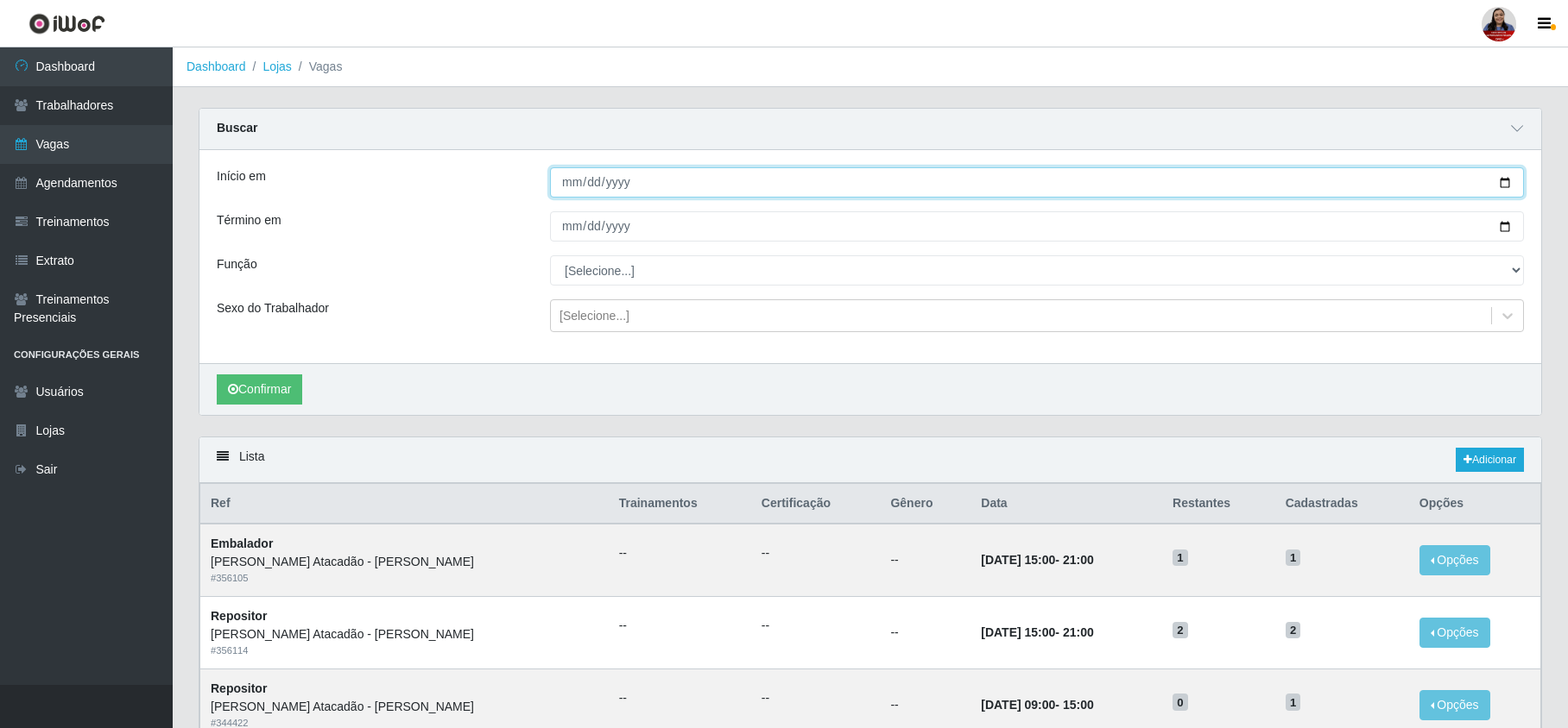
click at [1505, 184] on input "2025-10-08" at bounding box center [1036, 182] width 974 height 30
type input "2025-10-09"
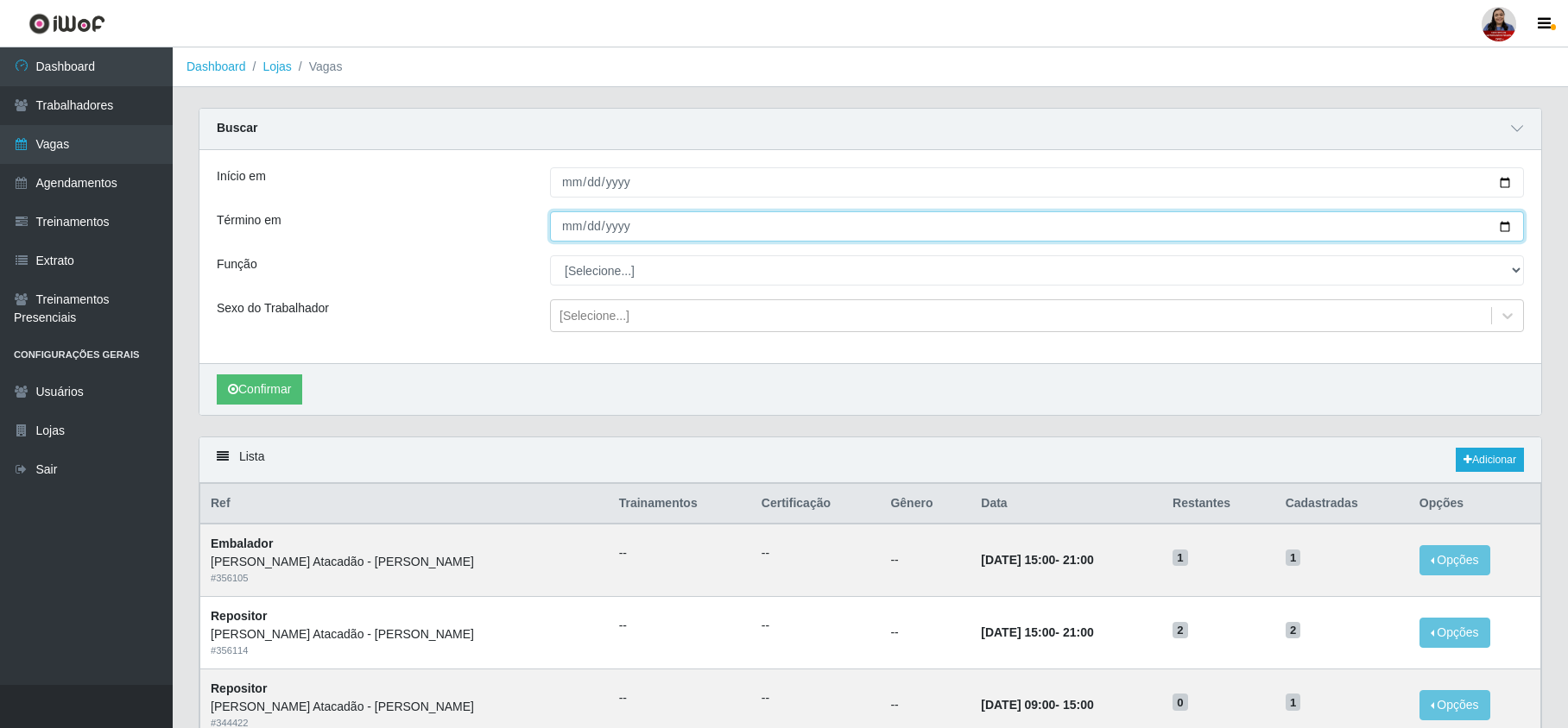
click at [1503, 230] on input "2025-10-08" at bounding box center [1036, 226] width 974 height 30
type input "2025-10-09"
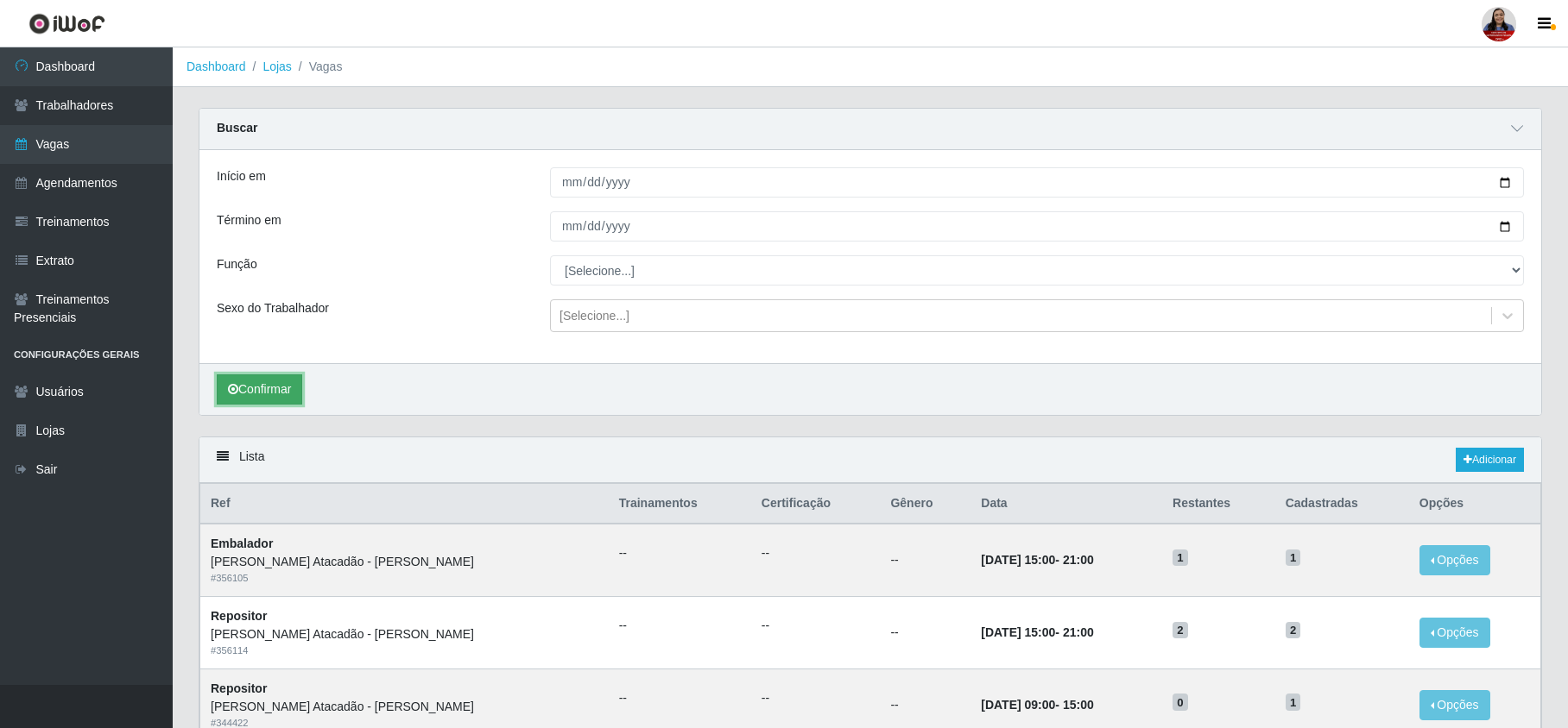
click at [292, 391] on button "Confirmar" at bounding box center [259, 389] width 86 height 30
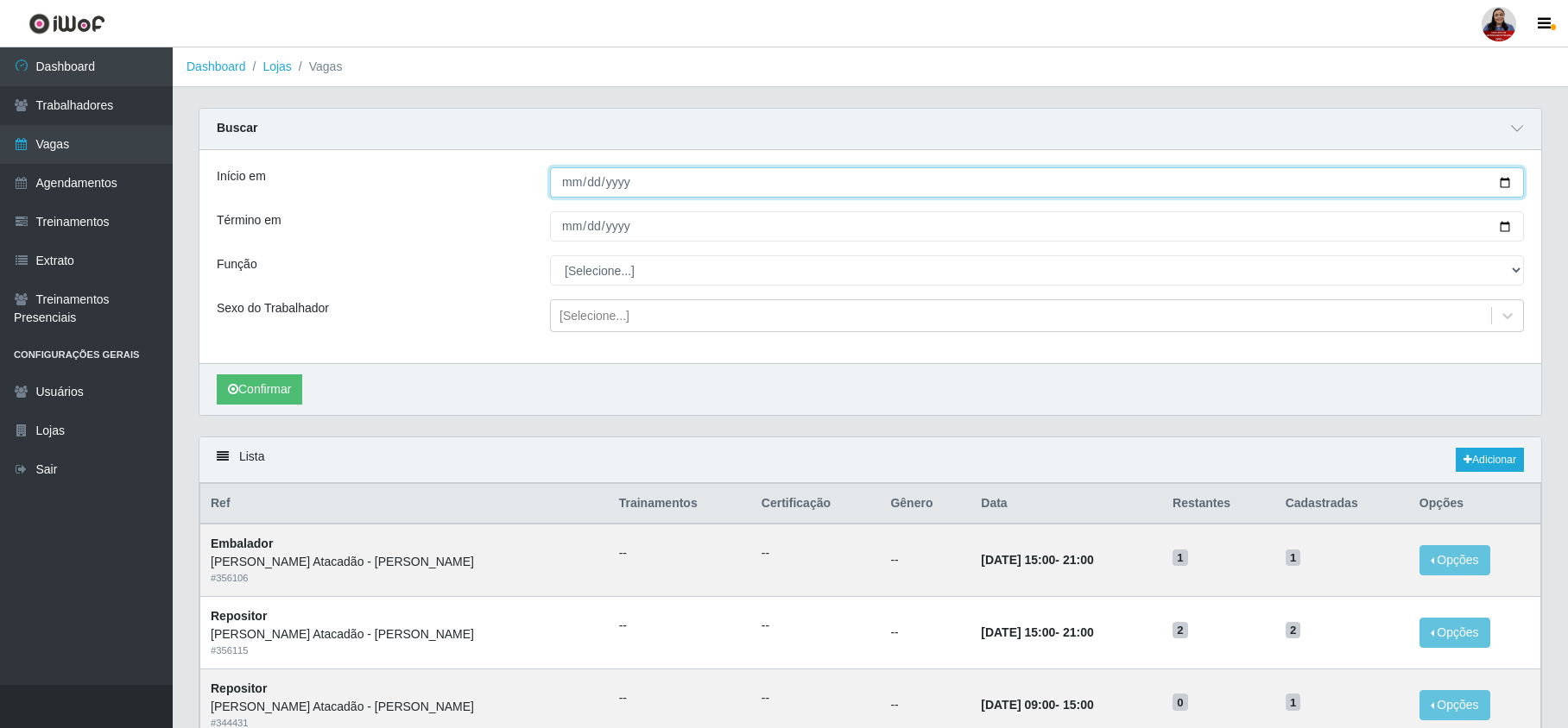
click at [1504, 188] on input "2025-10-09" at bounding box center [1036, 182] width 974 height 30
type input "[DATE]"
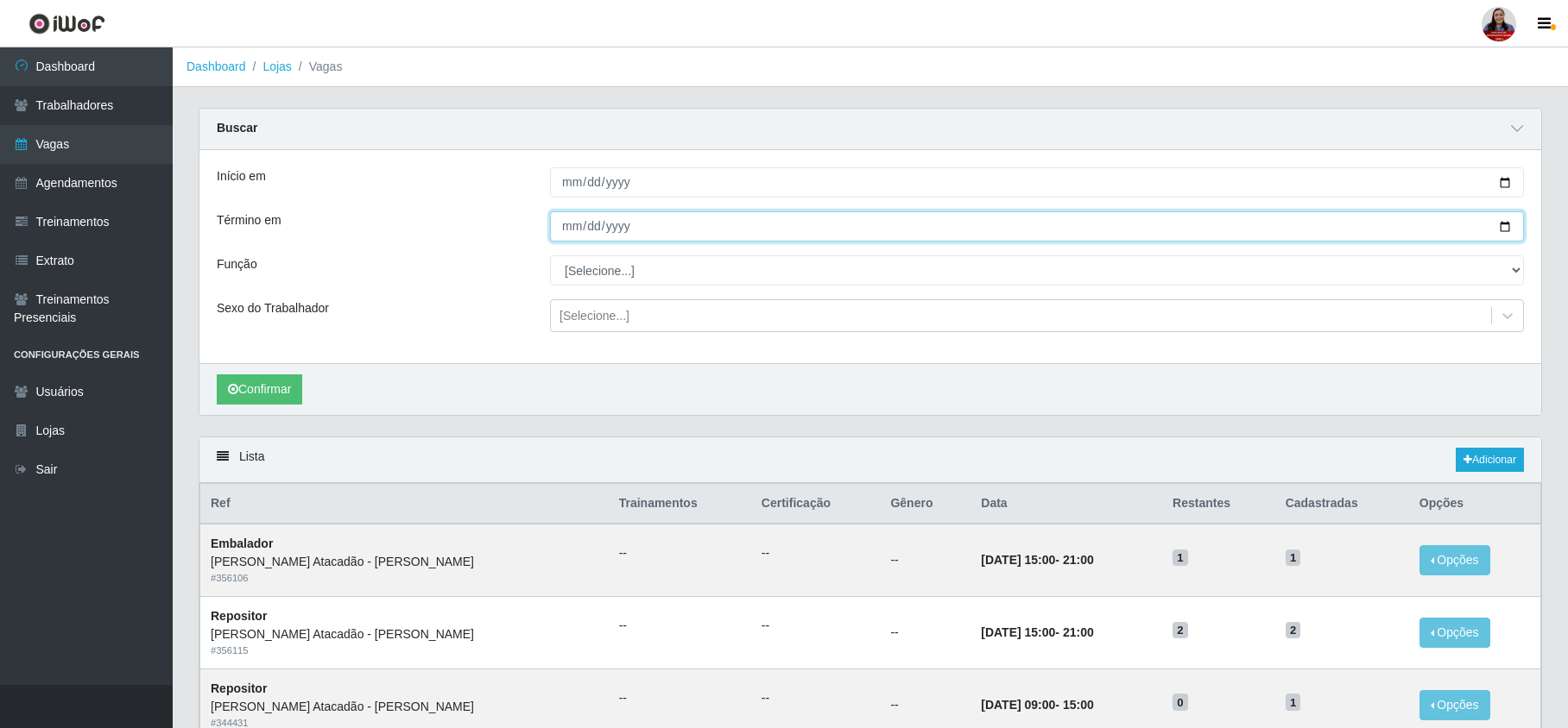
click at [1502, 228] on input "2025-10-09" at bounding box center [1036, 226] width 974 height 30
type input "[DATE]"
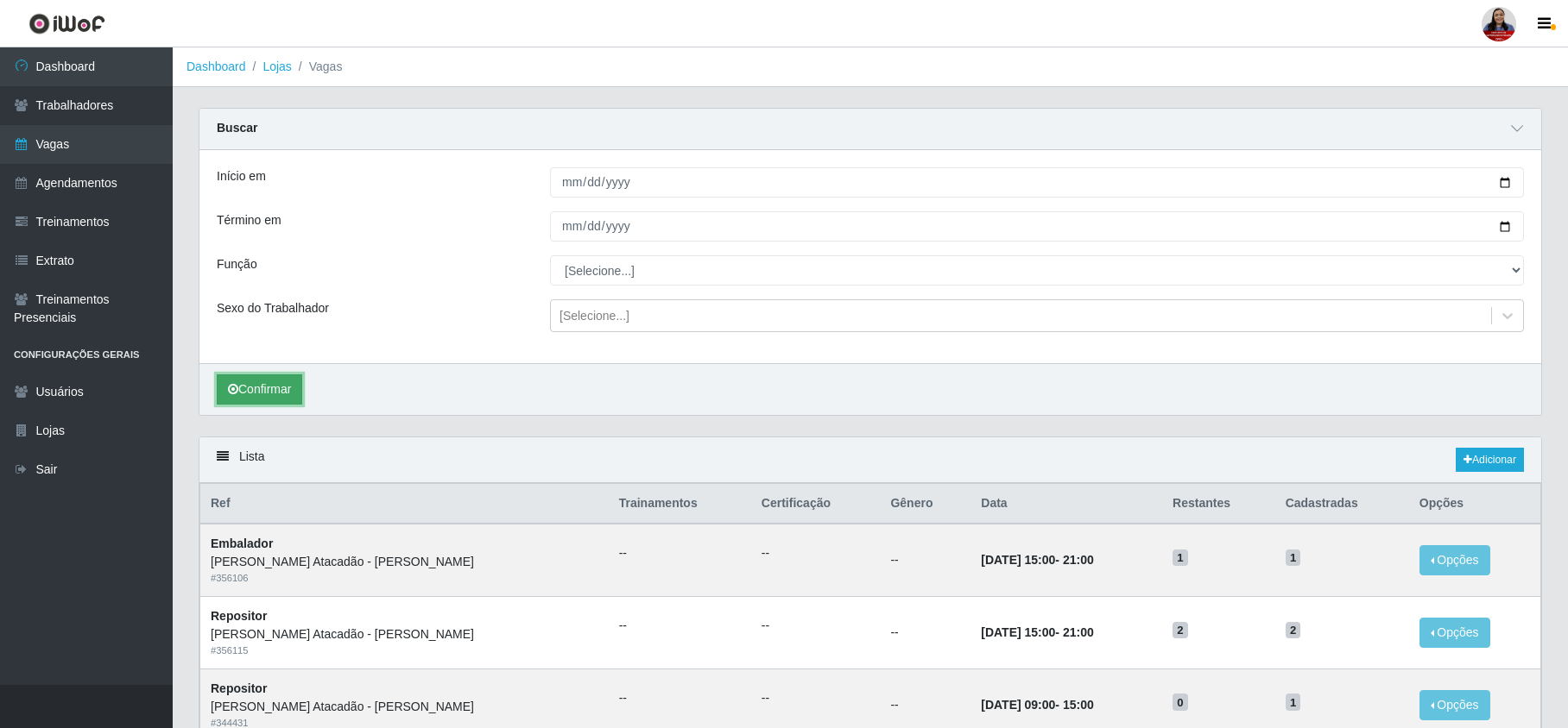
click at [250, 398] on button "Confirmar" at bounding box center [259, 389] width 86 height 30
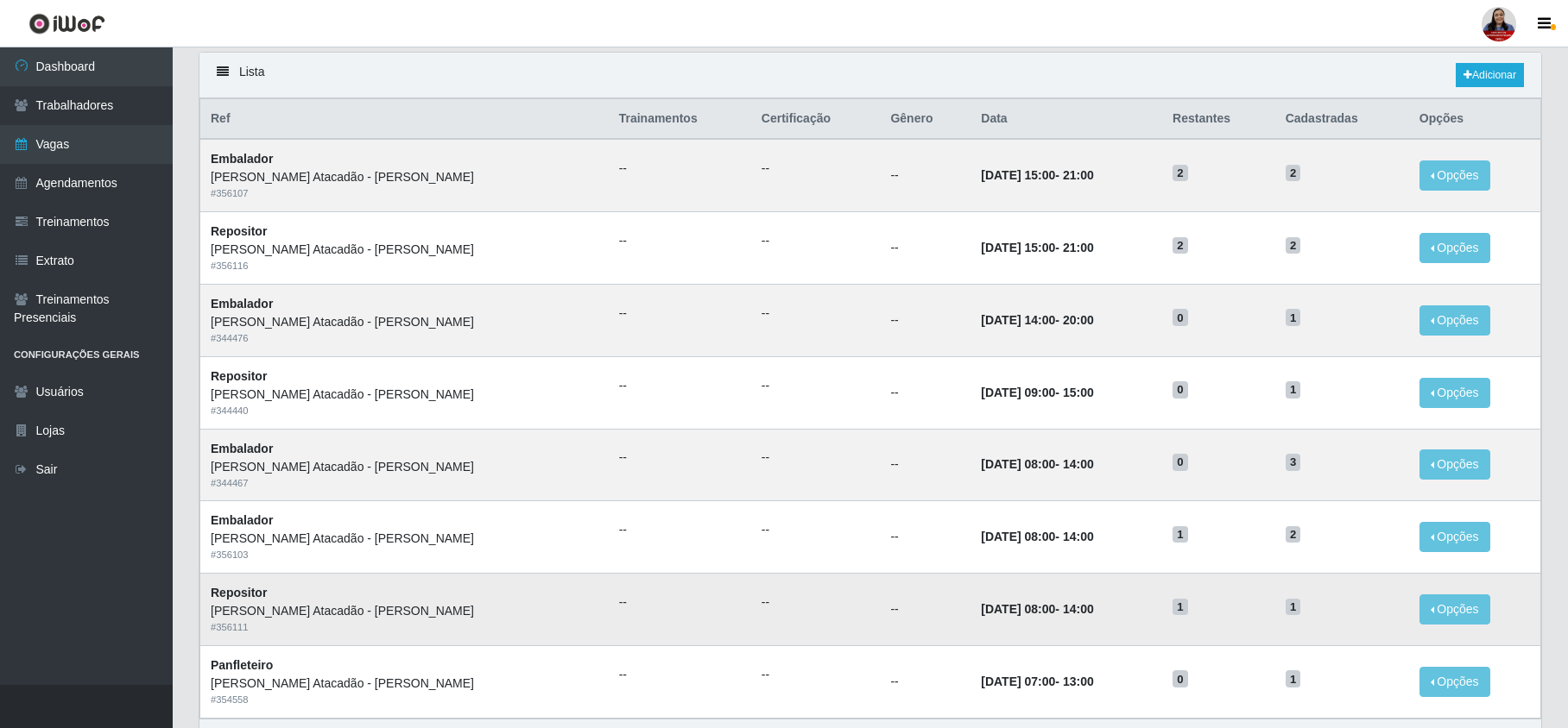
scroll to position [115, 0]
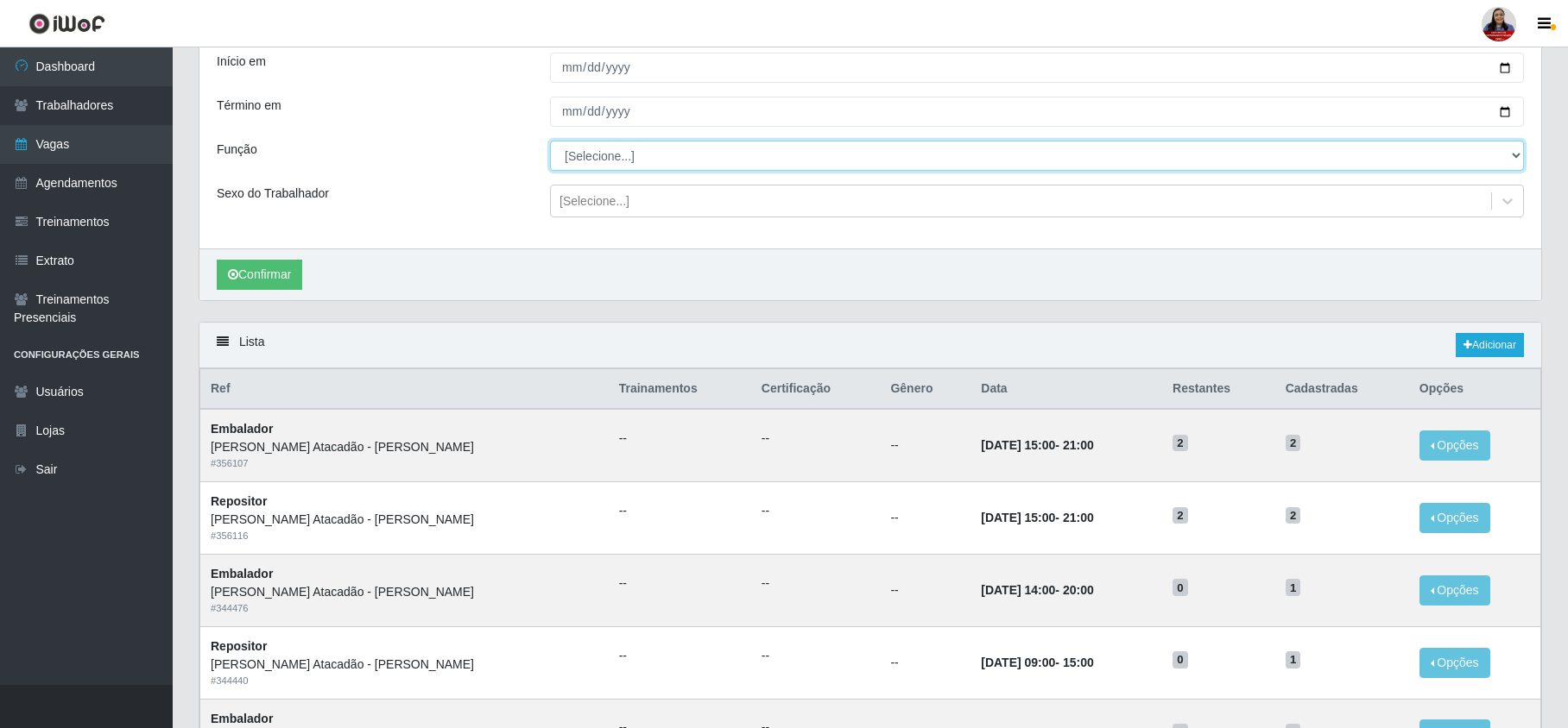
click at [589, 156] on select "[Selecione...] Embalador Embalador + Embalador ++ Panfleteiro Panfleteiro + Pan…" at bounding box center [1036, 155] width 974 height 30
select select "1"
click at [550, 142] on select "[Selecione...] Embalador Embalador + Embalador ++ Panfleteiro Panfleteiro + Pan…" at bounding box center [1036, 155] width 974 height 30
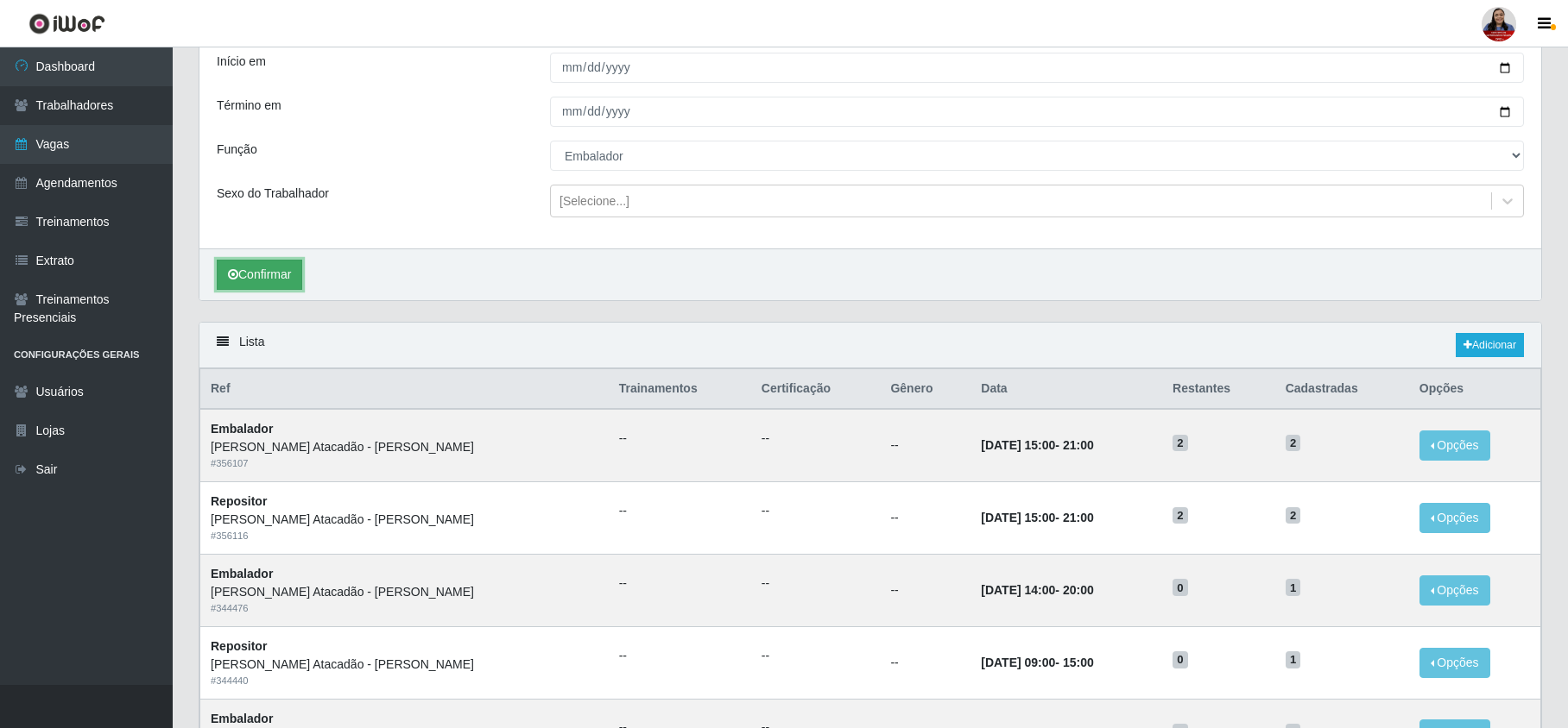
click at [288, 278] on button "Confirmar" at bounding box center [259, 275] width 86 height 30
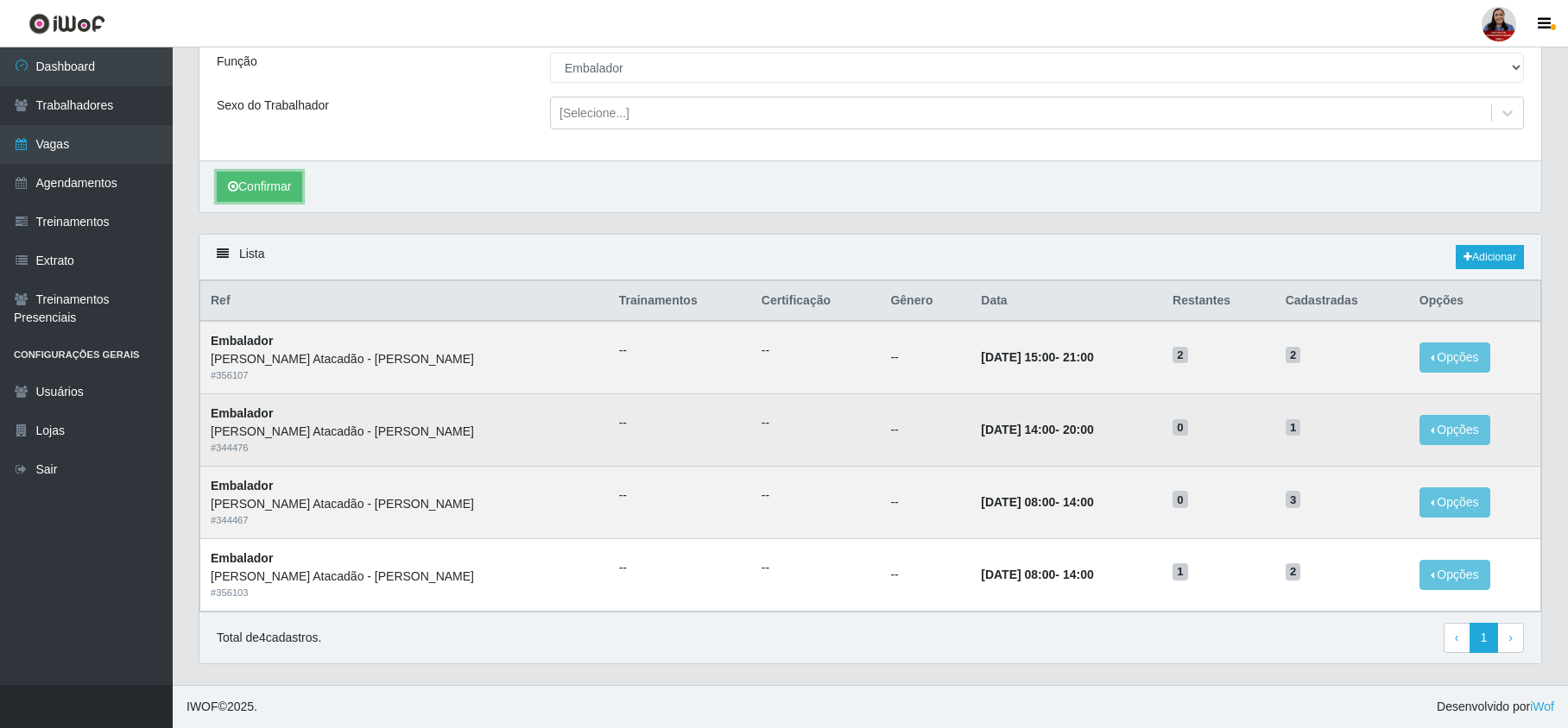
scroll to position [209, 0]
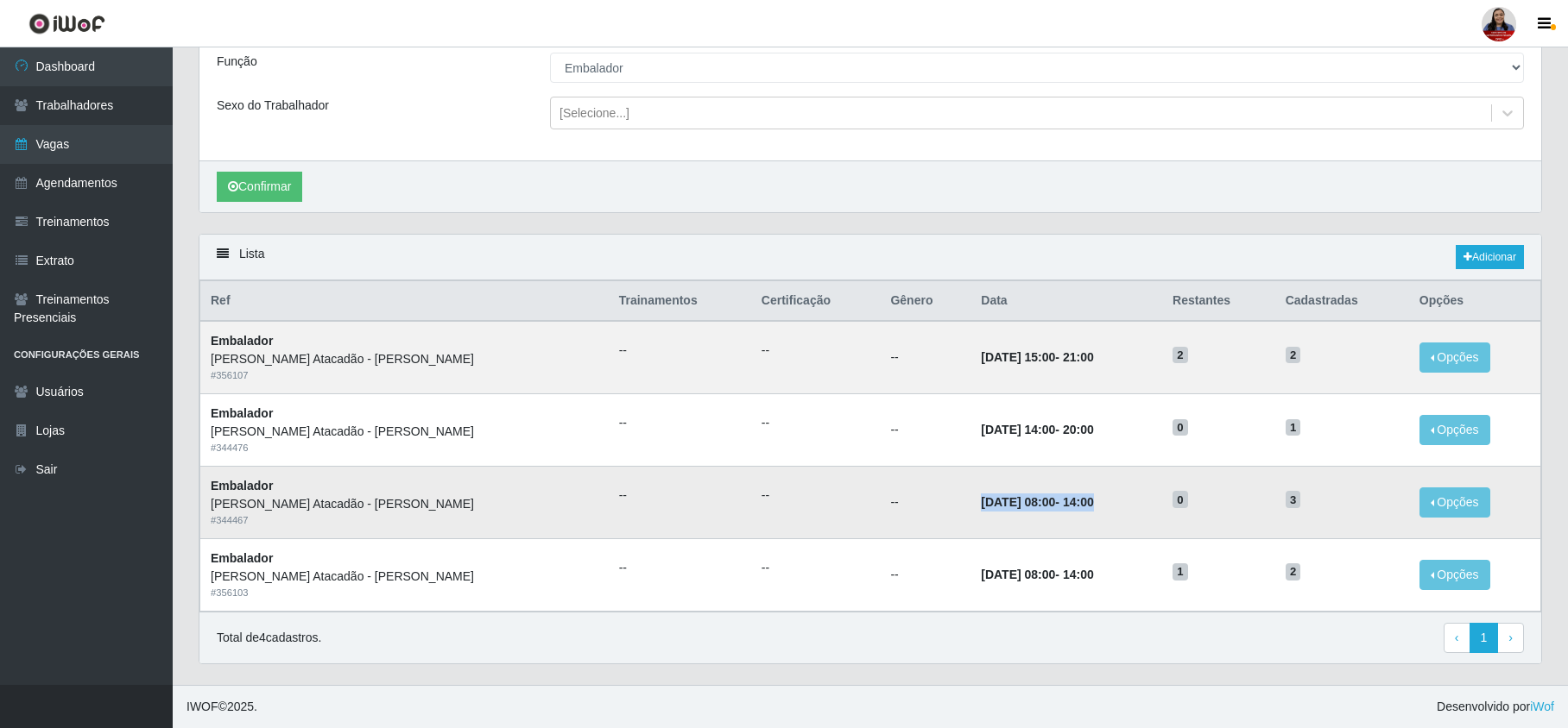
drag, startPoint x: 899, startPoint y: 499, endPoint x: 1049, endPoint y: 495, distance: 150.1
click at [1049, 495] on td "10/10/2025, 08:00 - 14:00" at bounding box center [1066, 502] width 191 height 73
click at [1442, 349] on button "Opções" at bounding box center [1454, 358] width 71 height 30
click at [1333, 393] on div "Deletar" at bounding box center [1348, 397] width 102 height 18
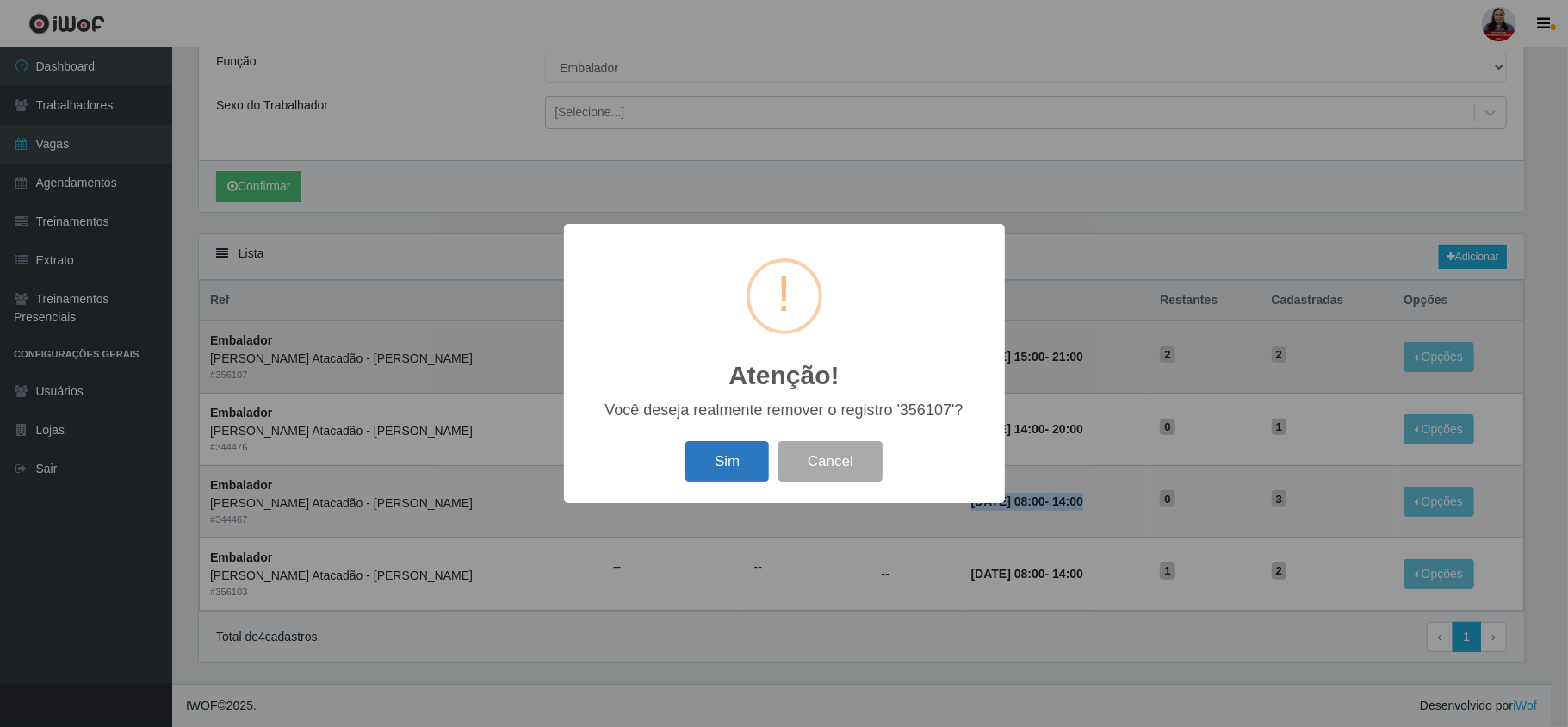
click at [735, 460] on button "Sim" at bounding box center [727, 462] width 83 height 40
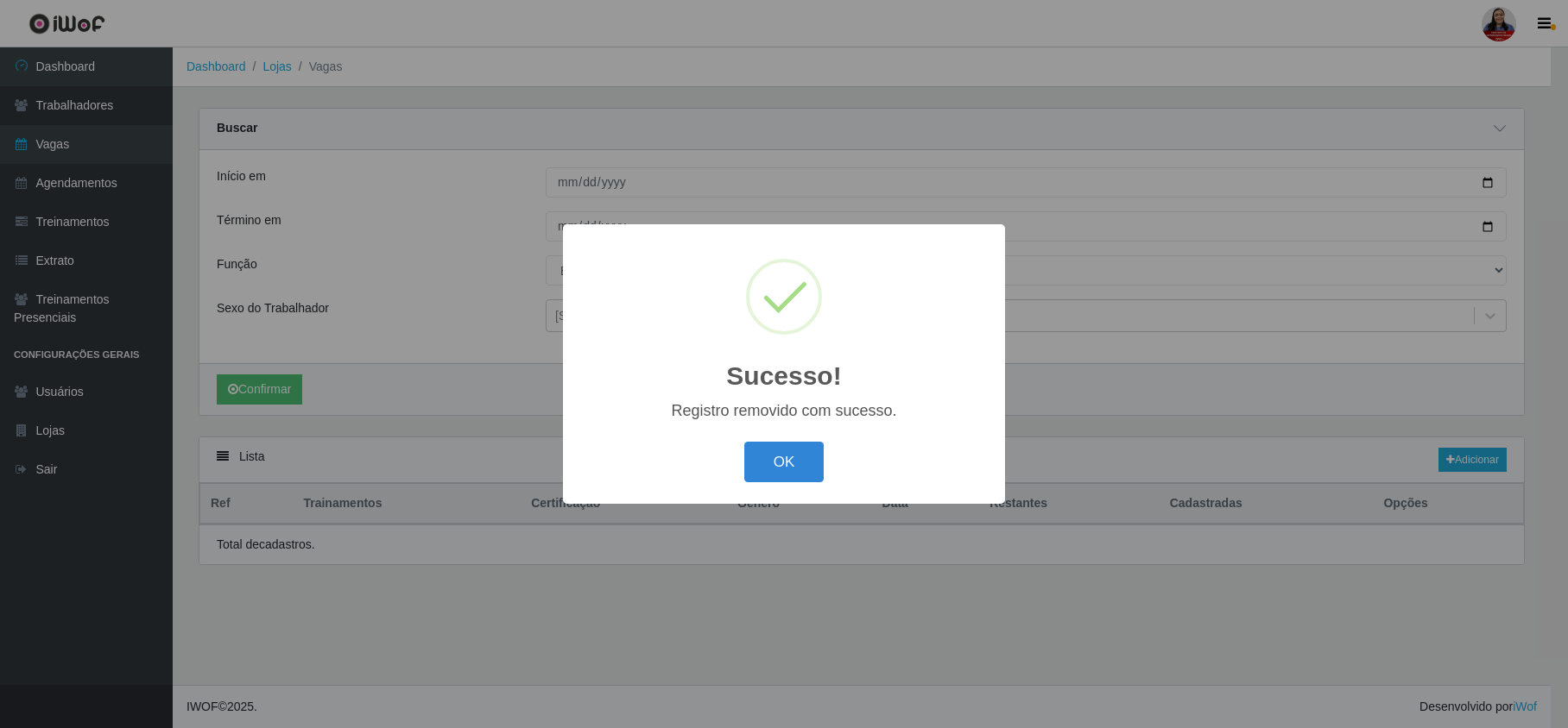
scroll to position [0, 0]
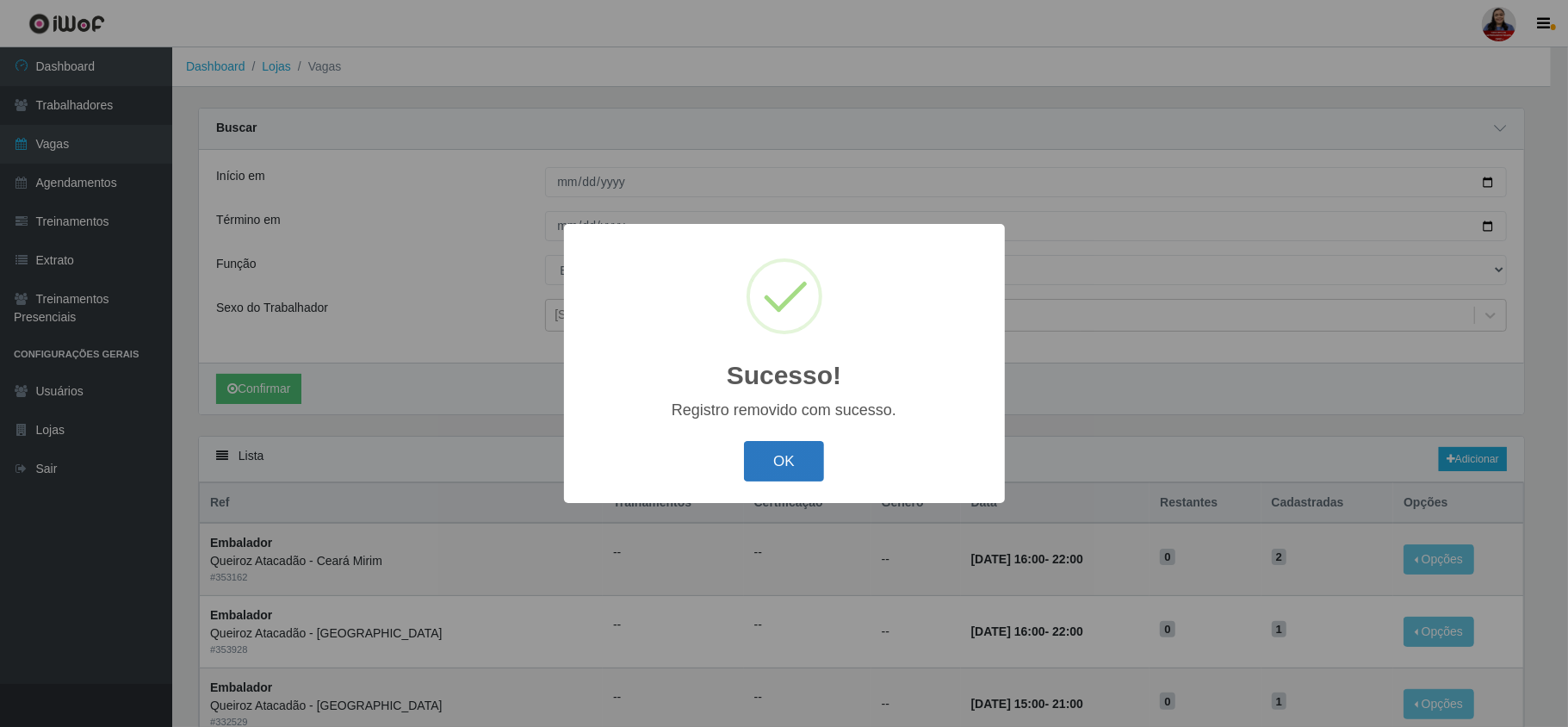
click at [783, 446] on button "OK" at bounding box center [784, 462] width 80 height 40
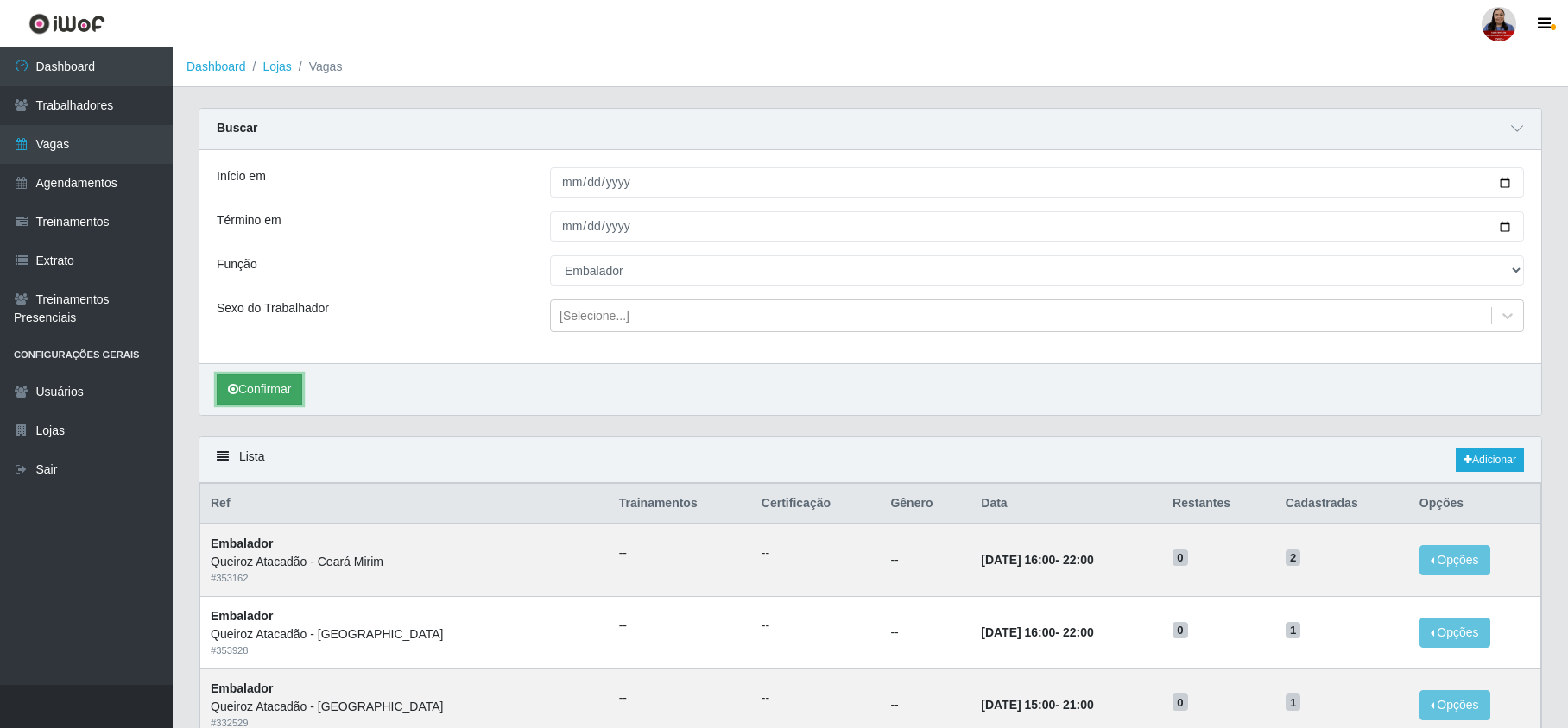
click at [246, 394] on button "Confirmar" at bounding box center [259, 389] width 86 height 30
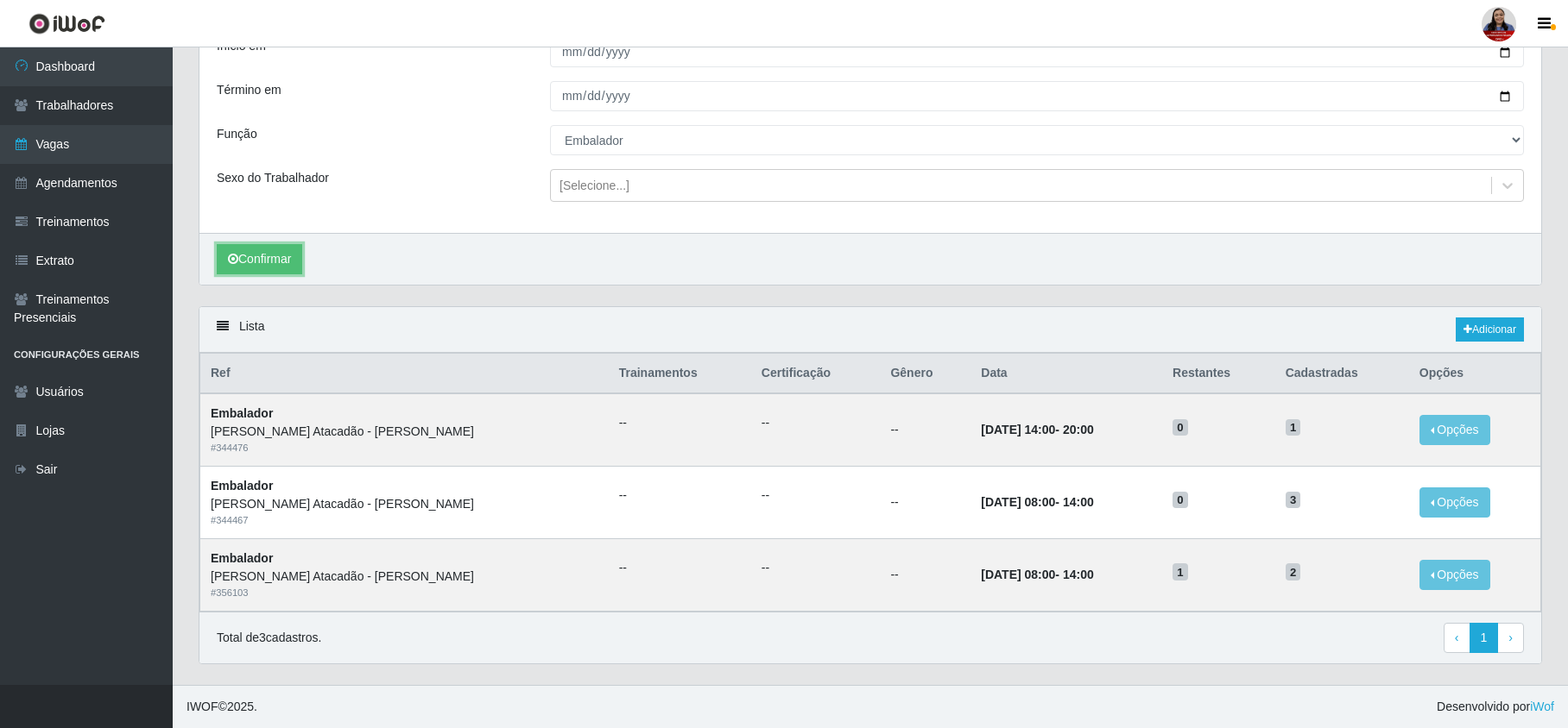
scroll to position [136, 0]
click at [1421, 571] on button "Opções" at bounding box center [1454, 574] width 71 height 30
click at [1328, 571] on link "Editar" at bounding box center [1322, 577] width 50 height 14
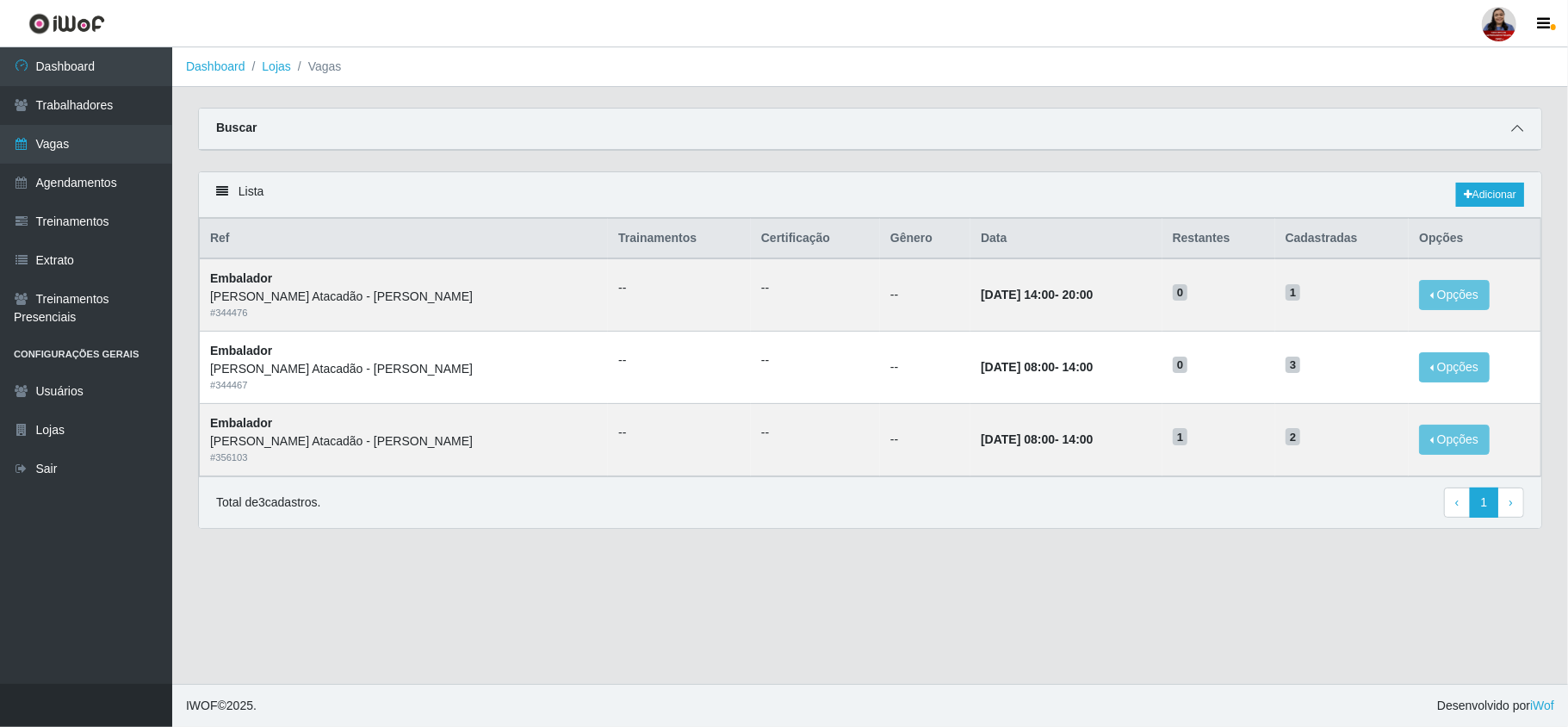
click at [1516, 122] on icon at bounding box center [1517, 128] width 12 height 12
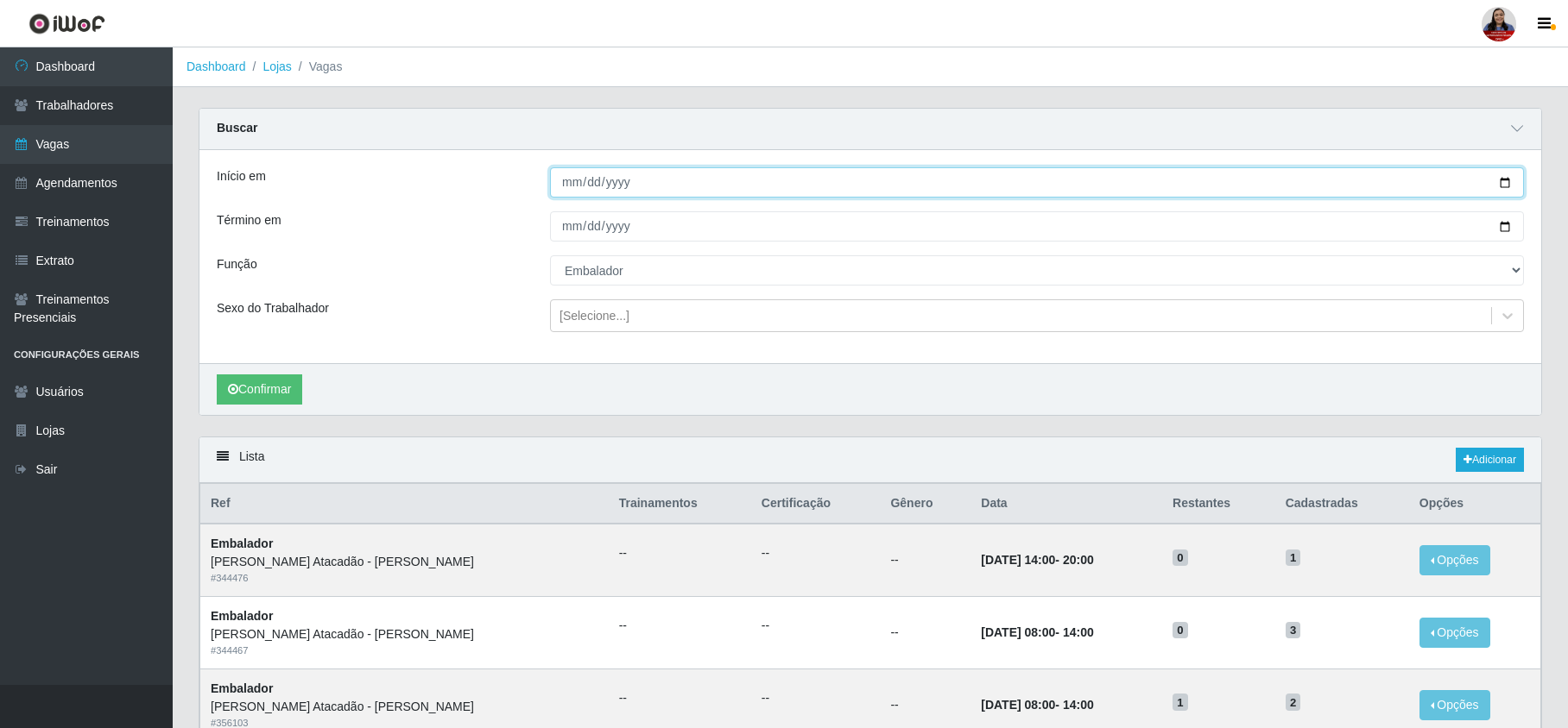
click at [1501, 184] on input "[DATE]" at bounding box center [1036, 182] width 974 height 30
type input "[DATE]"
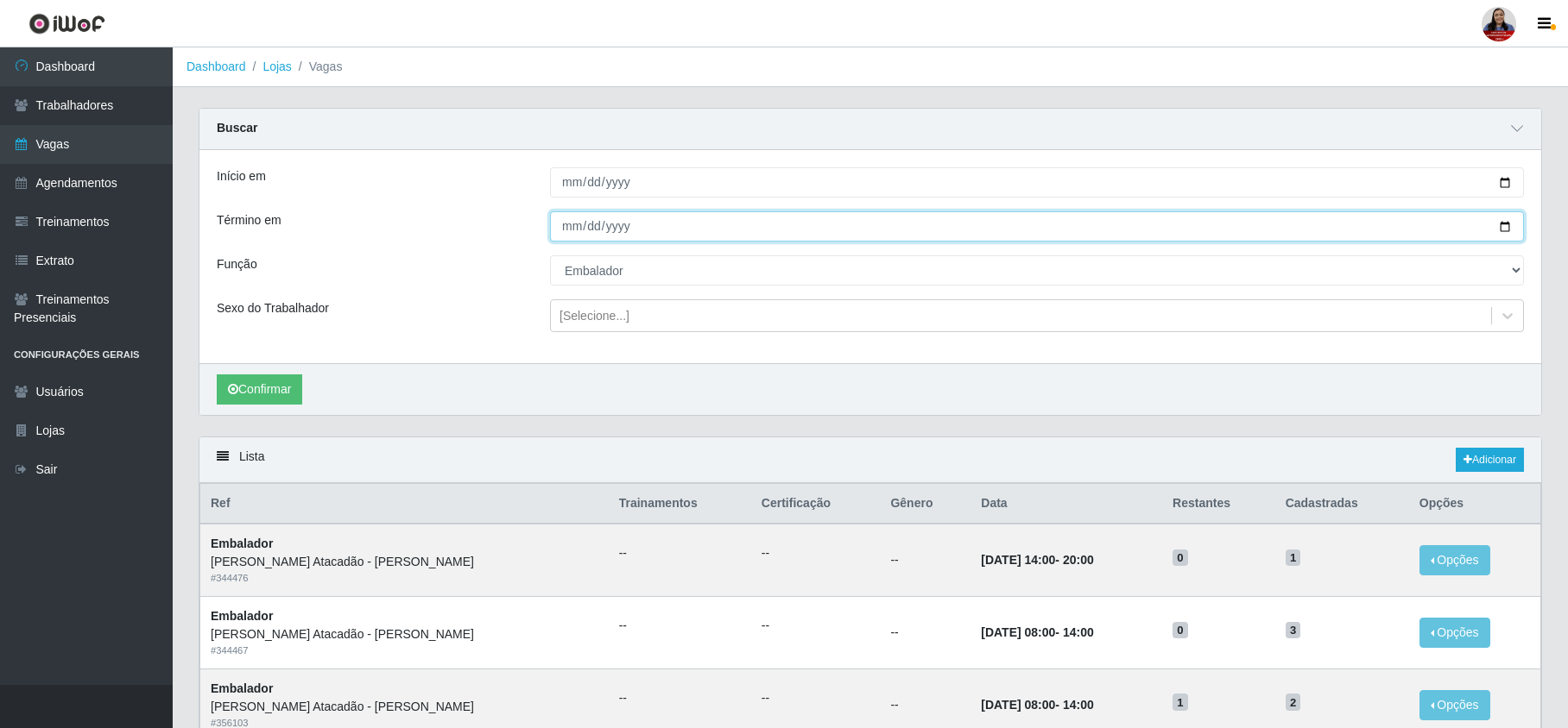
click at [1506, 229] on input "[DATE]" at bounding box center [1036, 226] width 974 height 30
type input "[DATE]"
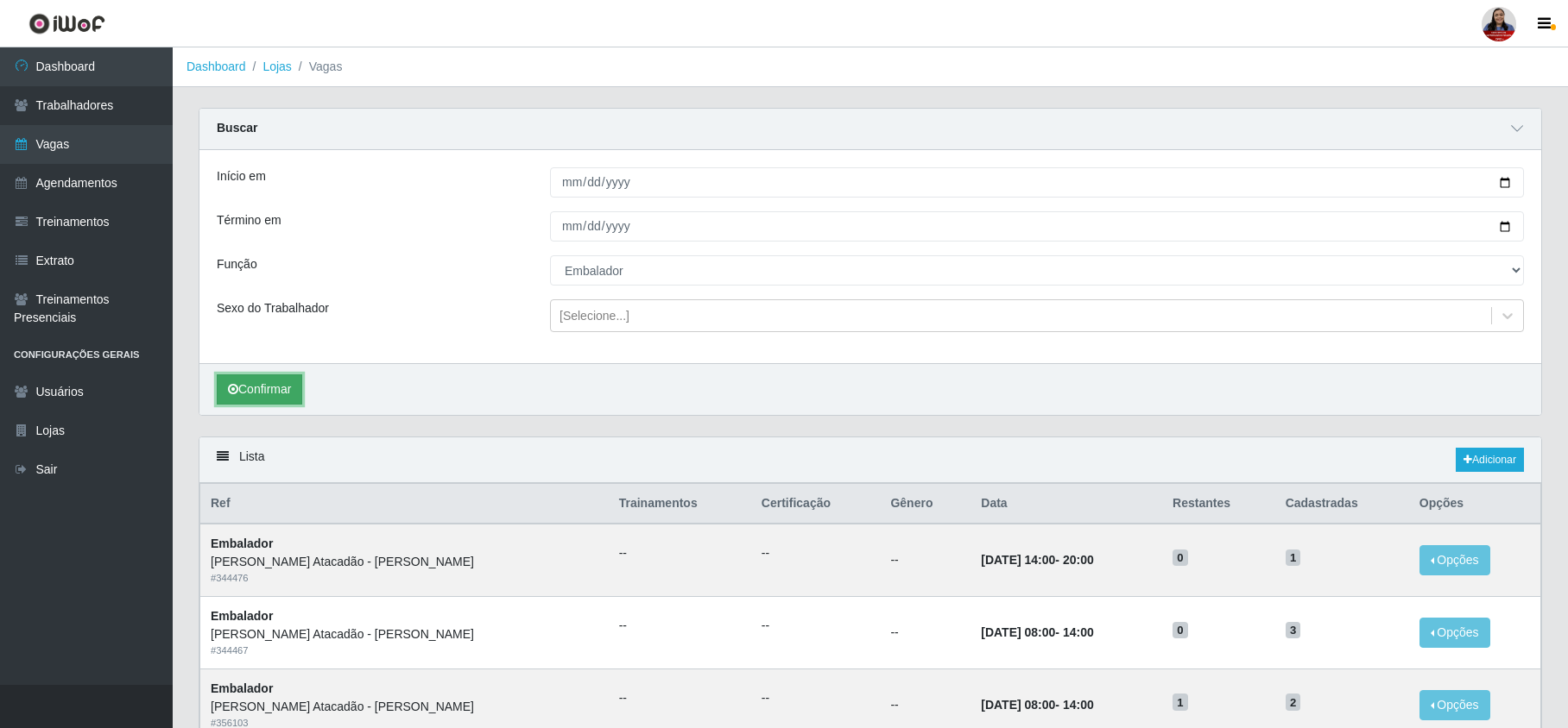
click at [250, 393] on button "Confirmar" at bounding box center [259, 389] width 86 height 30
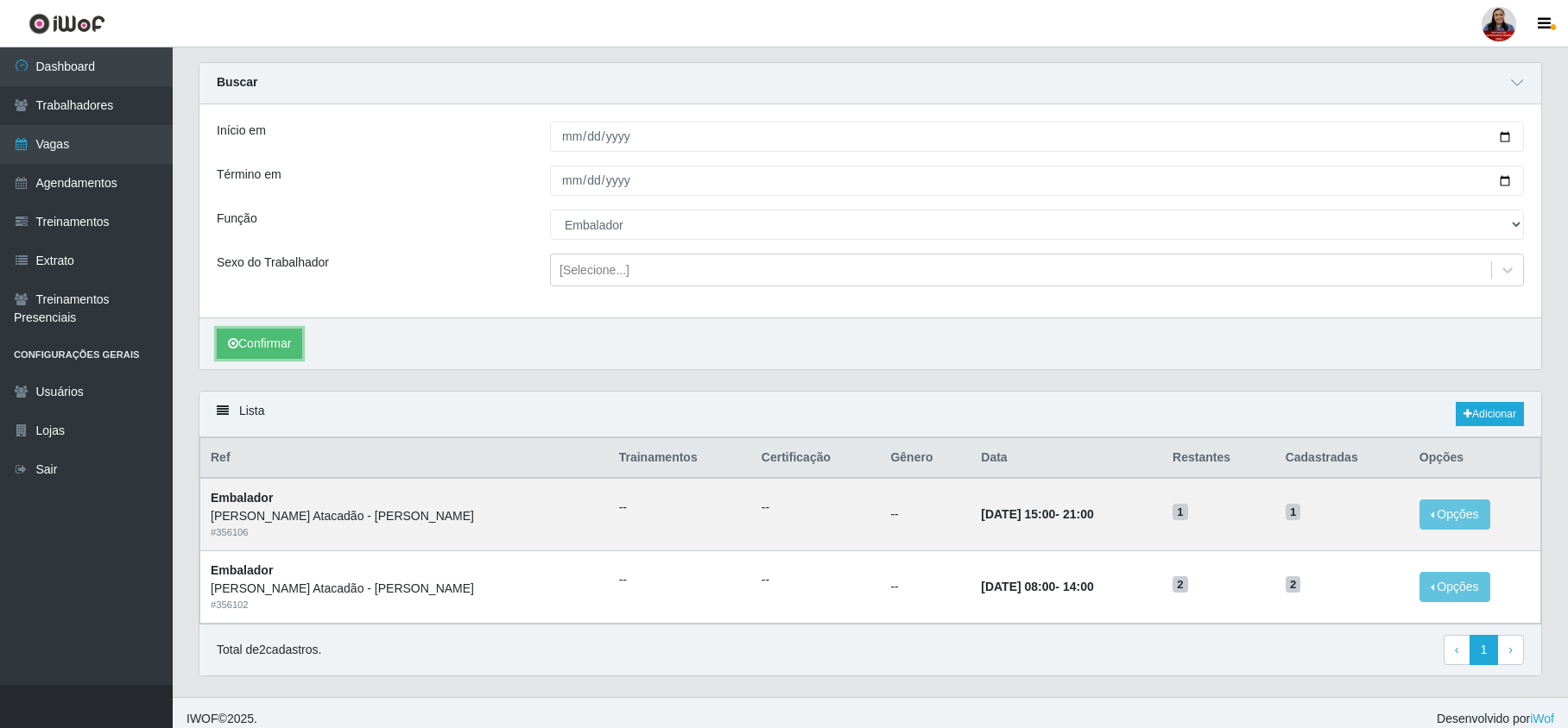
scroll to position [63, 0]
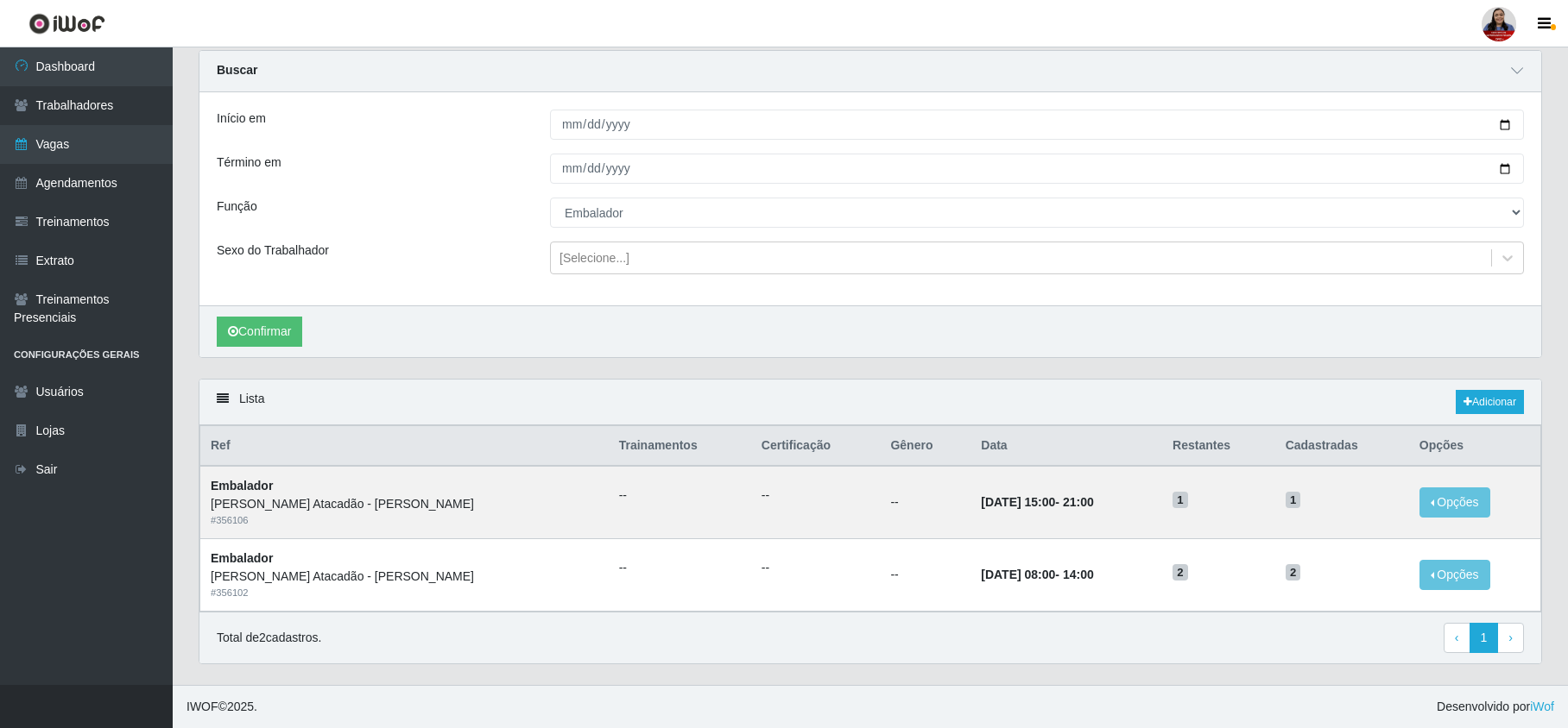
click at [734, 340] on div "Confirmar" at bounding box center [870, 331] width 1342 height 51
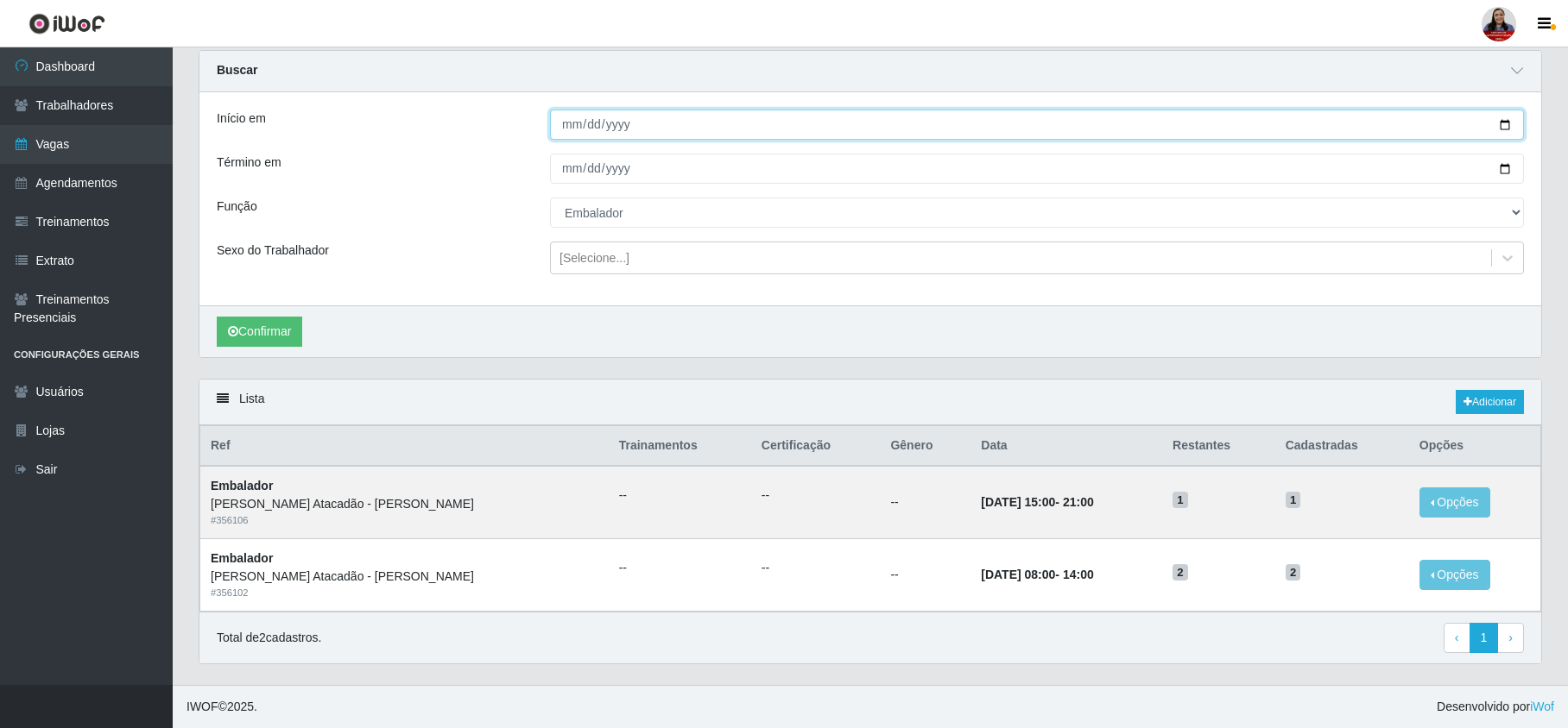
click at [1509, 120] on input "2025-10-09" at bounding box center [1036, 124] width 974 height 30
type input "2025-10-10"
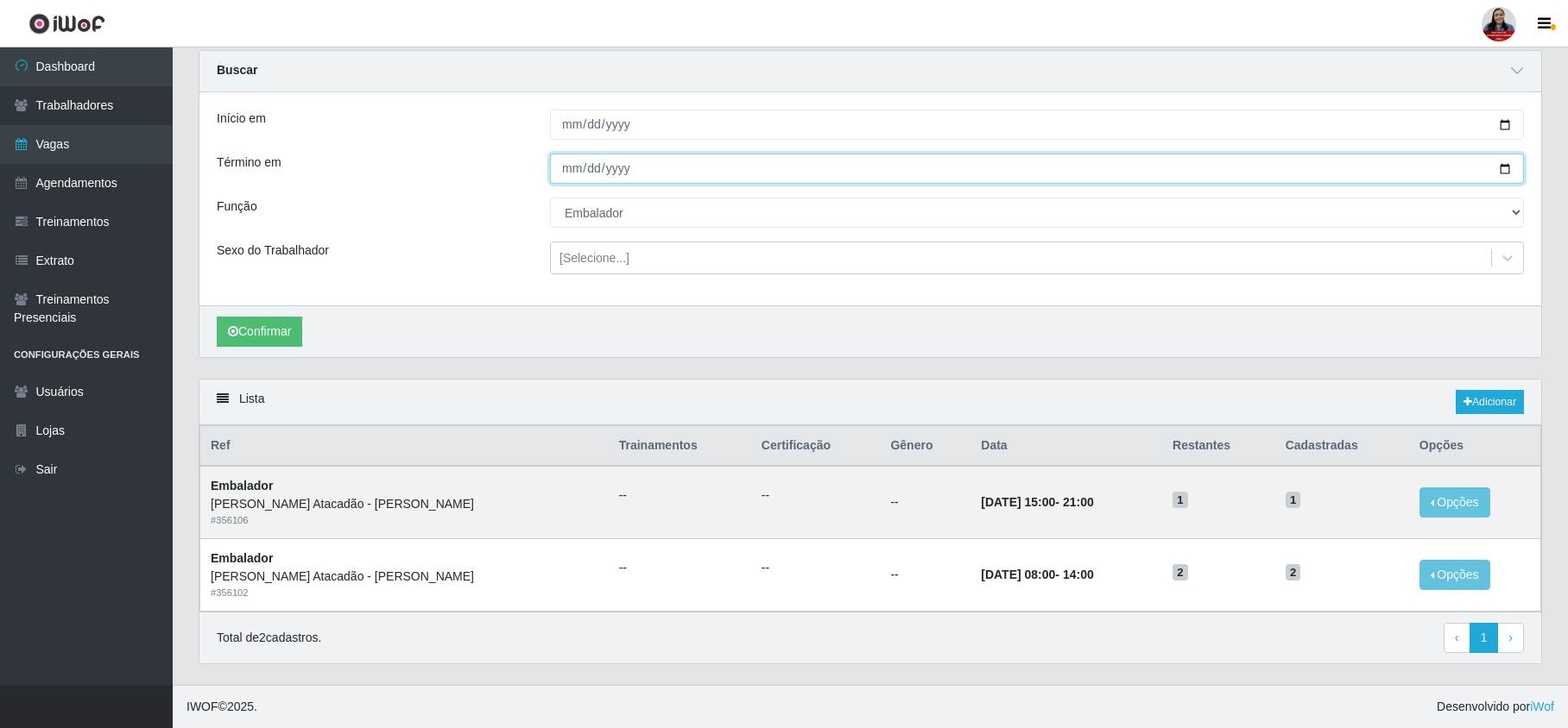
click at [1511, 161] on input "2025-10-09" at bounding box center [1036, 168] width 974 height 30
type input "2025-10-10"
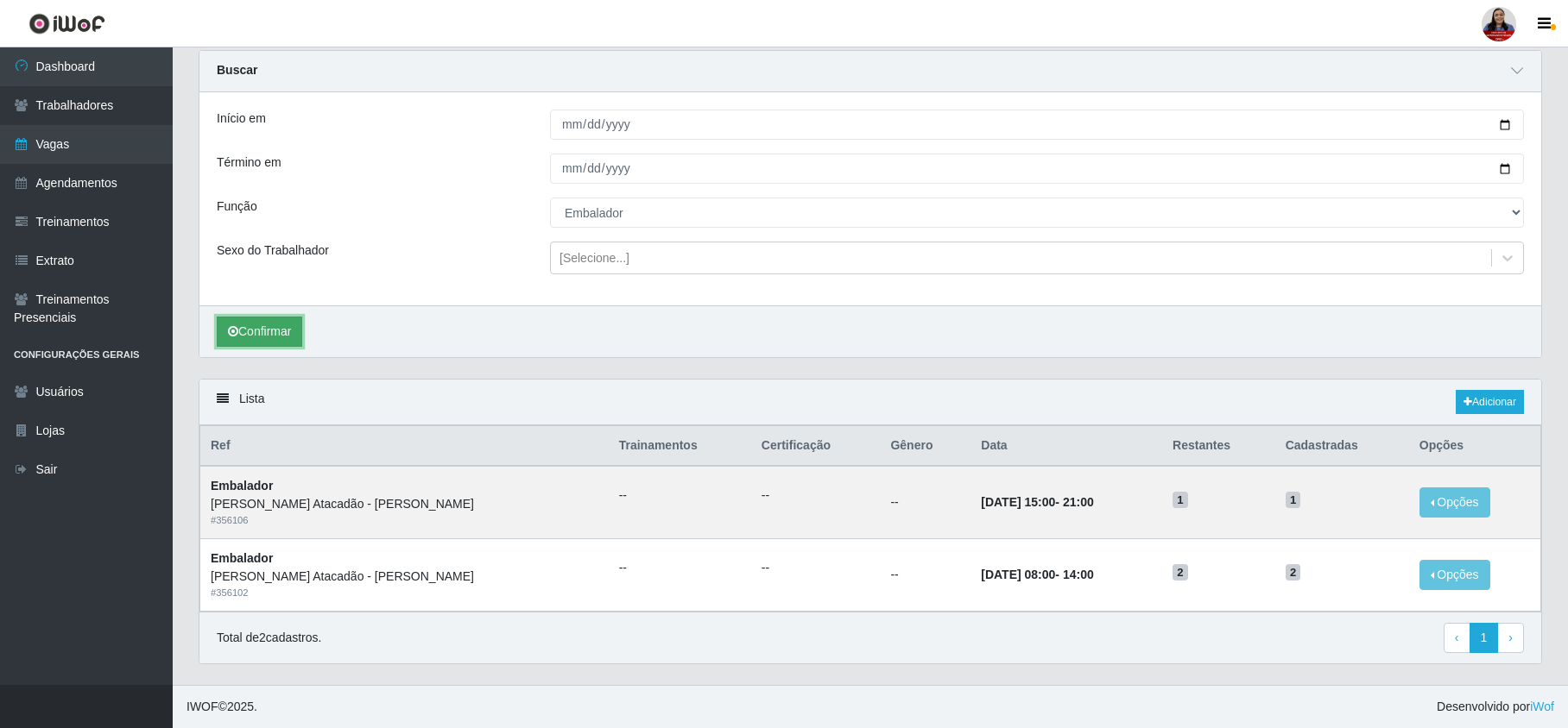
click at [269, 323] on button "Confirmar" at bounding box center [259, 332] width 86 height 30
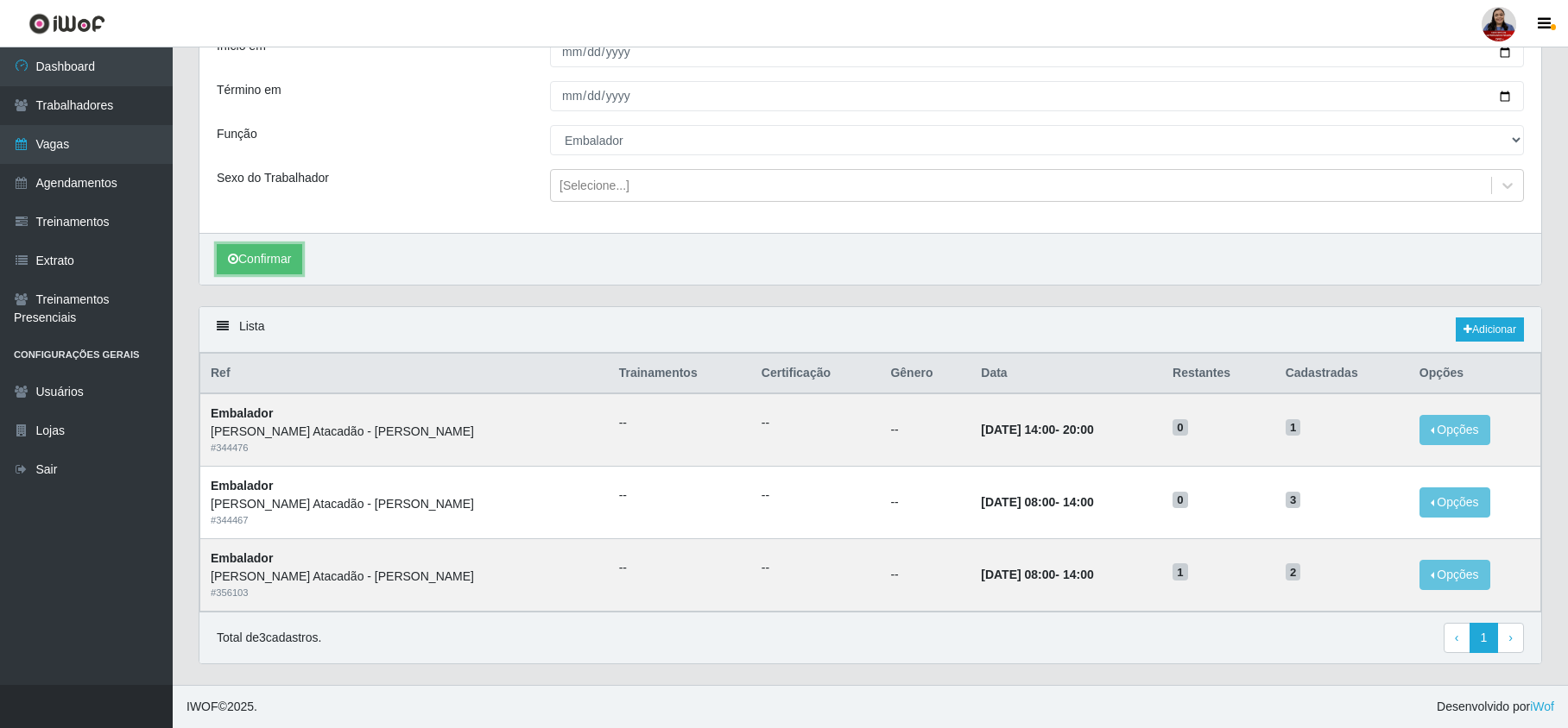
scroll to position [136, 0]
click at [732, 321] on div "Lista Adicionar" at bounding box center [870, 330] width 1342 height 46
drag, startPoint x: 1279, startPoint y: 571, endPoint x: 1230, endPoint y: 566, distance: 49.3
click at [1230, 566] on tr "Embalador Queiroz Atacadão - João Câmara # 356103 -- -- -- 10/10/2025, 08:00 - …" at bounding box center [871, 574] width 1341 height 73
click at [1440, 571] on button "Opções" at bounding box center [1454, 574] width 71 height 30
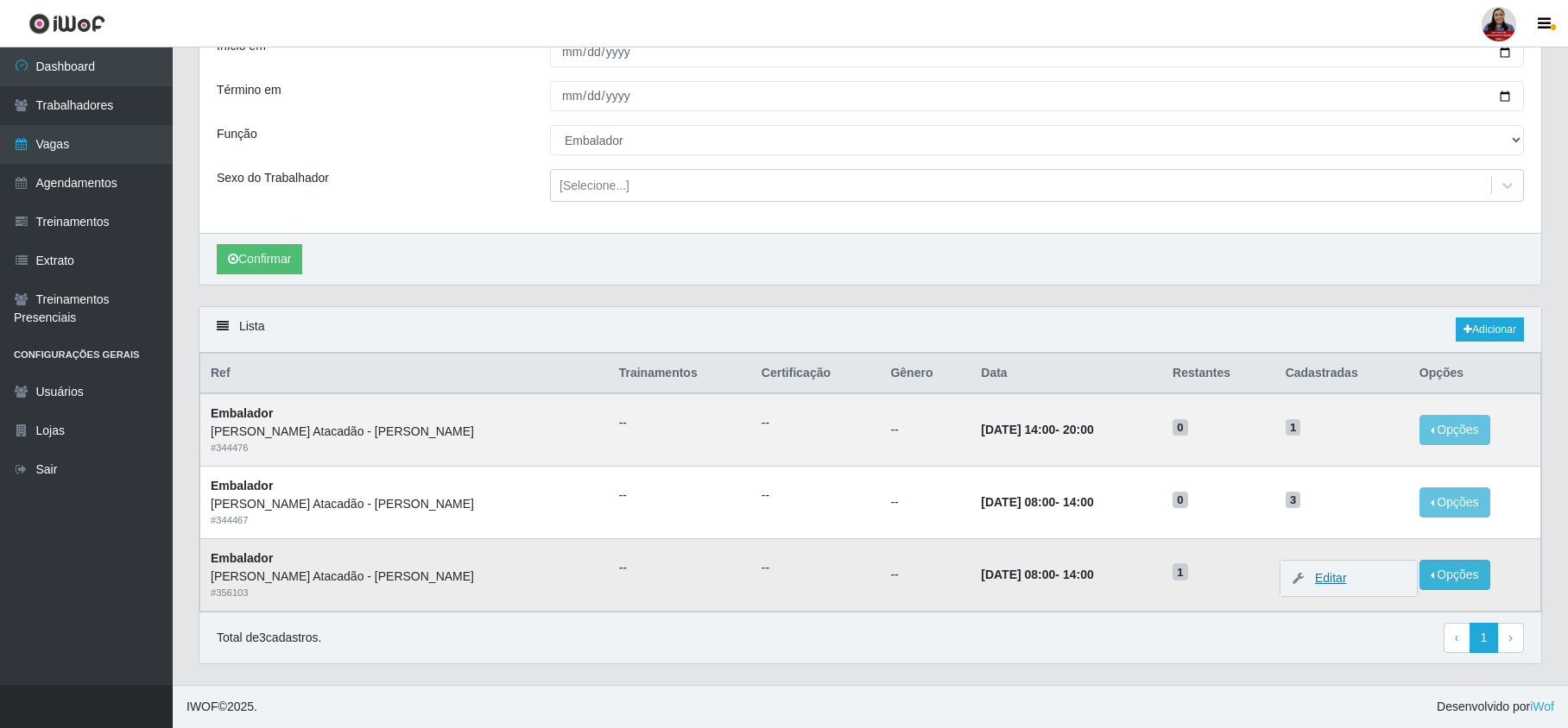
click at [1337, 580] on link "Editar" at bounding box center [1322, 577] width 50 height 14
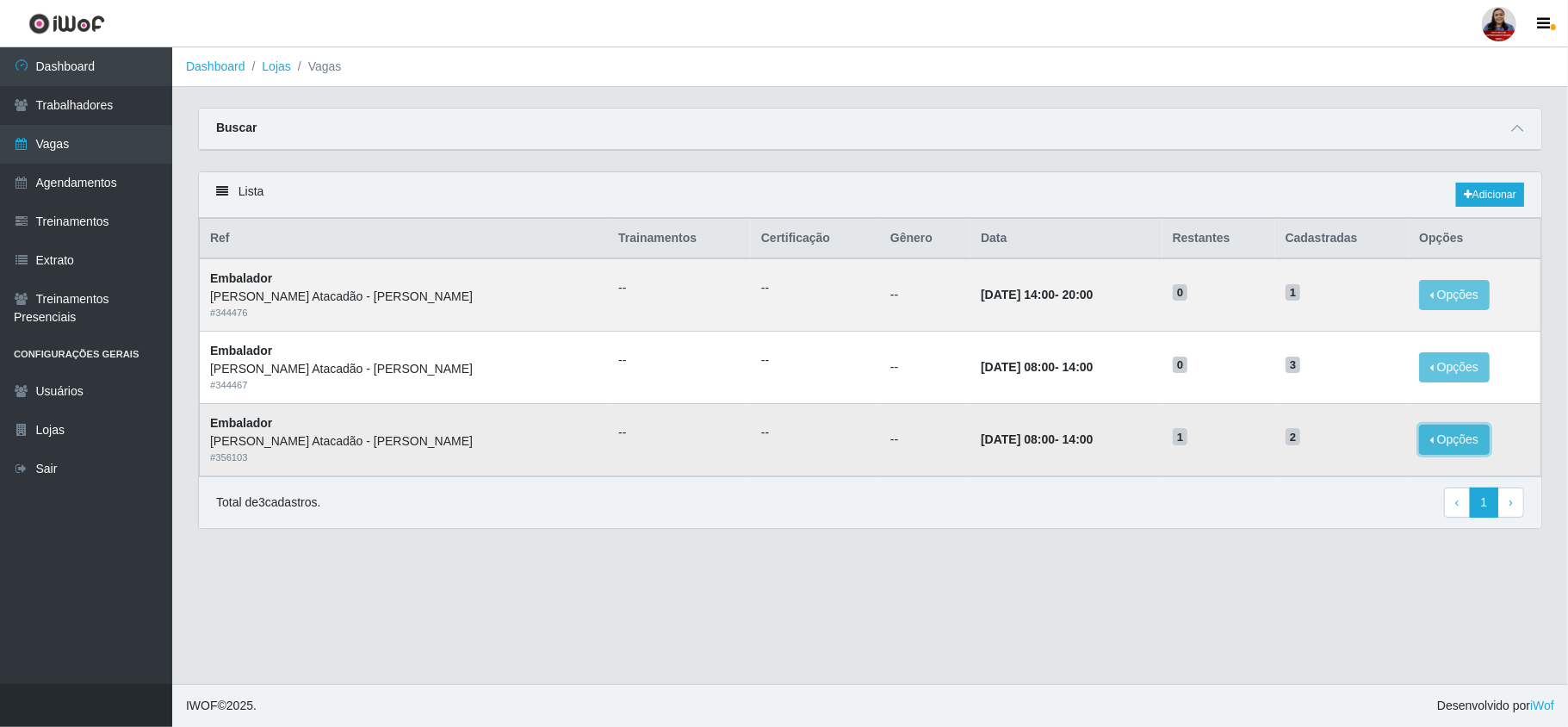
click at [1427, 444] on button "Opções" at bounding box center [1454, 440] width 71 height 30
click at [1314, 448] on link "Editar" at bounding box center [1323, 442] width 50 height 14
click at [1519, 122] on icon at bounding box center [1517, 128] width 12 height 12
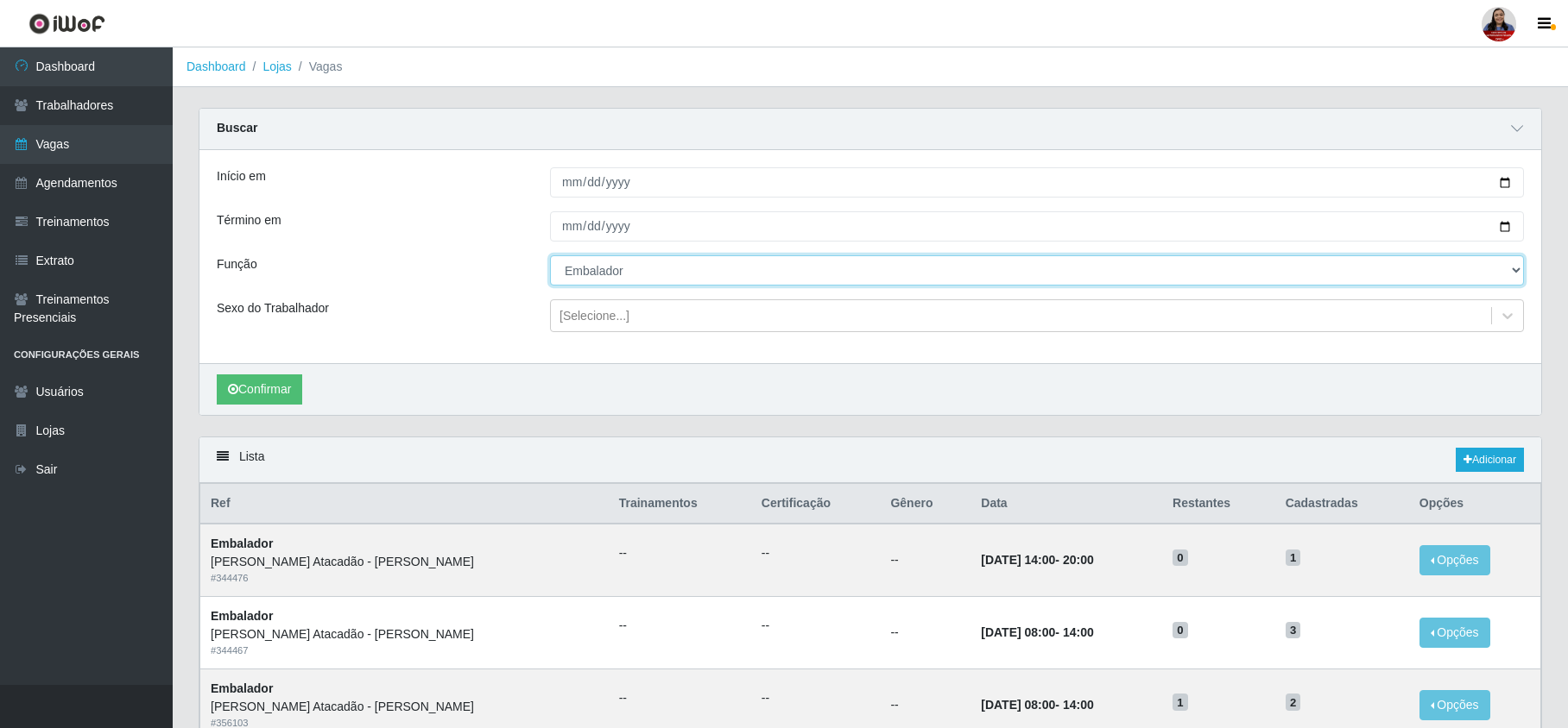
click at [614, 267] on select "[Selecione...] Embalador Embalador + Embalador ++ Panfleteiro Panfleteiro + Pan…" at bounding box center [1036, 270] width 974 height 30
click at [550, 256] on select "[Selecione...] Embalador Embalador + Embalador ++ Panfleteiro Panfleteiro + Pan…" at bounding box center [1036, 270] width 974 height 30
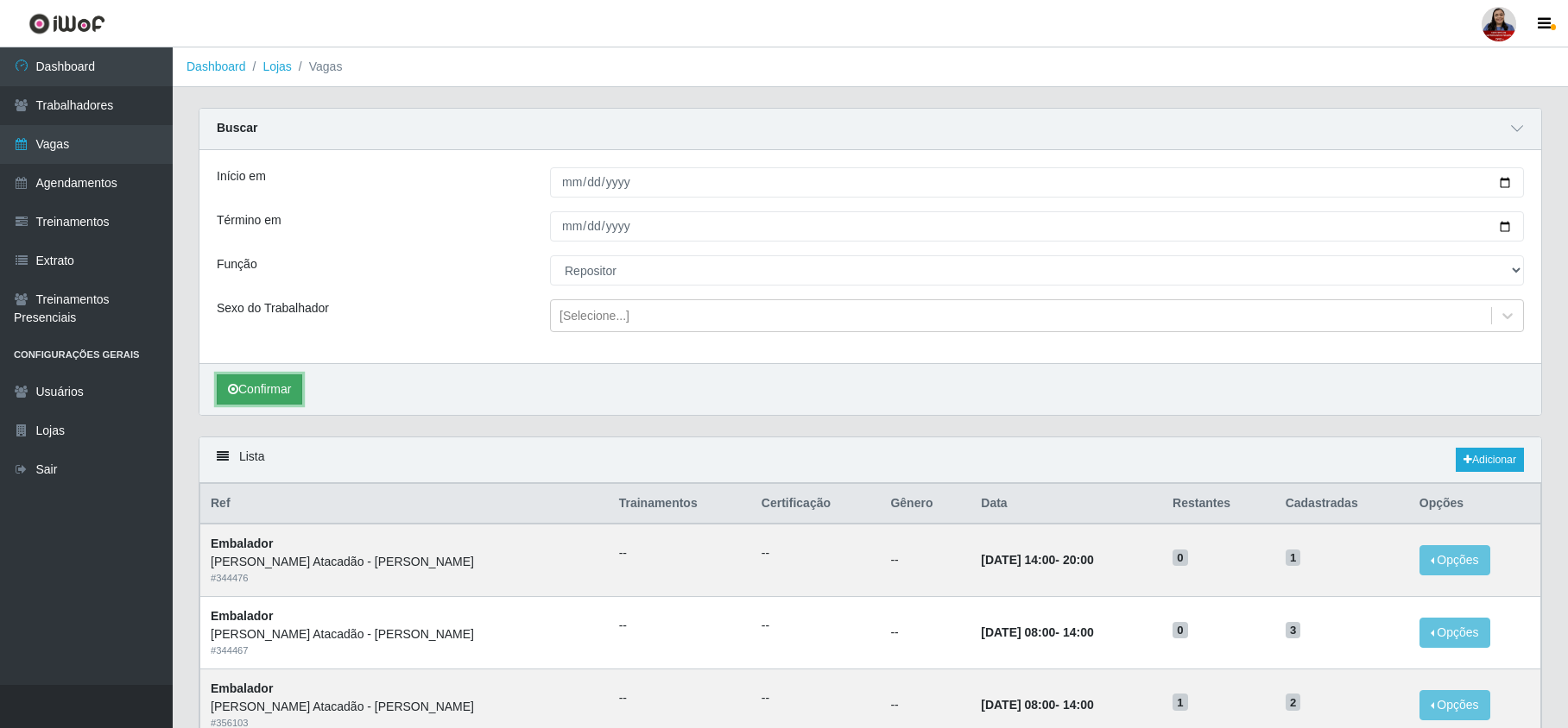
click at [275, 397] on button "Confirmar" at bounding box center [259, 389] width 86 height 30
click at [646, 457] on div "Lista Adicionar" at bounding box center [870, 461] width 1342 height 46
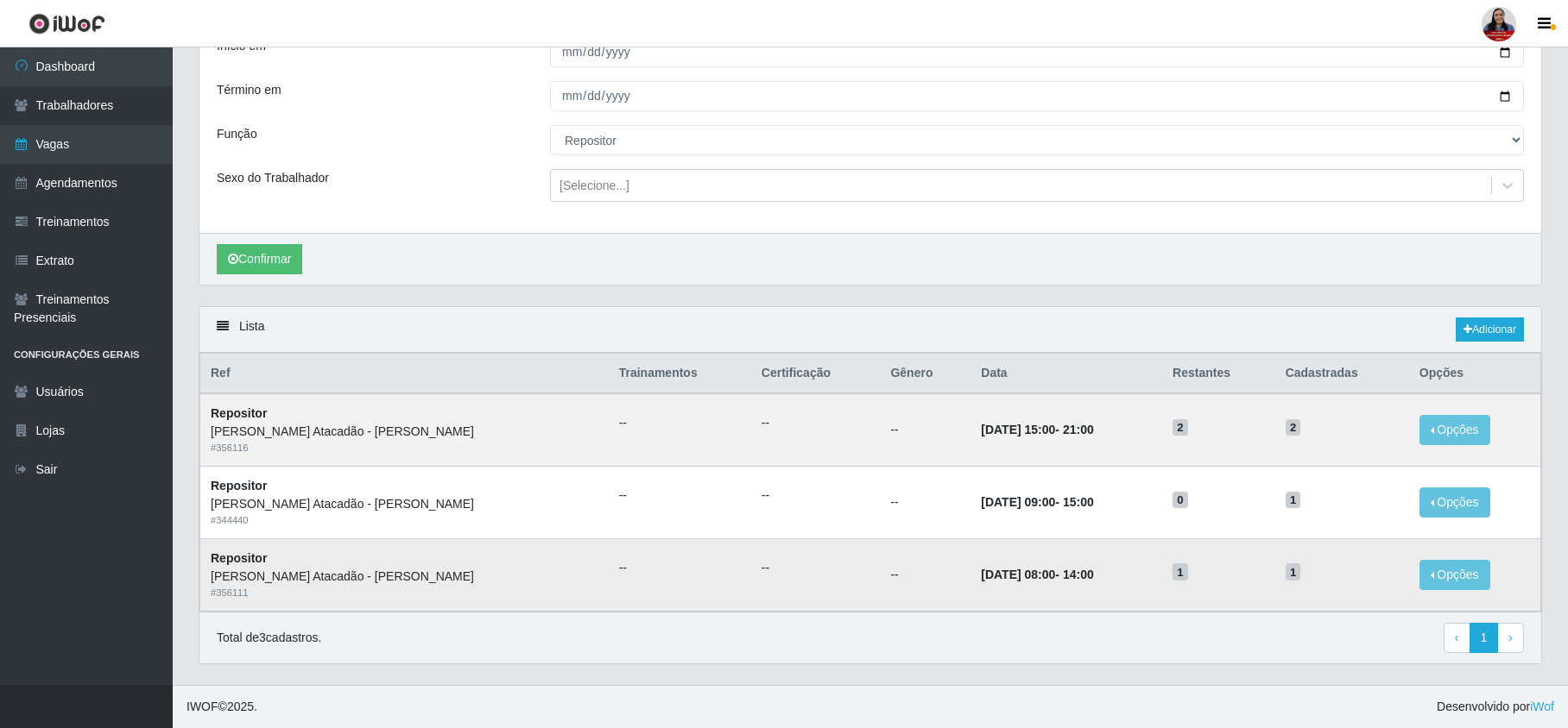
scroll to position [21, 0]
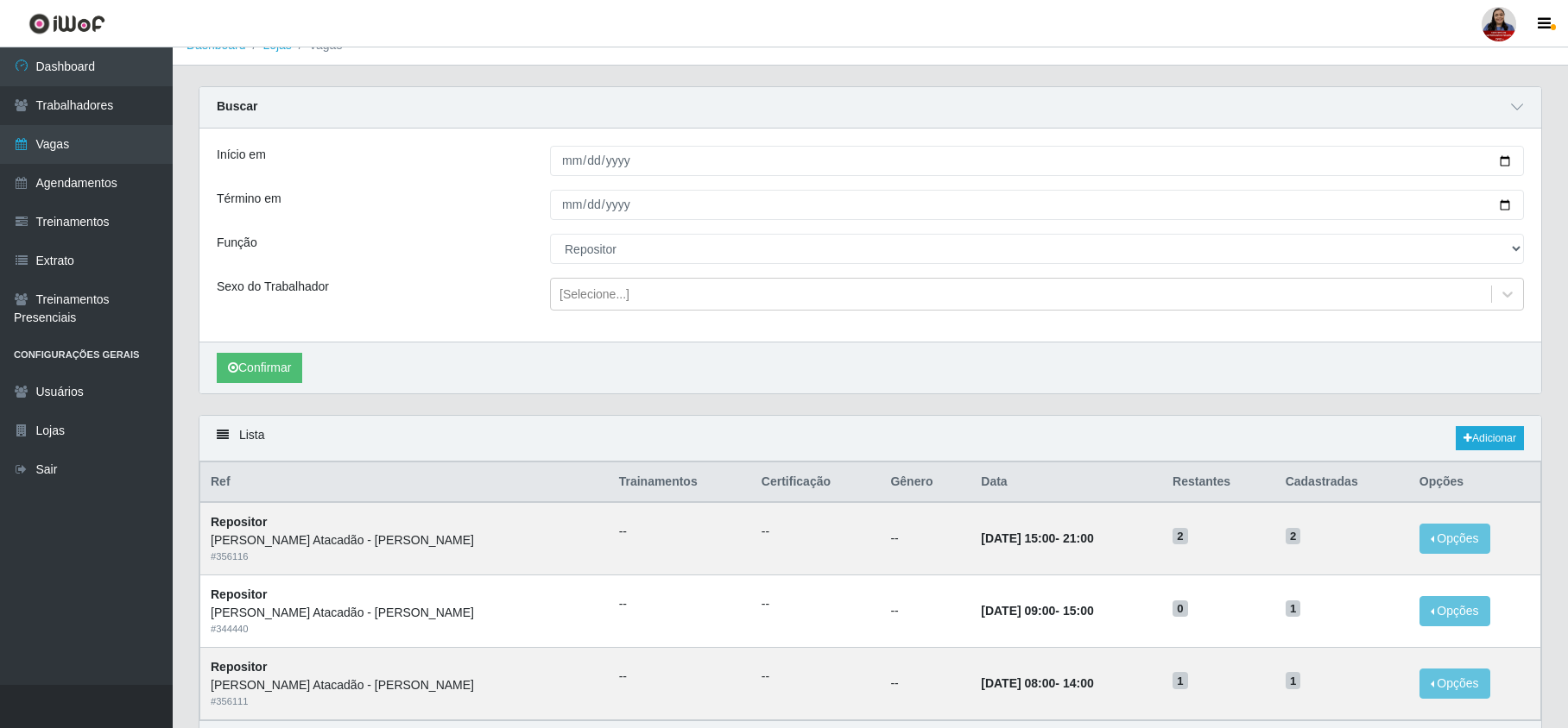
click at [466, 433] on div "Lista Adicionar" at bounding box center [870, 438] width 1342 height 46
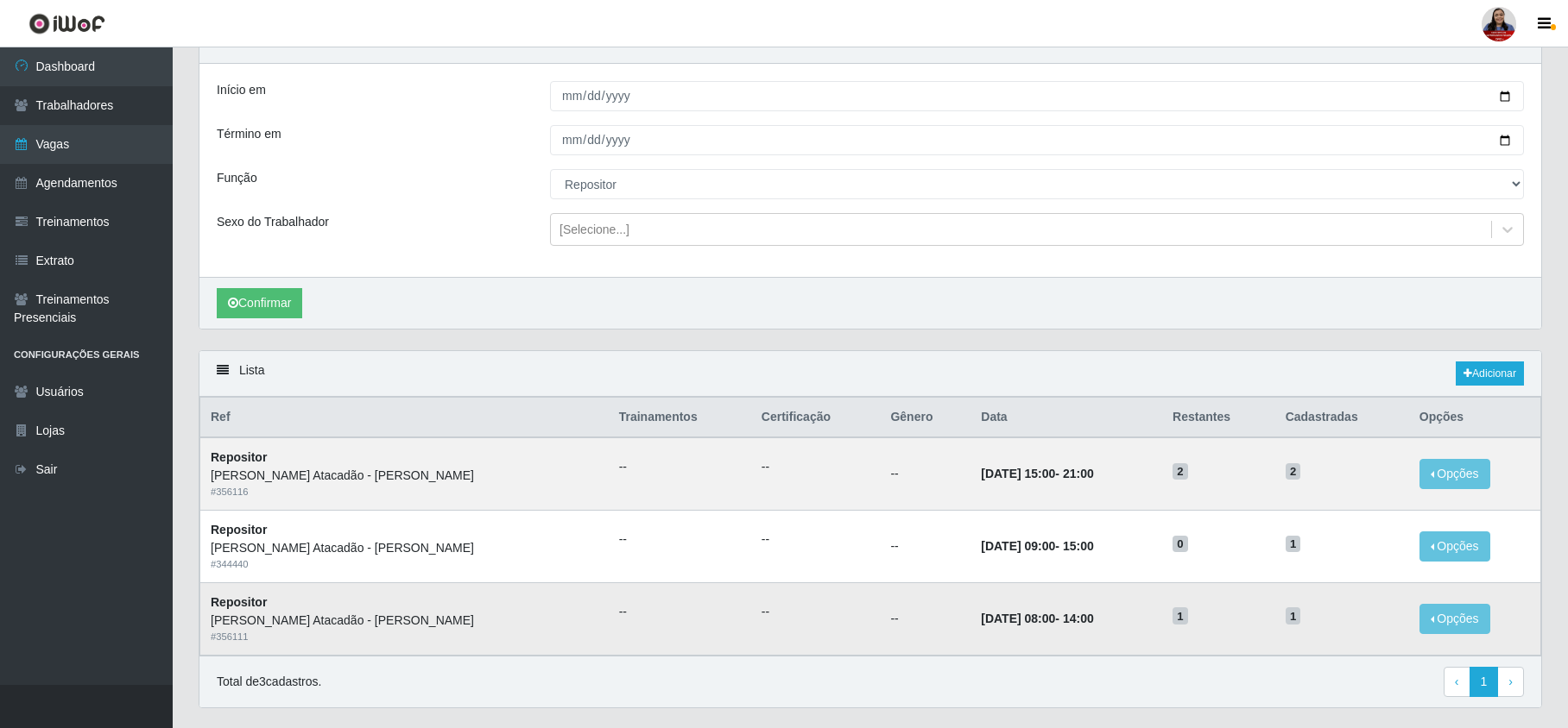
scroll to position [136, 0]
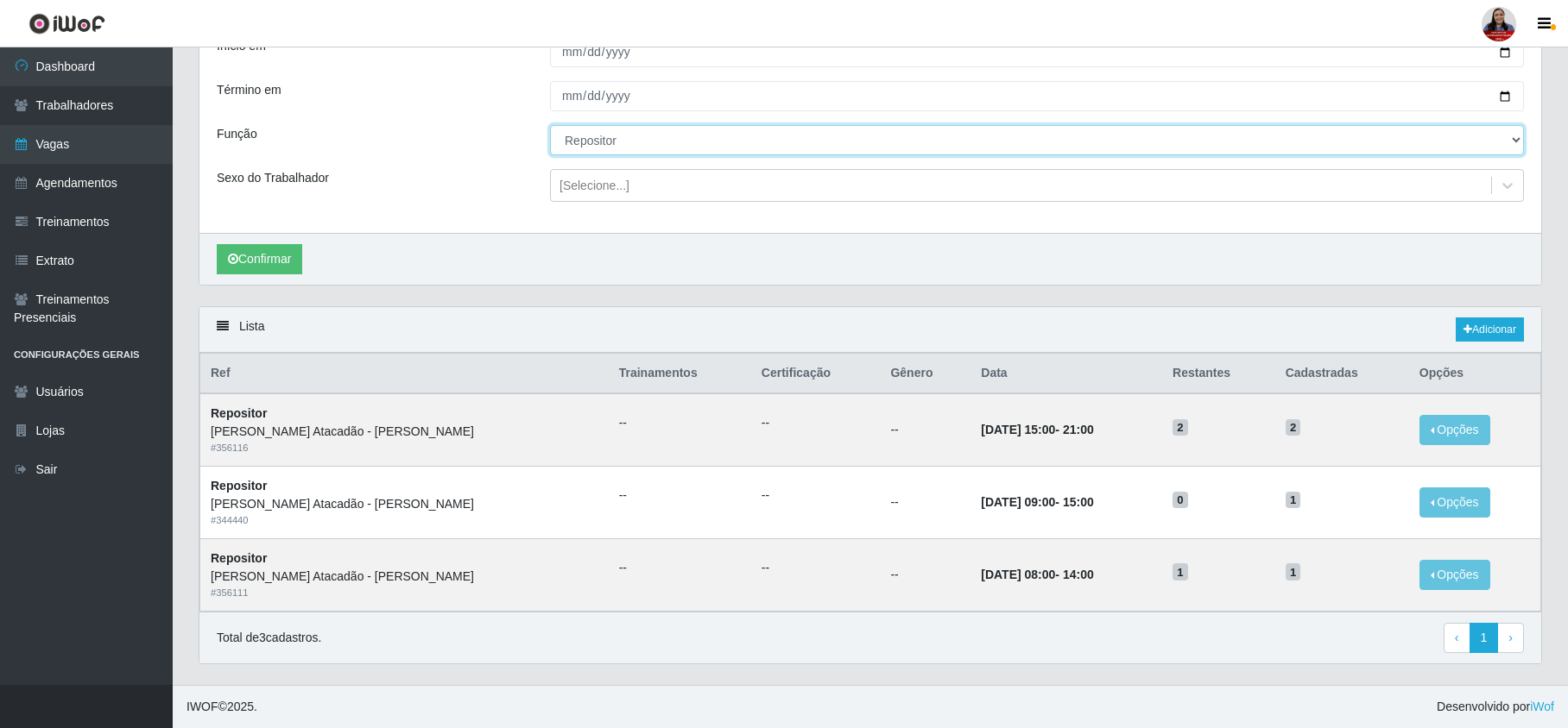
click at [746, 138] on select "[Selecione...] Embalador Embalador + Embalador ++ Panfleteiro Panfleteiro + Pan…" at bounding box center [1036, 140] width 974 height 30
select select "38"
click at [550, 125] on select "[Selecione...] Embalador Embalador + Embalador ++ Panfleteiro Panfleteiro + Pan…" at bounding box center [1036, 140] width 974 height 30
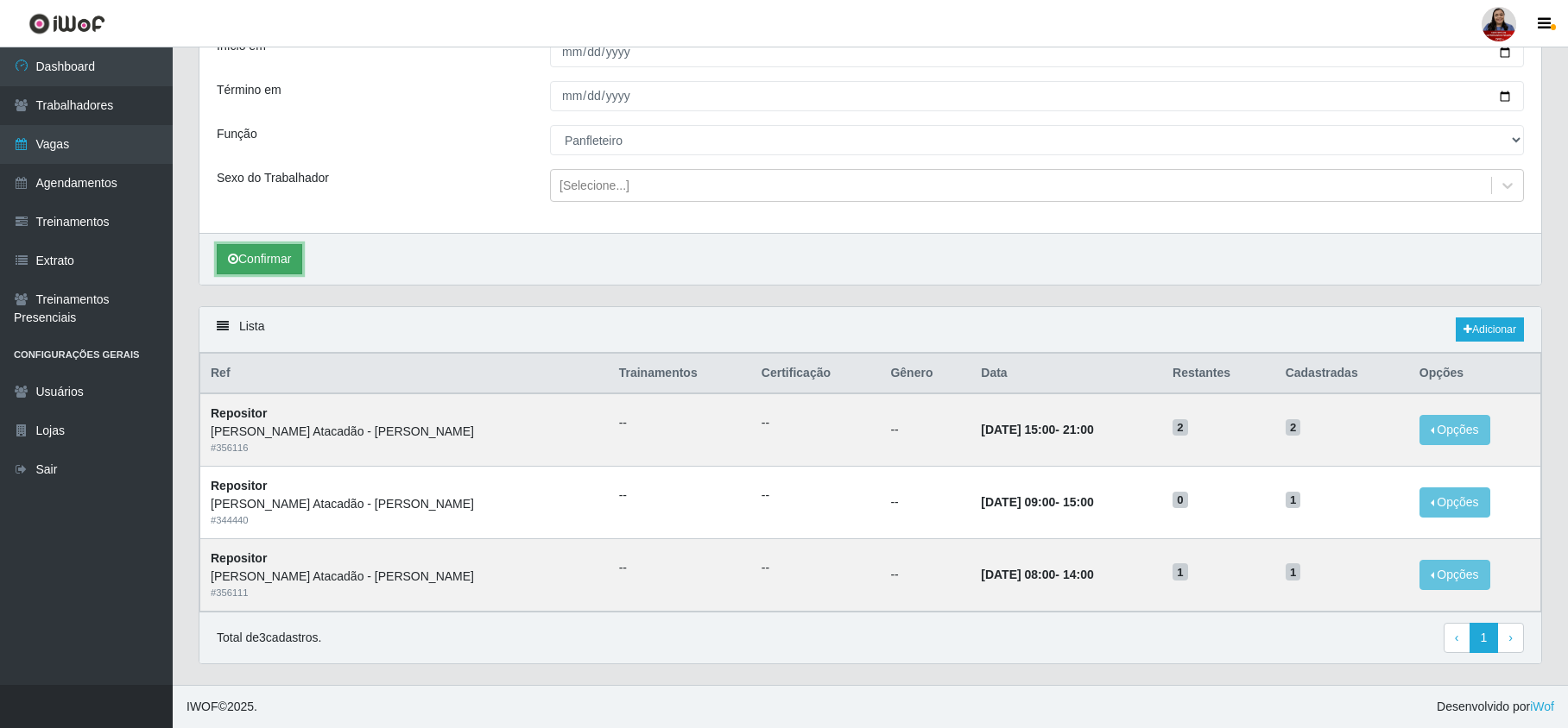
click at [281, 250] on button "Confirmar" at bounding box center [259, 259] width 86 height 30
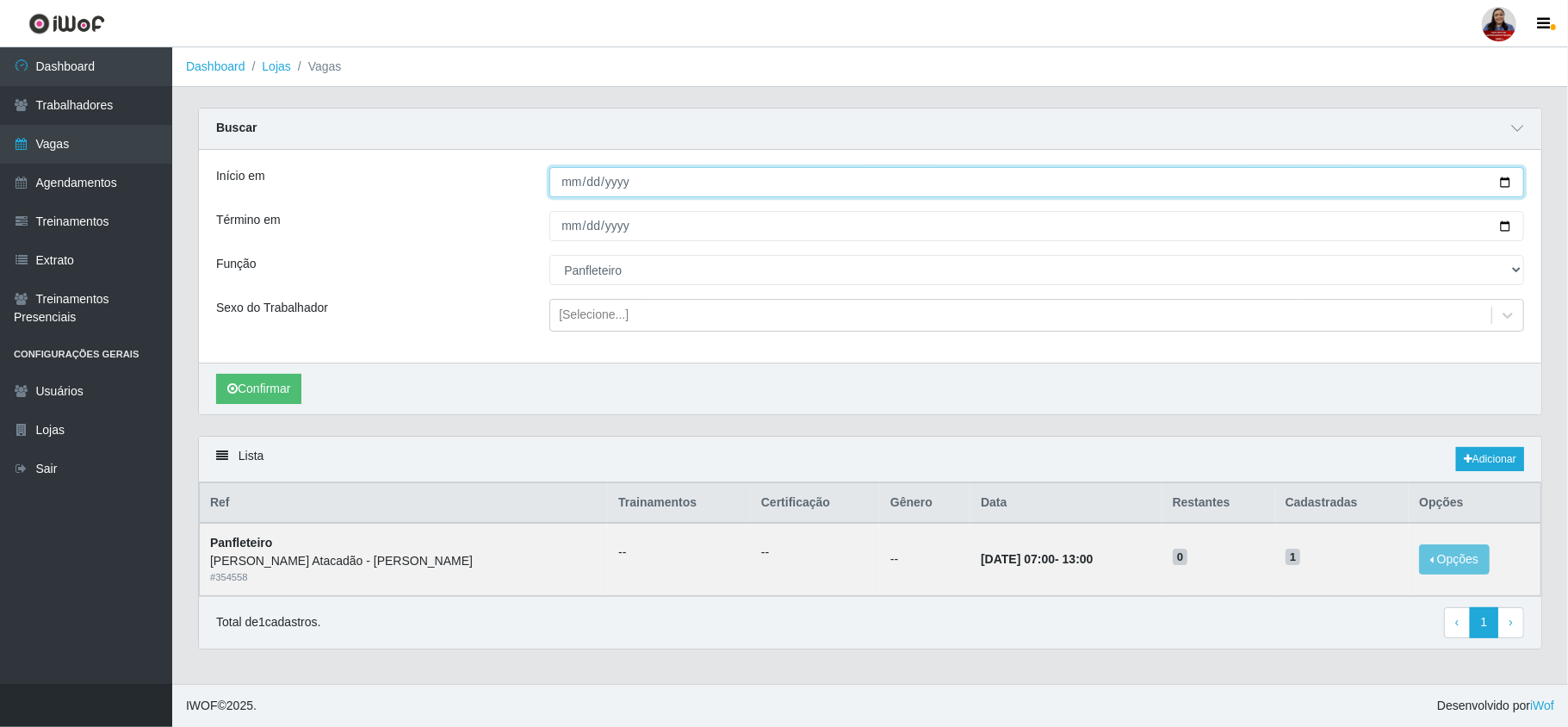
click at [1506, 186] on input "[DATE]" at bounding box center [1037, 182] width 975 height 30
click at [1245, 133] on div "Buscar" at bounding box center [870, 129] width 1342 height 41
click at [475, 405] on div "Confirmar" at bounding box center [870, 388] width 1342 height 51
click at [1496, 176] on input "[DATE]" at bounding box center [1037, 182] width 975 height 30
click at [1503, 187] on input "[DATE]" at bounding box center [1037, 182] width 975 height 30
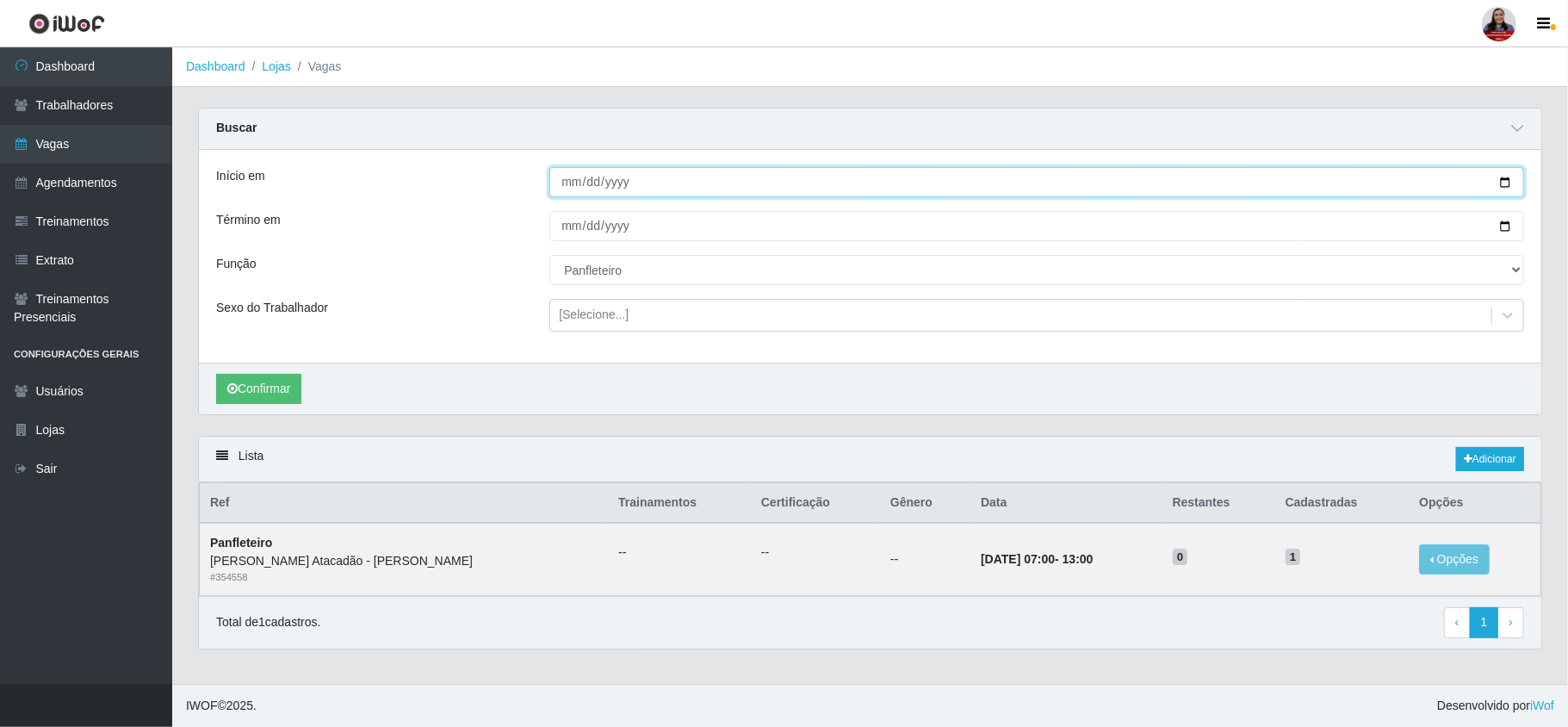
type input "[DATE]"
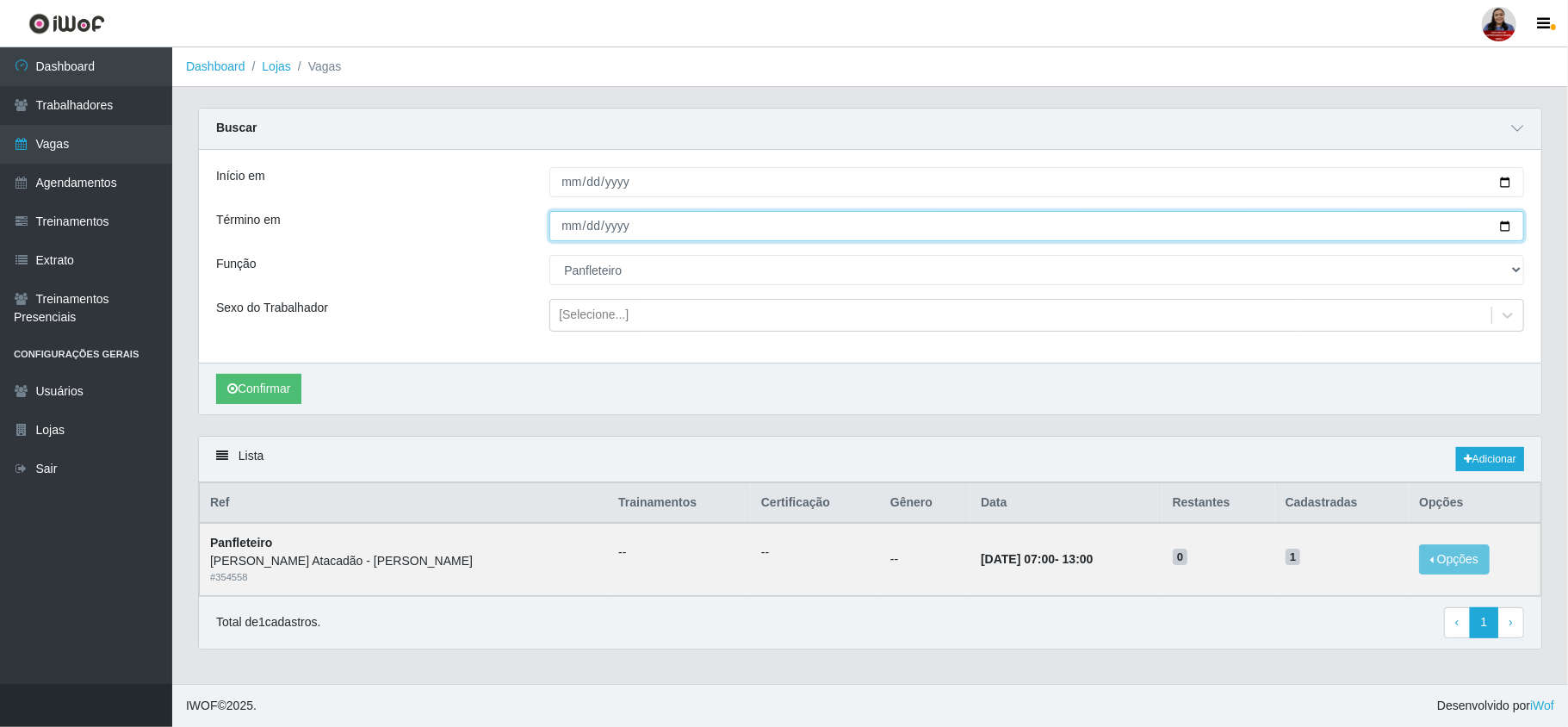
click at [1504, 221] on input "[DATE]" at bounding box center [1037, 226] width 975 height 30
type input "[DATE]"
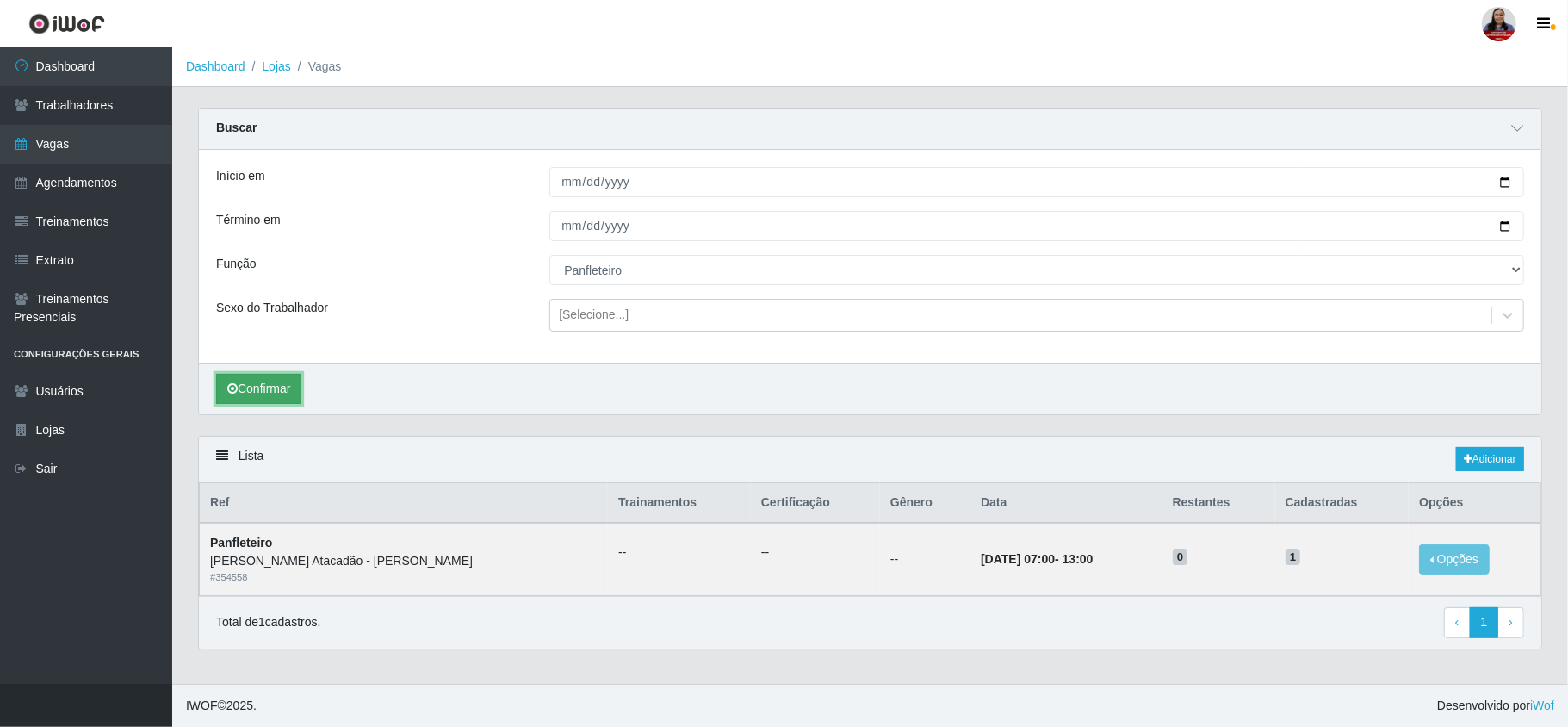
click at [246, 397] on button "Confirmar" at bounding box center [259, 388] width 85 height 30
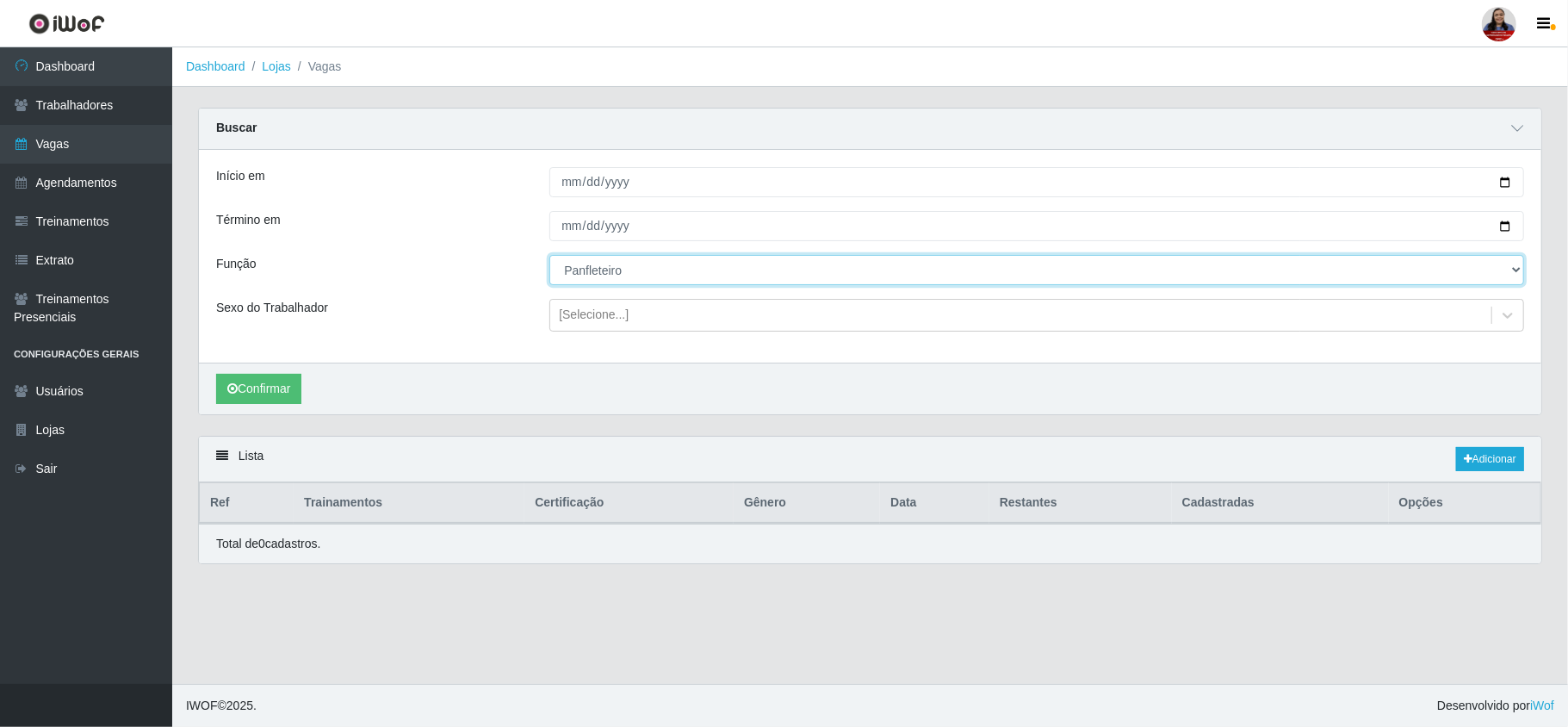
click at [739, 271] on select "[Selecione...] Embalador Embalador + Embalador ++ Panfleteiro Panfleteiro + Pan…" at bounding box center [1037, 270] width 975 height 30
select select "[Selecione...]"
click at [550, 256] on select "[Selecione...] Embalador Embalador + Embalador ++ Panfleteiro Panfleteiro + Pan…" at bounding box center [1037, 270] width 975 height 30
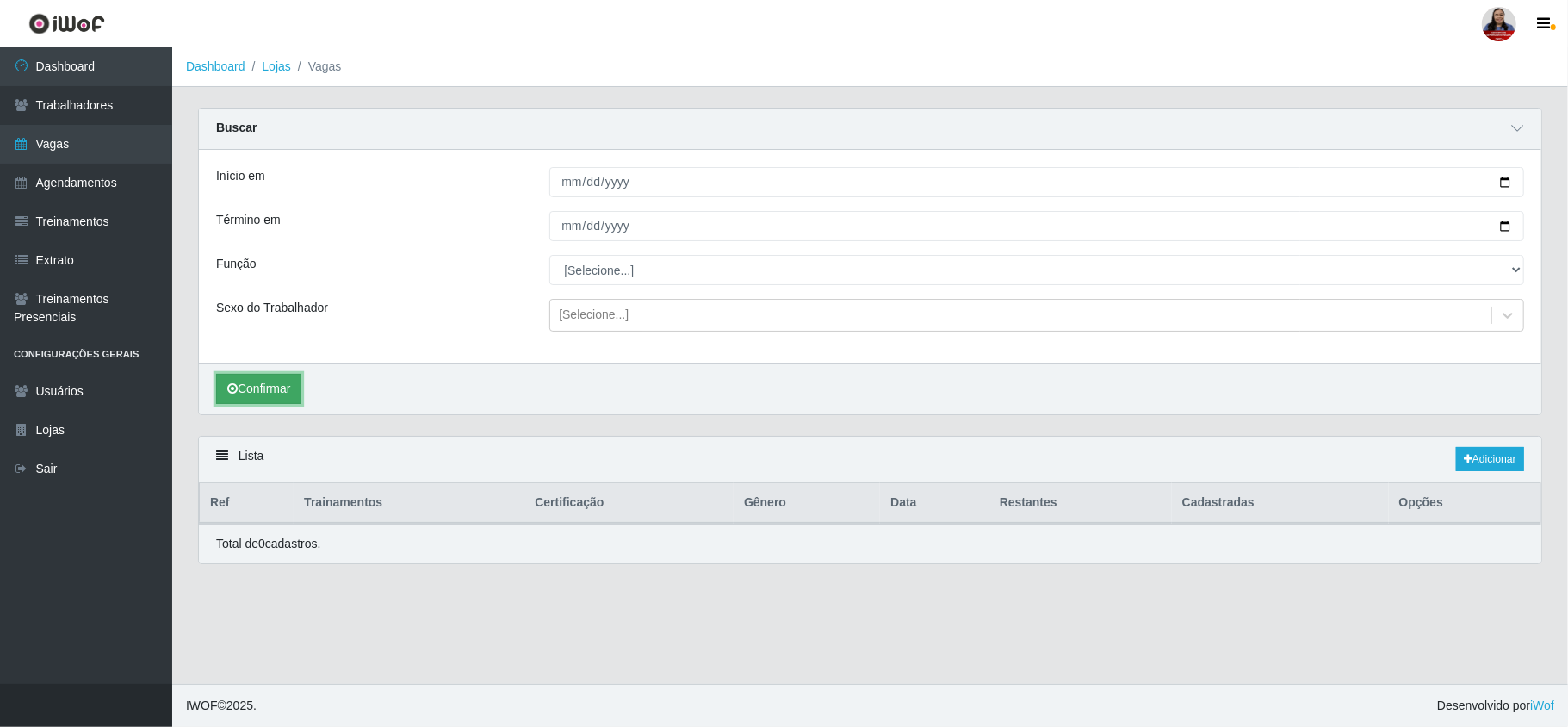
click at [287, 395] on button "Confirmar" at bounding box center [259, 388] width 85 height 30
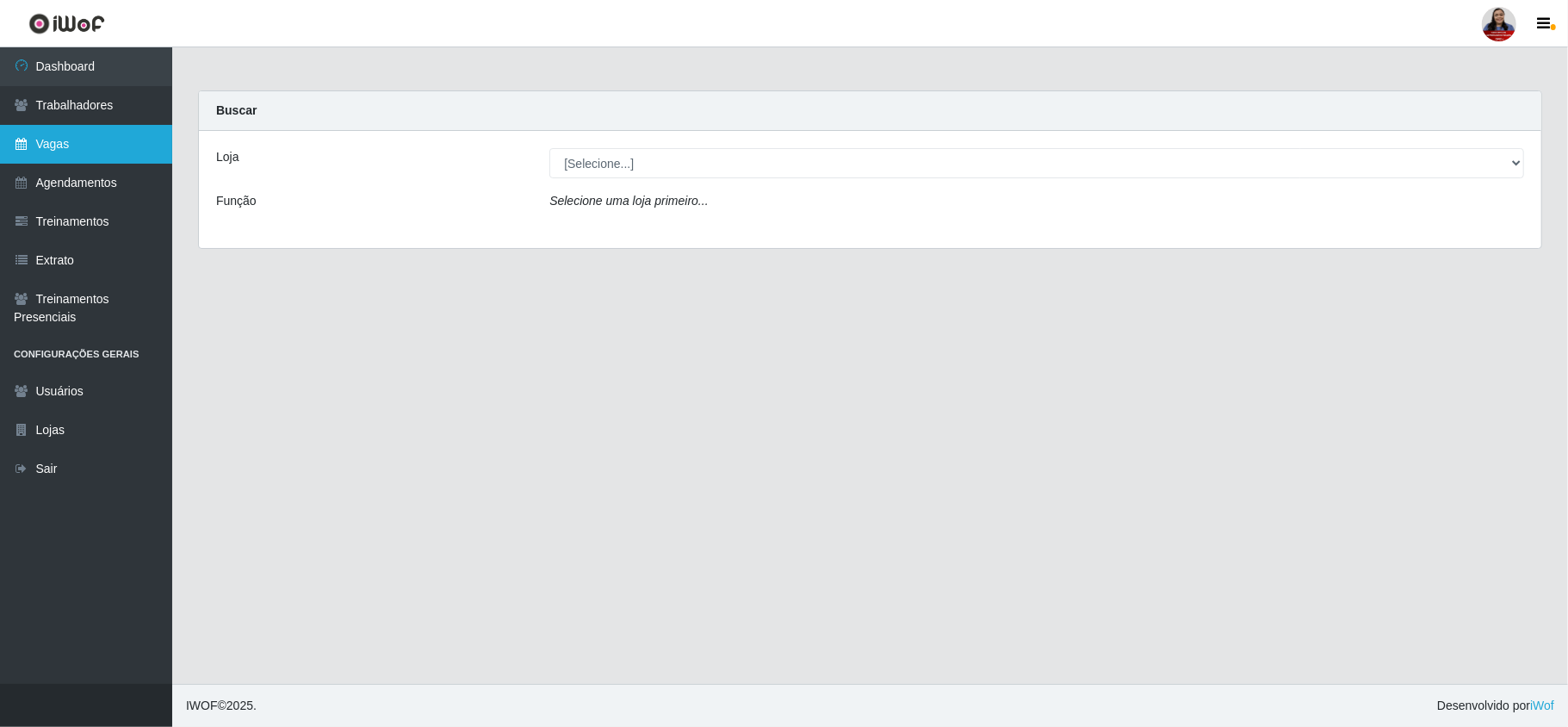
click at [73, 155] on link "Vagas" at bounding box center [86, 144] width 172 height 39
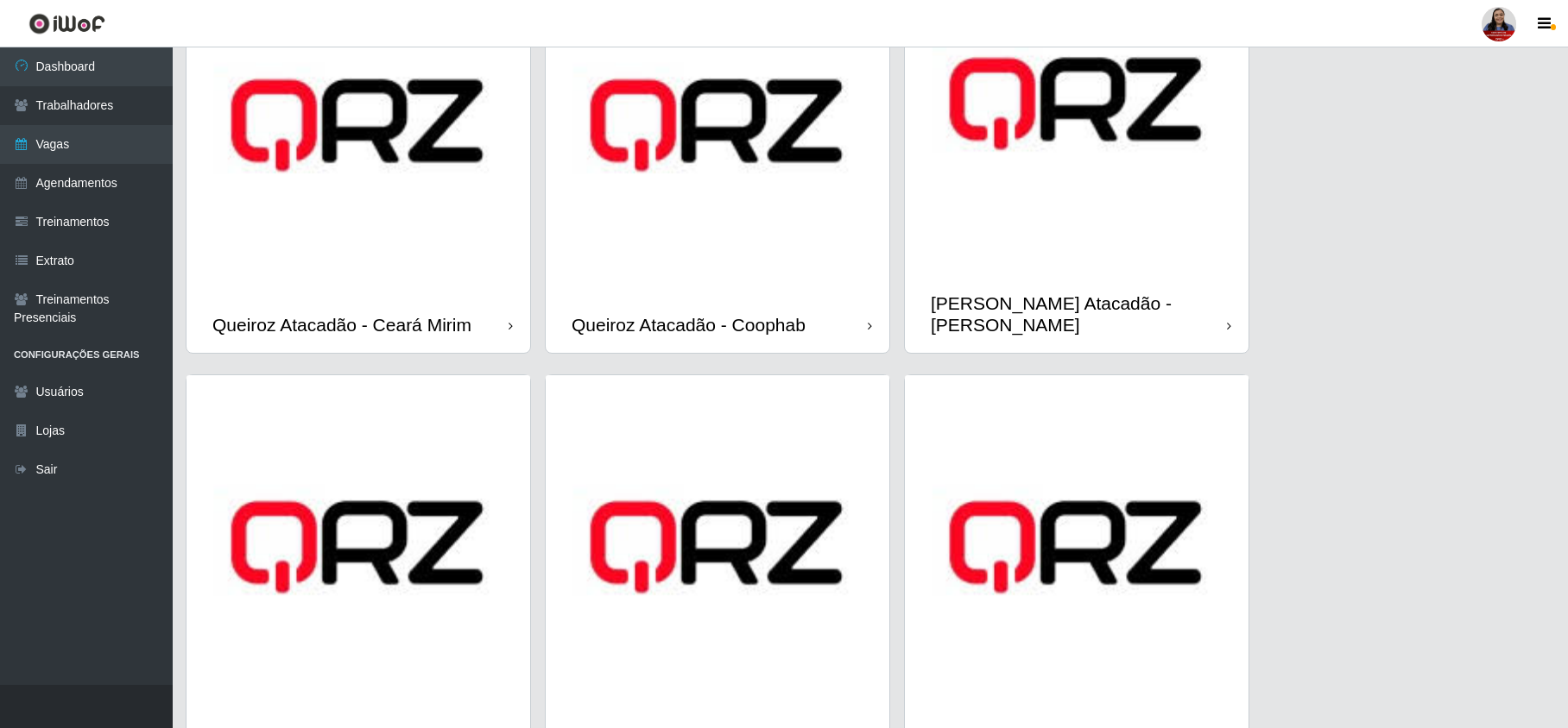
scroll to position [1150, 0]
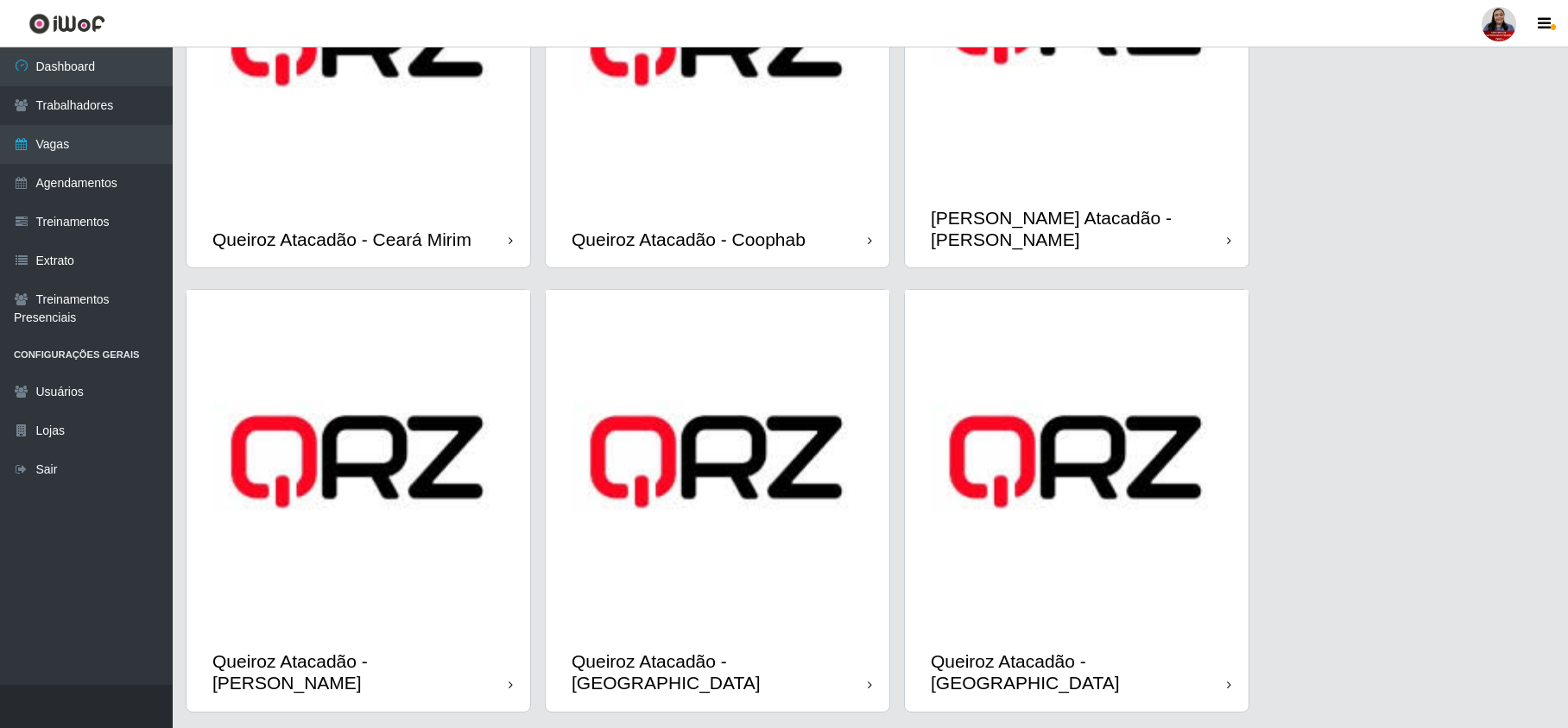
click at [1022, 157] on img at bounding box center [1077, 18] width 344 height 344
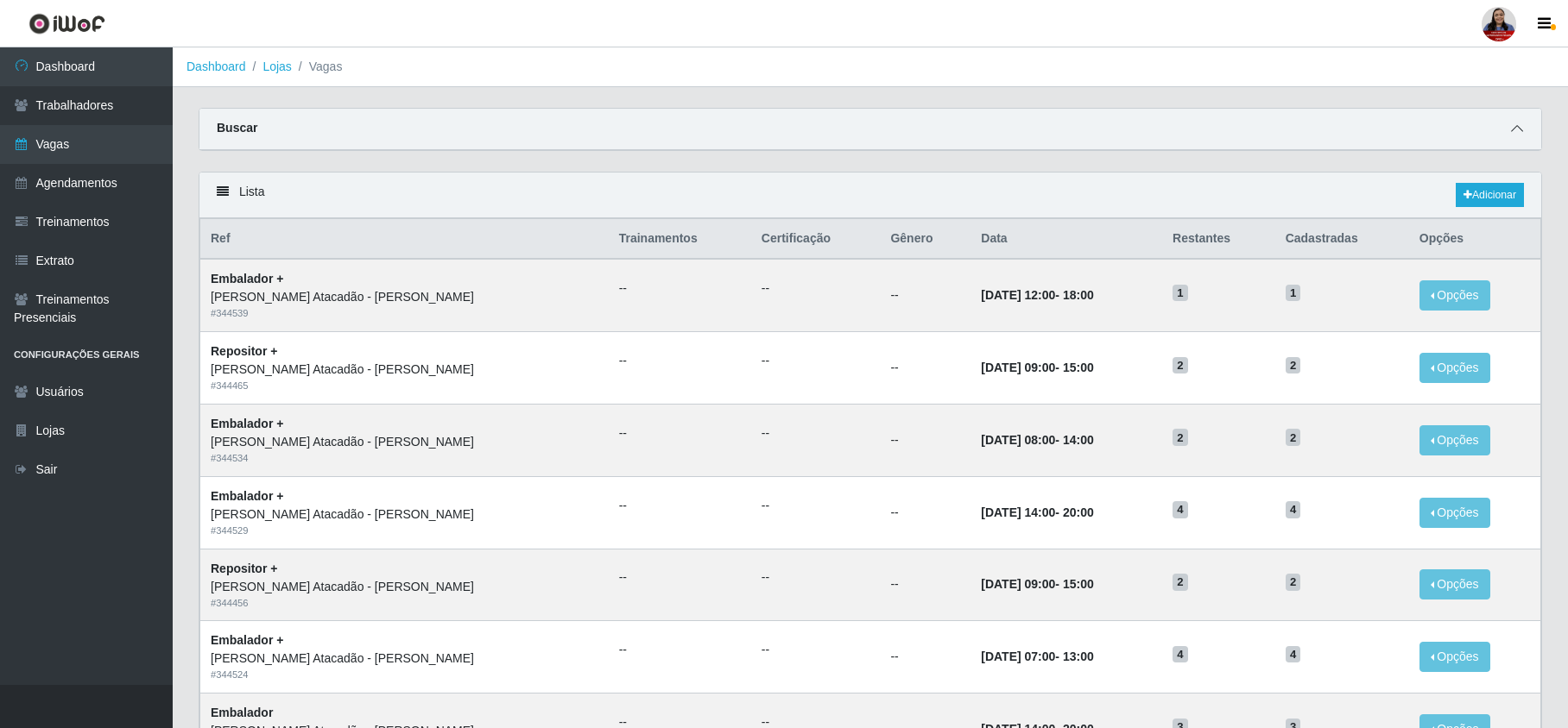
click at [1517, 126] on icon at bounding box center [1516, 128] width 12 height 12
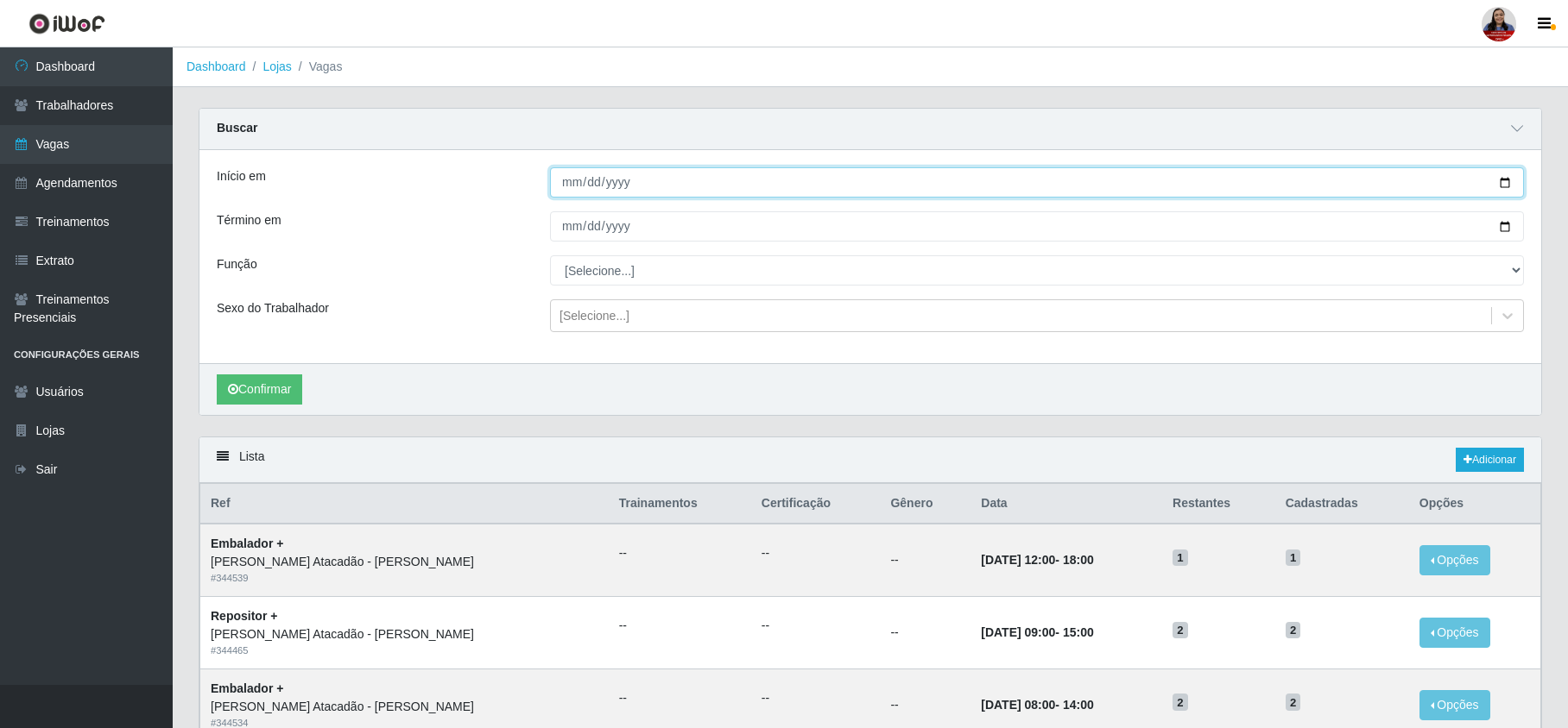
click at [1504, 181] on input "Início em" at bounding box center [1036, 182] width 974 height 30
type input "[DATE]"
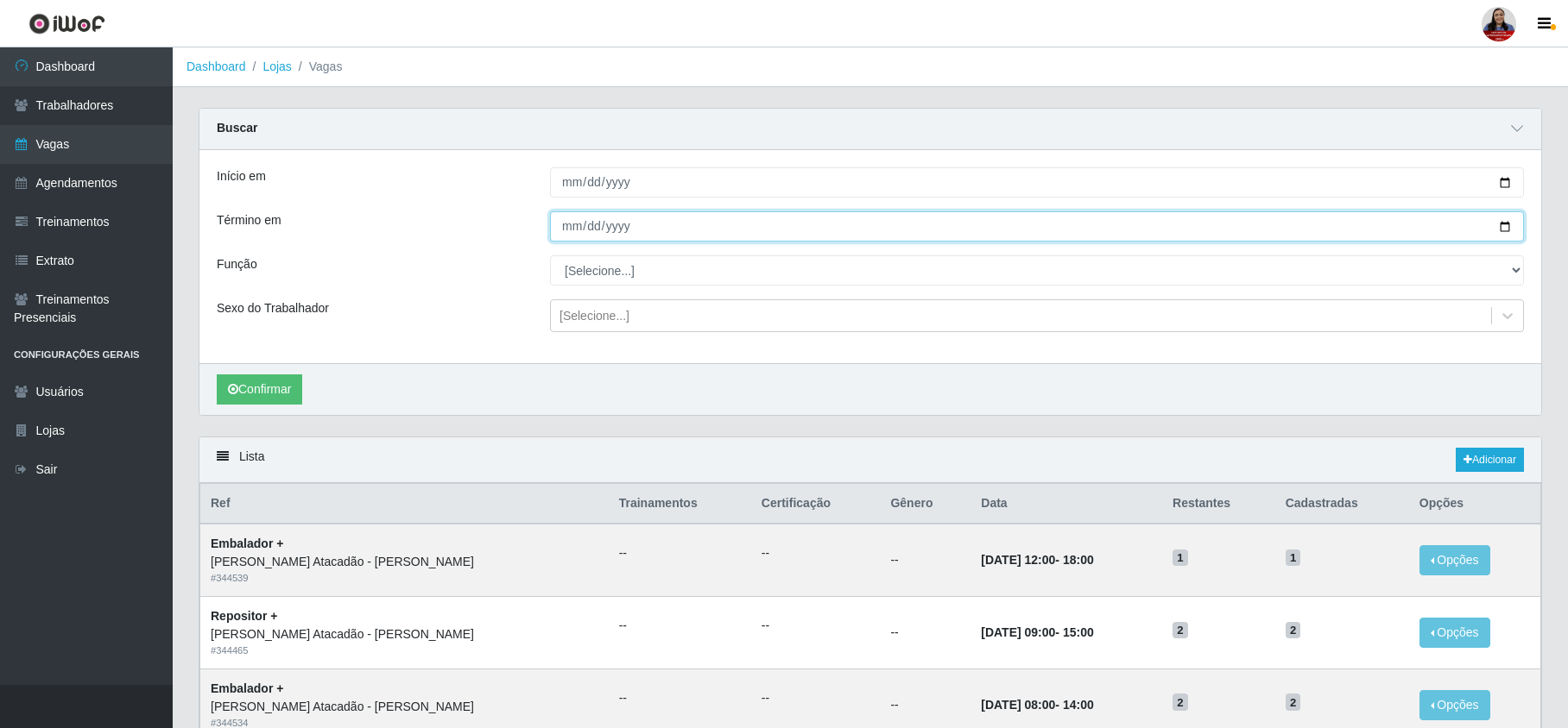
click at [1502, 226] on input "Término em" at bounding box center [1036, 226] width 974 height 30
type input "[DATE]"
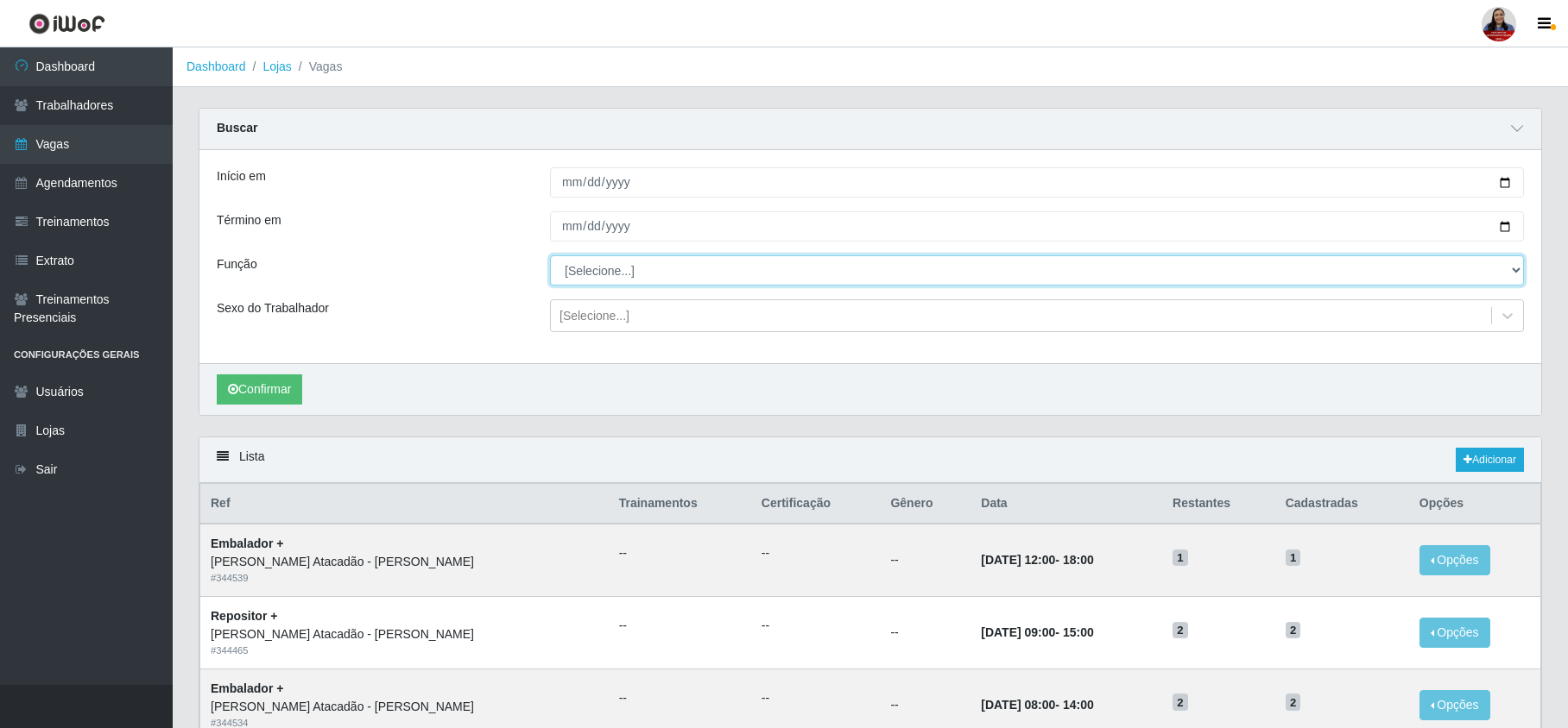
click at [598, 281] on select "[Selecione...] Embalador Embalador + Embalador ++ Panfleteiro Panfleteiro + Pan…" at bounding box center [1036, 270] width 974 height 30
click at [550, 256] on select "[Selecione...] Embalador Embalador + Embalador ++ Panfleteiro Panfleteiro + Pan…" at bounding box center [1036, 270] width 974 height 30
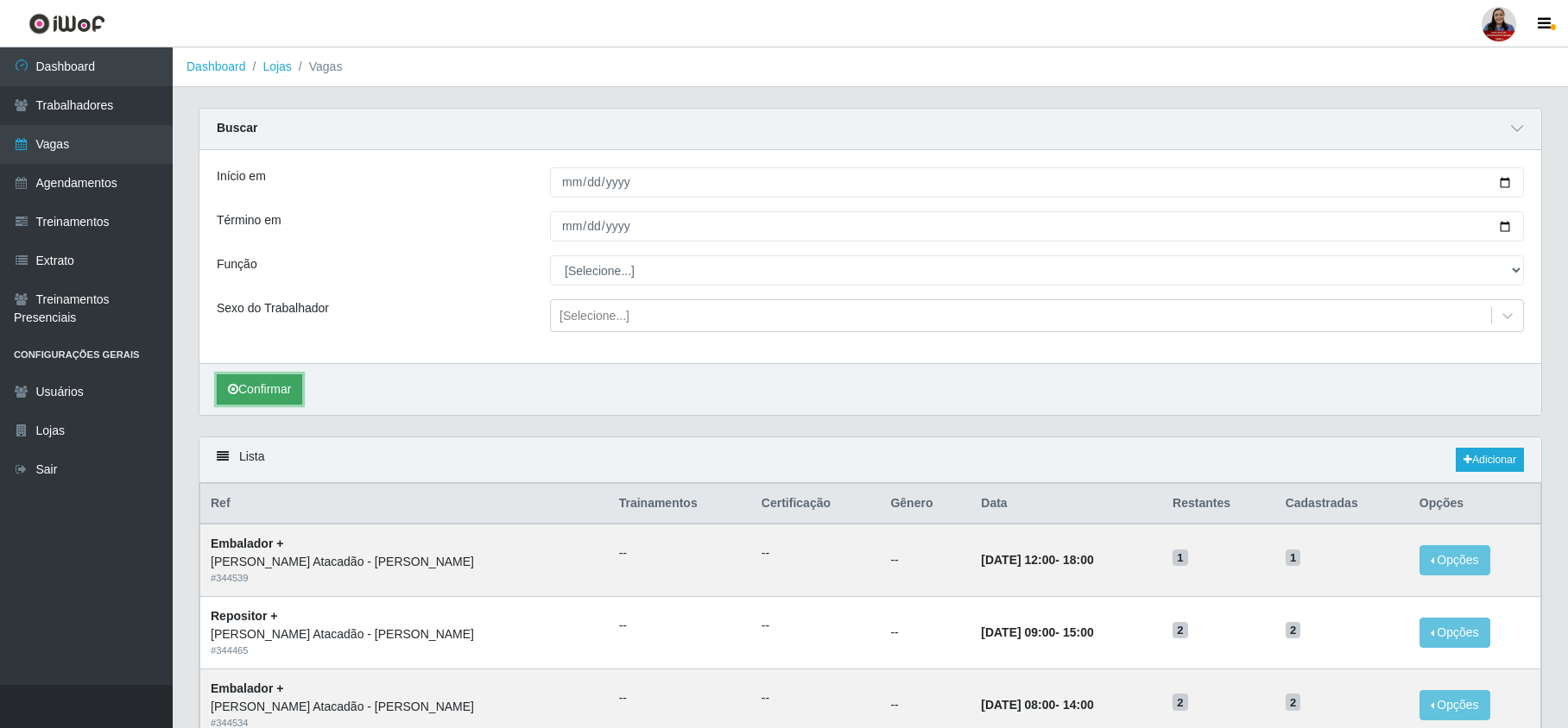
click at [274, 378] on button "Confirmar" at bounding box center [259, 389] width 86 height 30
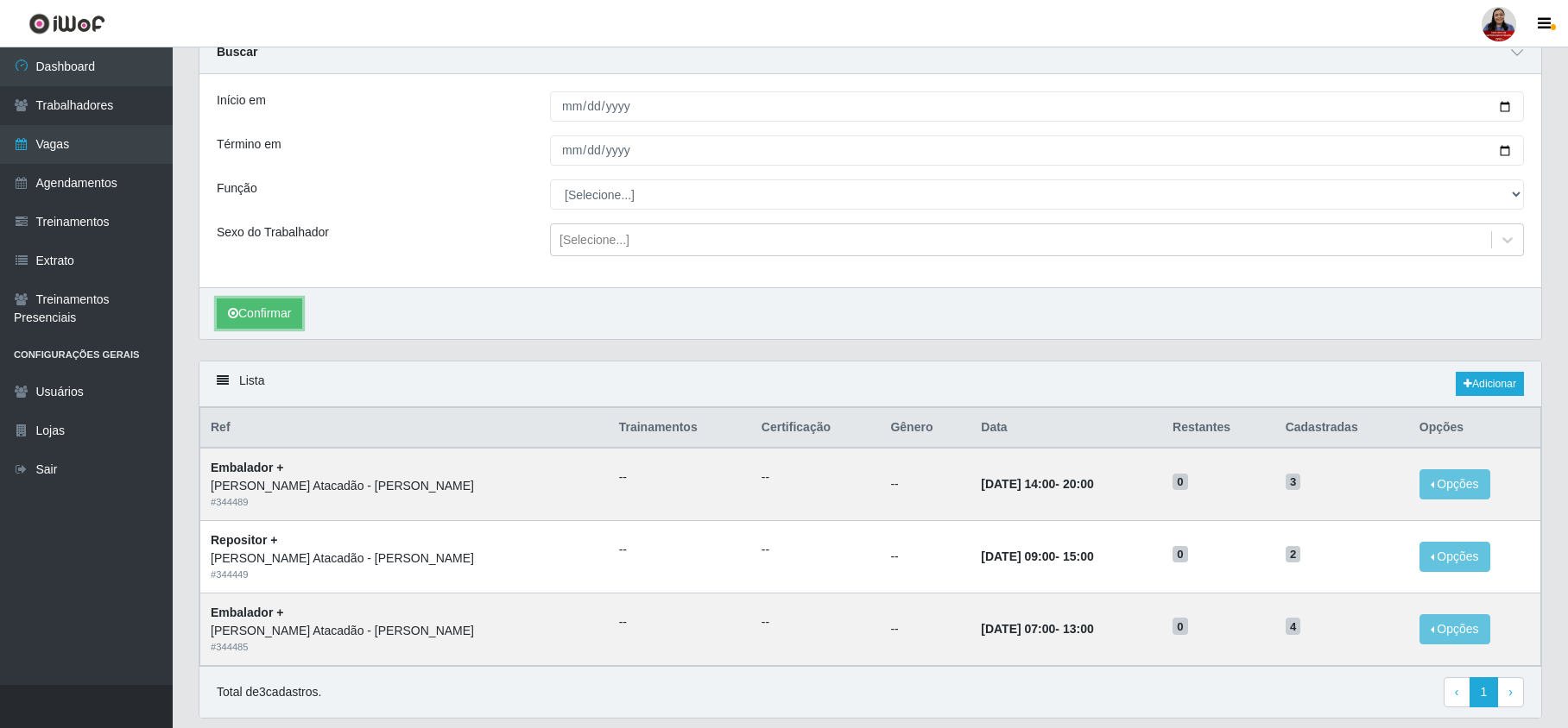
scroll to position [115, 0]
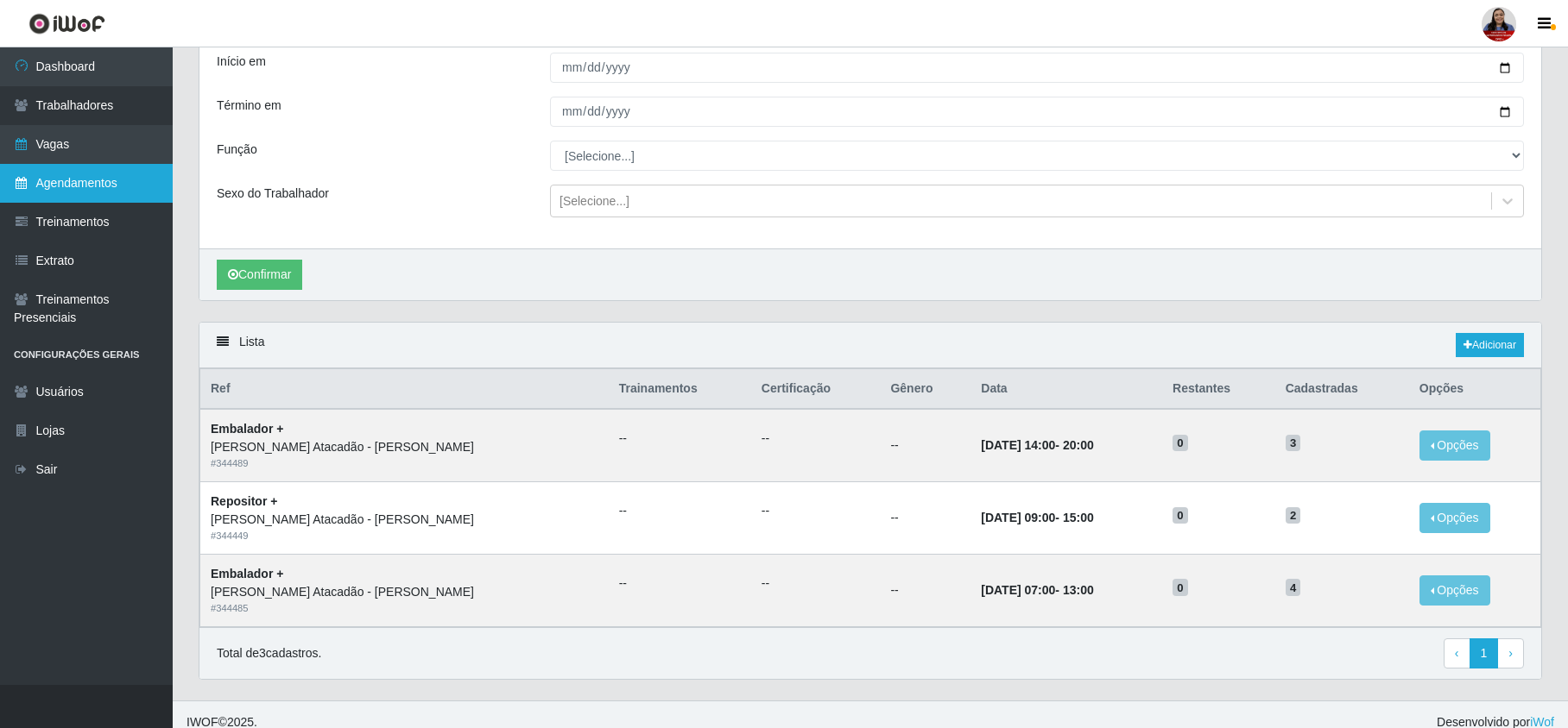
click at [86, 176] on link "Agendamentos" at bounding box center [86, 183] width 173 height 39
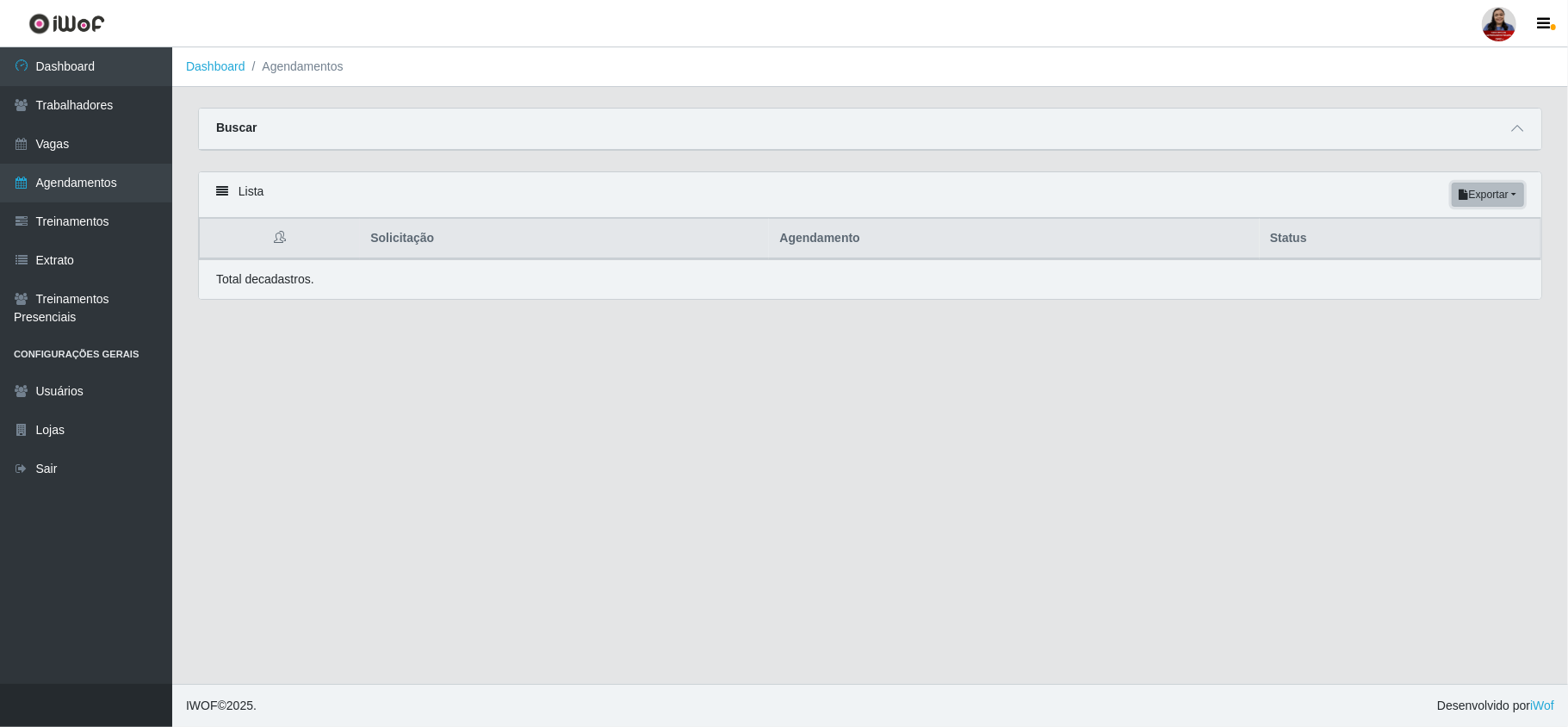
click at [1500, 197] on button "Exportar" at bounding box center [1488, 195] width 72 height 24
click at [1443, 262] on button "Excel" at bounding box center [1457, 263] width 136 height 35
click at [1516, 129] on icon at bounding box center [1517, 128] width 12 height 12
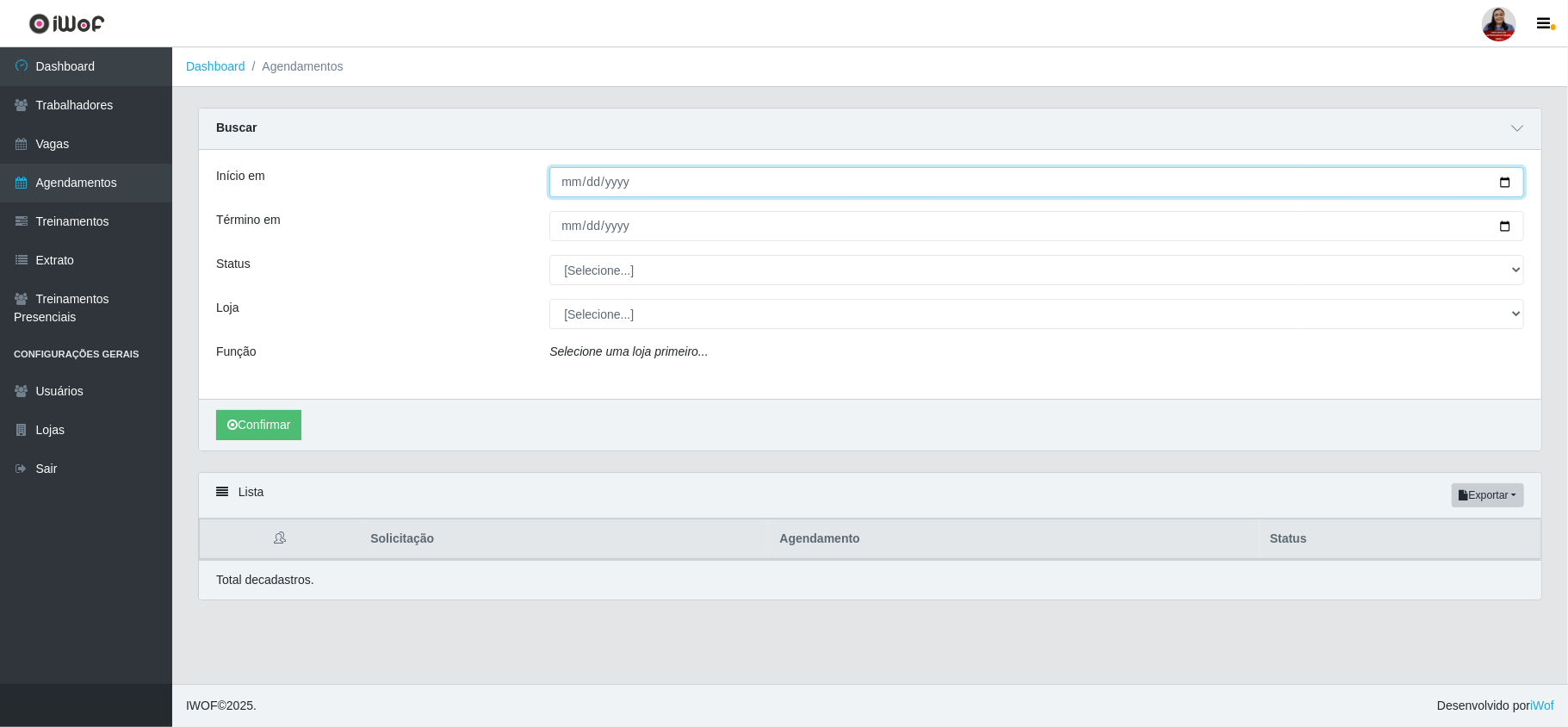
click at [1507, 181] on input "Início em" at bounding box center [1037, 182] width 975 height 30
type input "2025-10-11"
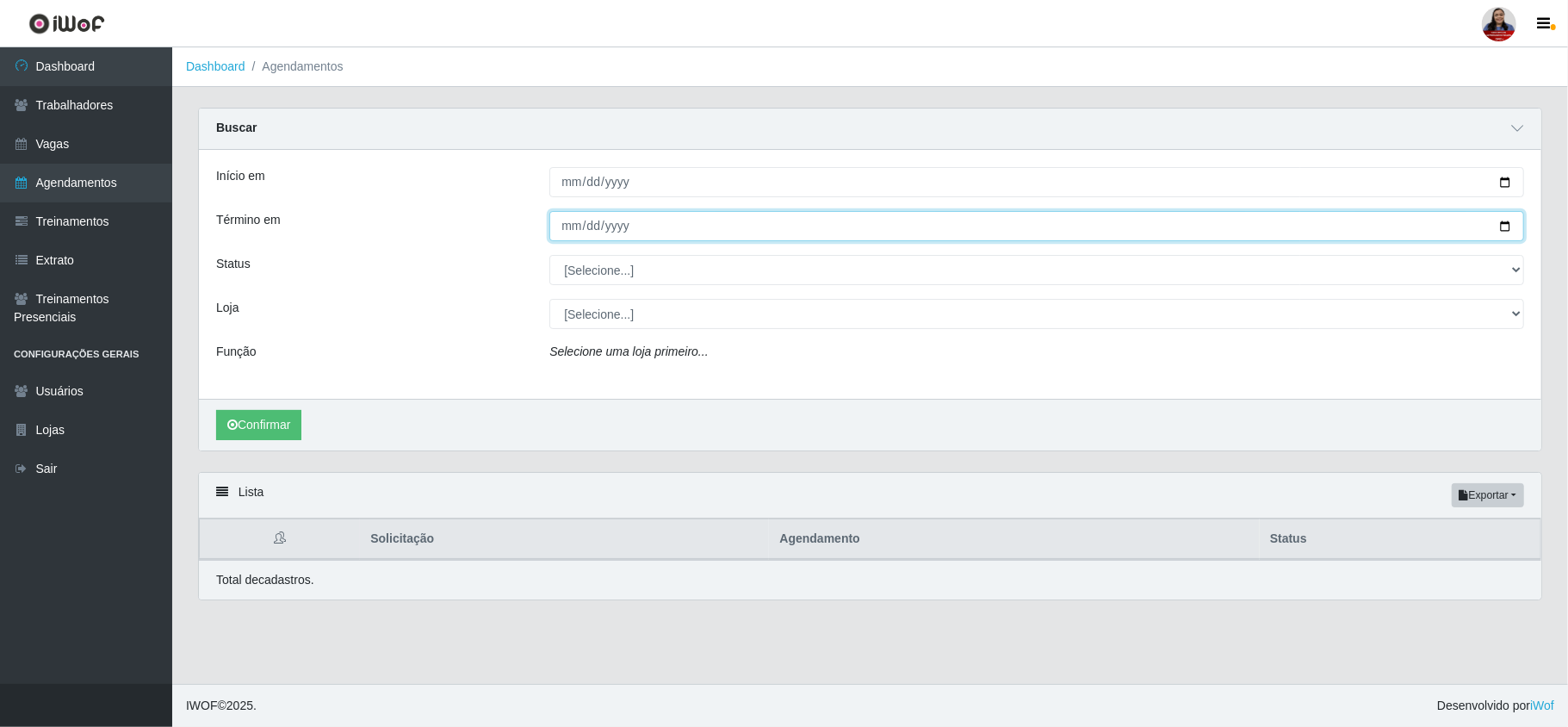
click at [1506, 228] on input "Término em" at bounding box center [1037, 226] width 975 height 30
type input "2025-10-31"
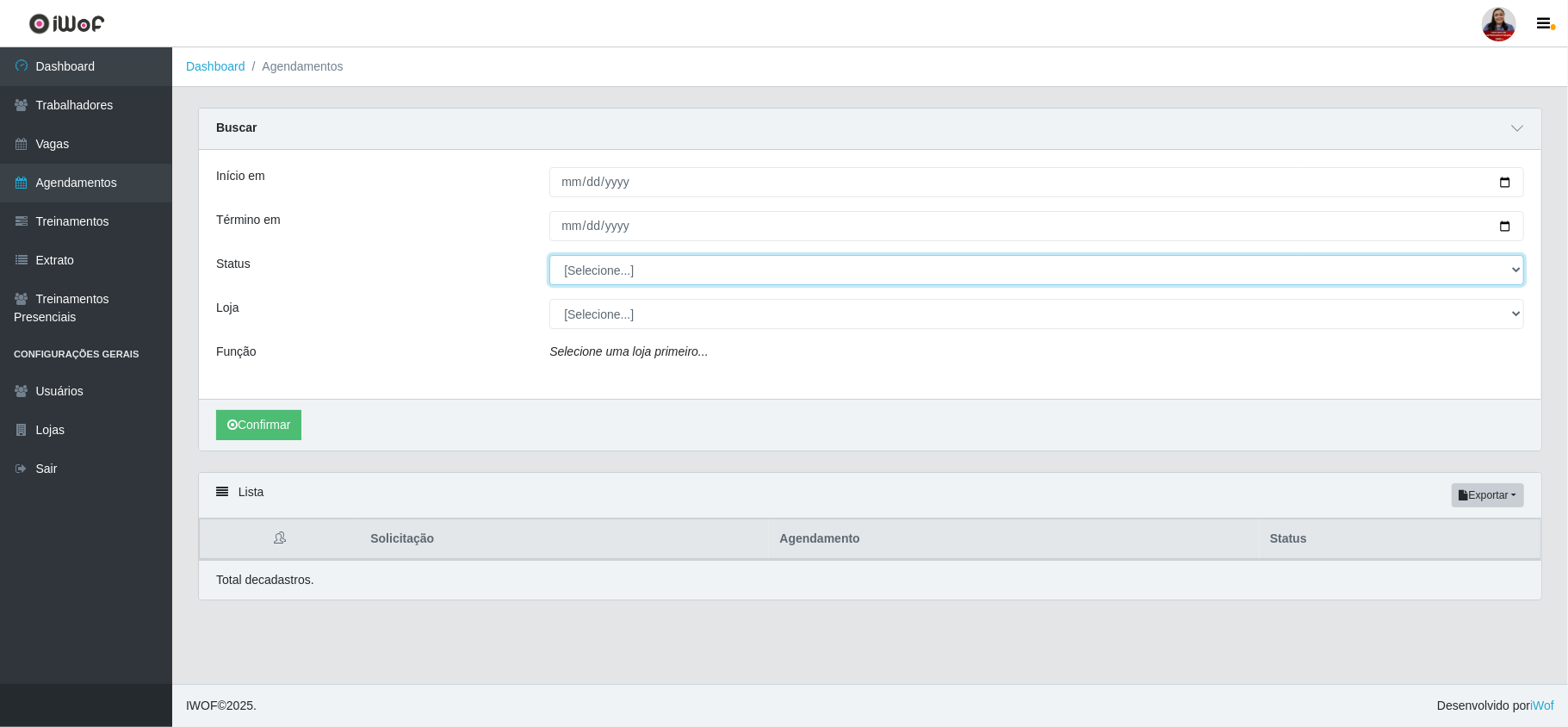
click at [611, 274] on select "[Selecione...] AGENDADO AGUARDANDO LIBERAR EM ANDAMENTO EM REVISÃO FINALIZADO C…" at bounding box center [1037, 270] width 975 height 30
select select "AGENDADO"
click at [550, 256] on select "[Selecione...] AGENDADO AGUARDANDO LIBERAR EM ANDAMENTO EM REVISÃO FINALIZADO C…" at bounding box center [1037, 270] width 975 height 30
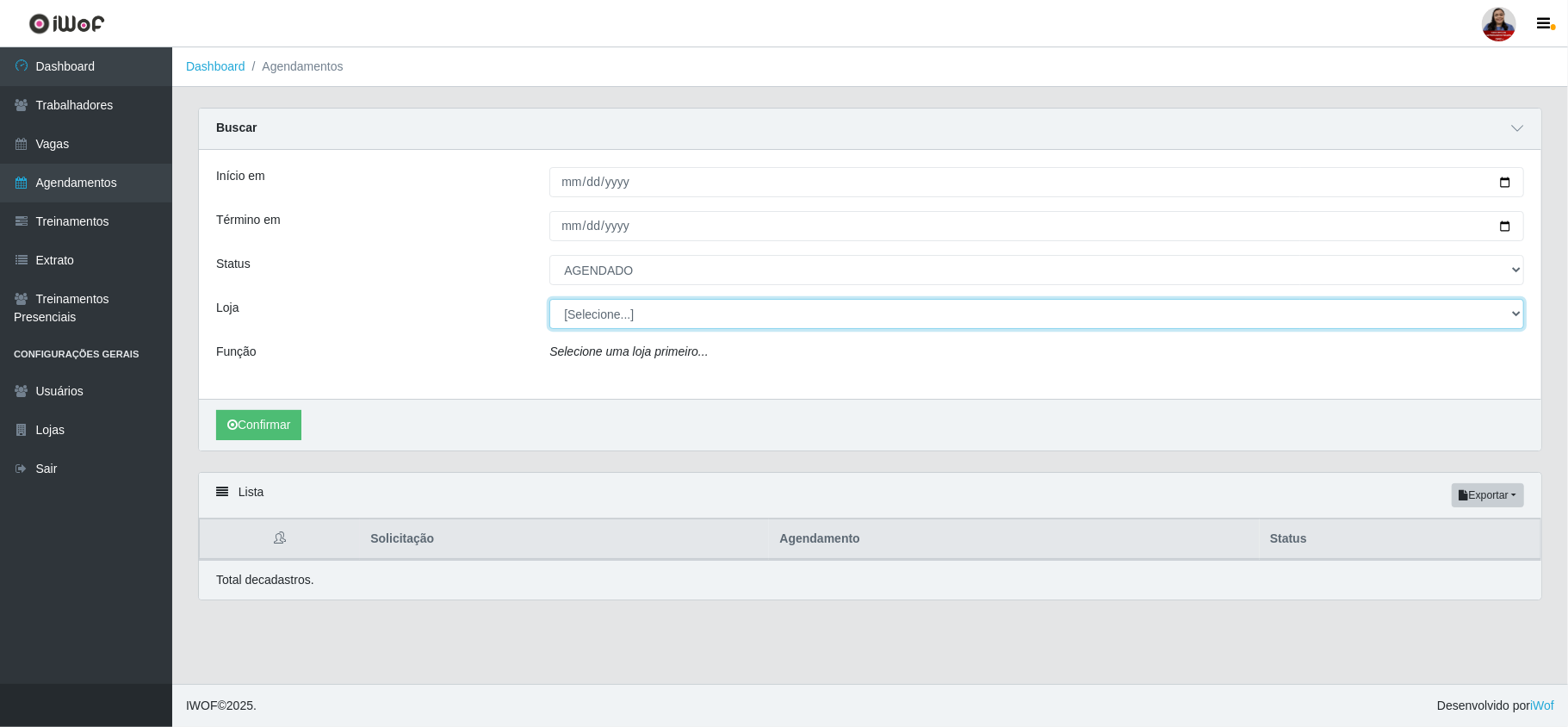
click at [603, 321] on select "[Selecione...] Hiper [GEOGRAPHIC_DATA] - [GEOGRAPHIC_DATA] Hiper Queiroz - Boa …" at bounding box center [1037, 314] width 975 height 30
select select "523"
click at [550, 300] on select "[Selecione...] Hiper [GEOGRAPHIC_DATA] - [GEOGRAPHIC_DATA] Hiper Queiroz - Boa …" at bounding box center [1037, 314] width 975 height 30
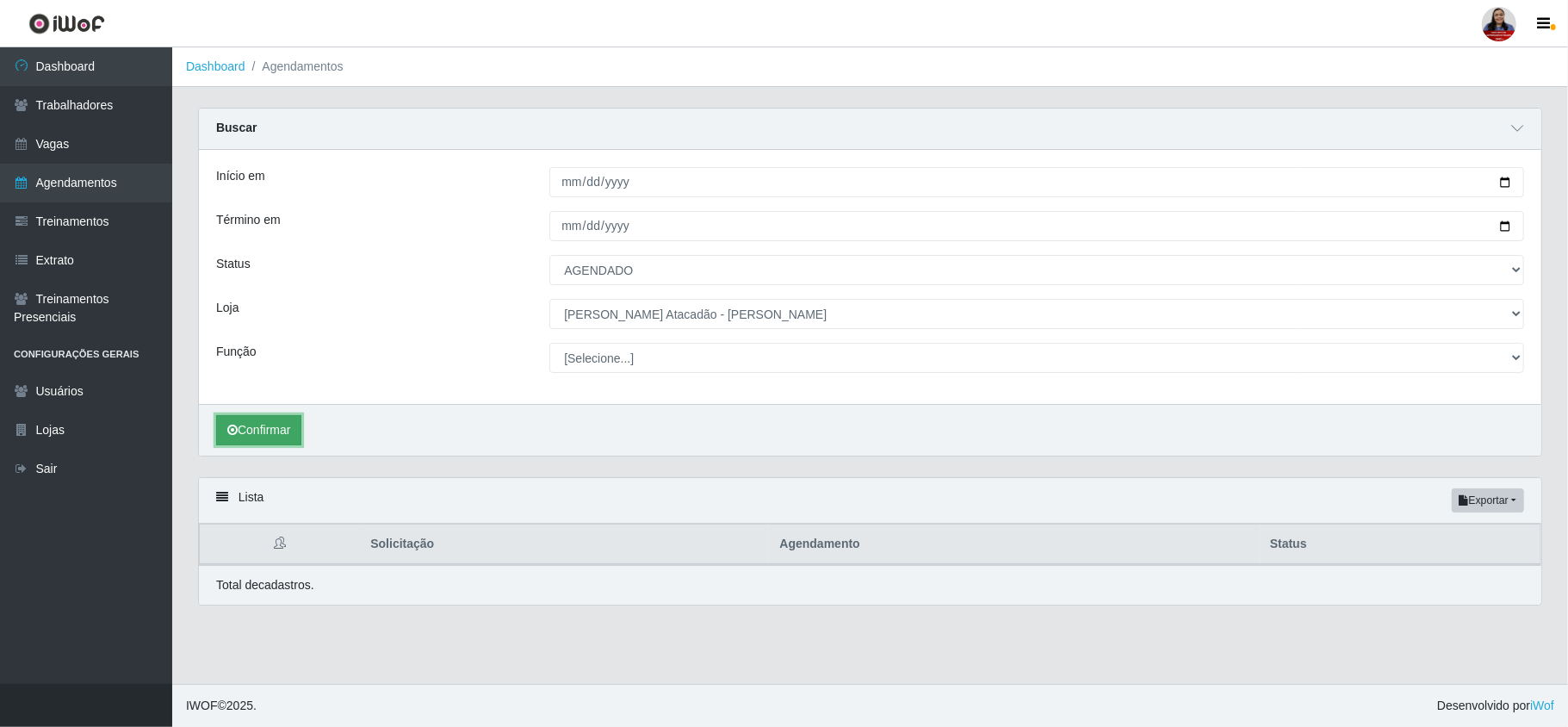
click at [246, 424] on button "Confirmar" at bounding box center [259, 430] width 85 height 30
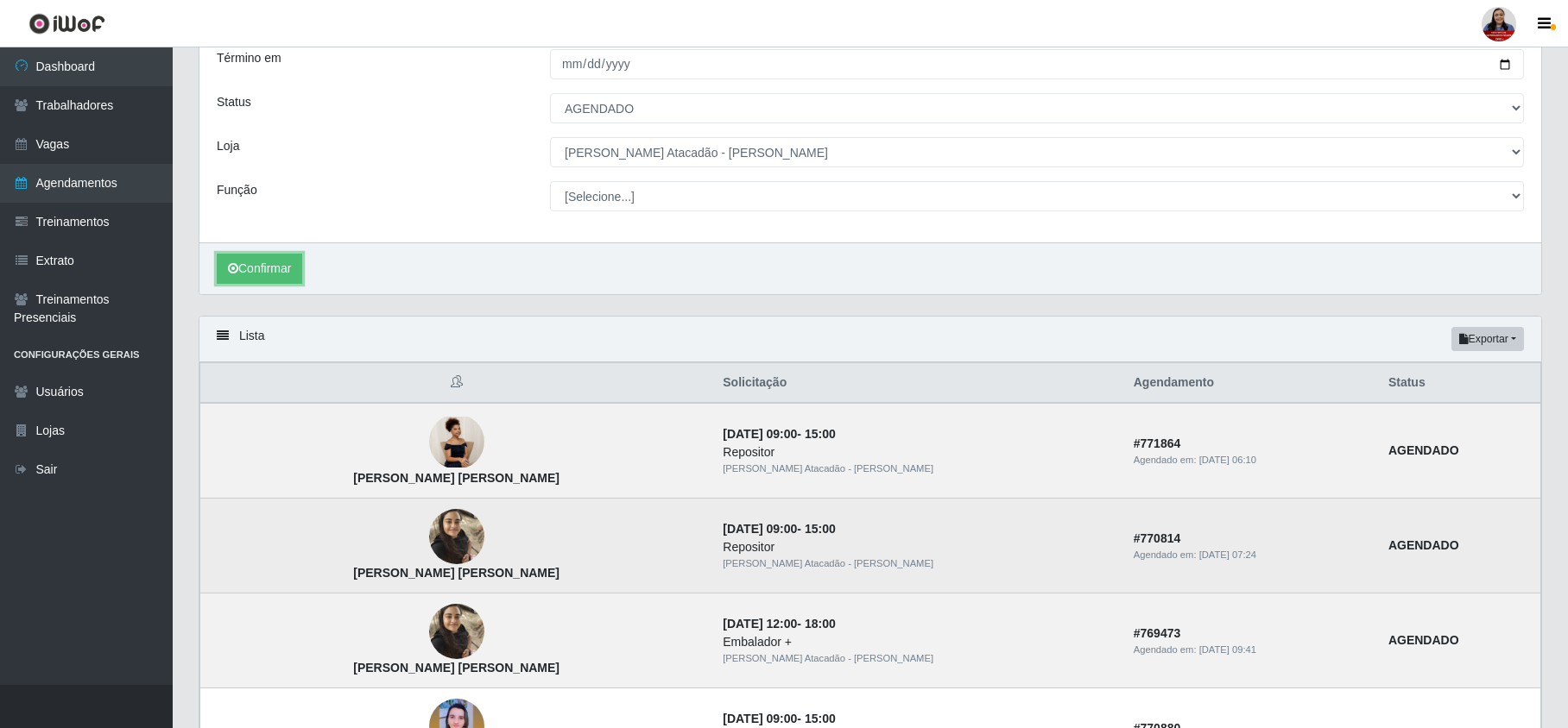
scroll to position [230, 0]
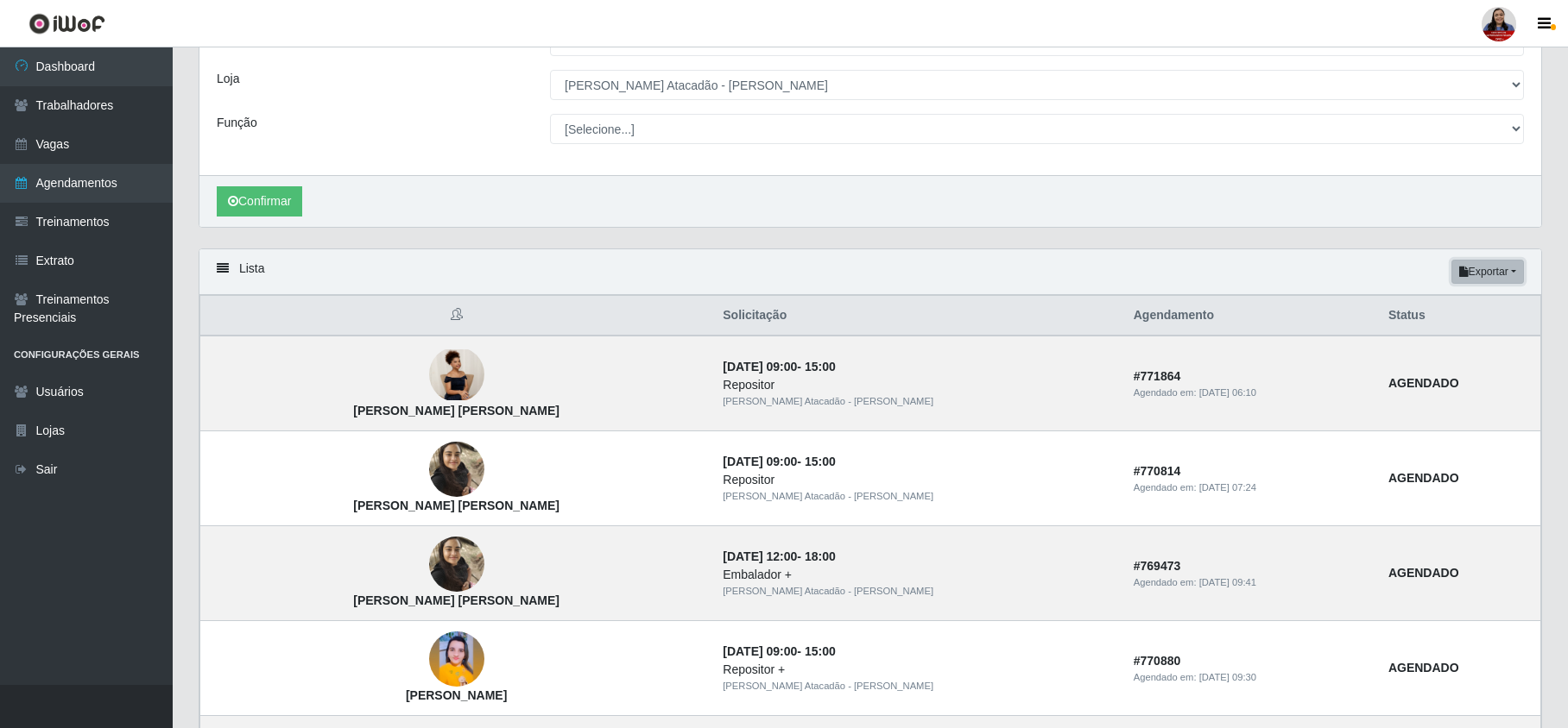
click at [1459, 273] on icon "button" at bounding box center [1463, 271] width 9 height 10
click at [1466, 345] on button "Excel" at bounding box center [1456, 341] width 136 height 35
click at [1468, 276] on button "Exportar" at bounding box center [1487, 272] width 73 height 24
click at [1451, 344] on button "Excel" at bounding box center [1456, 341] width 136 height 35
click at [1472, 276] on button "Exportar" at bounding box center [1487, 272] width 73 height 24
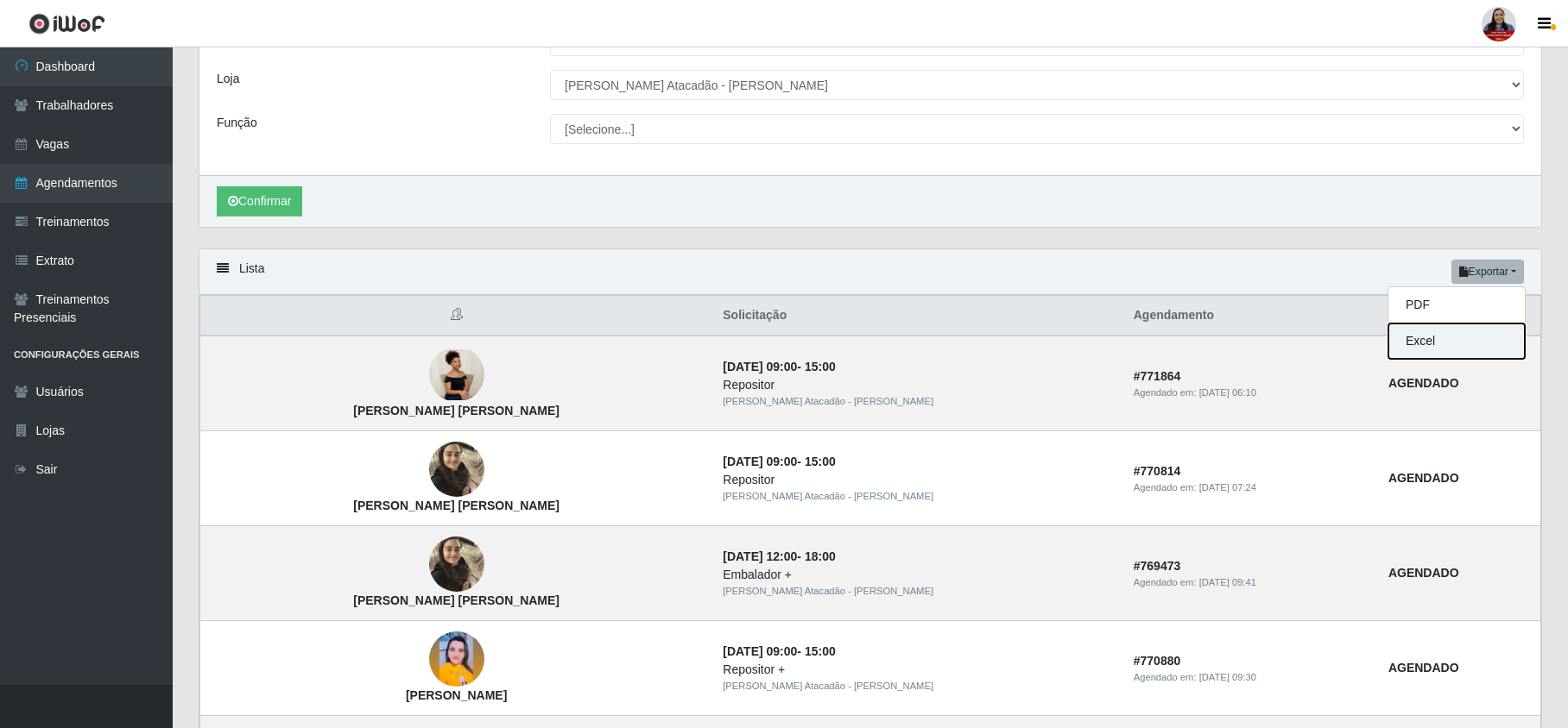
click at [1420, 339] on button "Excel" at bounding box center [1456, 341] width 136 height 35
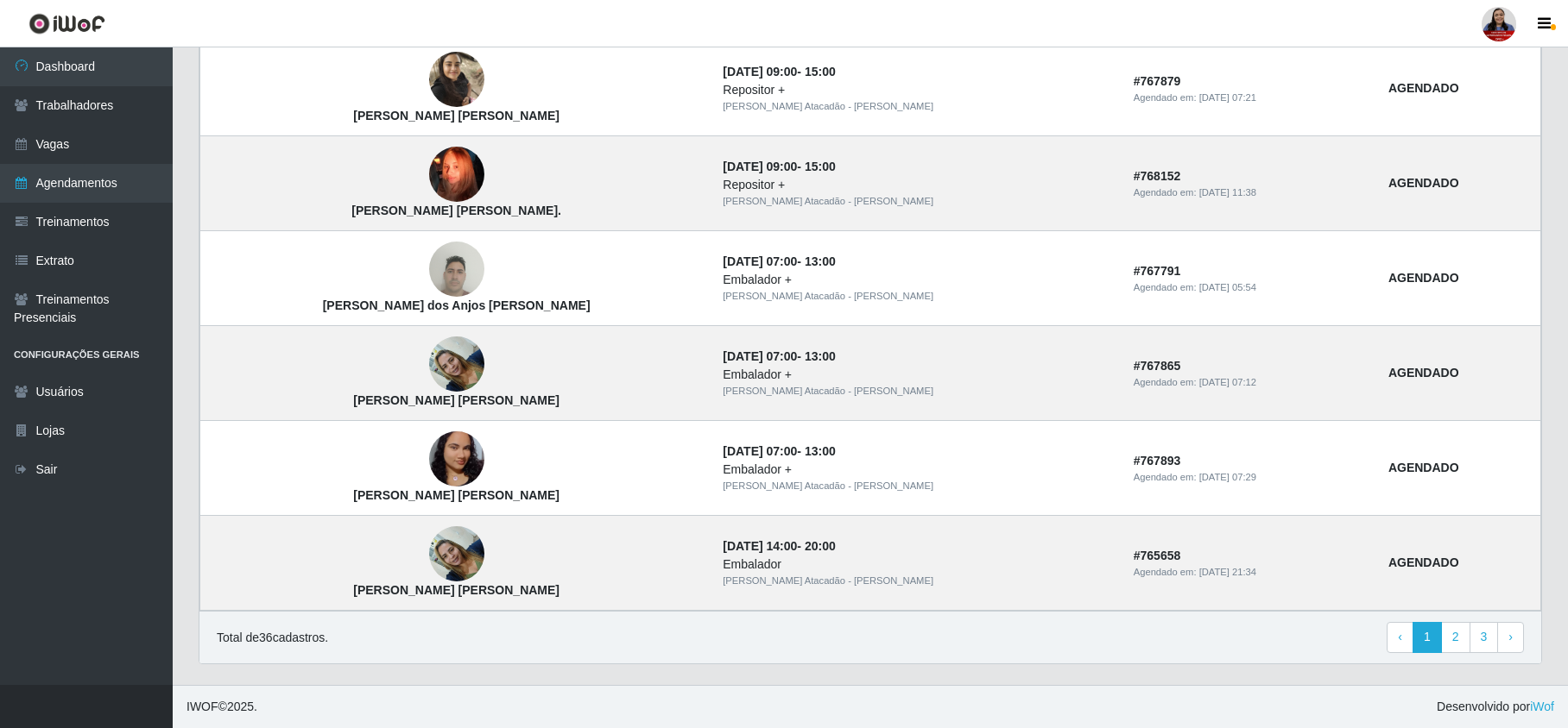
scroll to position [1381, 0]
click at [1001, 21] on header "Perfil Alterar Senha Sair" at bounding box center [784, 24] width 1568 height 48
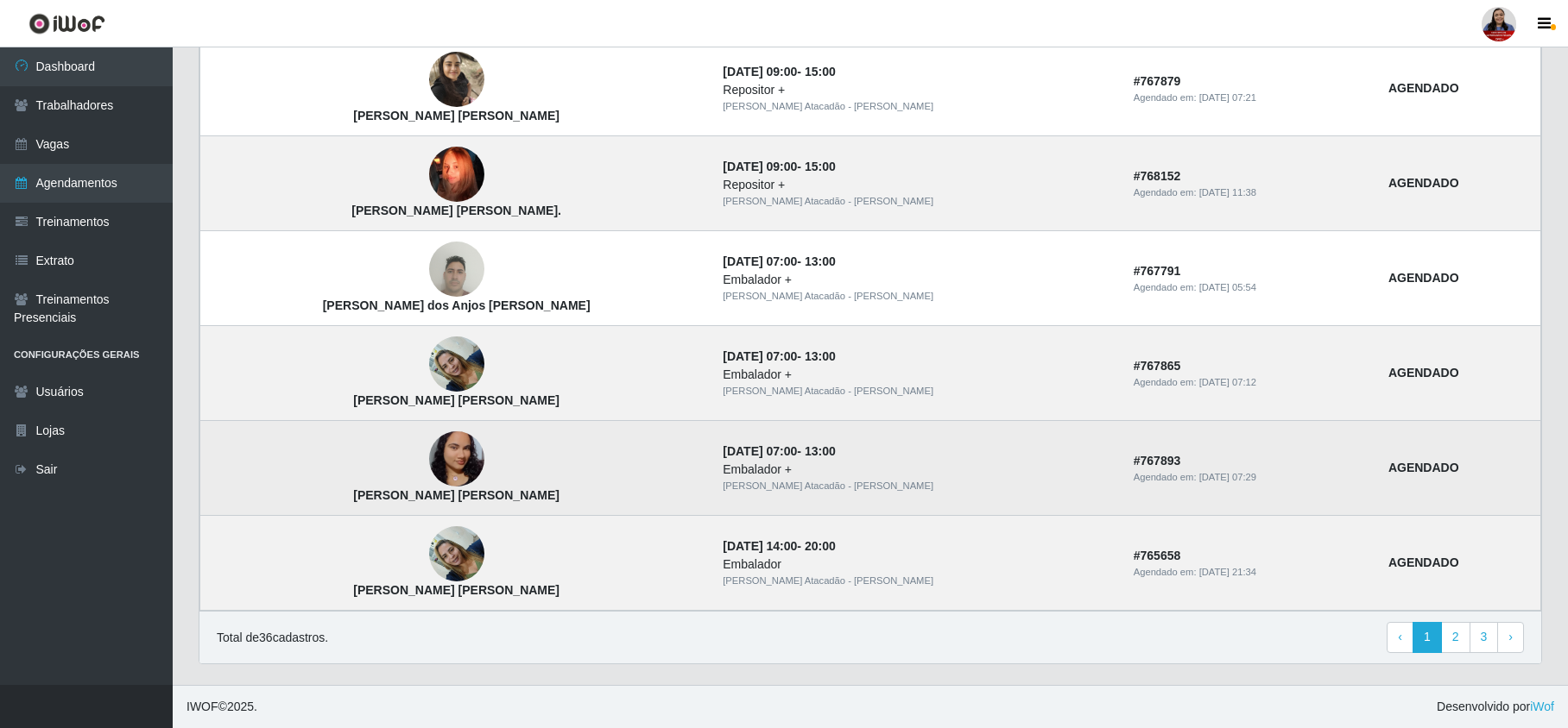
click at [685, 456] on td "Maria Letícia Teixeira Da Silva" at bounding box center [457, 468] width 513 height 95
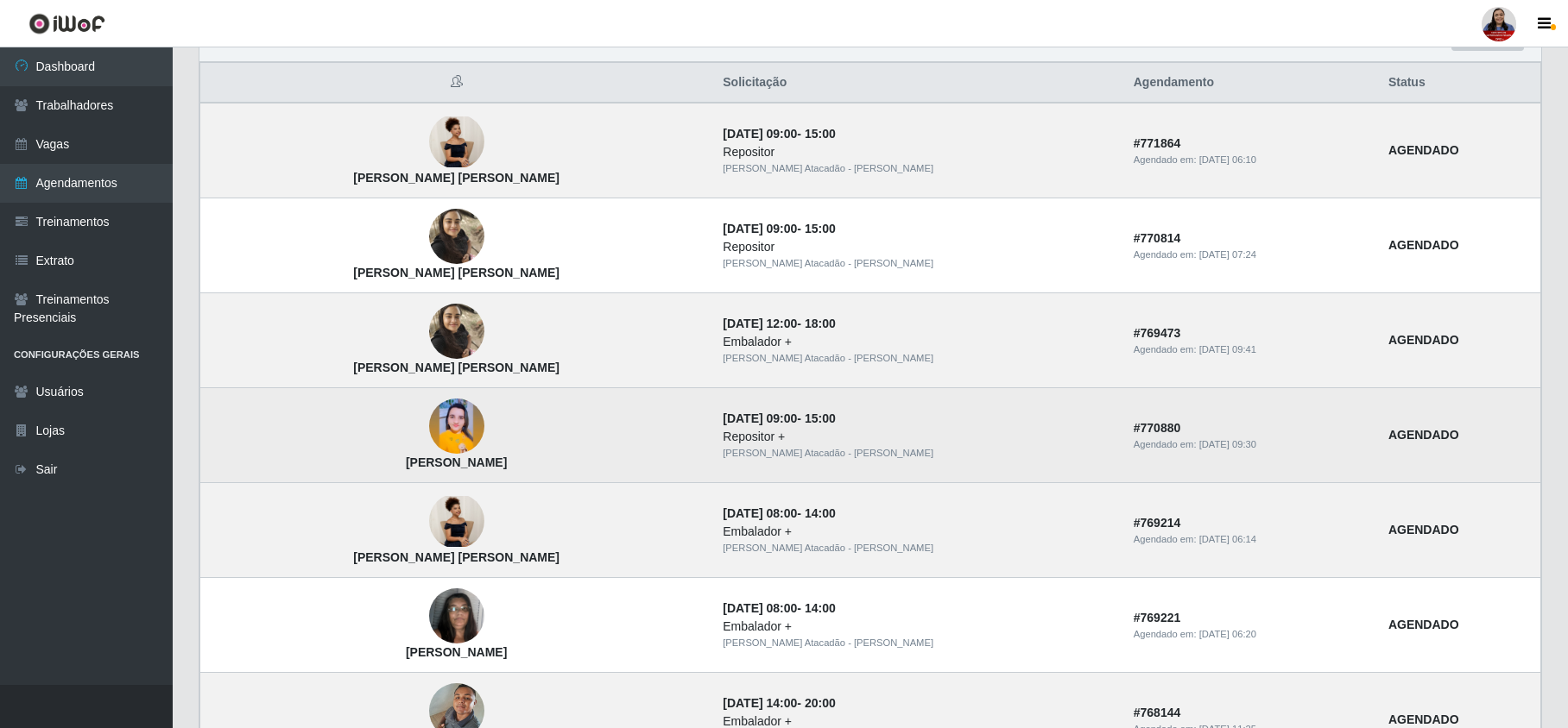
scroll to position [460, 0]
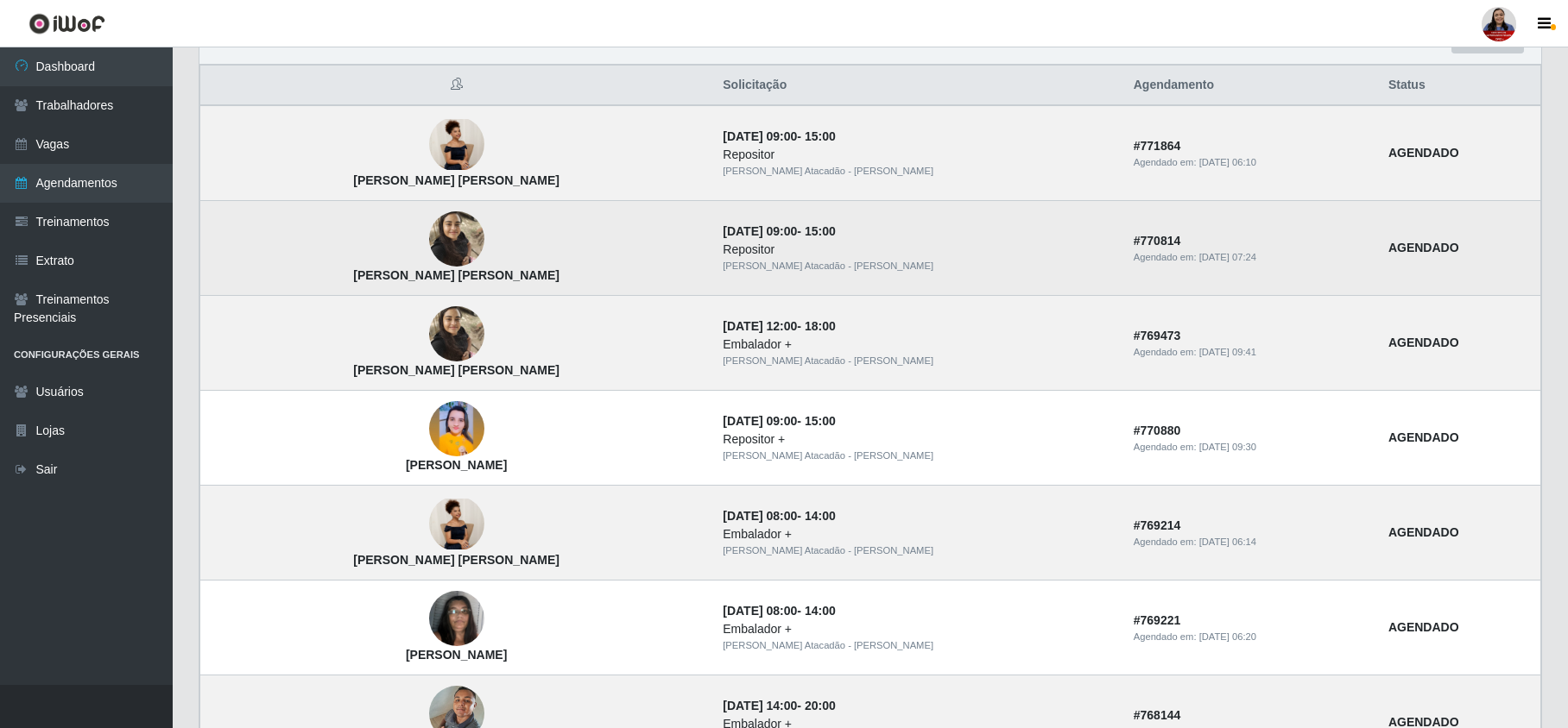
click at [431, 246] on img at bounding box center [457, 240] width 55 height 74
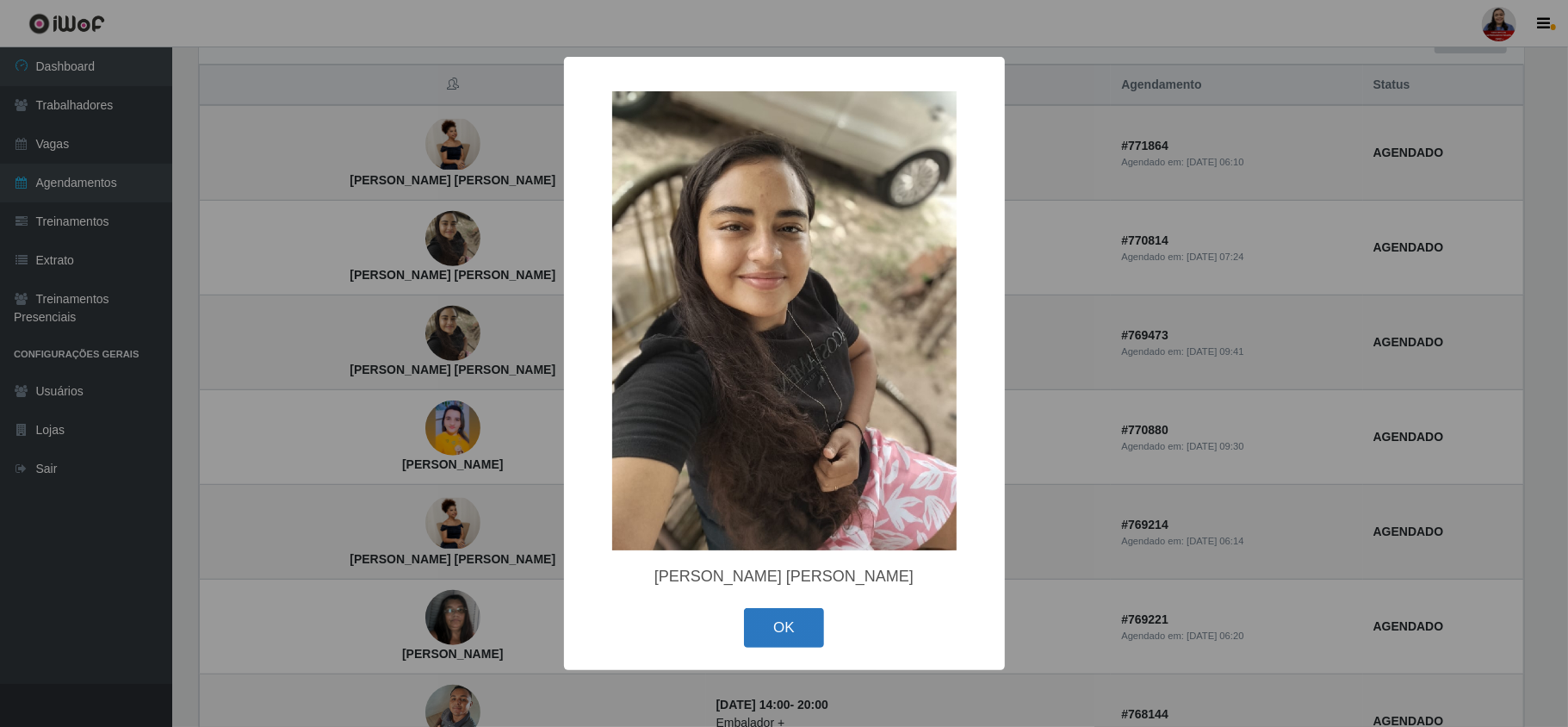
click at [772, 627] on button "OK" at bounding box center [784, 629] width 80 height 40
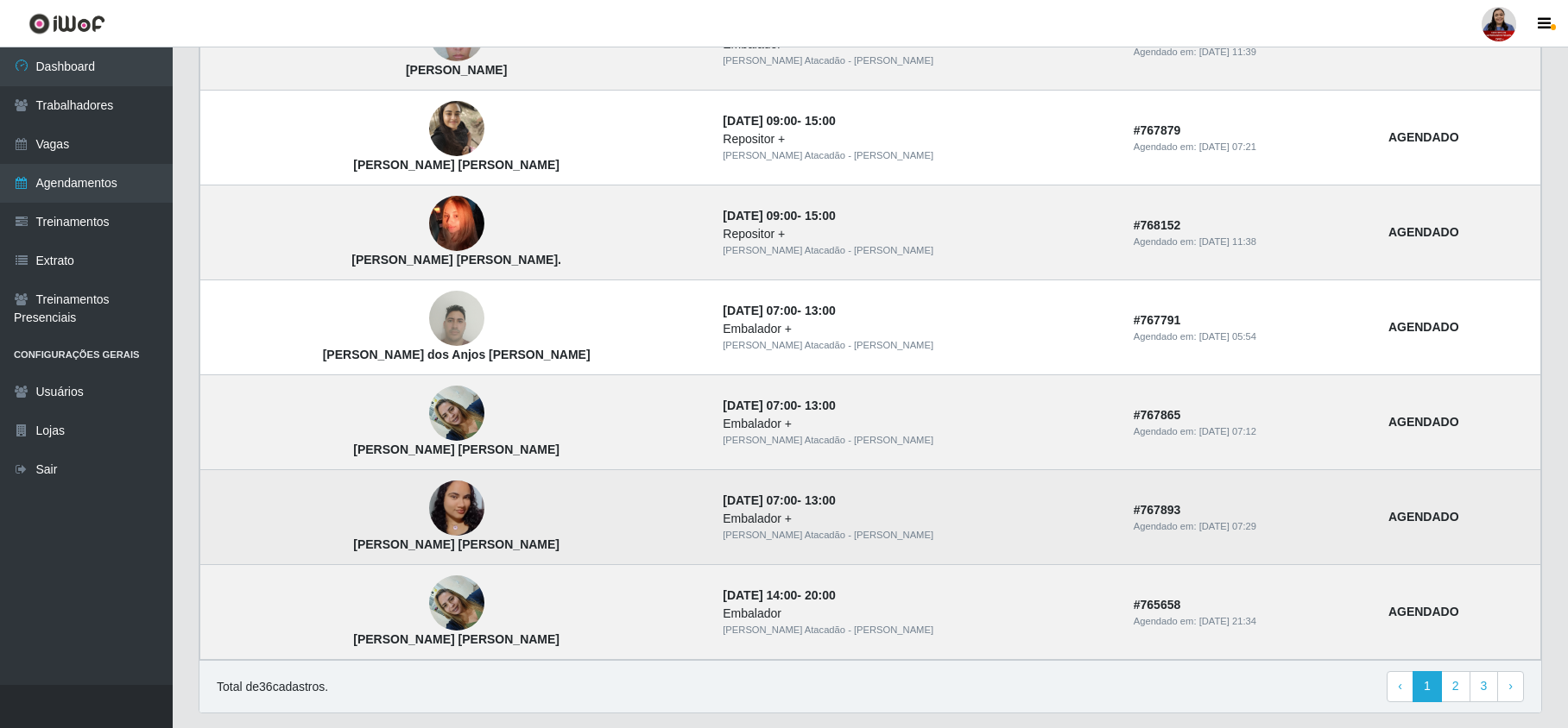
scroll to position [1387, 0]
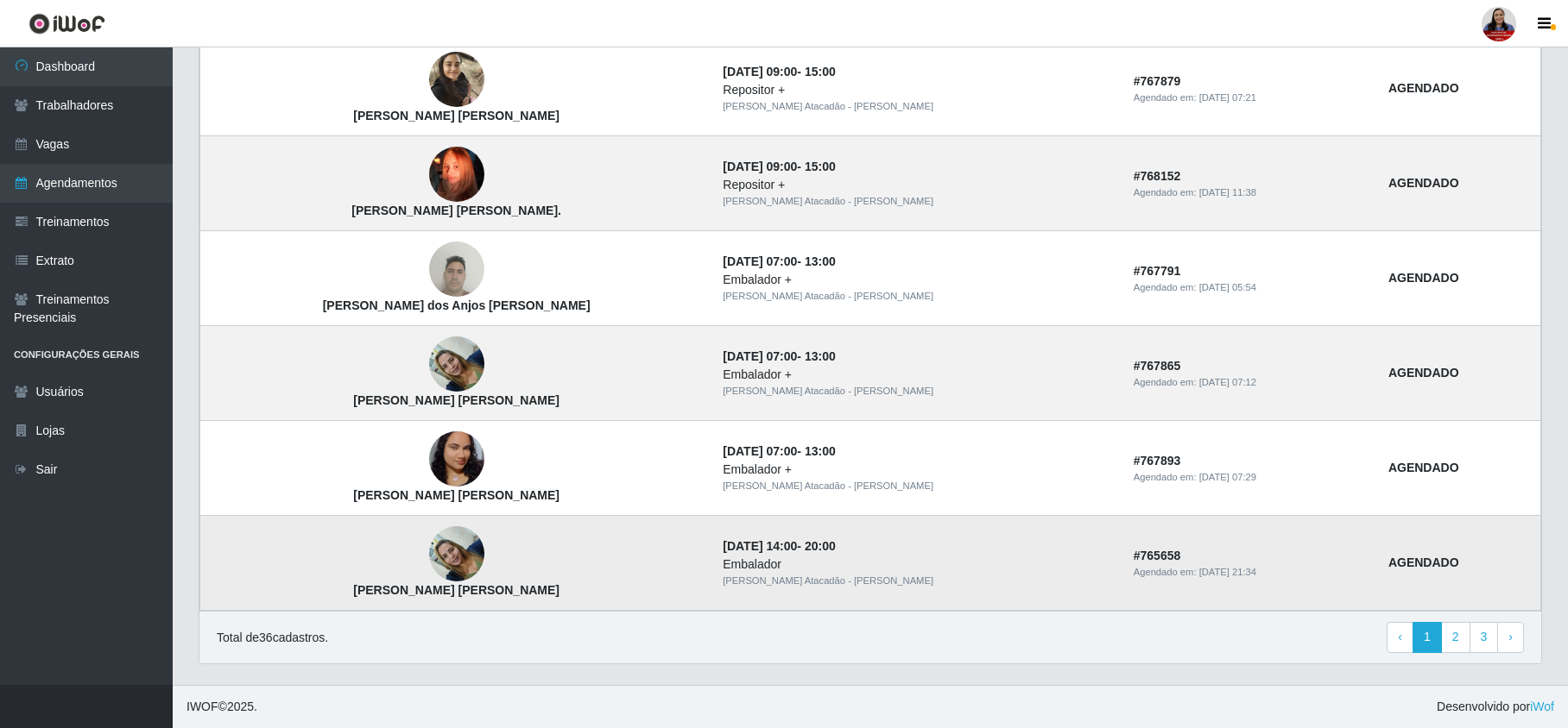
click at [443, 551] on img at bounding box center [457, 554] width 55 height 74
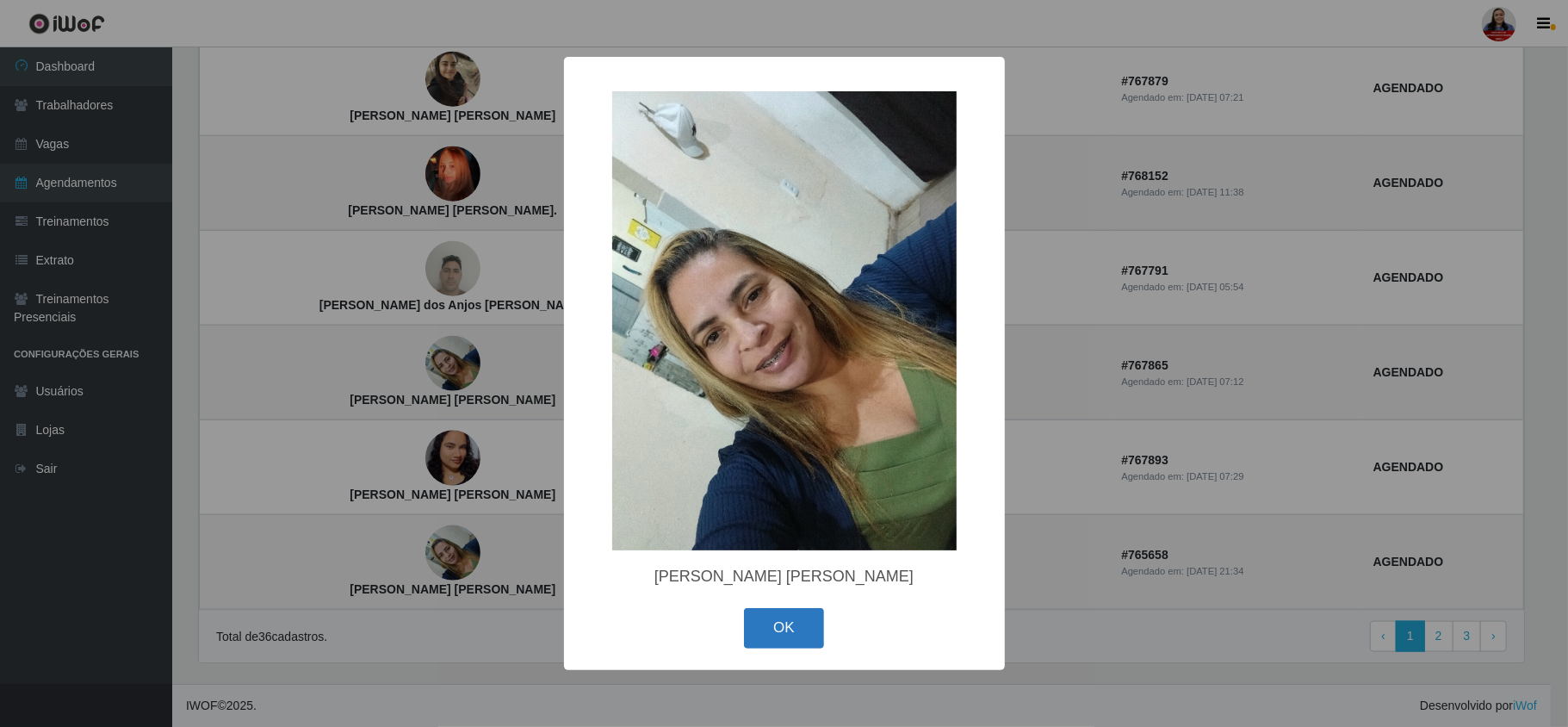
click at [795, 618] on button "OK" at bounding box center [784, 629] width 80 height 40
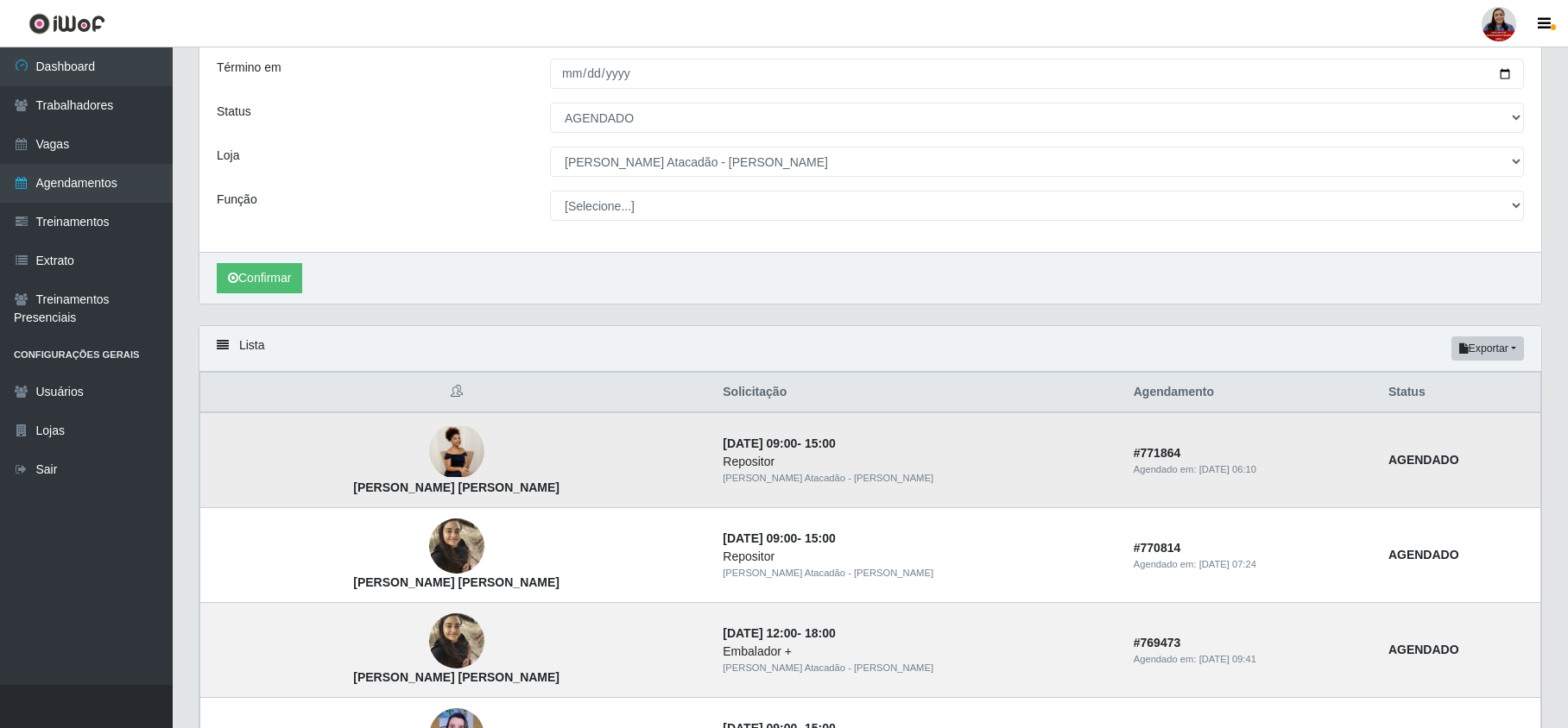
scroll to position [121, 0]
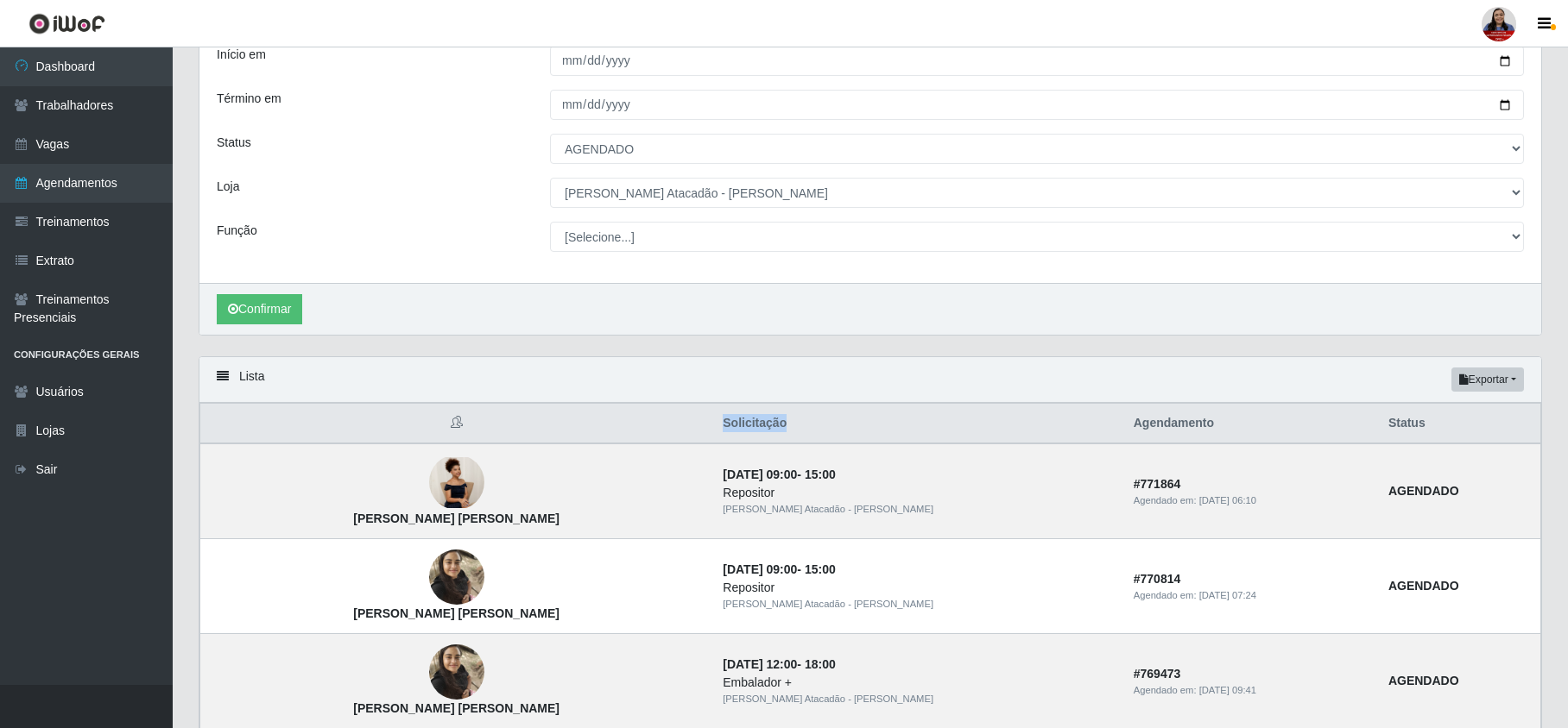
drag, startPoint x: 763, startPoint y: 425, endPoint x: 685, endPoint y: 427, distance: 78.0
click at [685, 427] on tr "Solicitação Agendamento Status" at bounding box center [871, 424] width 1341 height 40
click at [684, 427] on th at bounding box center [457, 424] width 513 height 40
drag, startPoint x: 1122, startPoint y: 427, endPoint x: 1010, endPoint y: 419, distance: 112.3
click at [1010, 419] on tr "Solicitação Agendamento Status" at bounding box center [871, 424] width 1341 height 40
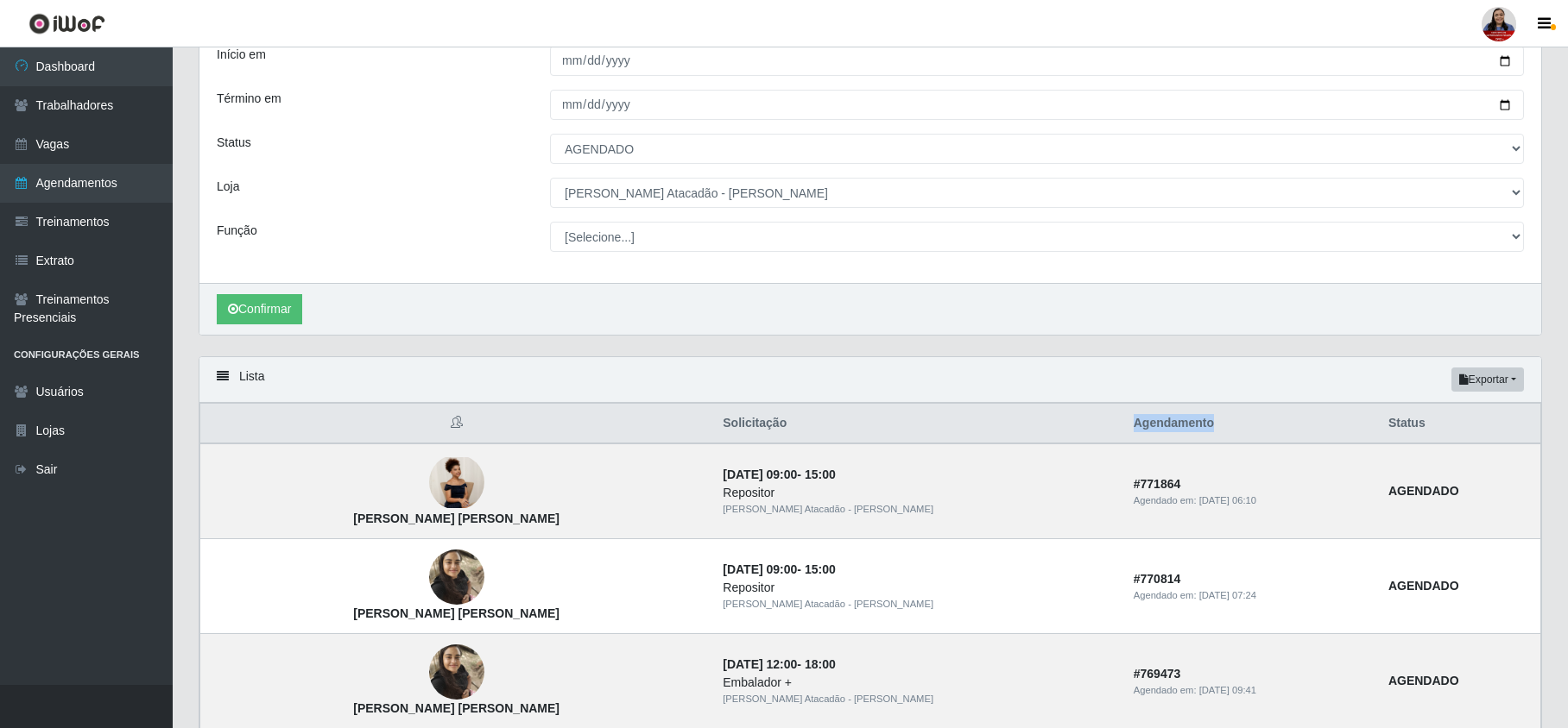
click at [1007, 438] on th "Solicitação" at bounding box center [917, 424] width 410 height 40
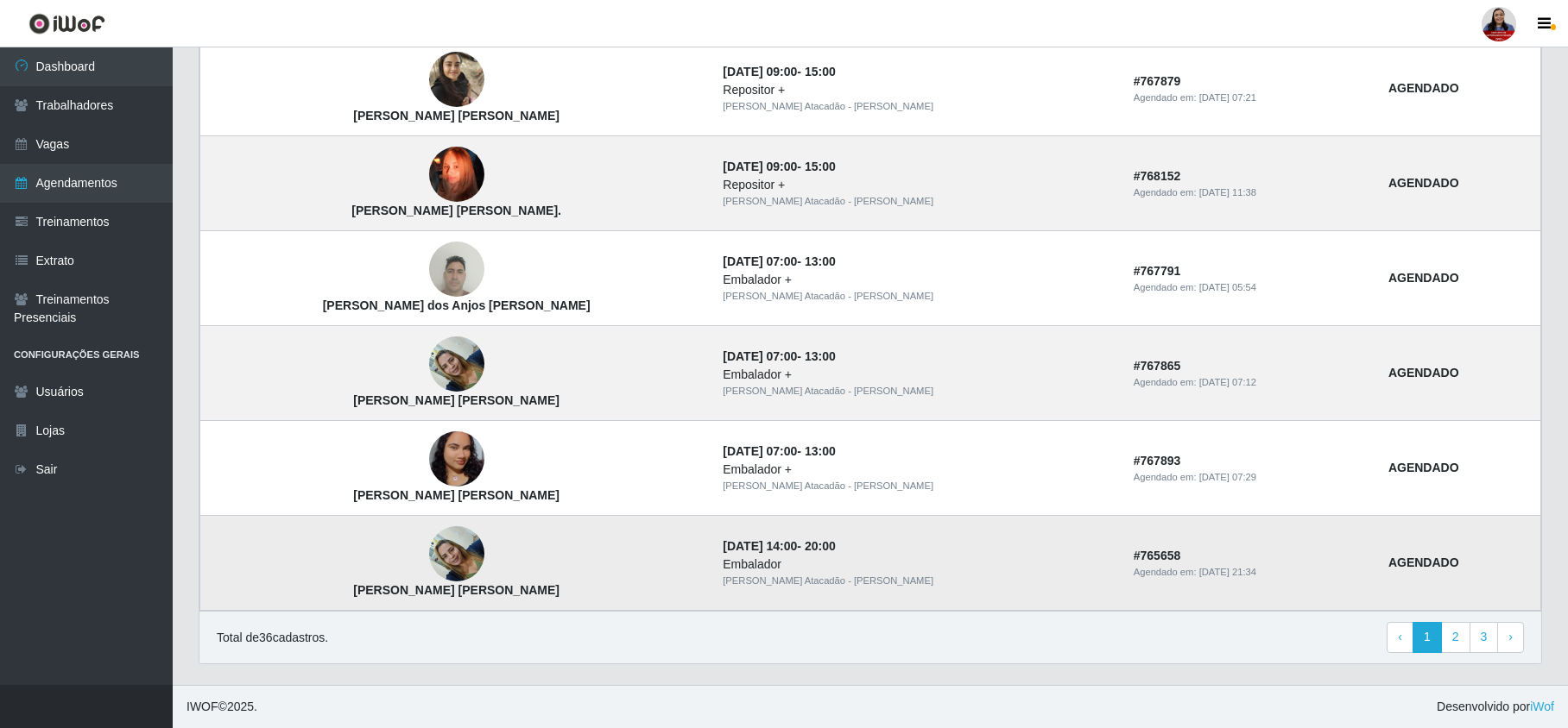
scroll to position [1387, 0]
click at [1451, 640] on link "2" at bounding box center [1456, 638] width 29 height 31
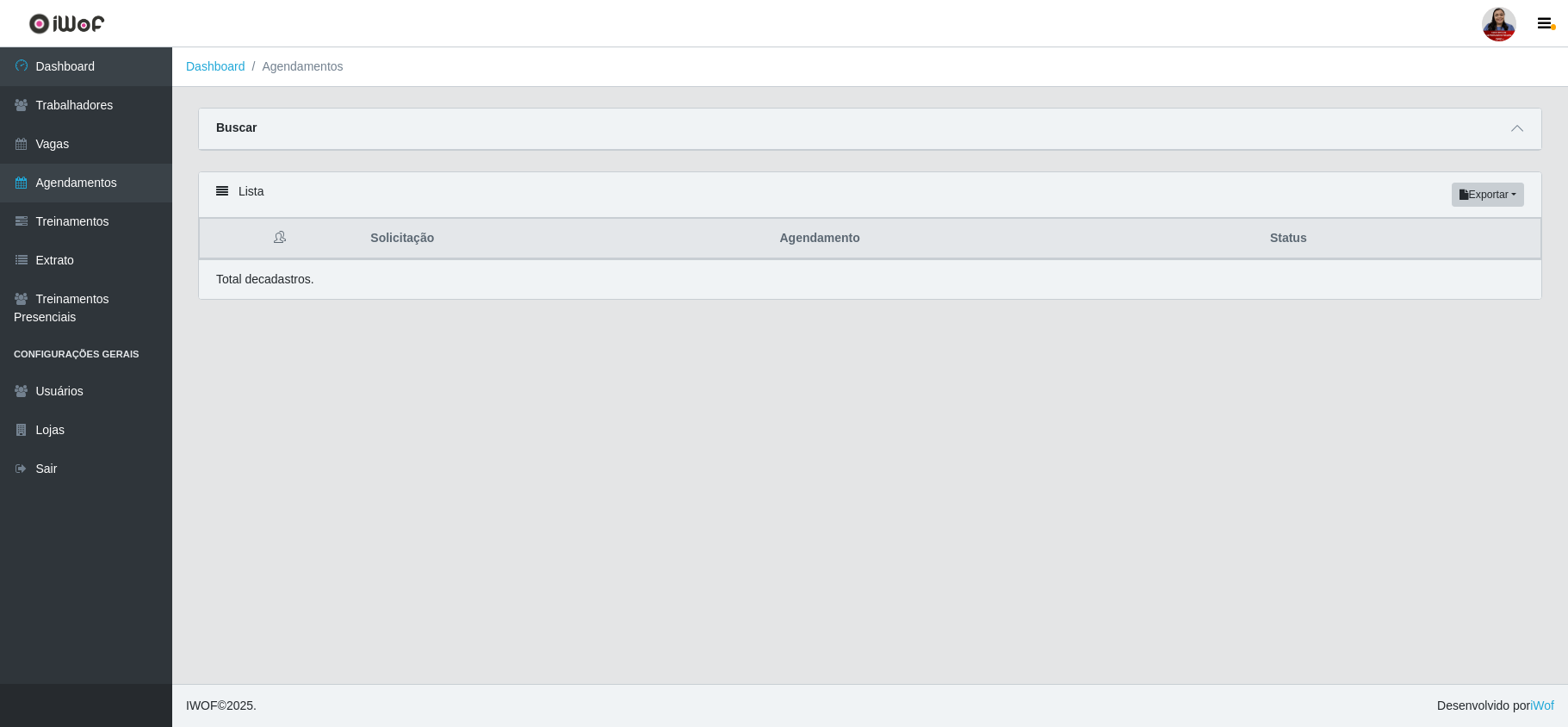
select select "AGENDADO"
select select "523"
click at [1518, 128] on icon at bounding box center [1517, 128] width 12 height 12
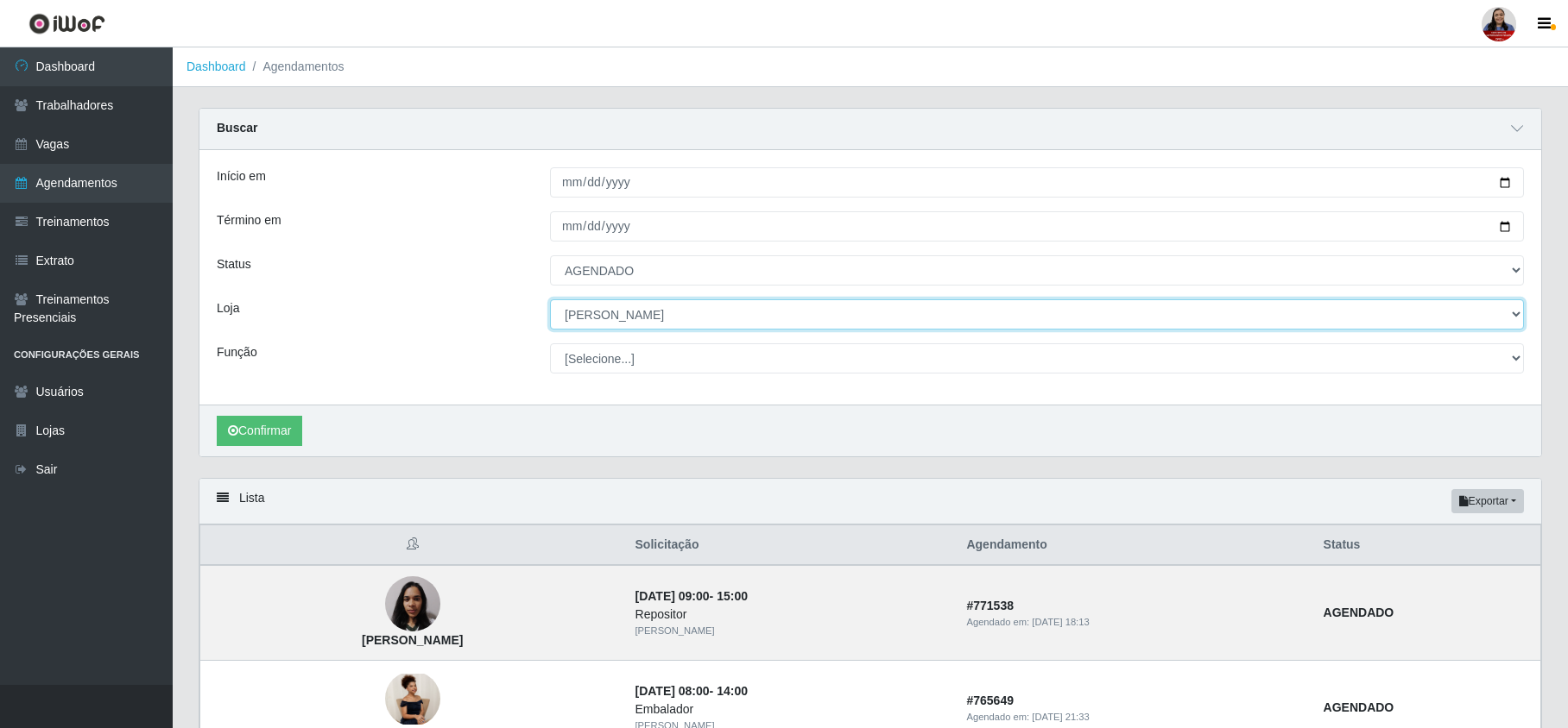
drag, startPoint x: 560, startPoint y: 314, endPoint x: 754, endPoint y: 316, distance: 194.0
click at [754, 316] on select "[Selecione...] Hiper [GEOGRAPHIC_DATA] - [GEOGRAPHIC_DATA] Hiper Queiroz - Boa …" at bounding box center [1036, 314] width 974 height 30
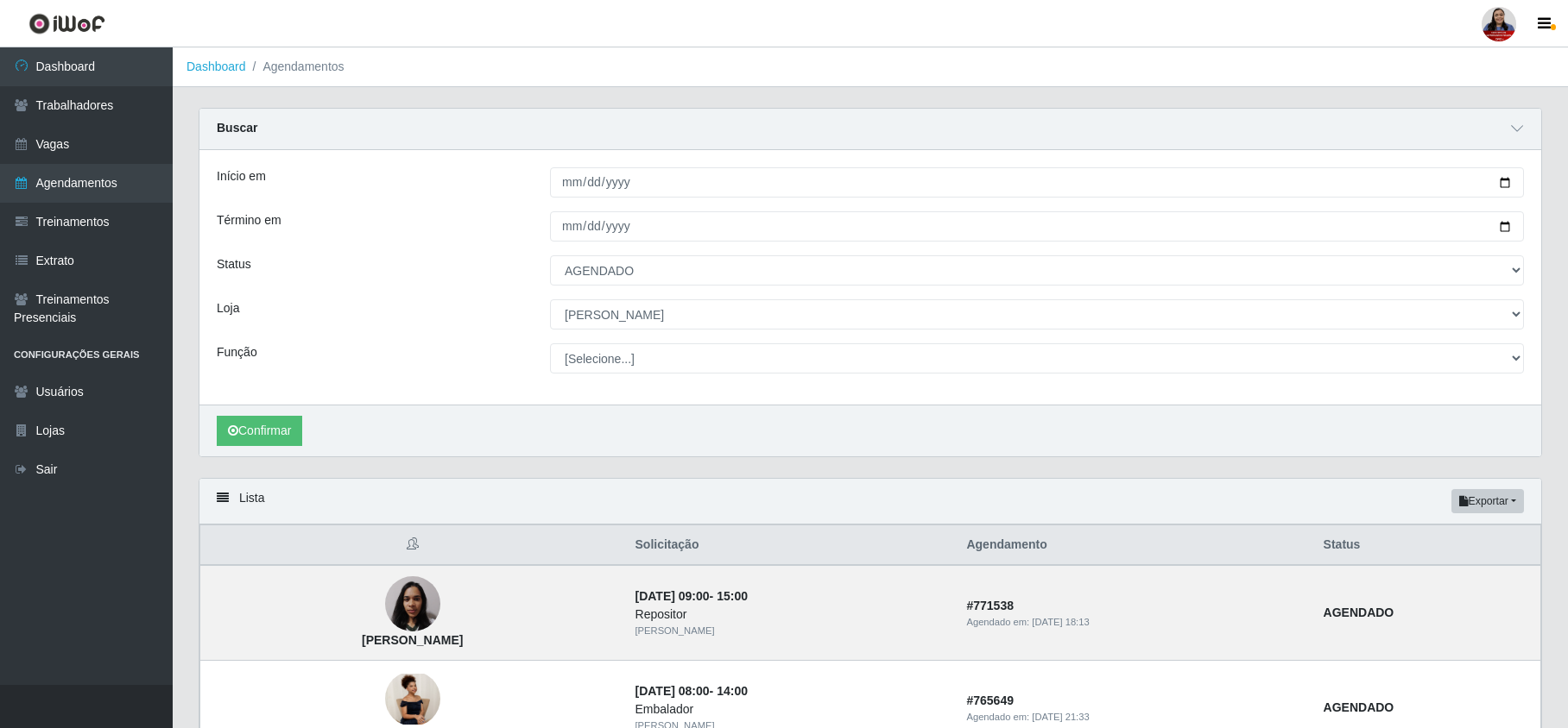
click at [449, 331] on div "Início em [DATE] Término em [DATE] Status [Selecione...] AGENDADO AGUARDANDO LI…" at bounding box center [870, 277] width 1342 height 255
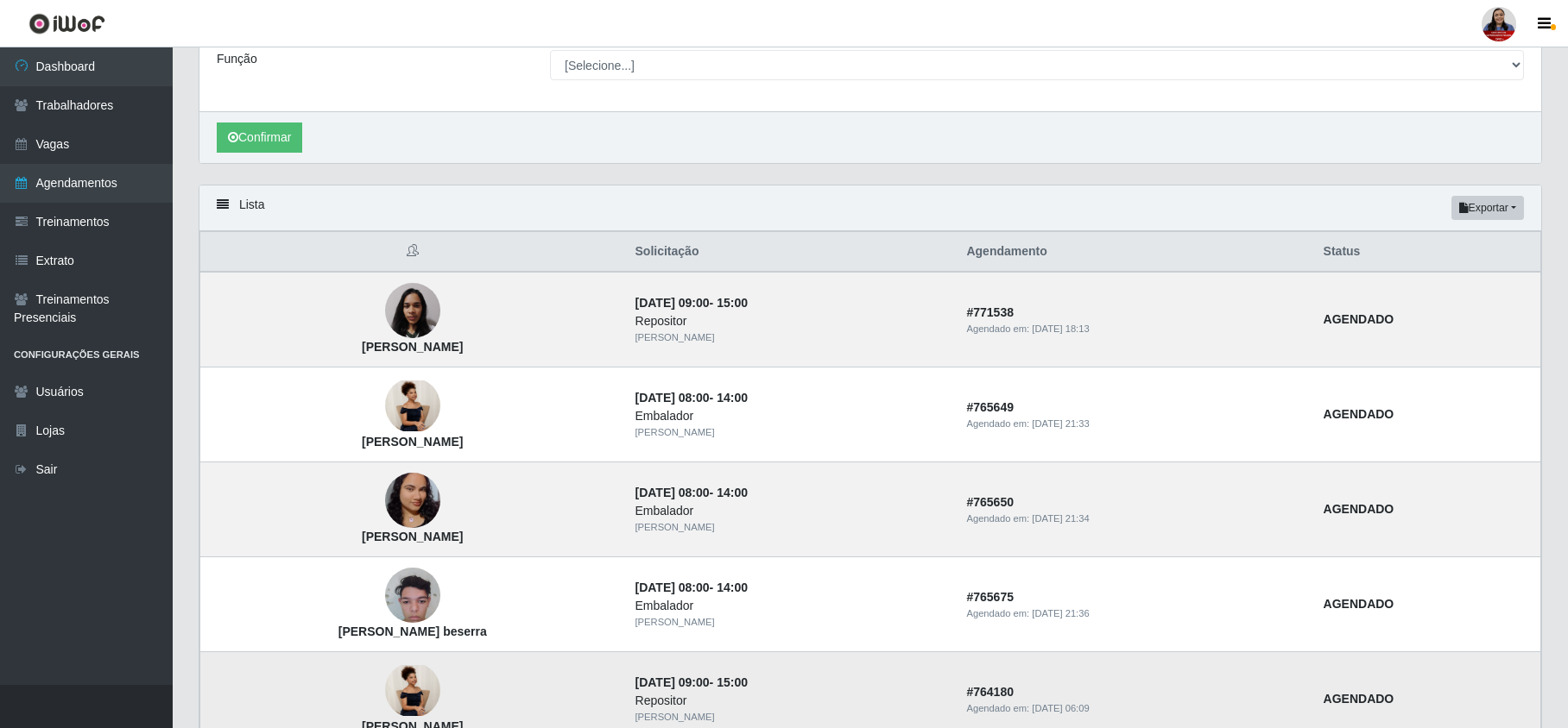
scroll to position [345, 0]
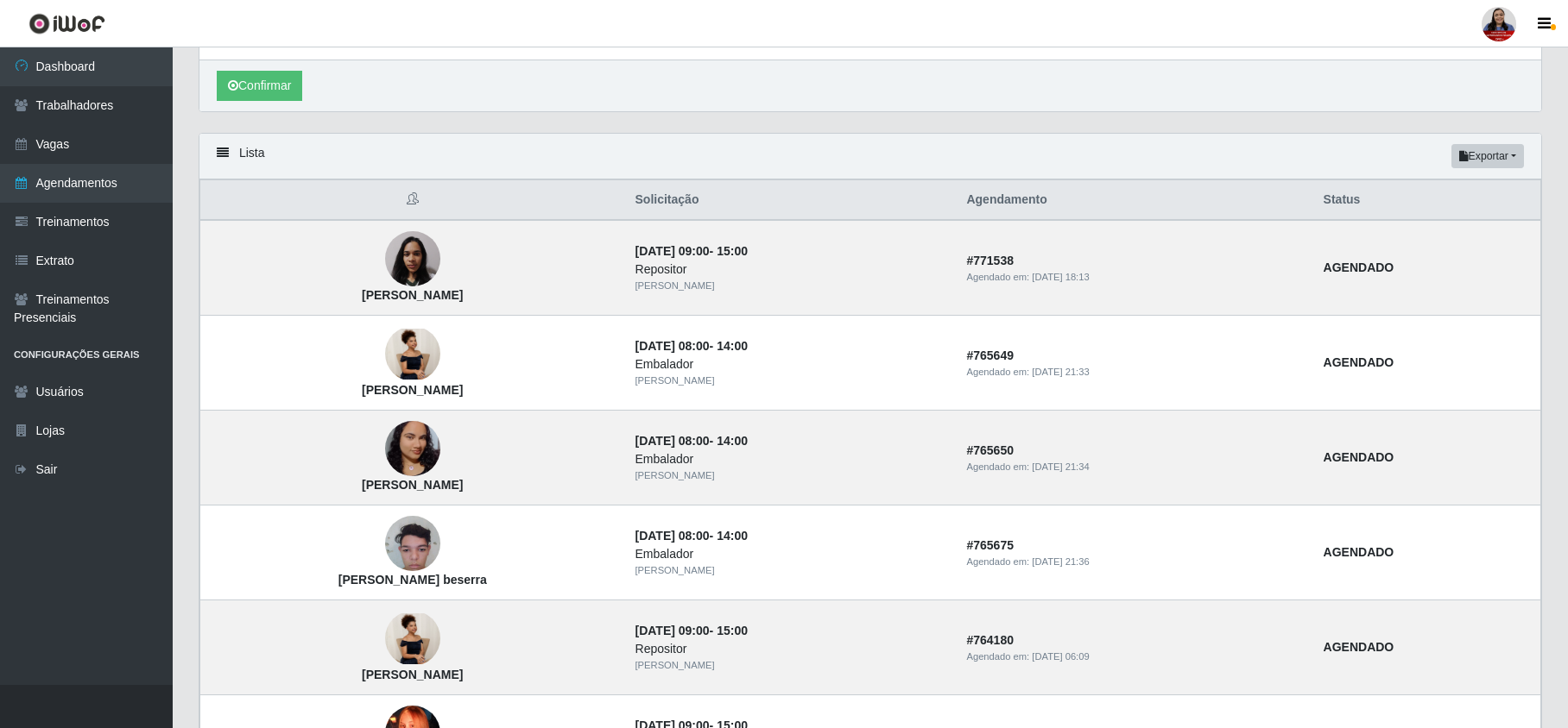
click at [599, 35] on header "Perfil Alterar Senha Sair" at bounding box center [784, 24] width 1568 height 48
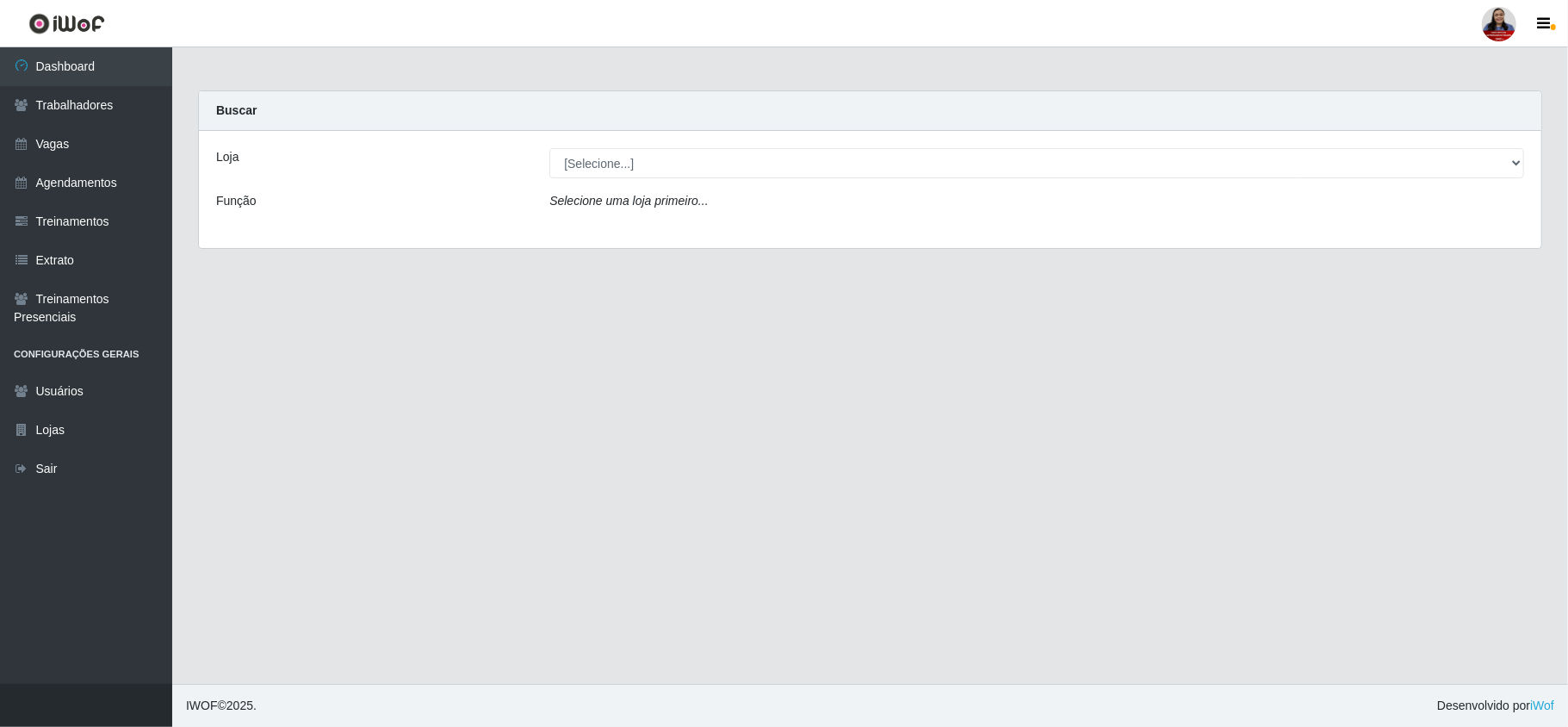
click at [401, 332] on main "Carregando... Buscar Loja [Selecione...] Hiper [GEOGRAPHIC_DATA] - [GEOGRAPHIC_…" at bounding box center [871, 366] width 1396 height 637
click at [1161, 493] on main "Carregando... Buscar Loja [Selecione...] Hiper [GEOGRAPHIC_DATA] - [GEOGRAPHIC_…" at bounding box center [871, 366] width 1396 height 637
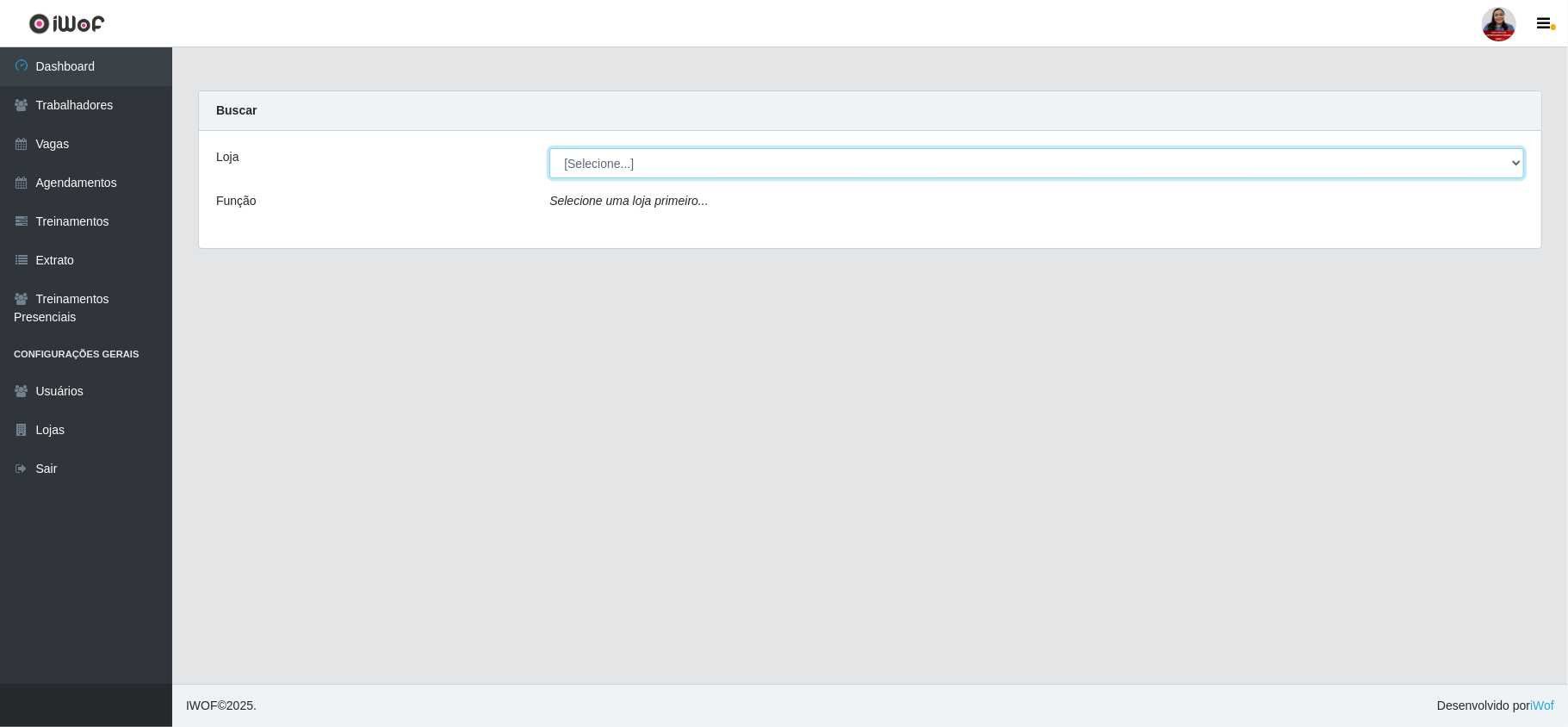
click at [695, 162] on select "[Selecione...] Hiper [GEOGRAPHIC_DATA] - [GEOGRAPHIC_DATA] Hiper Queiroz - Boa …" at bounding box center [1037, 162] width 975 height 30
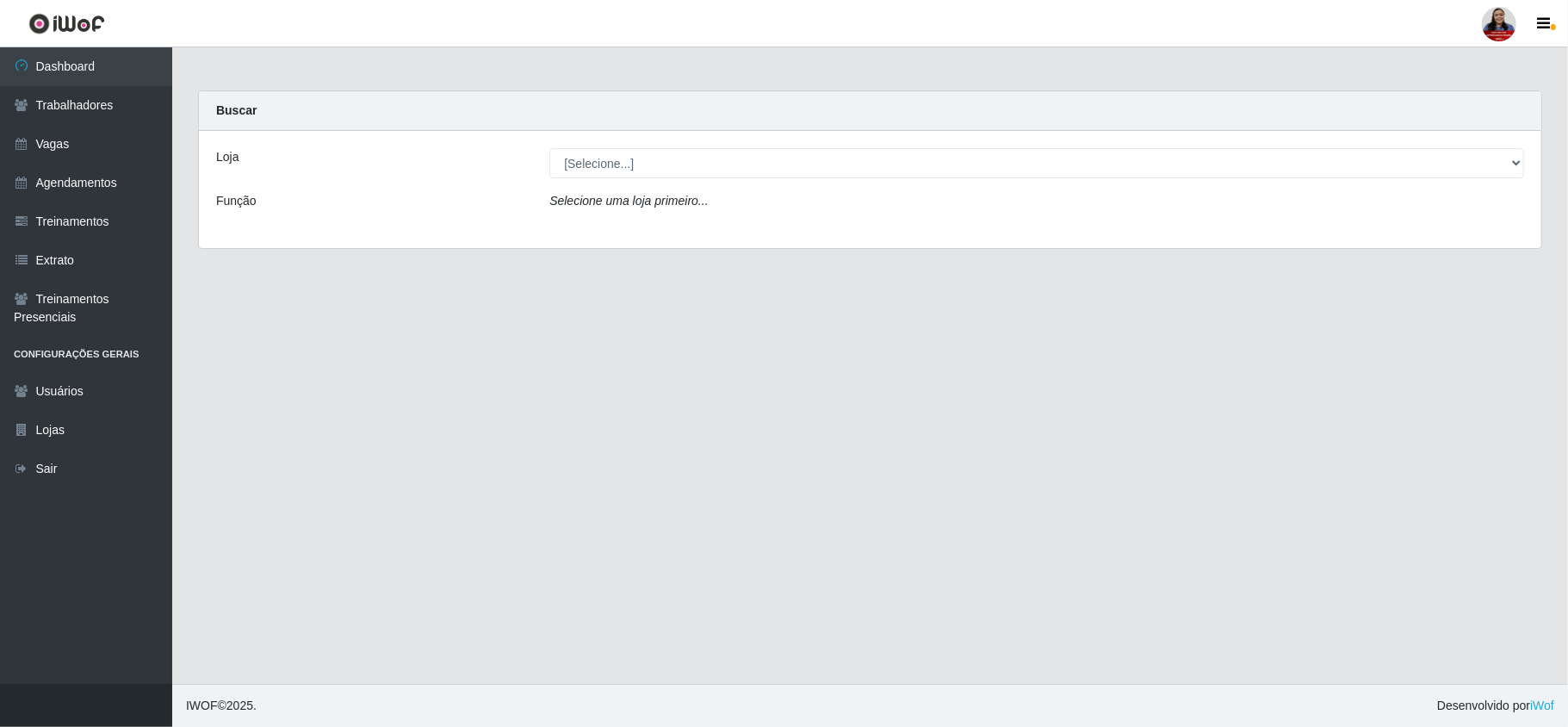
click at [593, 111] on div "Buscar" at bounding box center [870, 111] width 1342 height 39
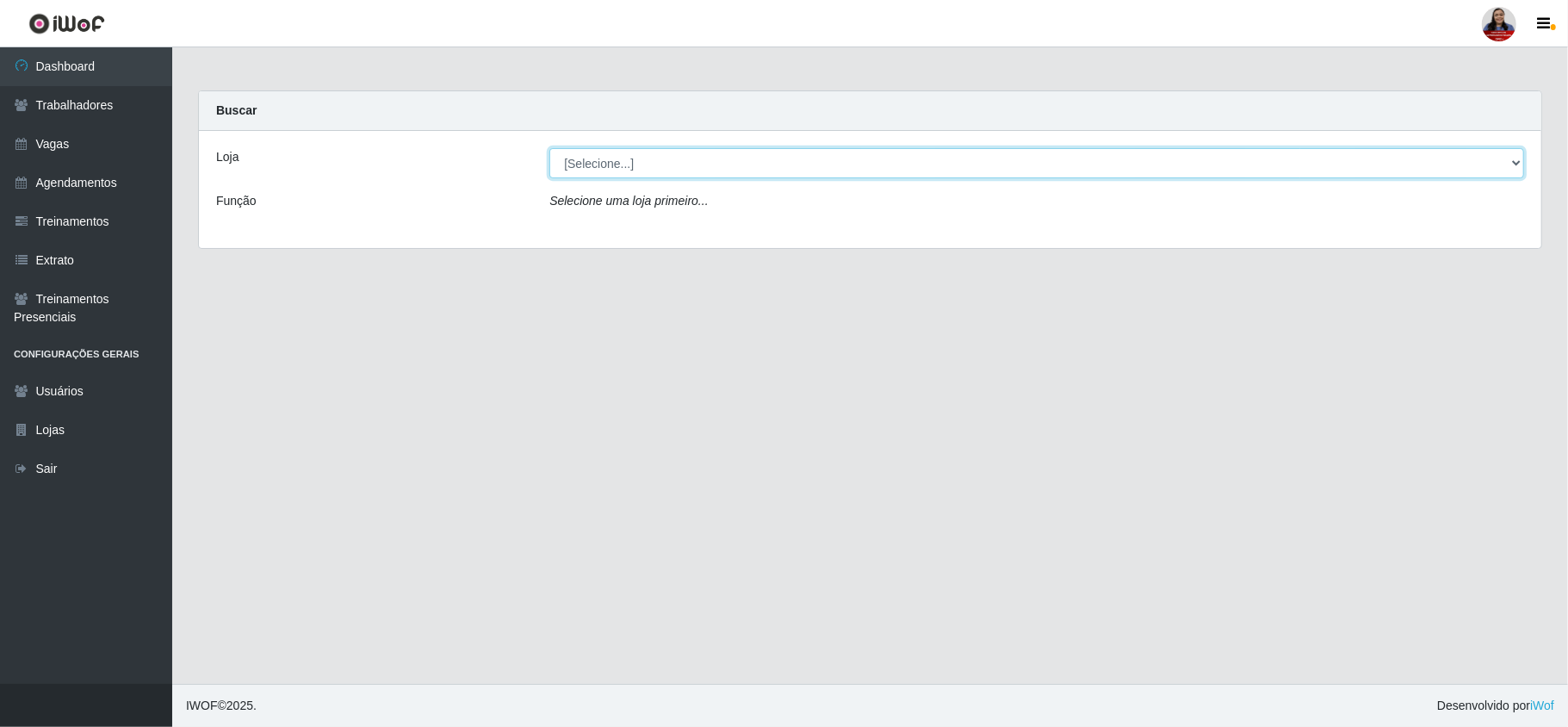
click at [663, 162] on select "[Selecione...] Hiper [GEOGRAPHIC_DATA] - [GEOGRAPHIC_DATA] Hiper Queiroz - Boa …" at bounding box center [1037, 162] width 975 height 30
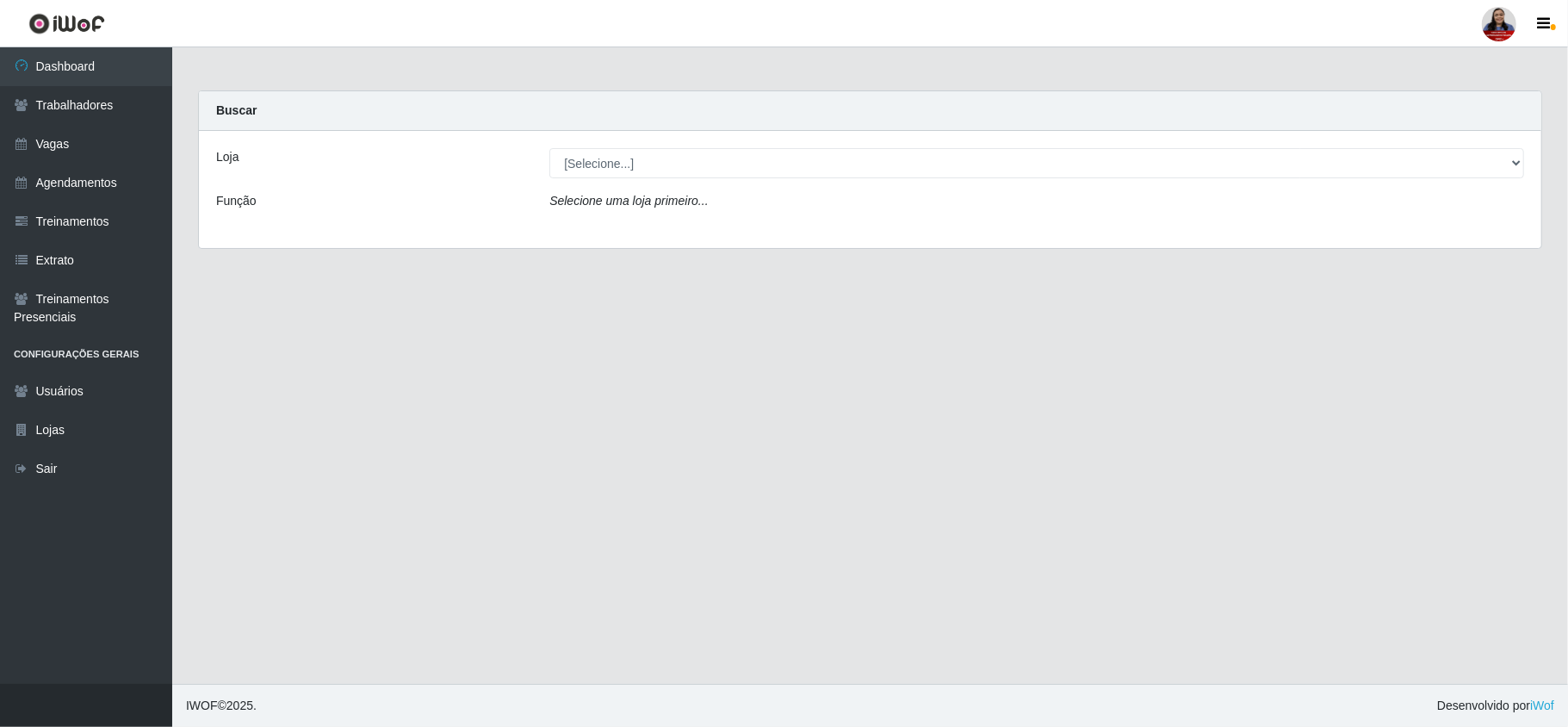
click at [431, 352] on main "Carregando... Buscar Loja [Selecione...] Hiper [GEOGRAPHIC_DATA] - [GEOGRAPHIC_…" at bounding box center [871, 366] width 1396 height 637
click at [481, 304] on main "Carregando... Buscar Loja [Selecione...] Hiper [GEOGRAPHIC_DATA] - [GEOGRAPHIC_…" at bounding box center [871, 366] width 1396 height 637
